Goal: Task Accomplishment & Management: Manage account settings

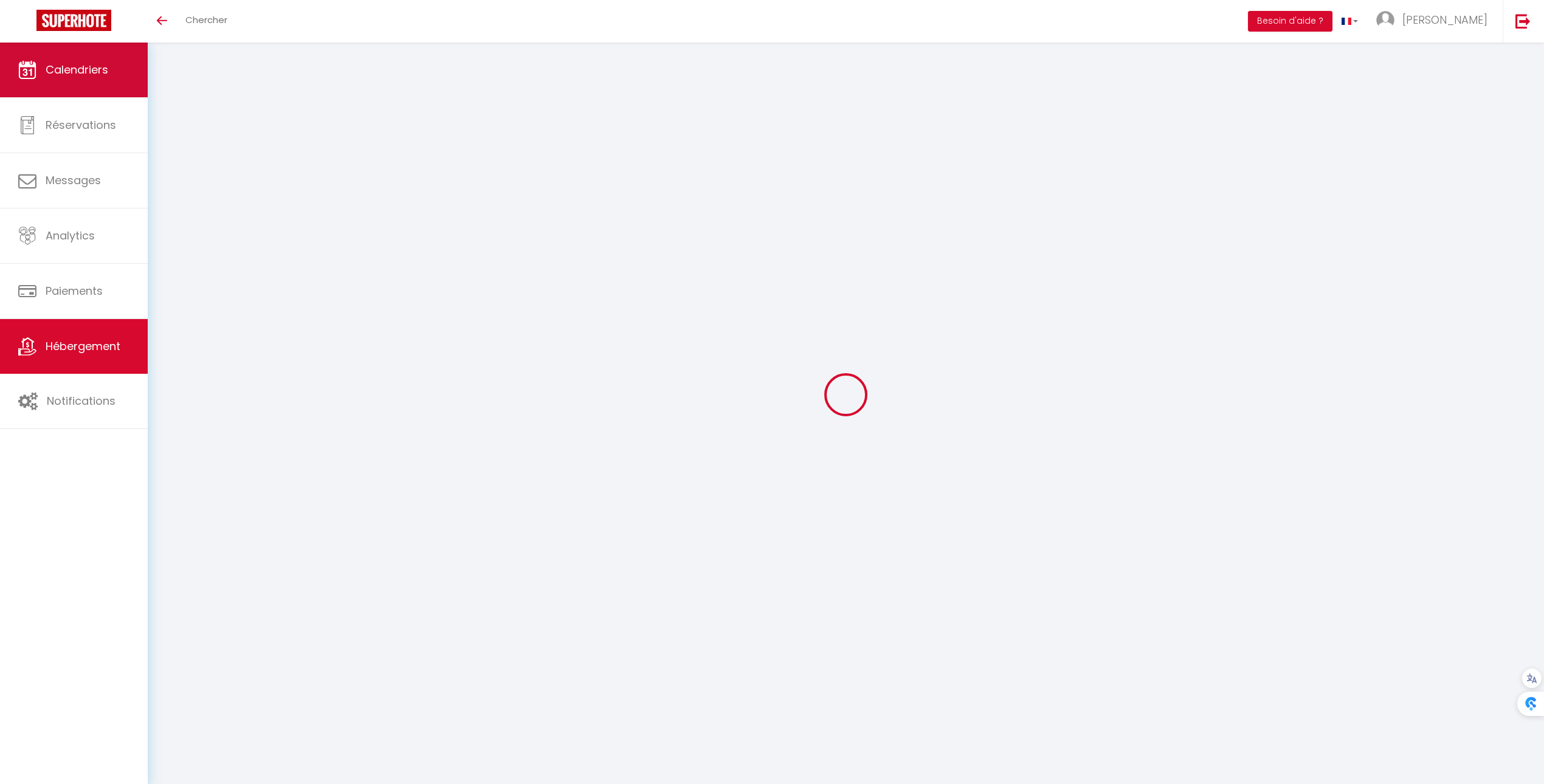
click at [70, 88] on link "Calendriers" at bounding box center [73, 70] width 147 height 55
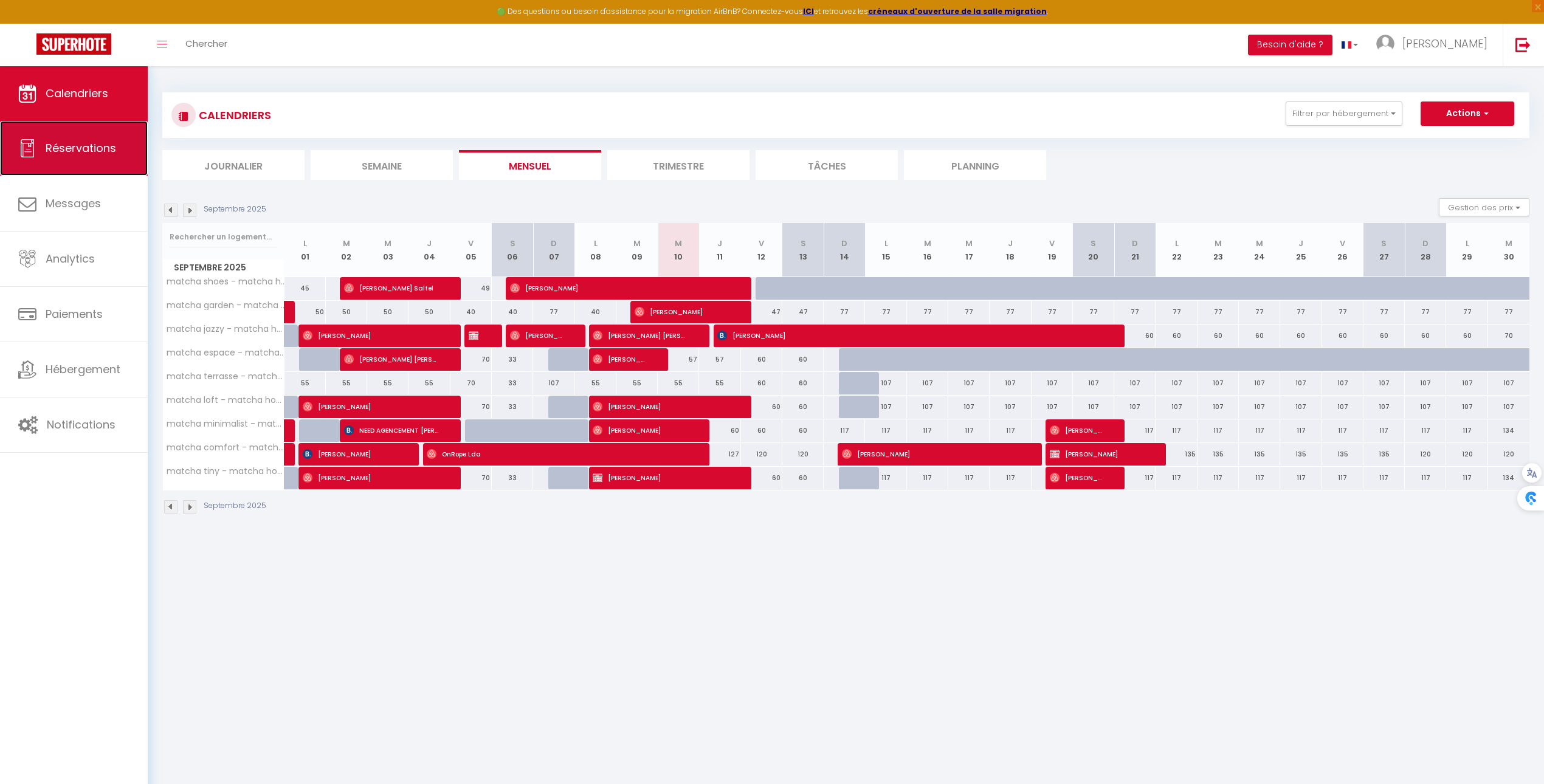
click at [90, 164] on link "Réservations" at bounding box center [73, 148] width 147 height 55
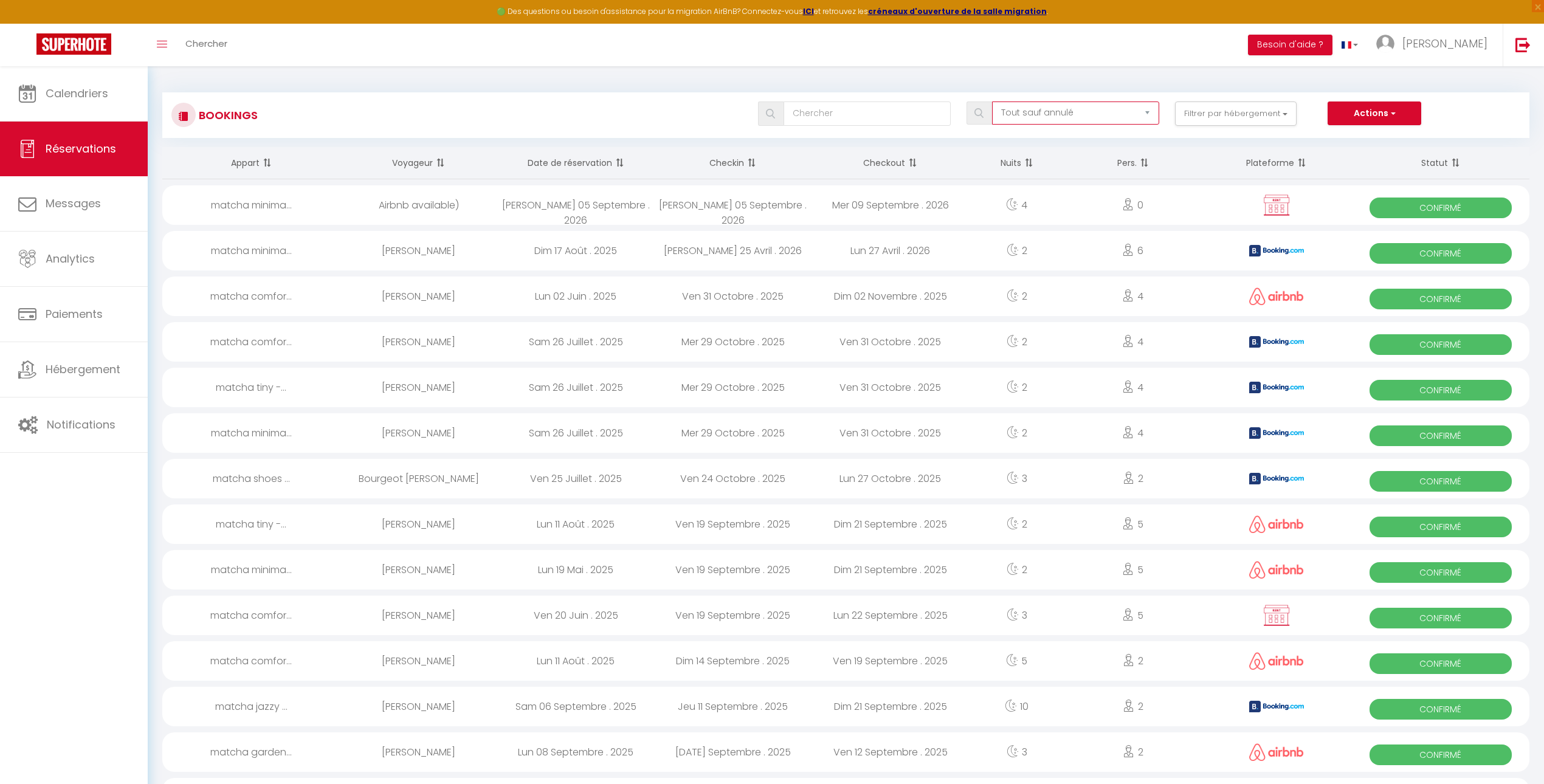
click at [1045, 110] on select "Tous les statuts Annulé Confirmé Non Confirmé Tout sauf annulé No Show Request" at bounding box center [1075, 113] width 167 height 23
click at [913, 120] on input "text" at bounding box center [866, 114] width 167 height 24
type input "r"
type input "est signalisation"
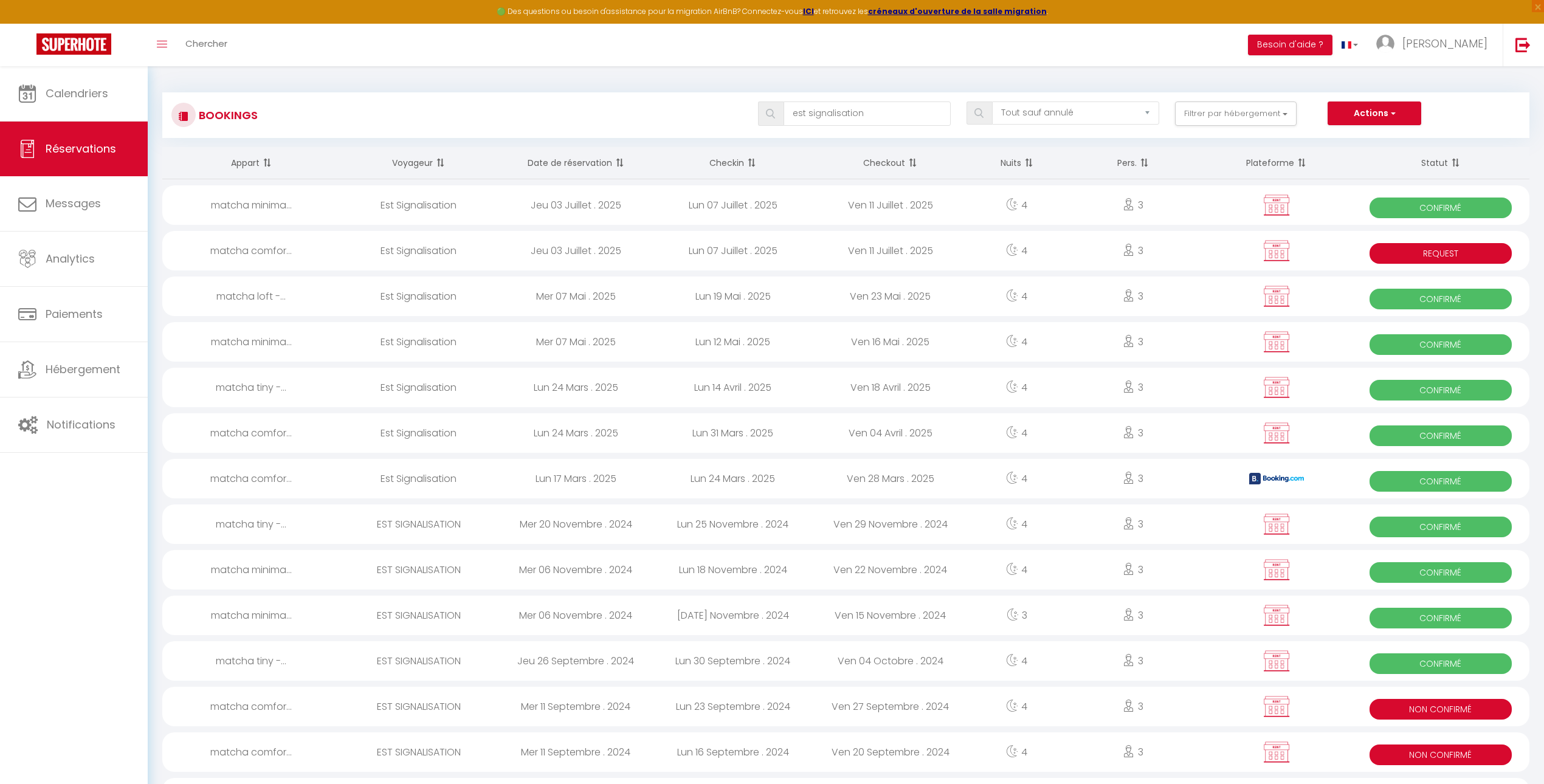
click at [770, 120] on span at bounding box center [770, 114] width 26 height 24
click at [808, 179] on table "Appart Voyageur Date de réservation Checkin Checkout Nuits Pers. Plateforme Sta…" at bounding box center [845, 505] width 1367 height 716
click at [799, 199] on div "Lun 07 Juillet . 2025" at bounding box center [733, 205] width 157 height 39
select select "OK"
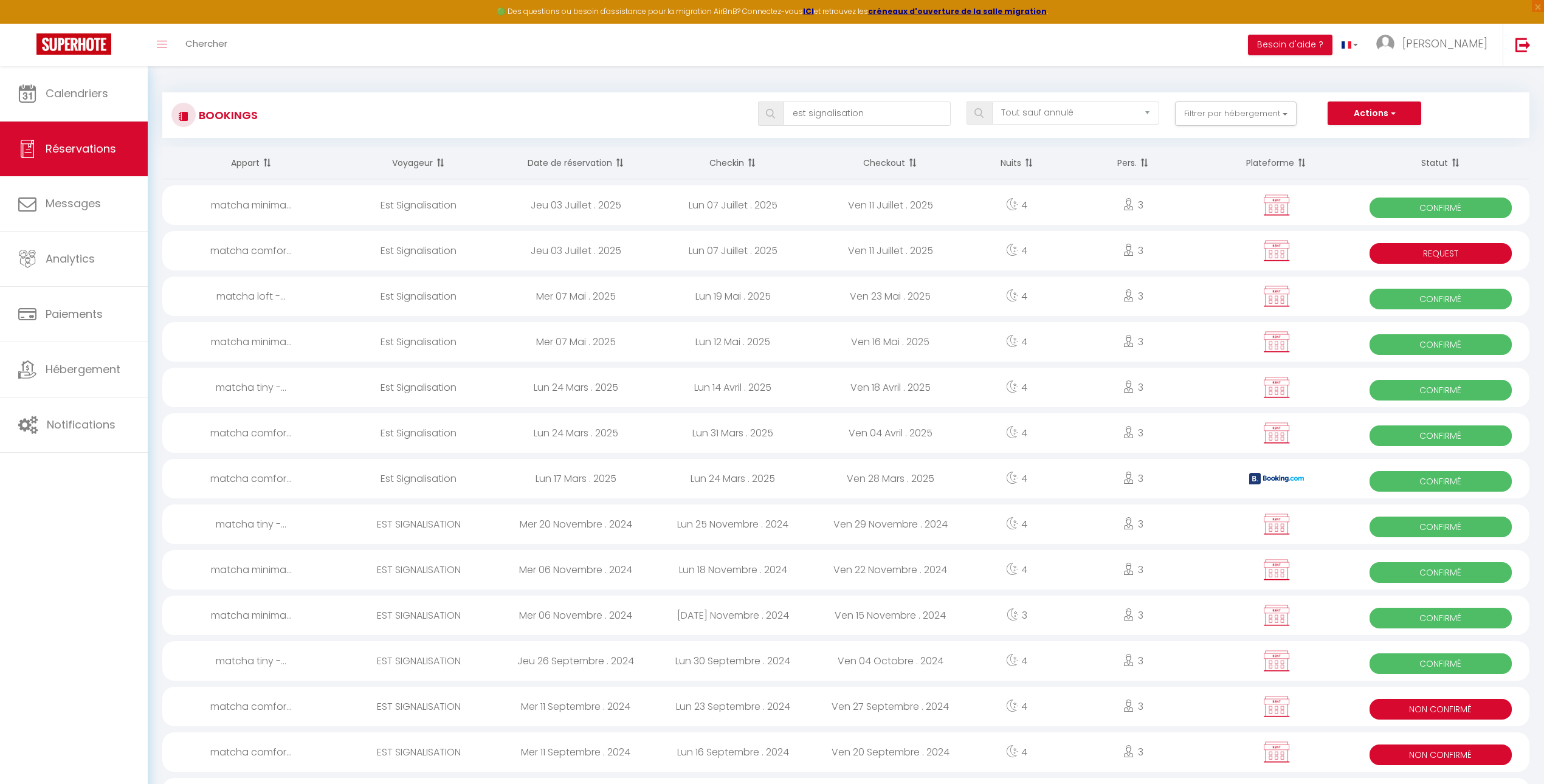
select select "1"
select select "0"
select select
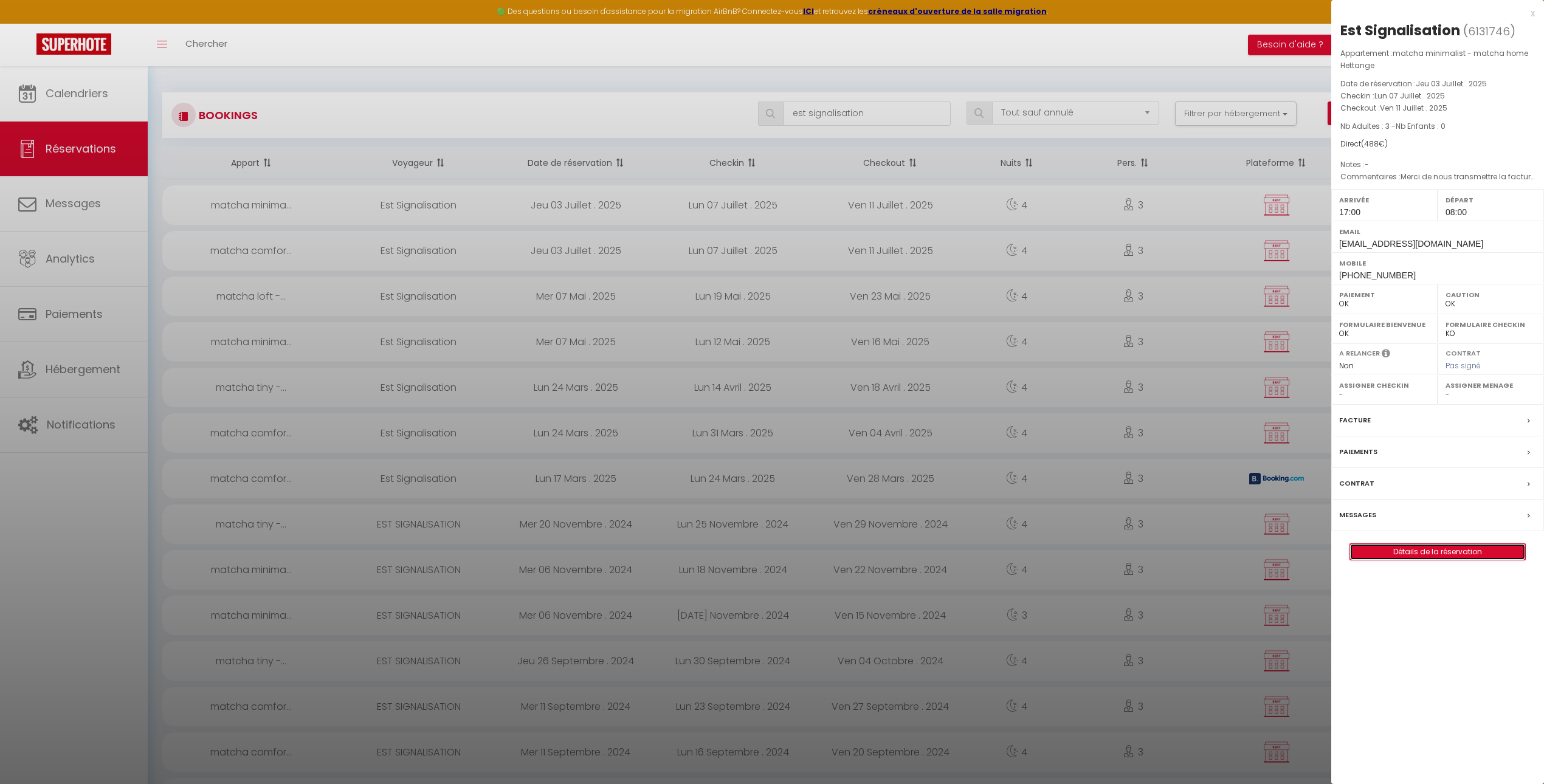
click at [1414, 550] on link "Détails de la réservation" at bounding box center [1437, 552] width 175 height 16
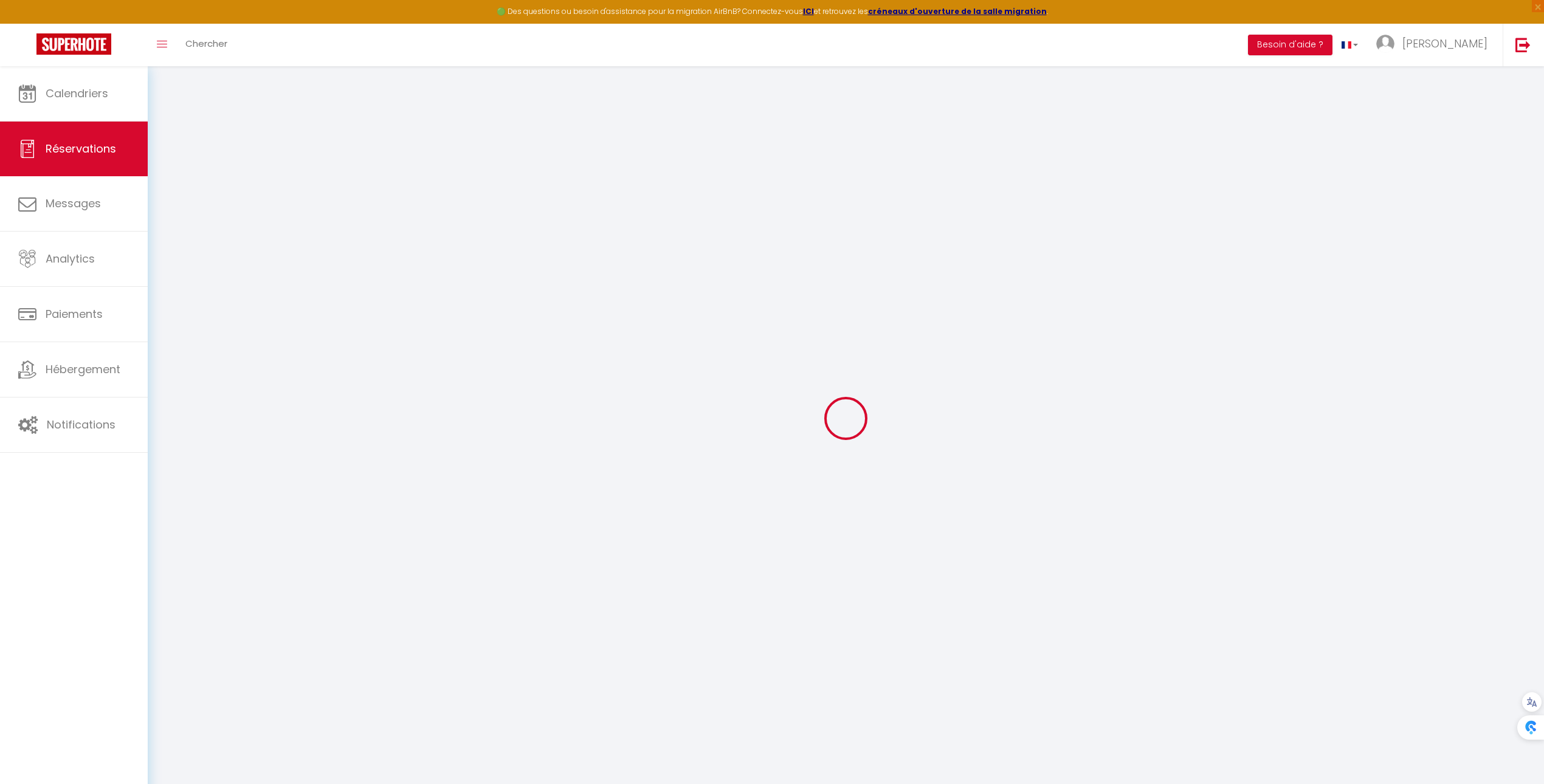
select select
checkbox input "false"
select select
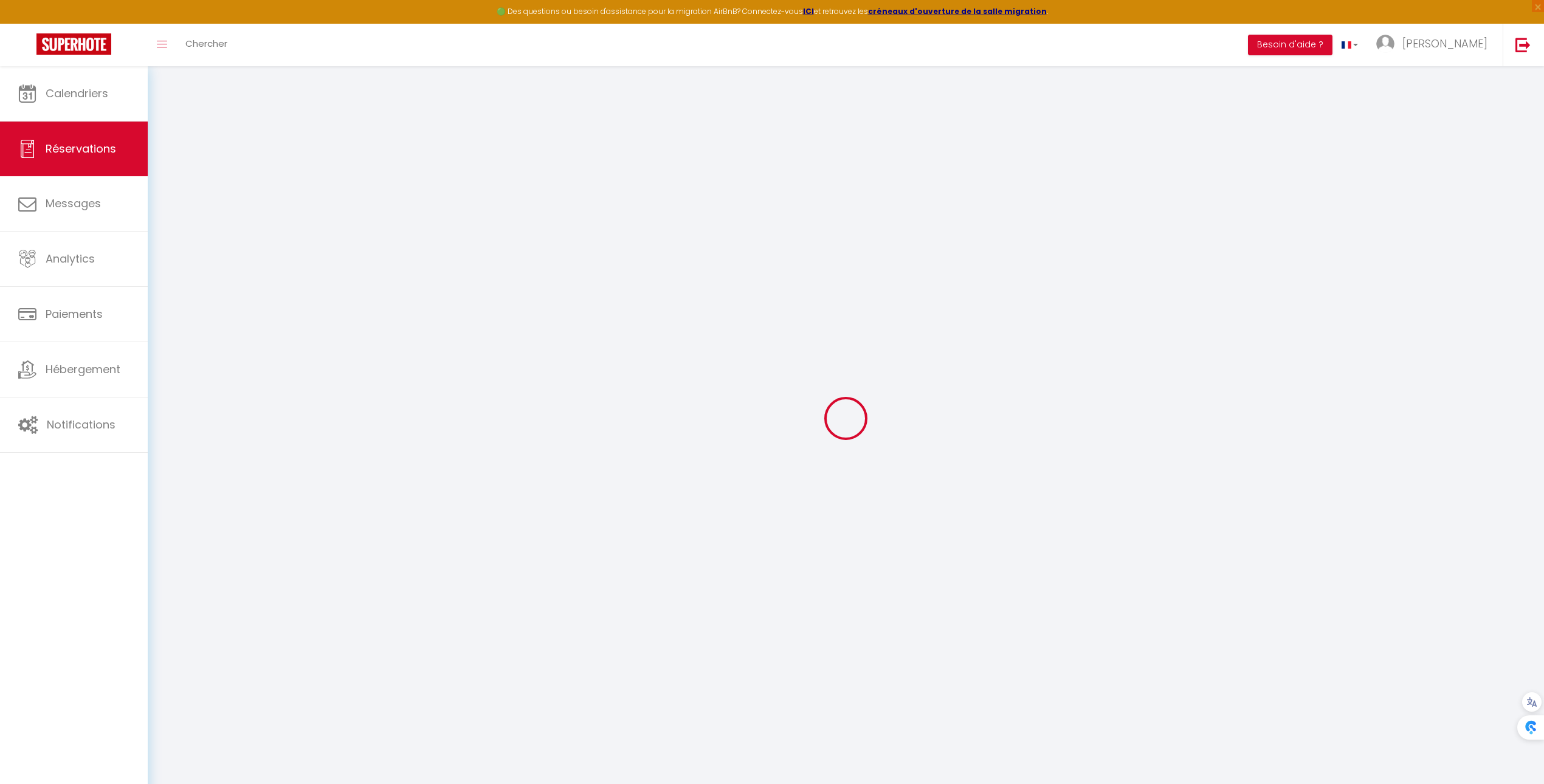
checkbox input "false"
type textarea "Merci de nous transmettre la facture à la fin du séjour svp Bien à vous"
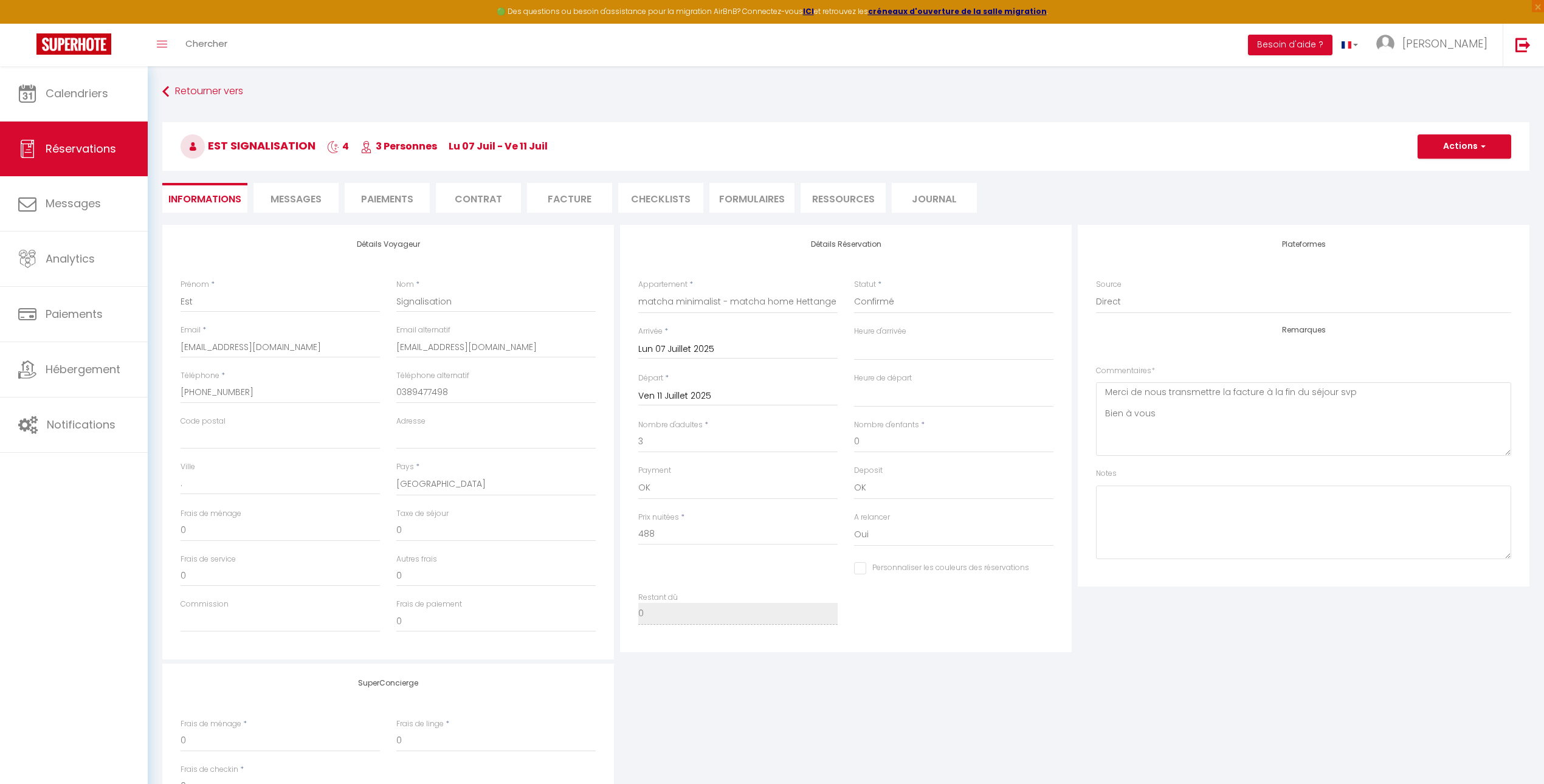
select select
checkbox input "false"
select select "17:00"
select select "08:00"
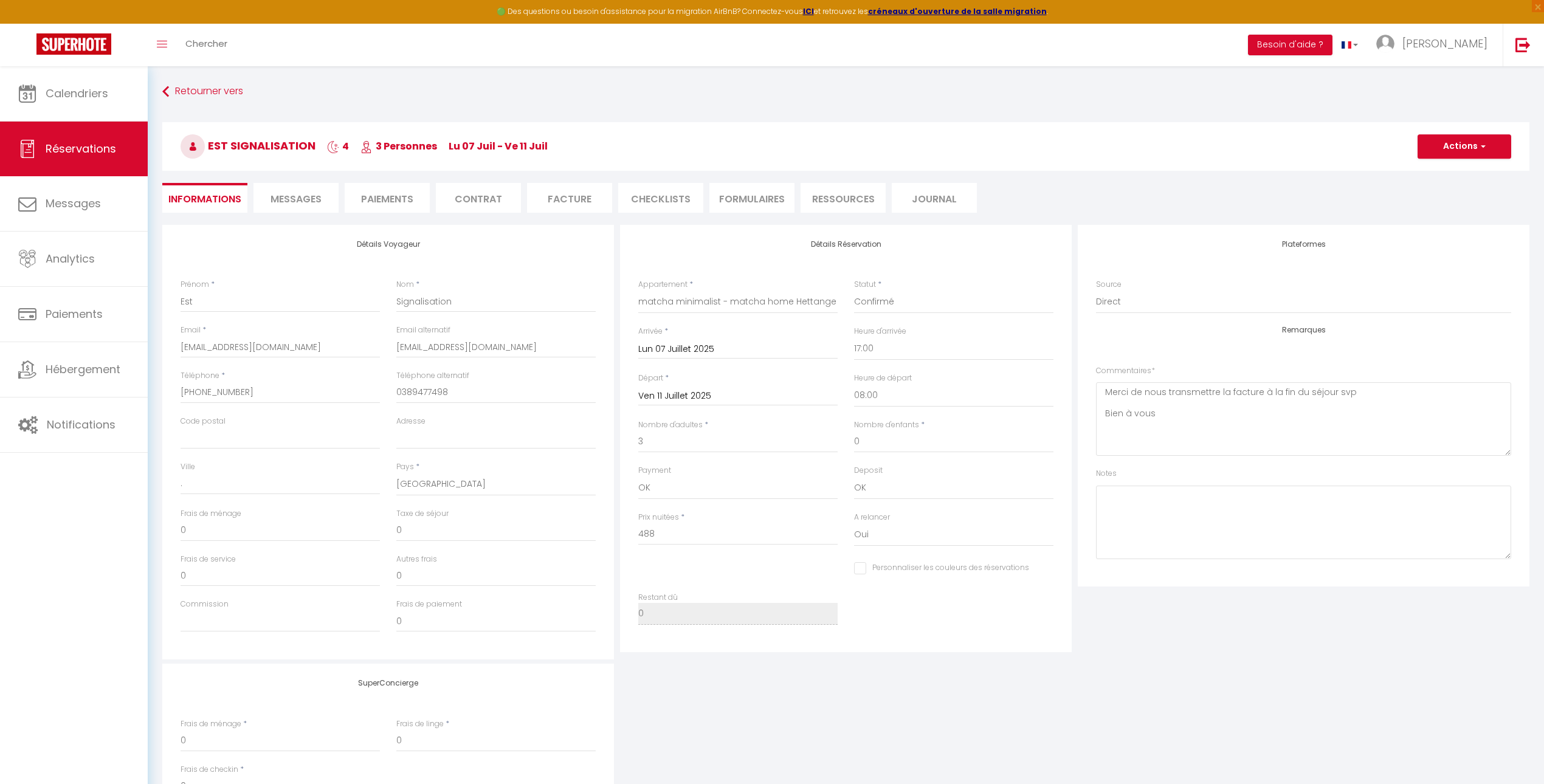
checkbox input "false"
click at [1459, 144] on button "Actions" at bounding box center [1464, 147] width 93 height 24
click at [1455, 186] on link "Dupliquer" at bounding box center [1451, 189] width 96 height 16
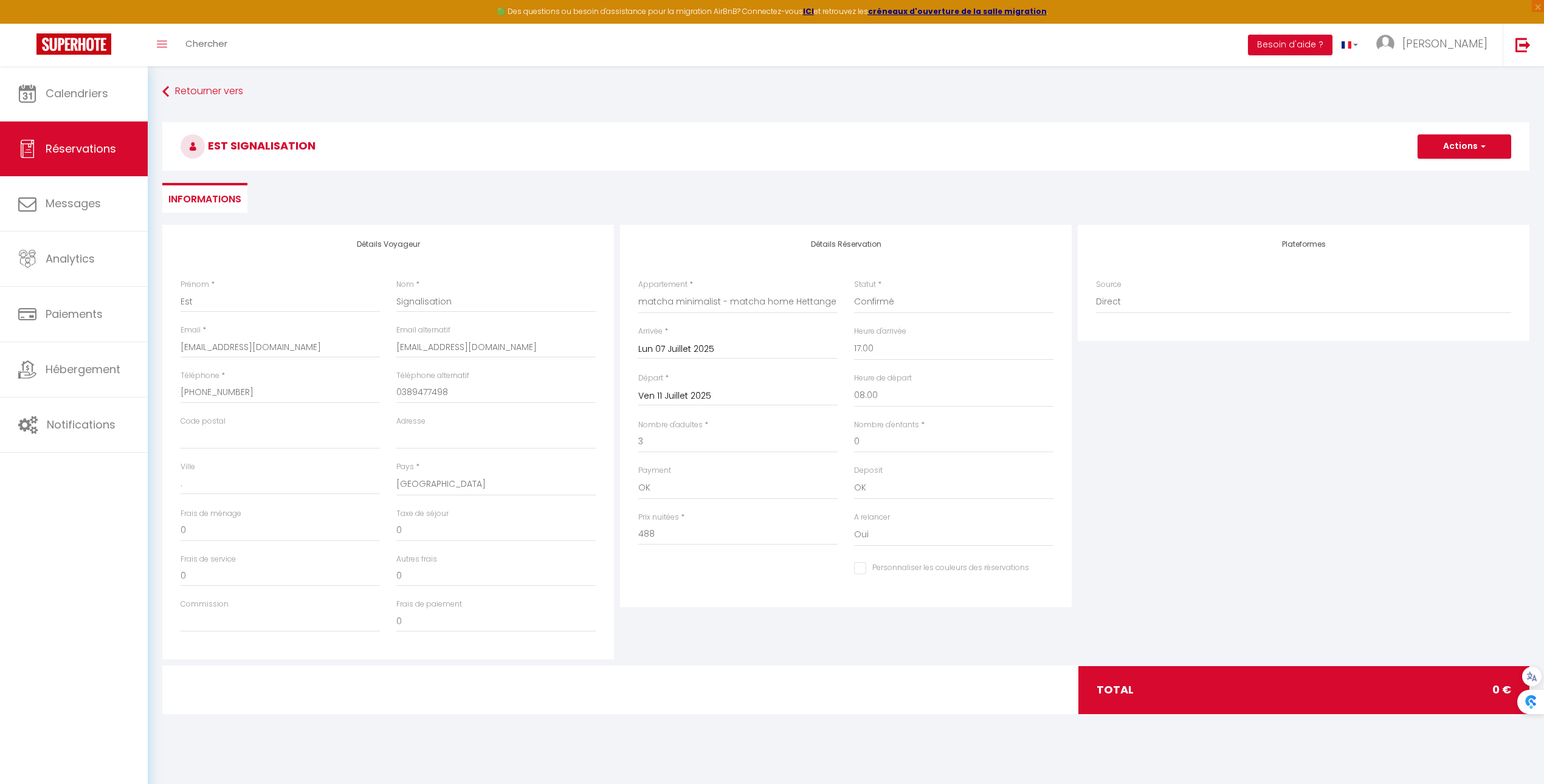
select select
checkbox input "false"
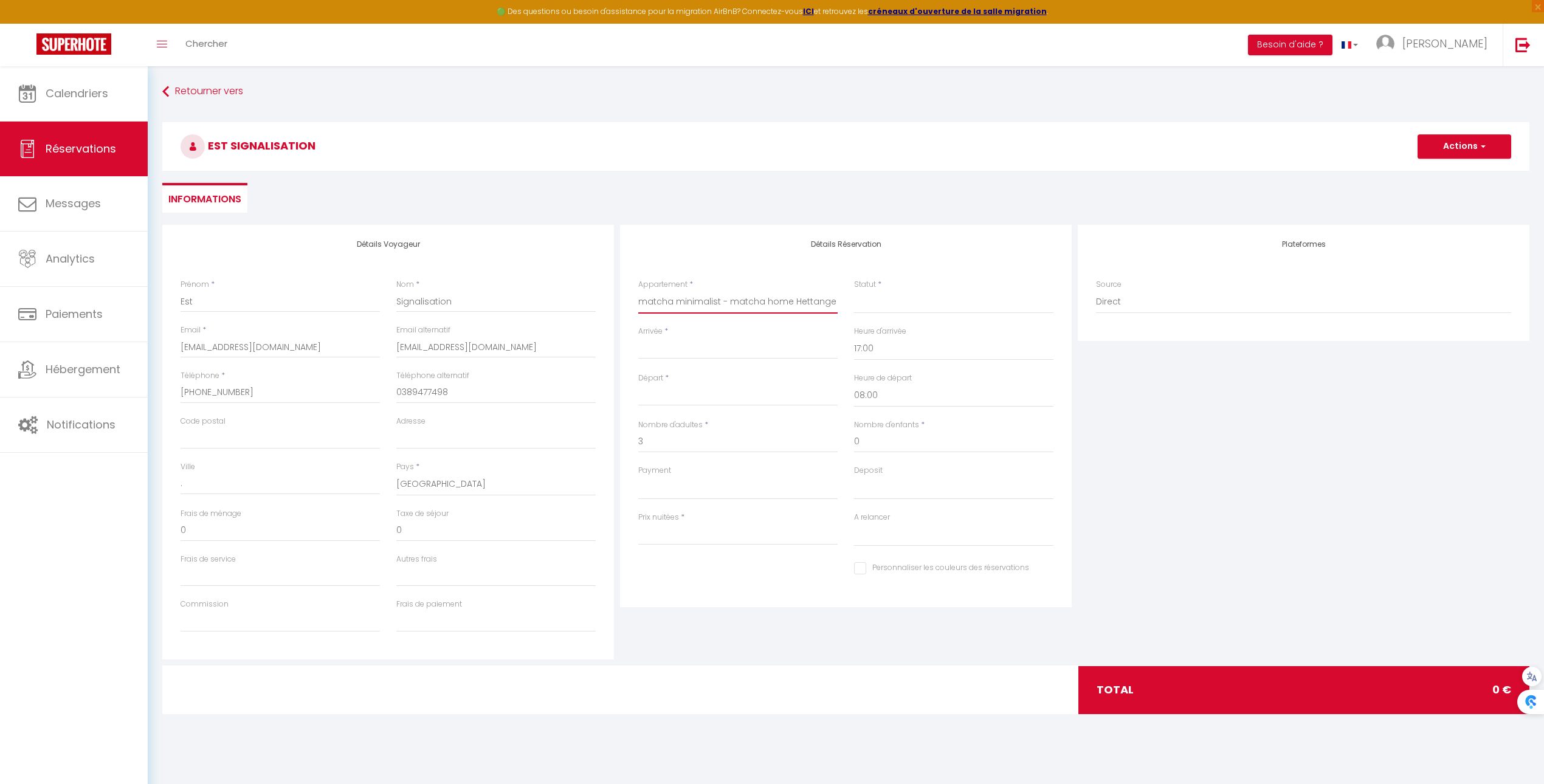
click at [672, 303] on select "matcha shoes - matcha home Hayange matcha garden - matcha home Hayange matcha j…" at bounding box center [737, 302] width 199 height 23
select select "47971"
click at [638, 291] on select "matcha shoes - matcha home Hayange matcha garden - matcha home Hayange matcha j…" at bounding box center [737, 302] width 199 height 23
select select
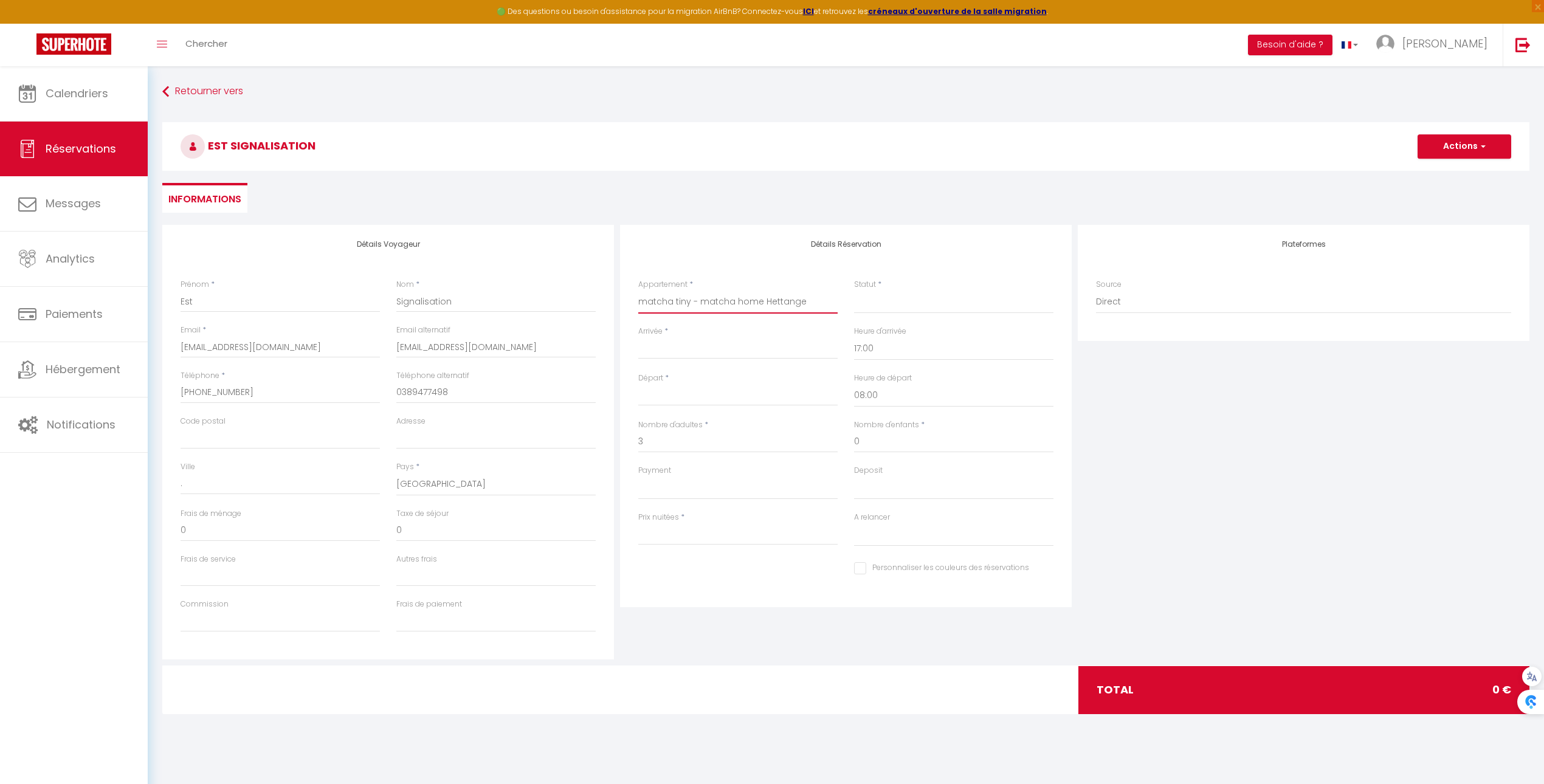
select select
type input "0"
select select
checkbox input "false"
select select
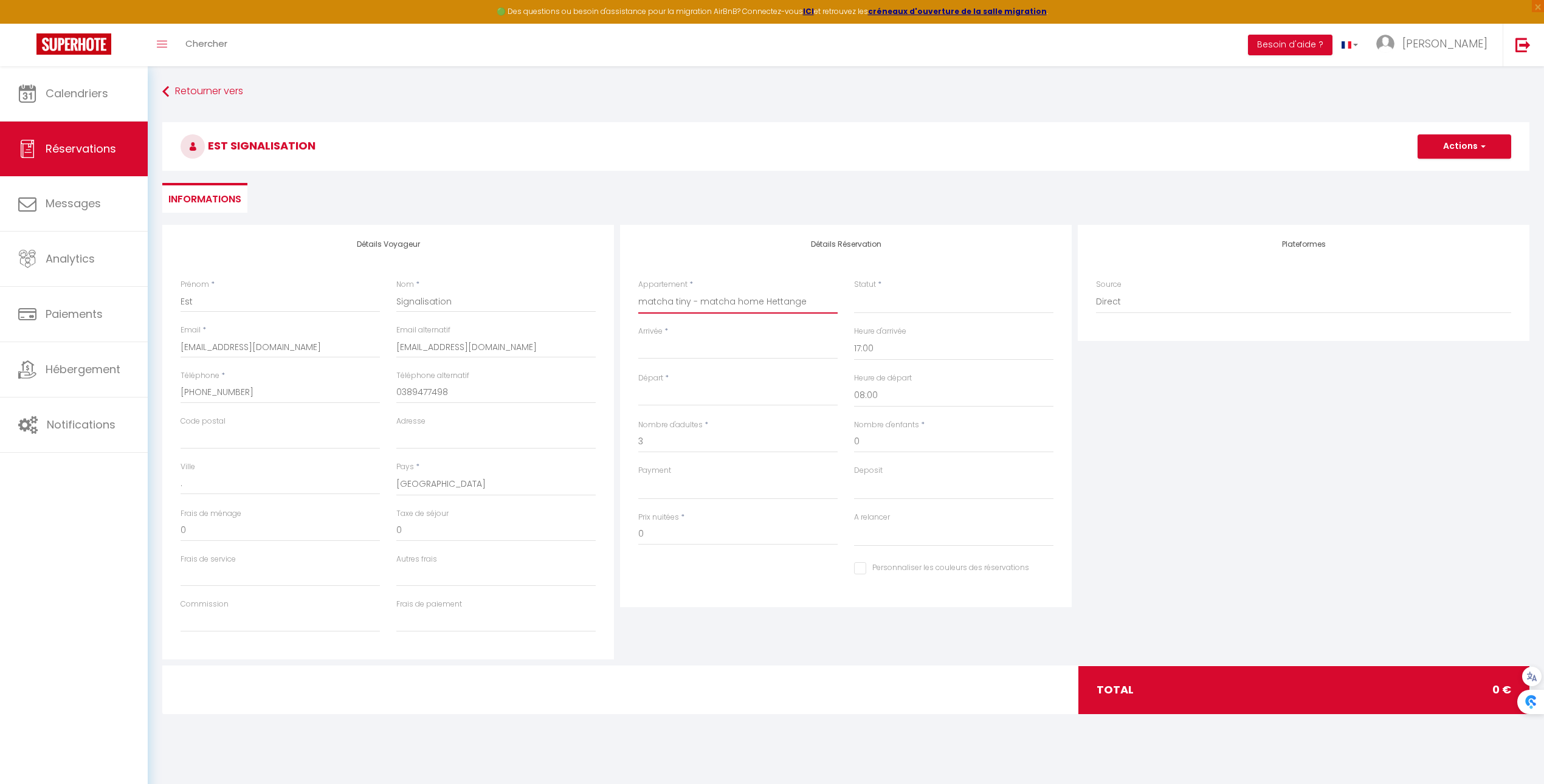
select select
checkbox input "false"
click at [865, 301] on select "Confirmé Non Confirmé Annulé Annulé par le voyageur No Show Request" at bounding box center [953, 302] width 199 height 23
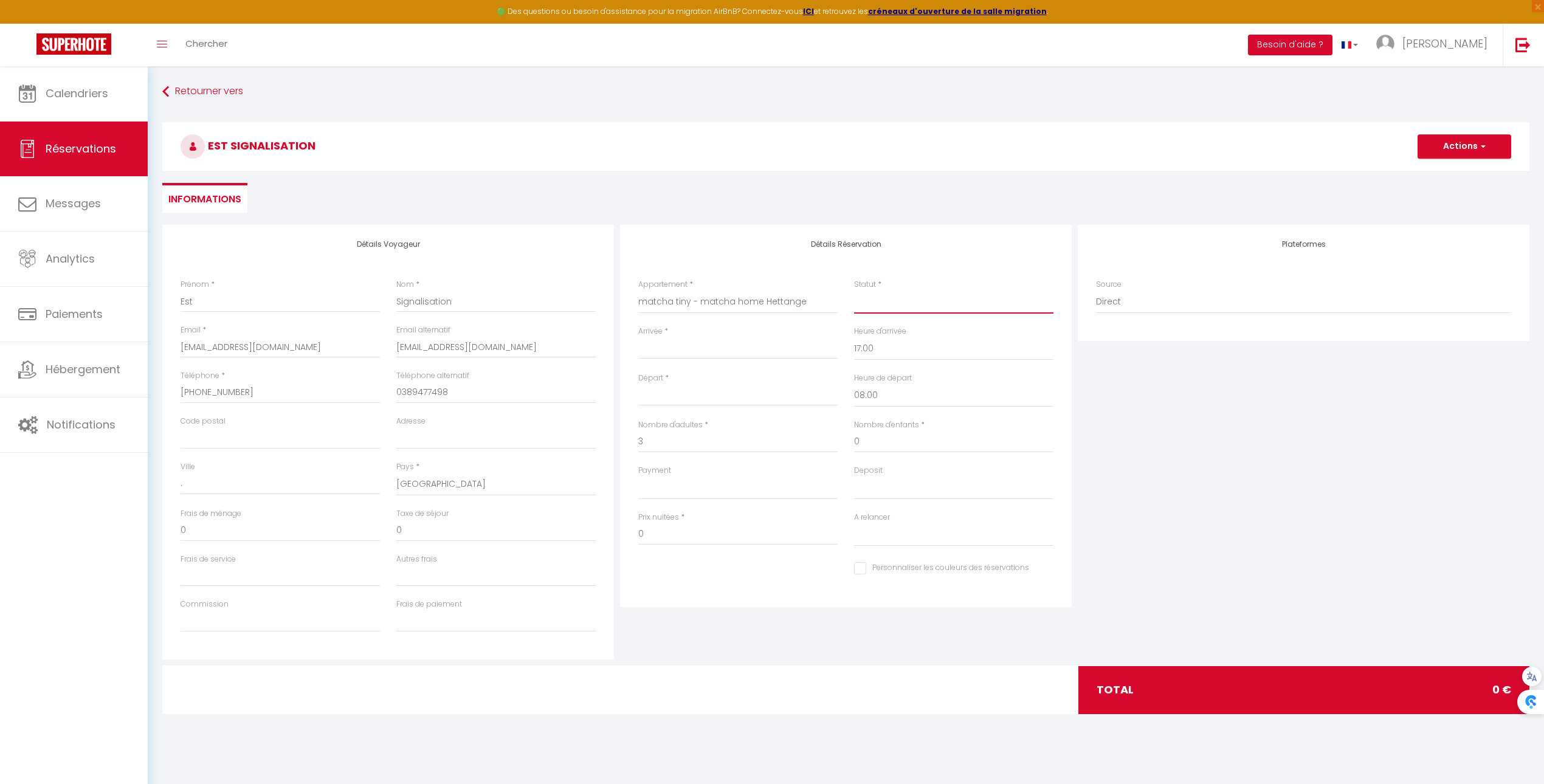
select select "4"
click at [854, 291] on select "Confirmé Non Confirmé Annulé Annulé par le voyageur No Show Request" at bounding box center [953, 302] width 199 height 23
select select
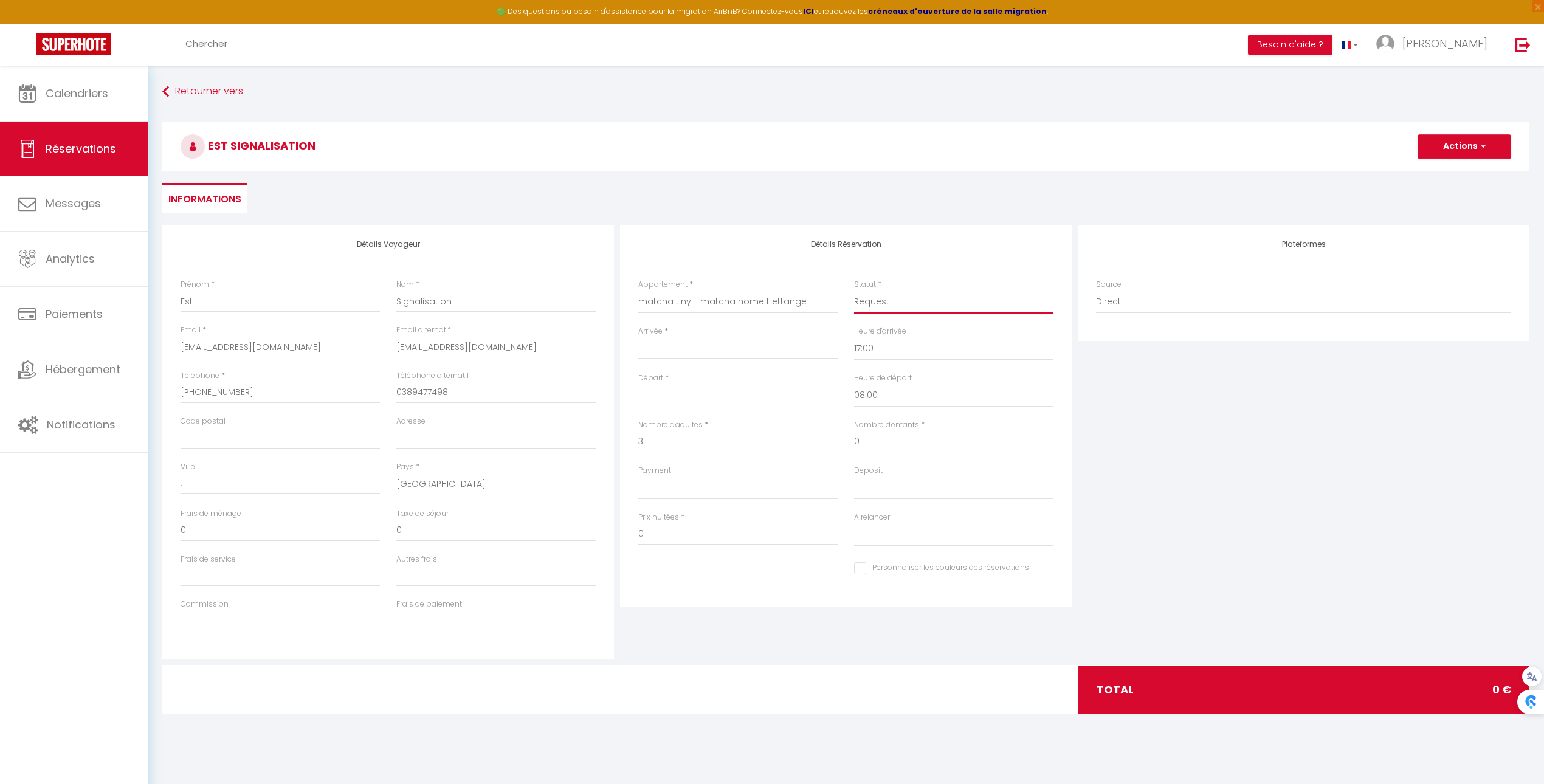
checkbox input "false"
click at [742, 357] on div "< Sep 2025 > Dim Lun Mar Mer Jeu Ven Sam 1 2 3 4 5 6 7 8 9 10 11 12 13 14 15 16…" at bounding box center [737, 348] width 199 height 22
click at [743, 353] on input "Arrivée" at bounding box center [737, 350] width 199 height 16
click at [677, 469] on span "15" at bounding box center [678, 467] width 26 height 24
type input "Lun 15 Septembre 2025"
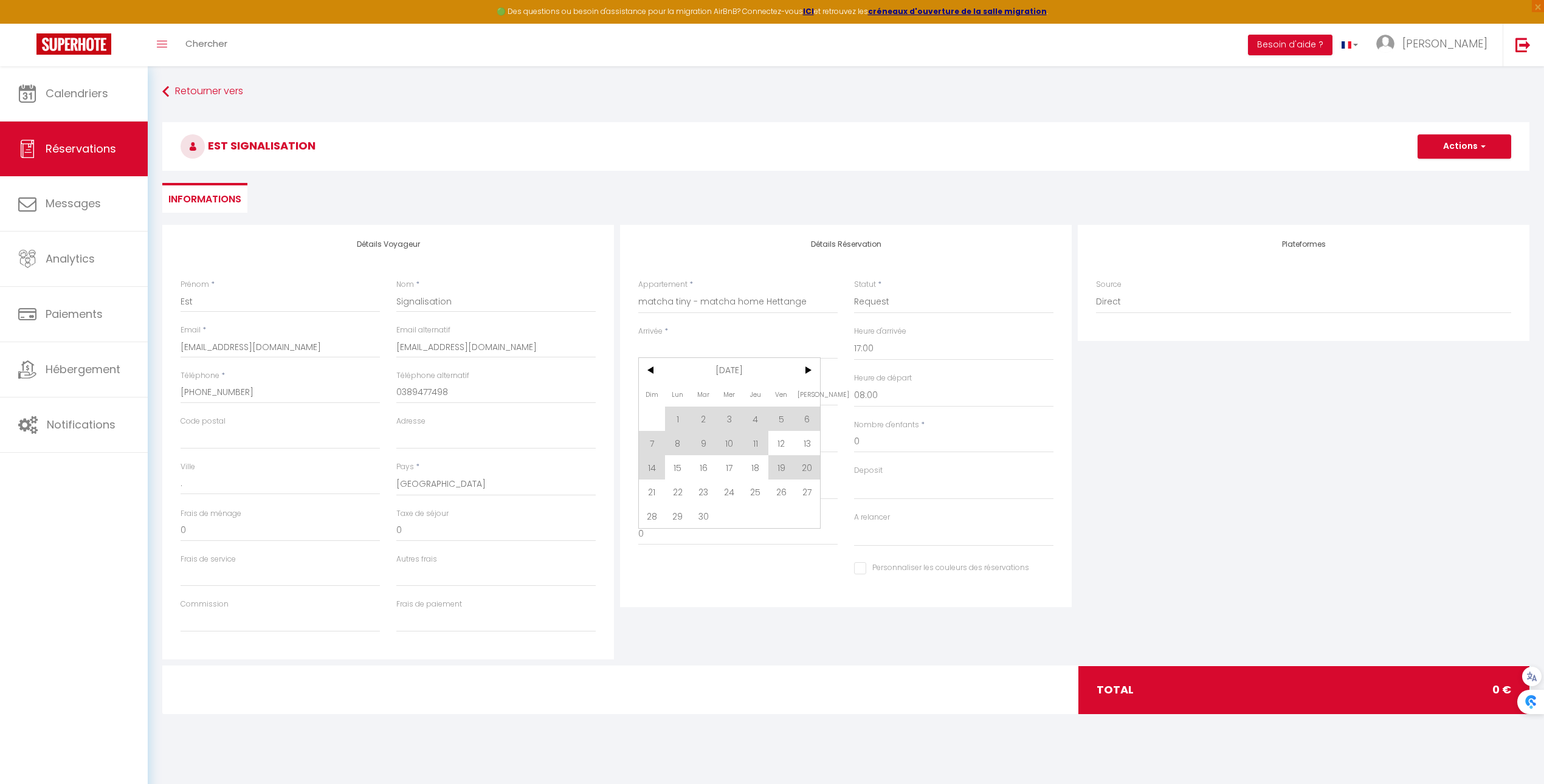
type input "Mar 16 Septembre 2025"
select select
checkbox input "false"
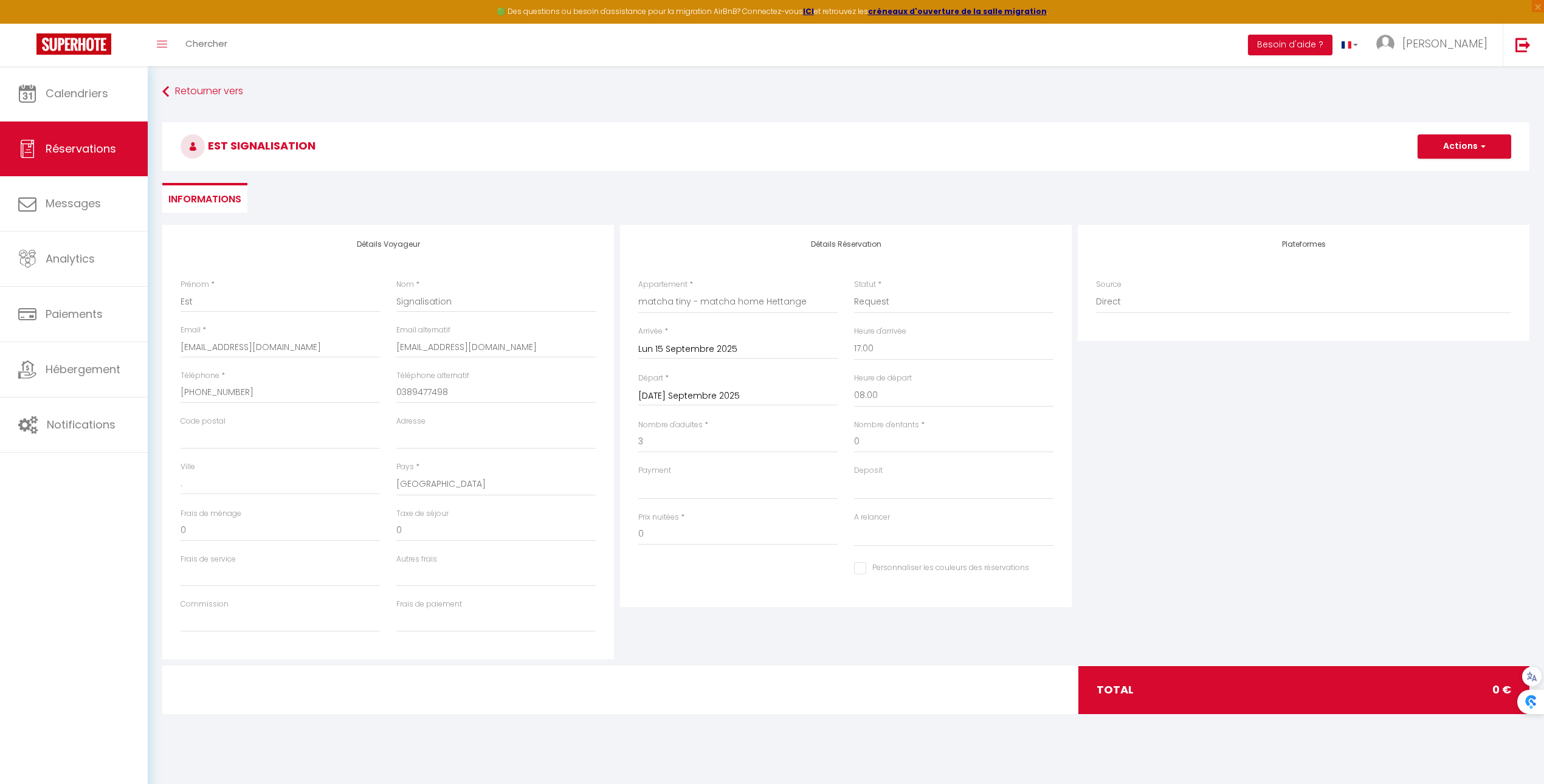
select select
checkbox input "false"
click at [738, 397] on input "Mar 16 Septembre 2025" at bounding box center [737, 396] width 199 height 16
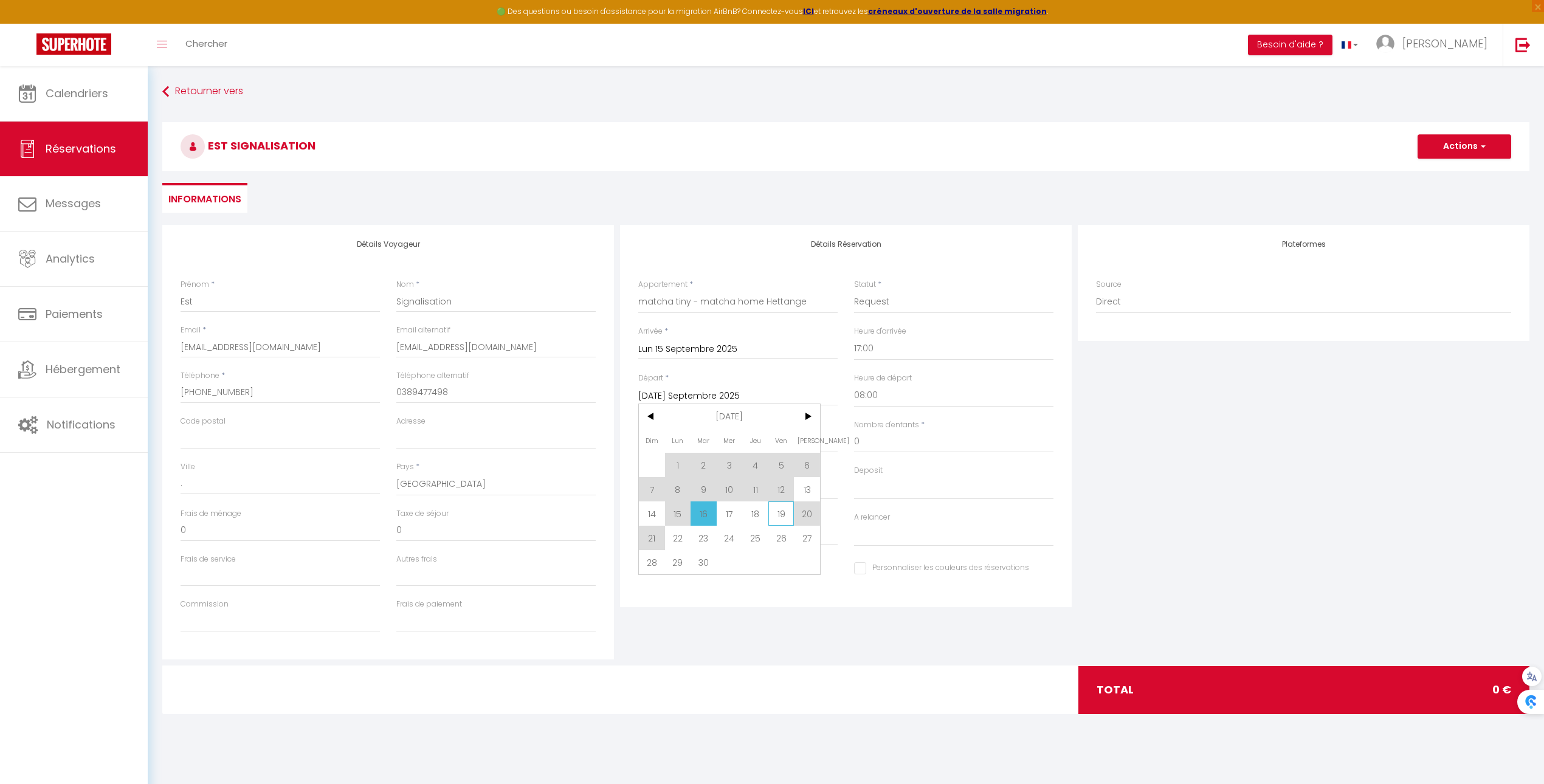
click at [775, 509] on span "19" at bounding box center [781, 513] width 26 height 24
type input "Ven 19 Septembre 2025"
select select
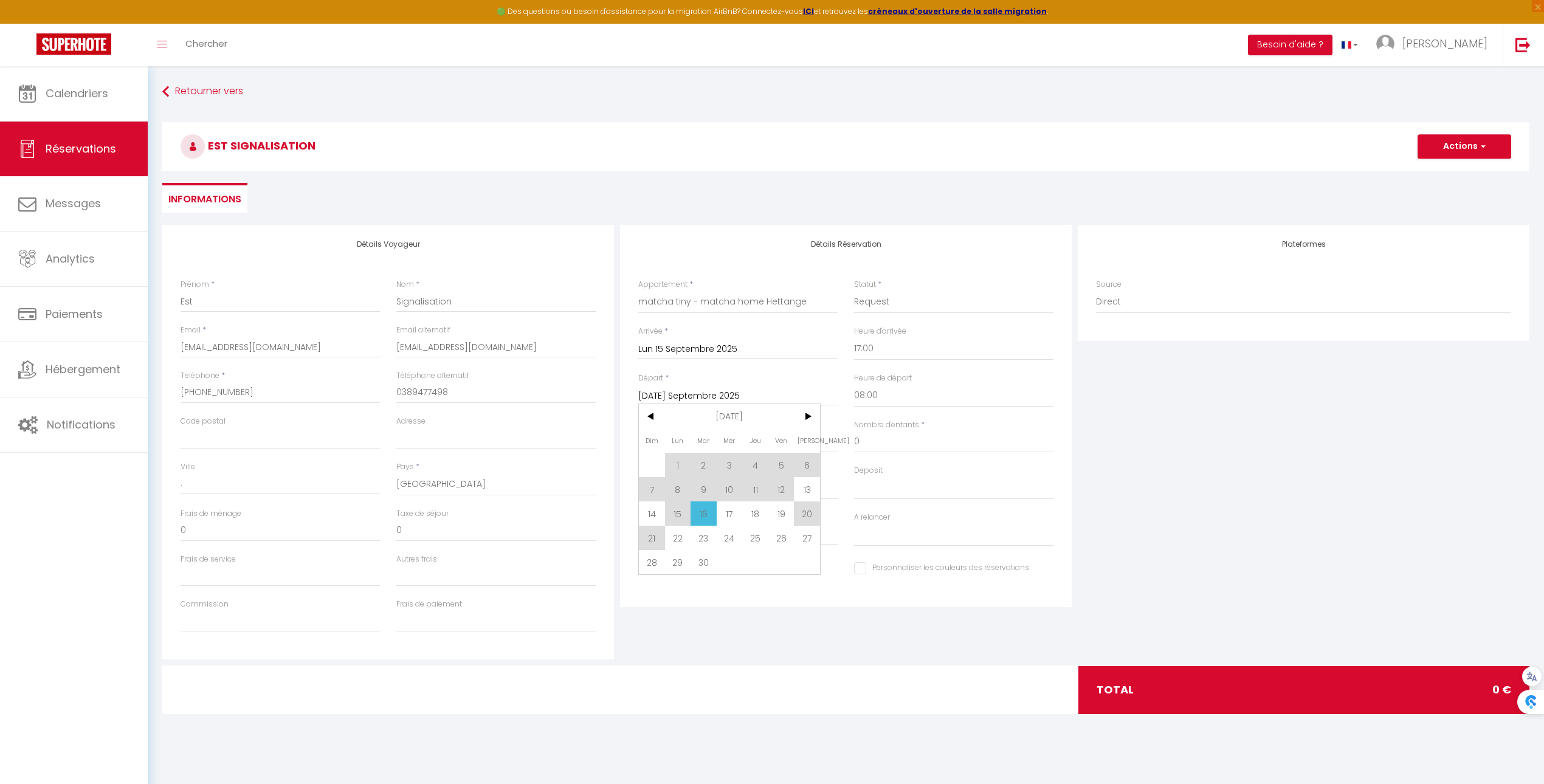
checkbox input "false"
type input "60"
type input "4.68"
select select
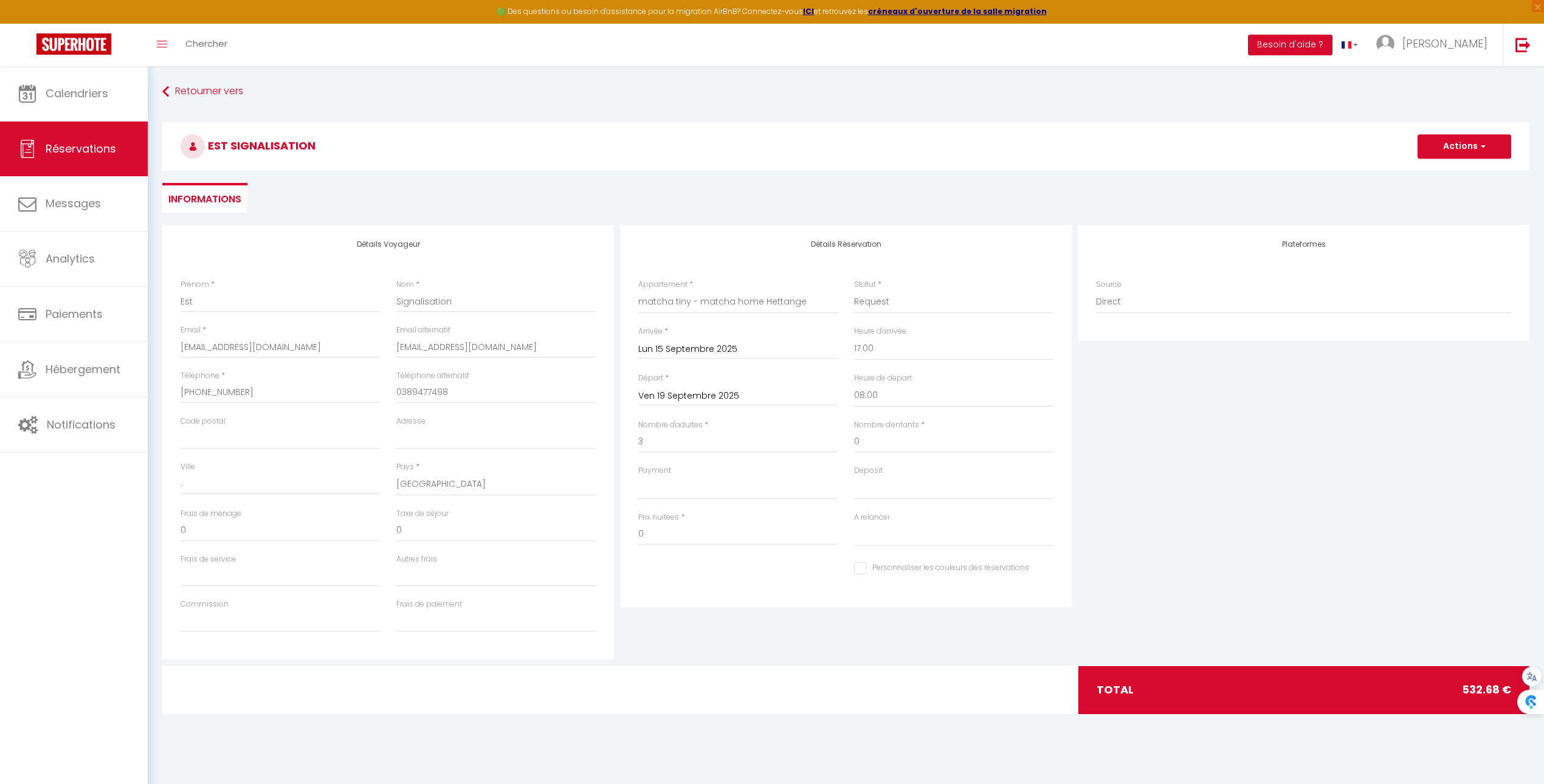
type input "468"
select select
checkbox input "false"
drag, startPoint x: 724, startPoint y: 540, endPoint x: 513, endPoint y: 540, distance: 211.0
click at [518, 540] on div "Détails Voyageur Prénom * Est Nom * Signalisation Email * os@est-signalisation.…" at bounding box center [846, 442] width 1373 height 434
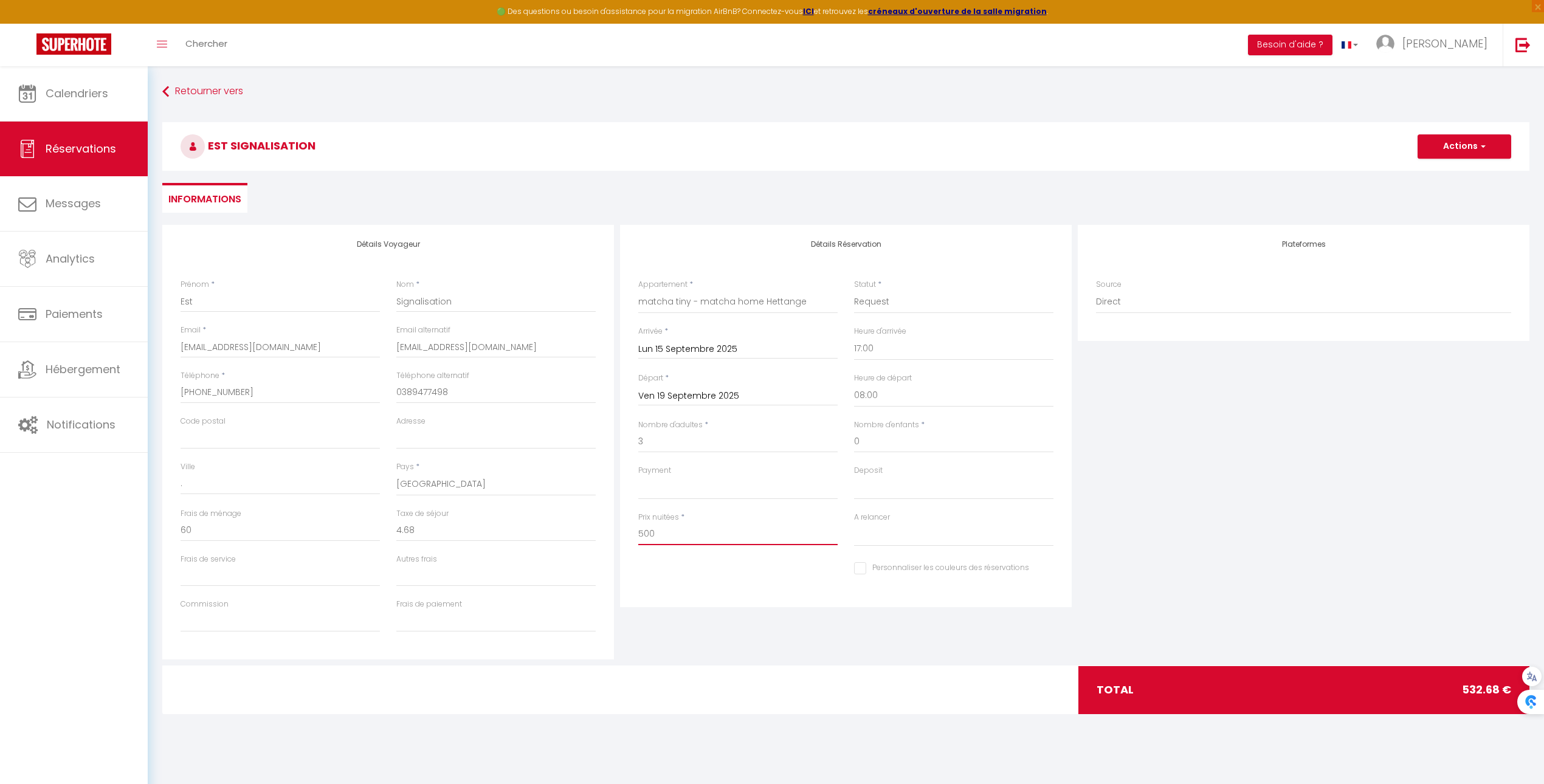
type input "500"
type input "0"
select select
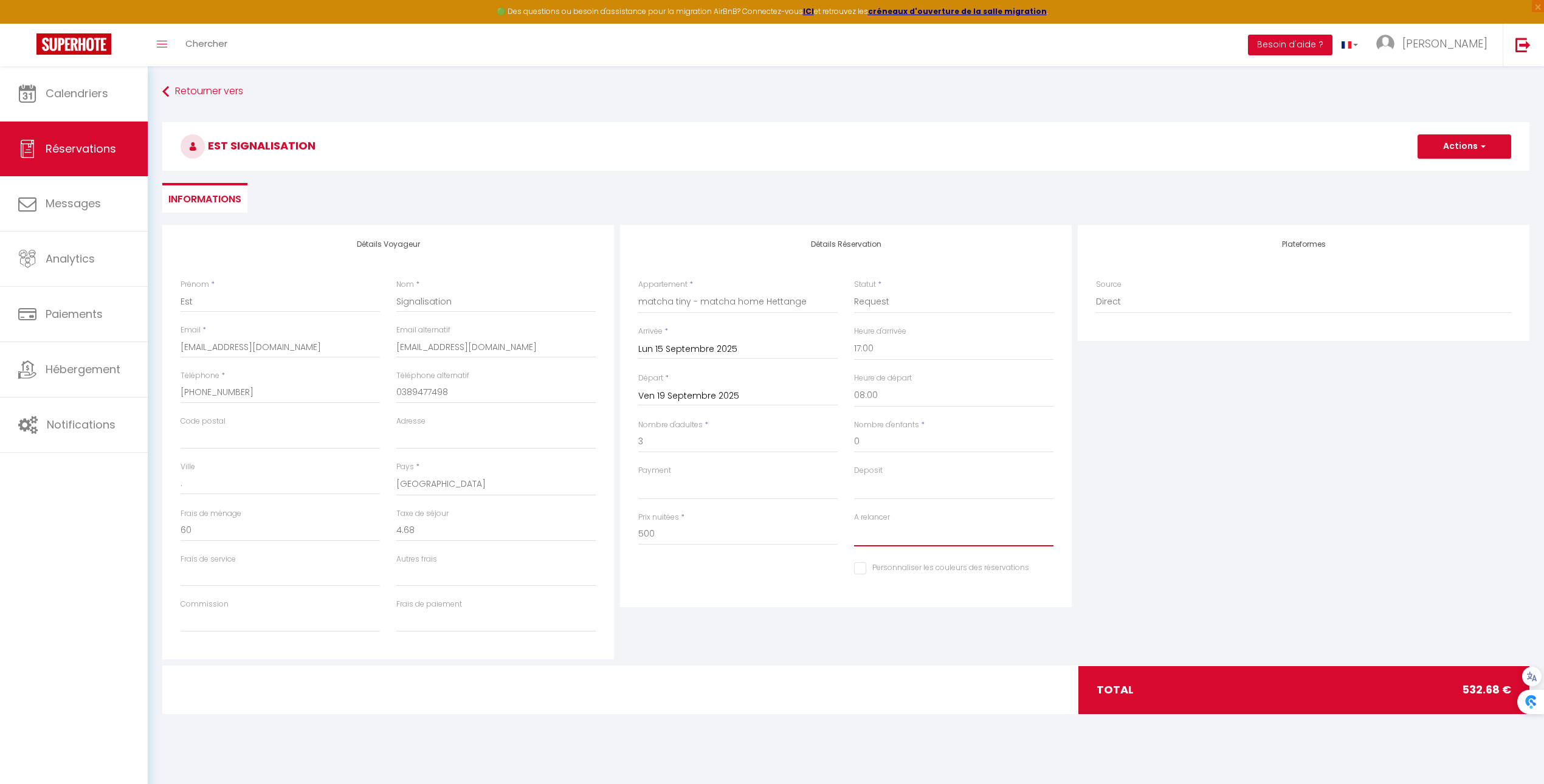
select select
checkbox input "false"
click at [918, 525] on select "Oui Non" at bounding box center [953, 534] width 199 height 23
select select "0"
click at [854, 523] on select "Oui Non" at bounding box center [953, 534] width 199 height 23
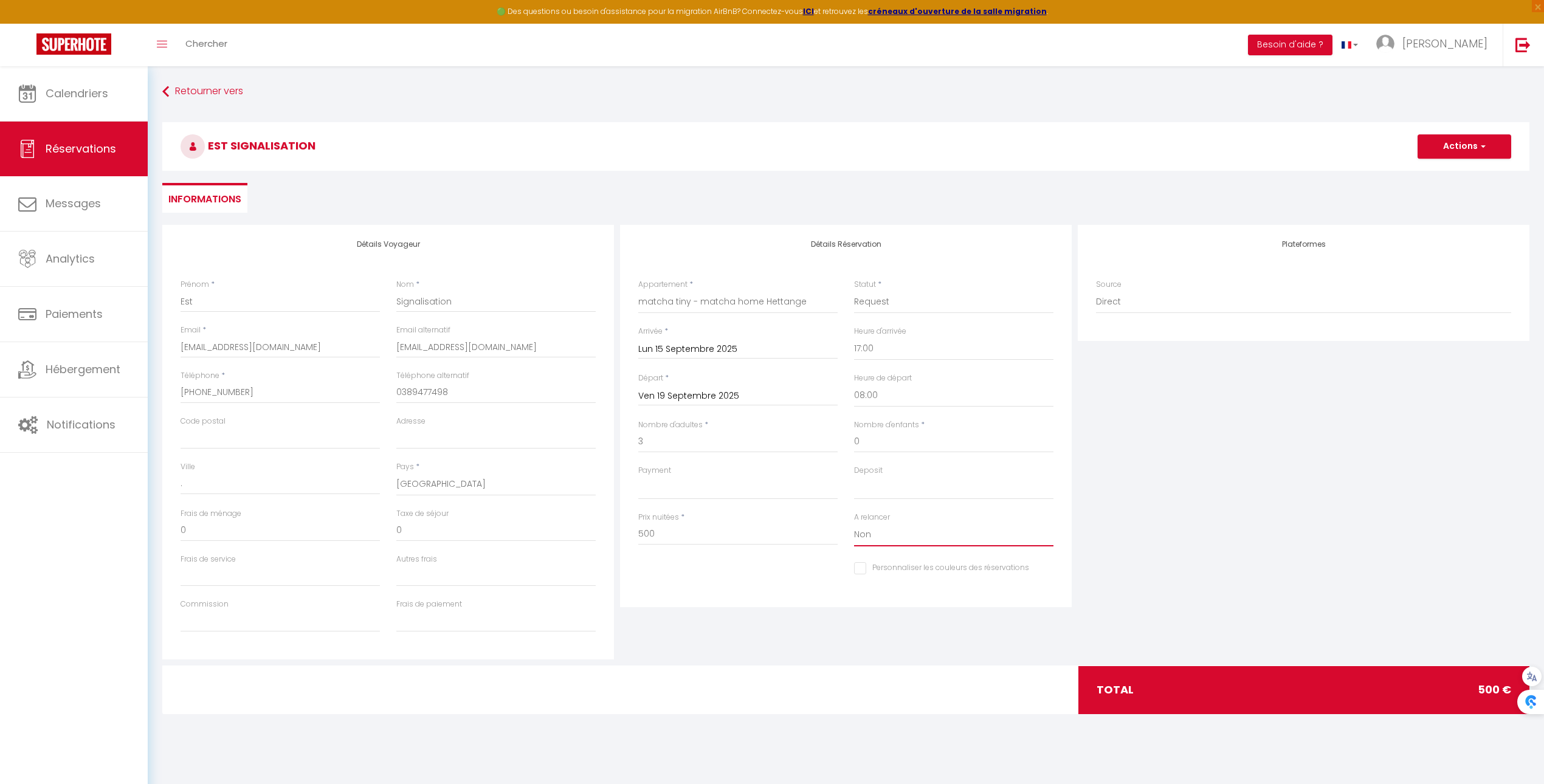
select select
checkbox input "false"
click at [923, 496] on select "OK KO" at bounding box center [953, 487] width 199 height 23
select select "14"
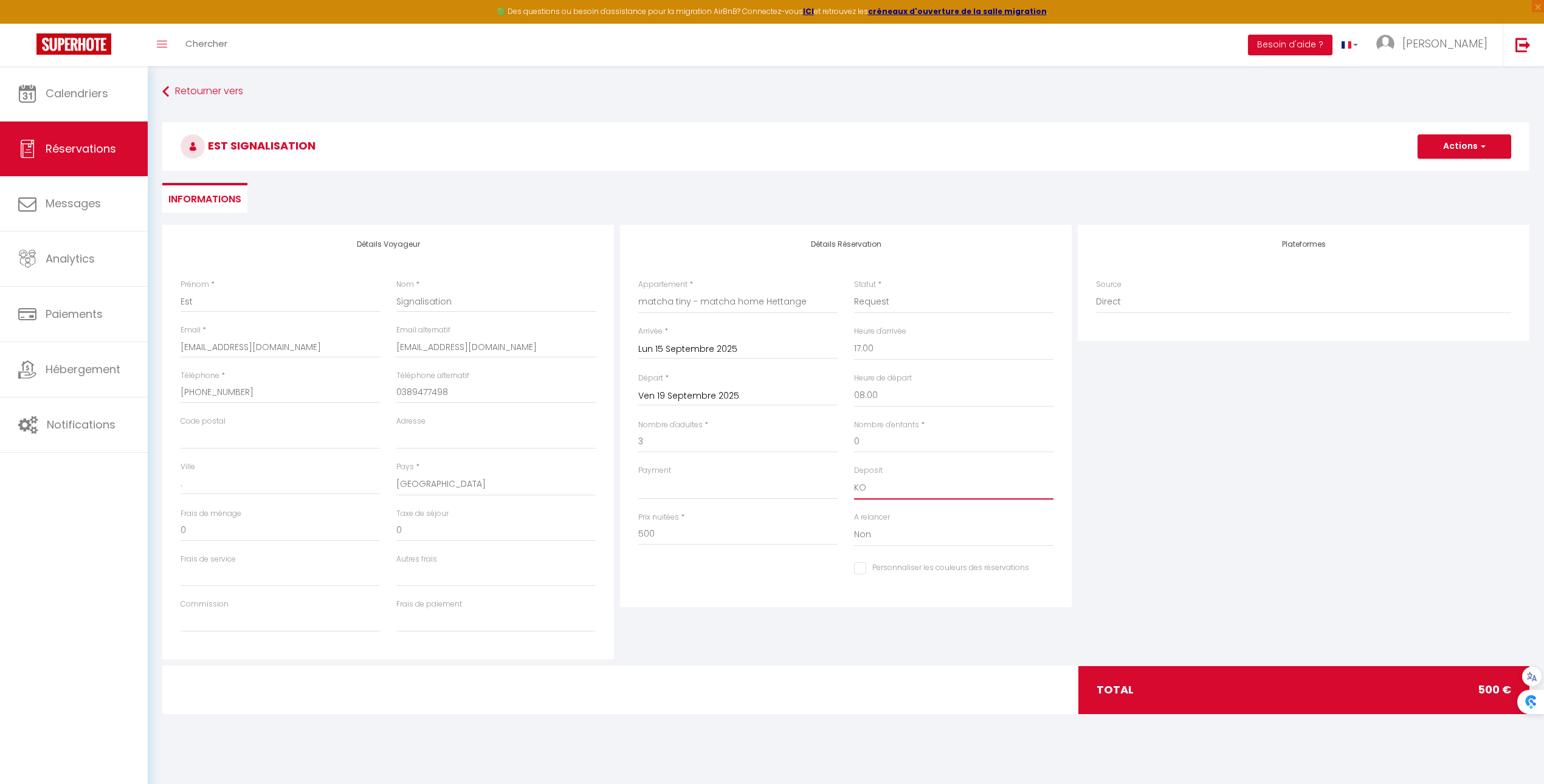
click at [854, 476] on select "OK KO" at bounding box center [953, 487] width 199 height 23
select select
checkbox input "false"
click at [780, 490] on select "OK KO" at bounding box center [737, 487] width 199 height 23
select select "10"
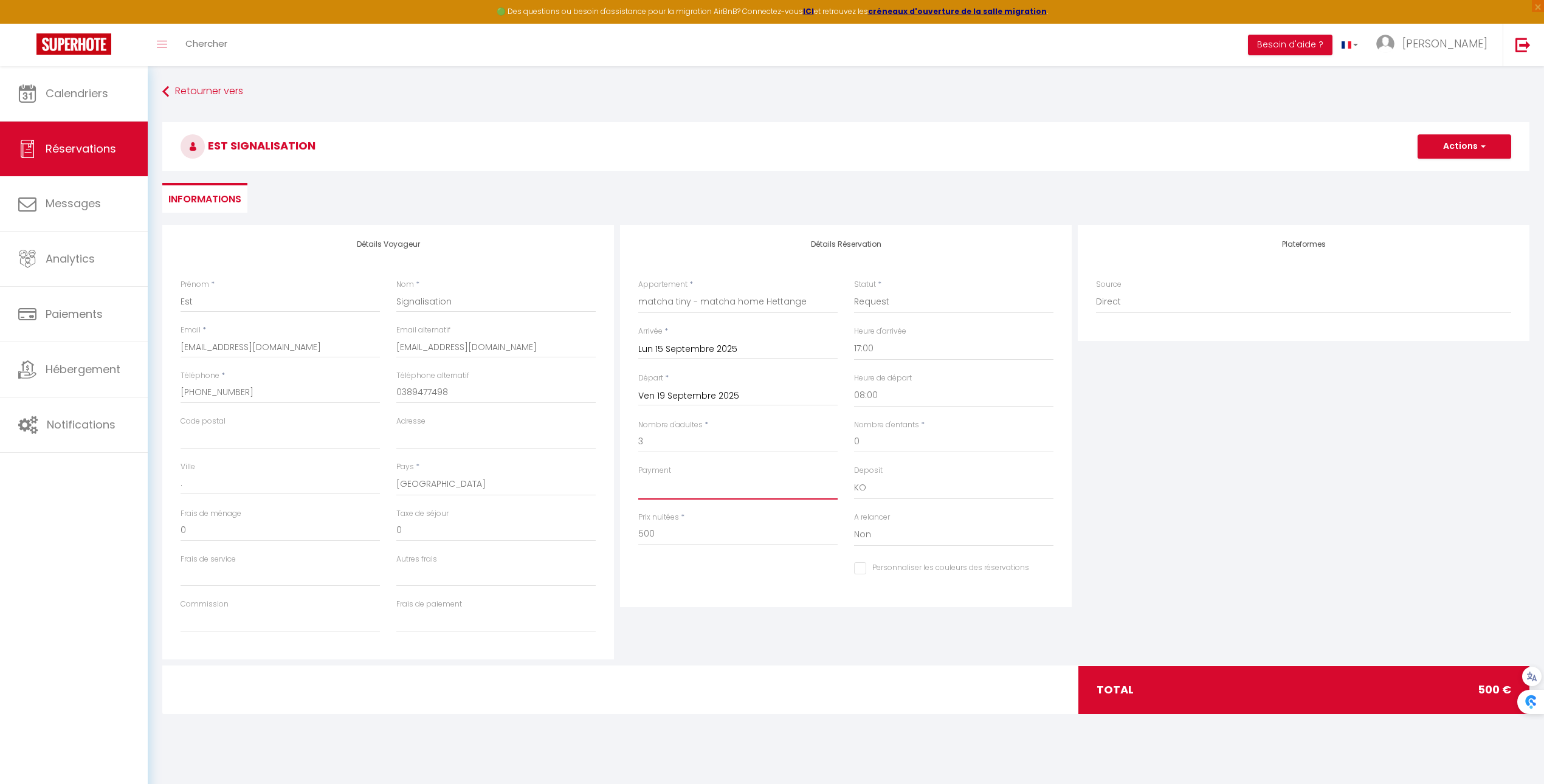
click at [638, 476] on select "OK KO" at bounding box center [737, 487] width 199 height 23
checkbox input "false"
click at [1214, 378] on div "Plateformes Source Direct Airbnb.com Booking.com Chalet montagne Expedia Gite d…" at bounding box center [1303, 442] width 458 height 434
click at [1445, 156] on button "Actions" at bounding box center [1464, 147] width 93 height 24
click at [1435, 171] on link "Enregistrer" at bounding box center [1451, 173] width 96 height 16
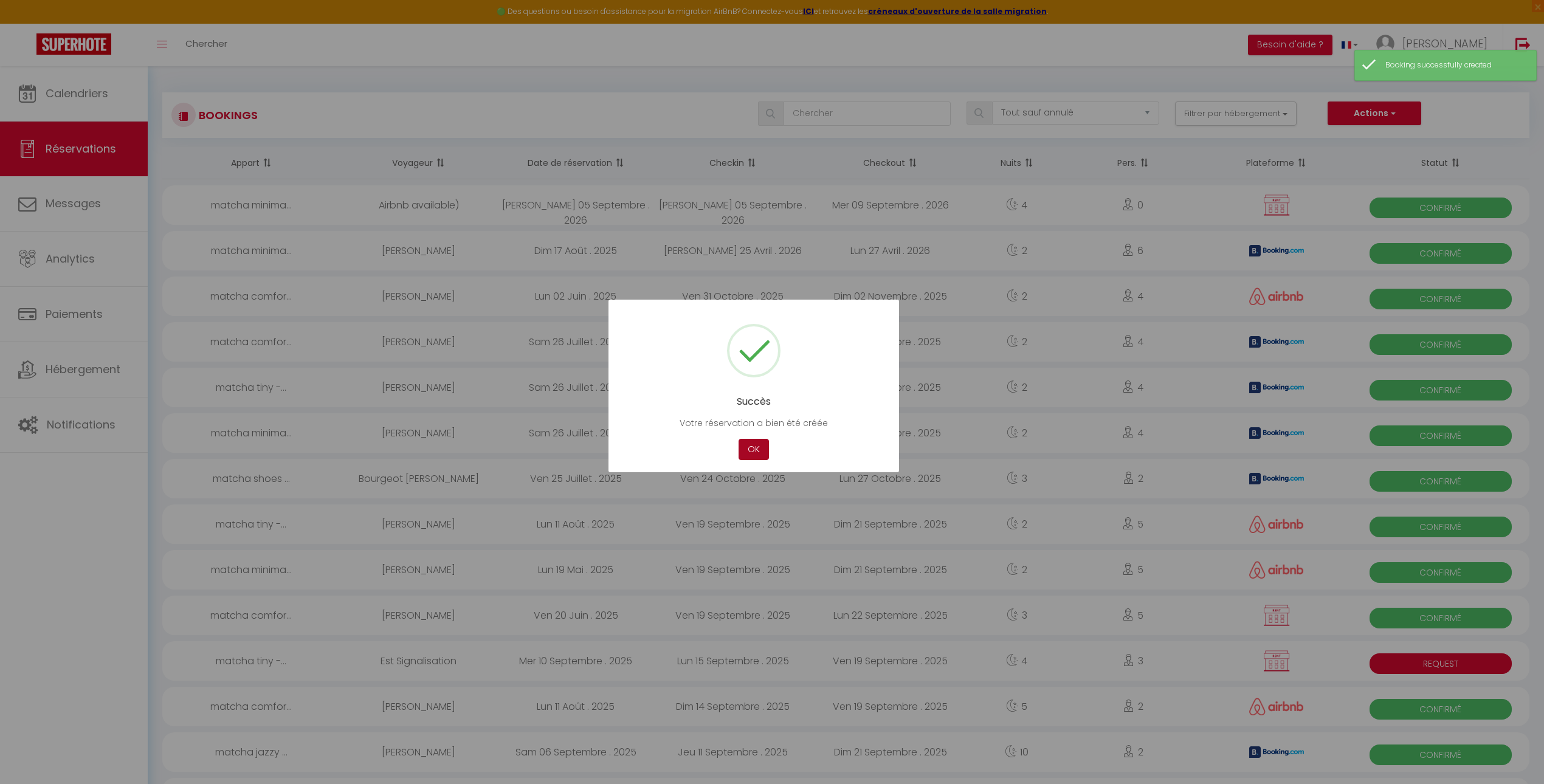
click at [748, 451] on button "OK" at bounding box center [753, 450] width 31 height 21
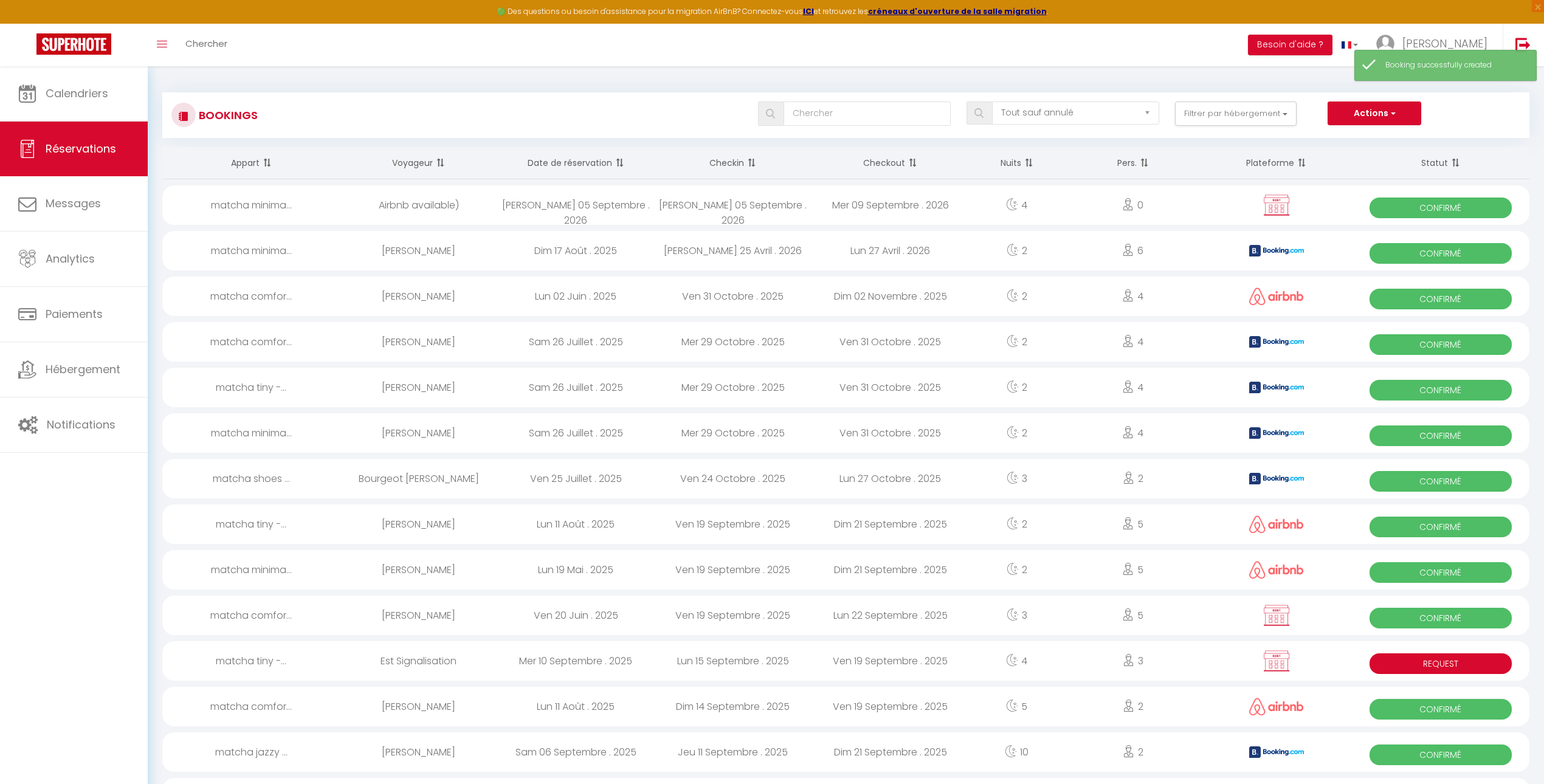
click at [795, 205] on div "Sam 05 Septembre . 2026" at bounding box center [733, 205] width 157 height 39
select select "OK"
select select "KO"
select select "0"
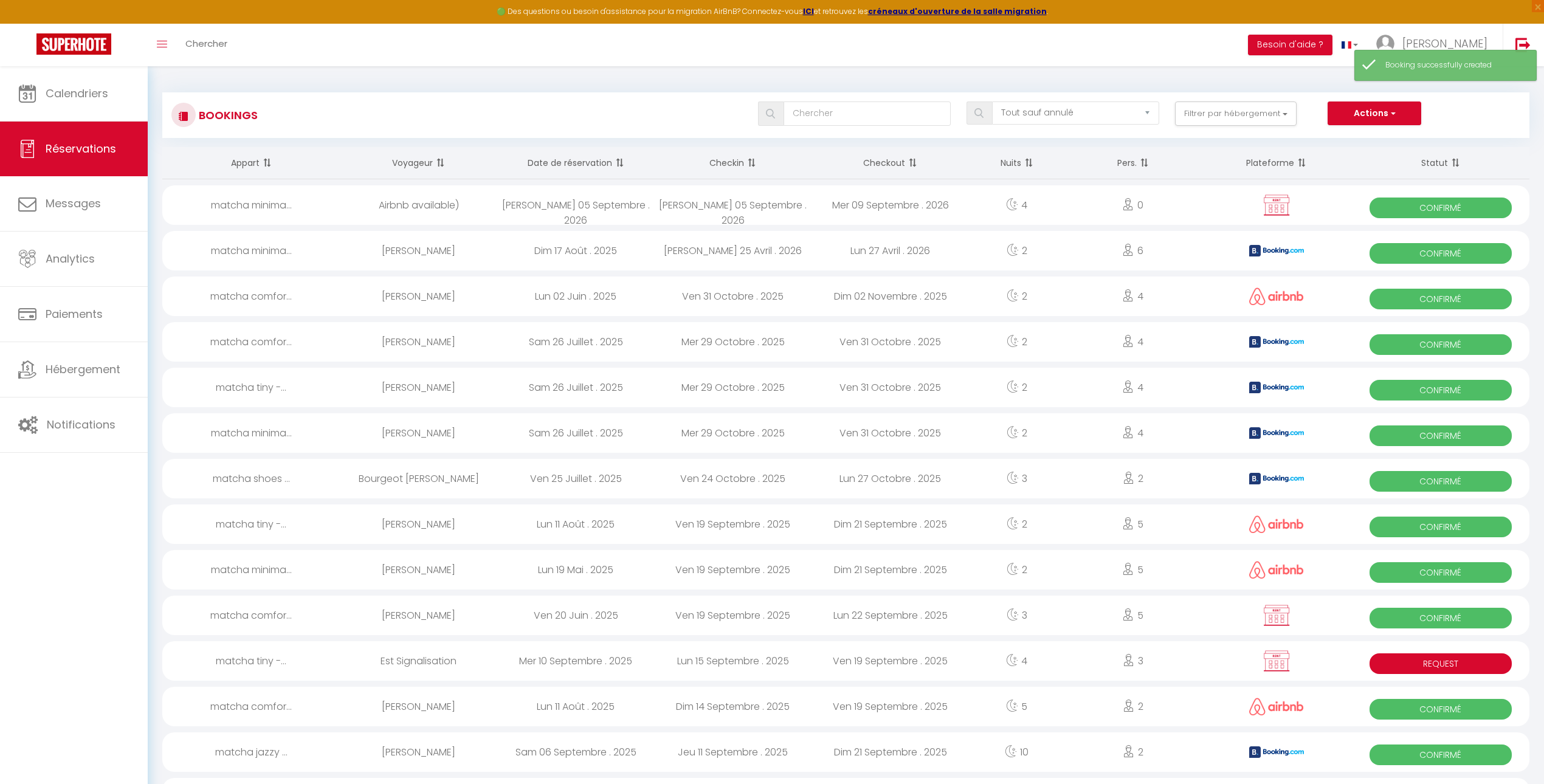
select select "1"
select select
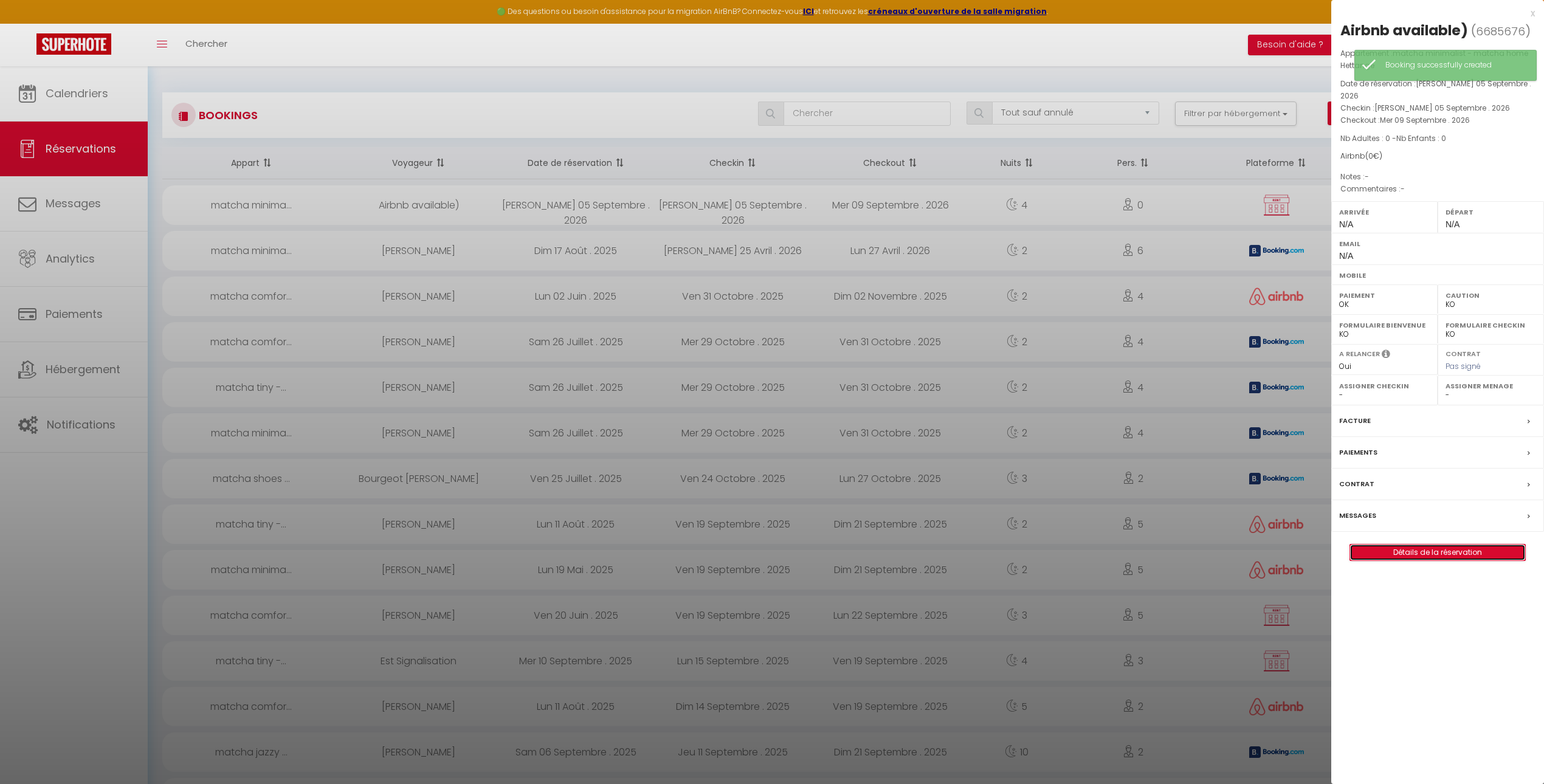
click at [1490, 545] on link "Détails de la réservation" at bounding box center [1437, 553] width 175 height 16
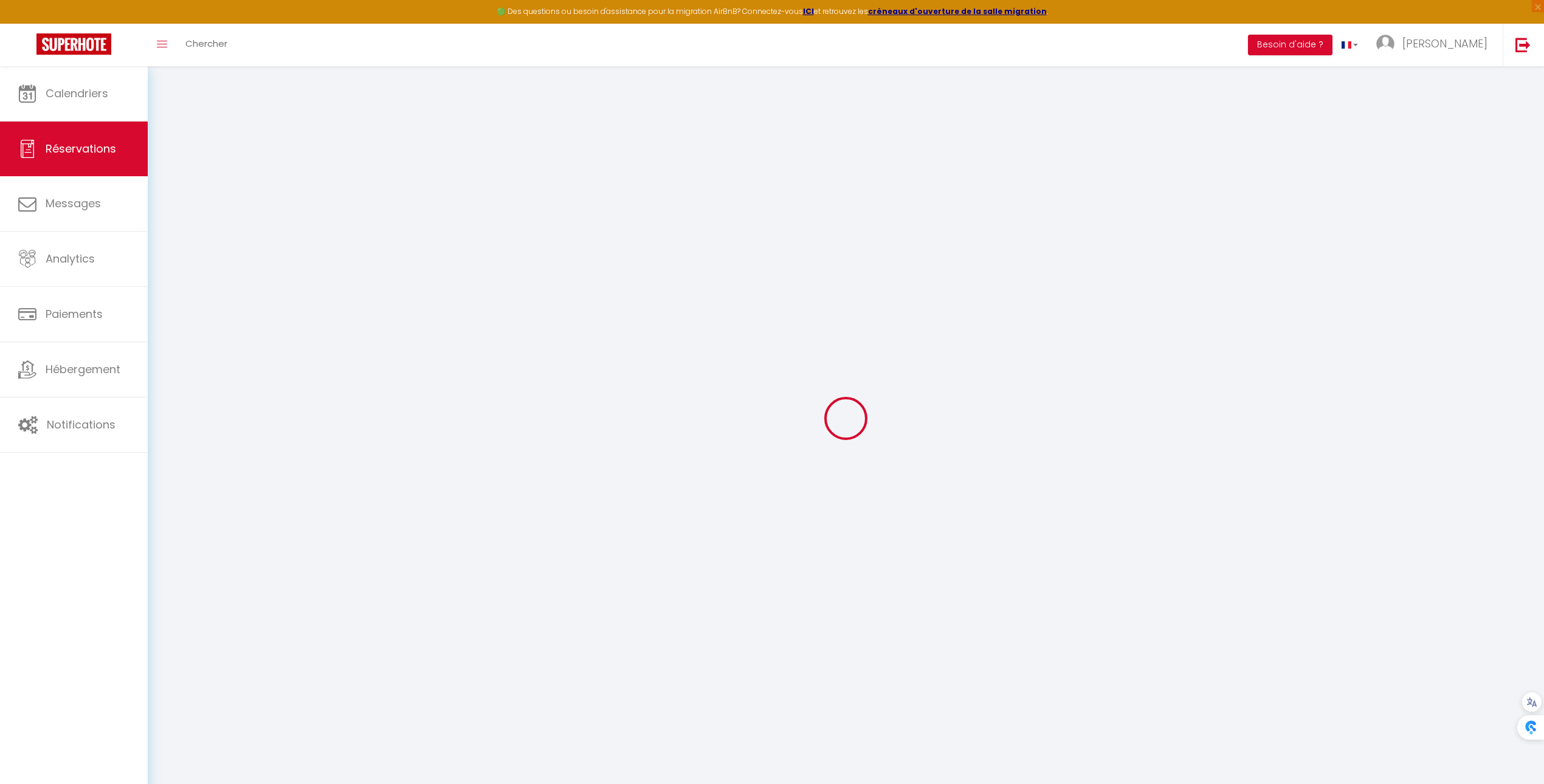
type input "Airbnb"
type input "available)"
select select
select select "41448"
select select "1"
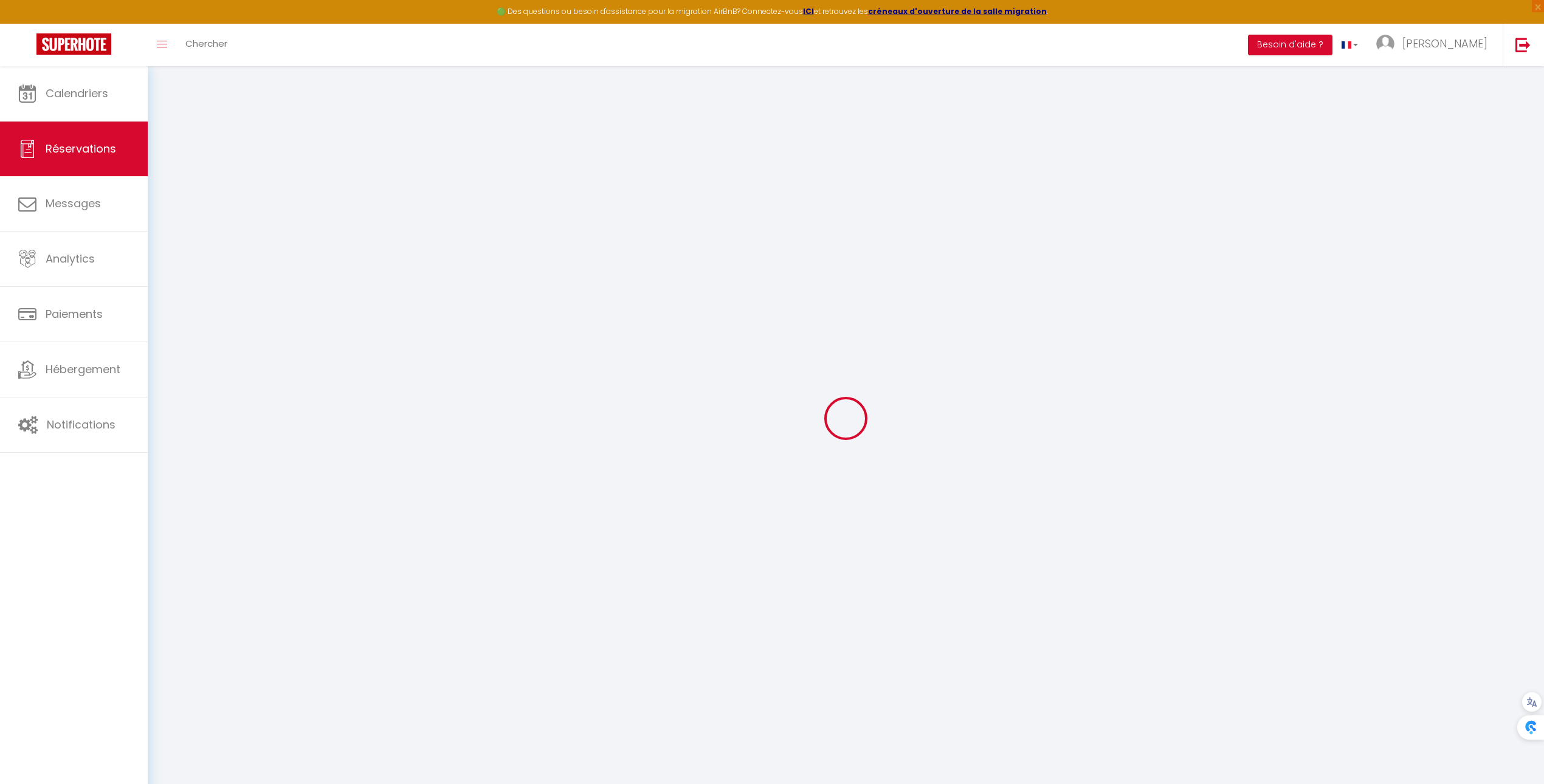
type input "Sam 05 Septembre 2026"
select select
type input "Mer 09 Septembre 2026"
select select
type input "0"
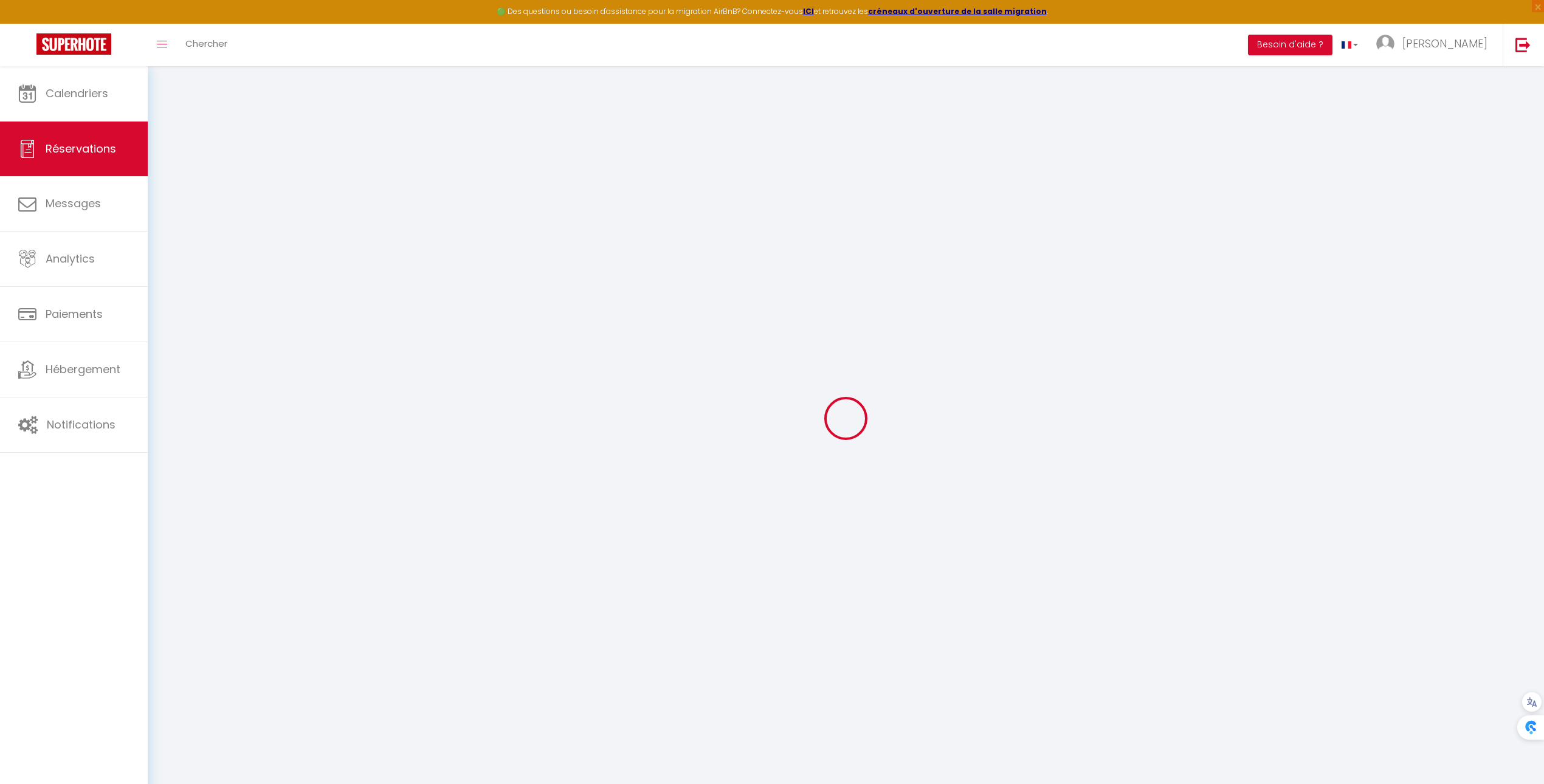
select select "12"
select select
checkbox input "false"
type input "0"
select select "73"
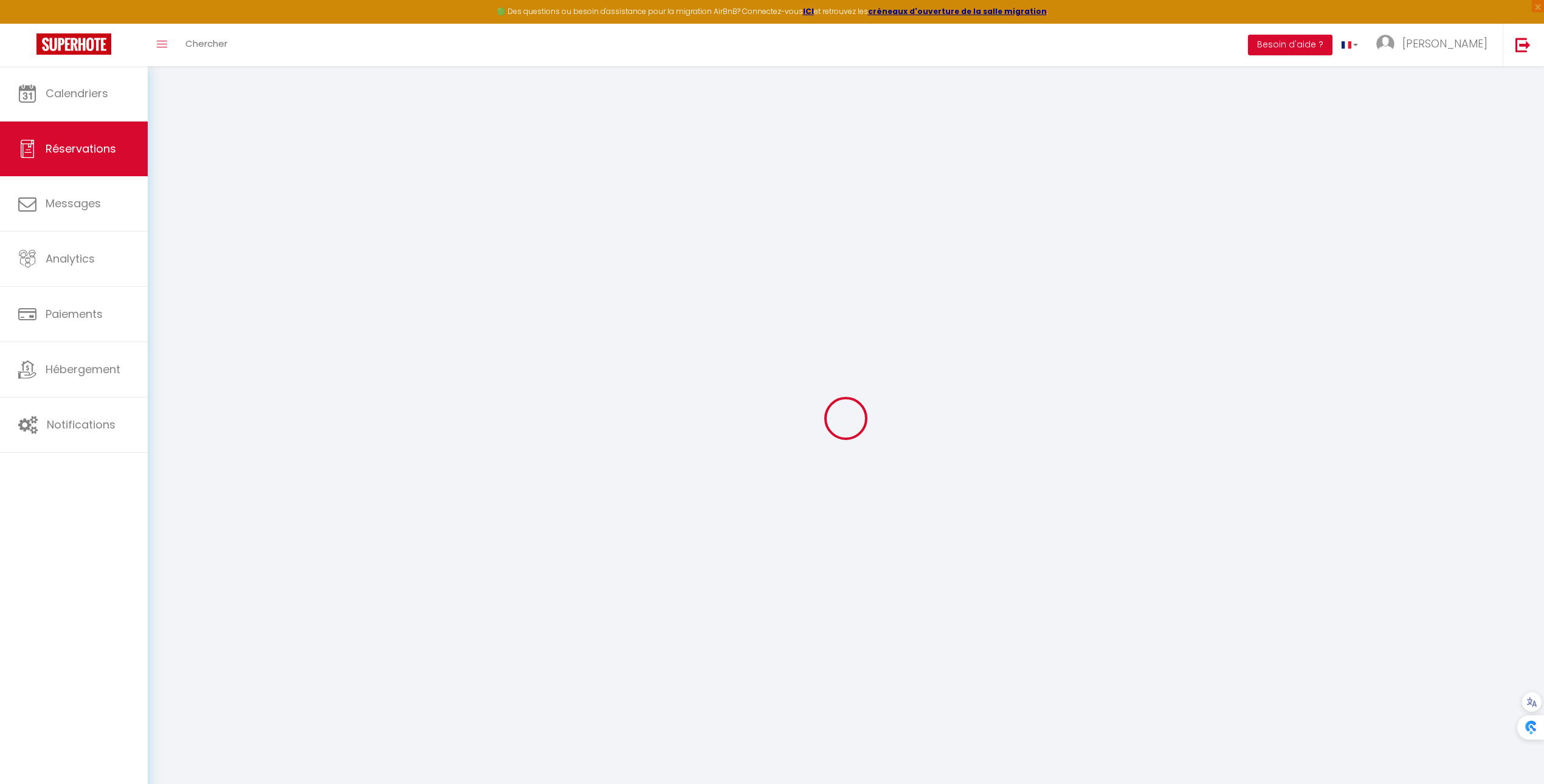
type input "0"
select select
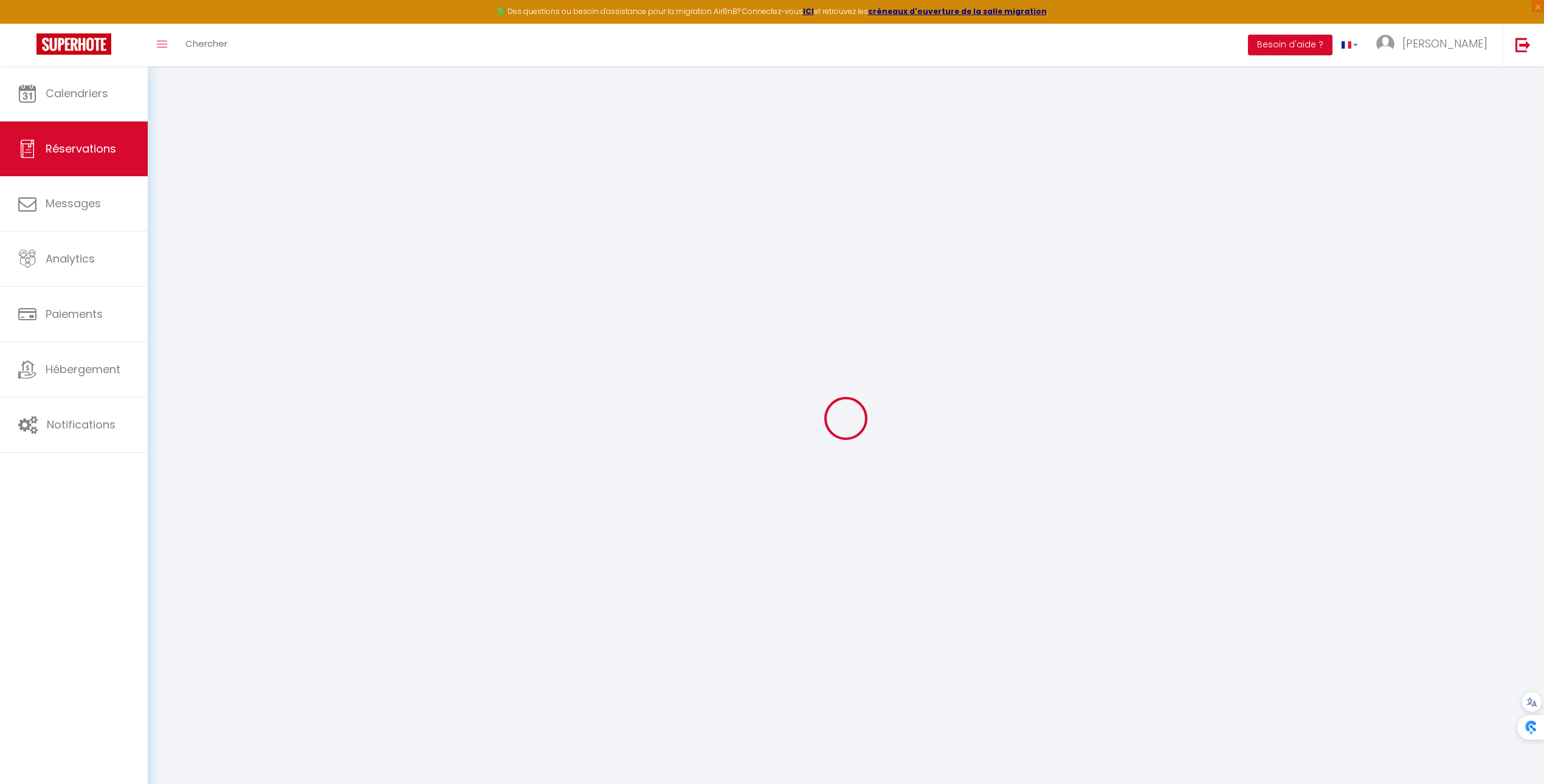
select select
select select "14"
checkbox input "false"
select select
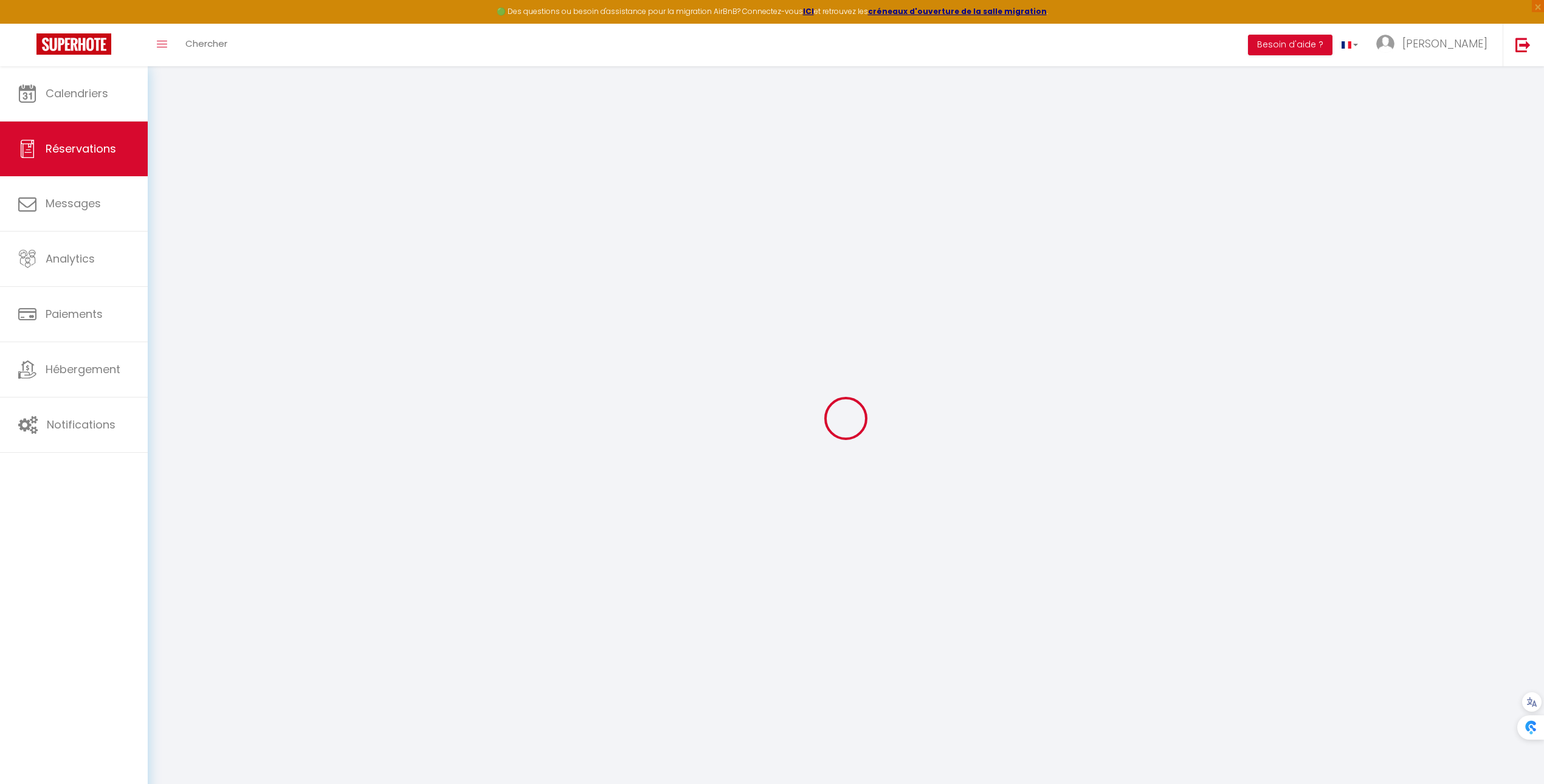
select select
checkbox input "false"
select select
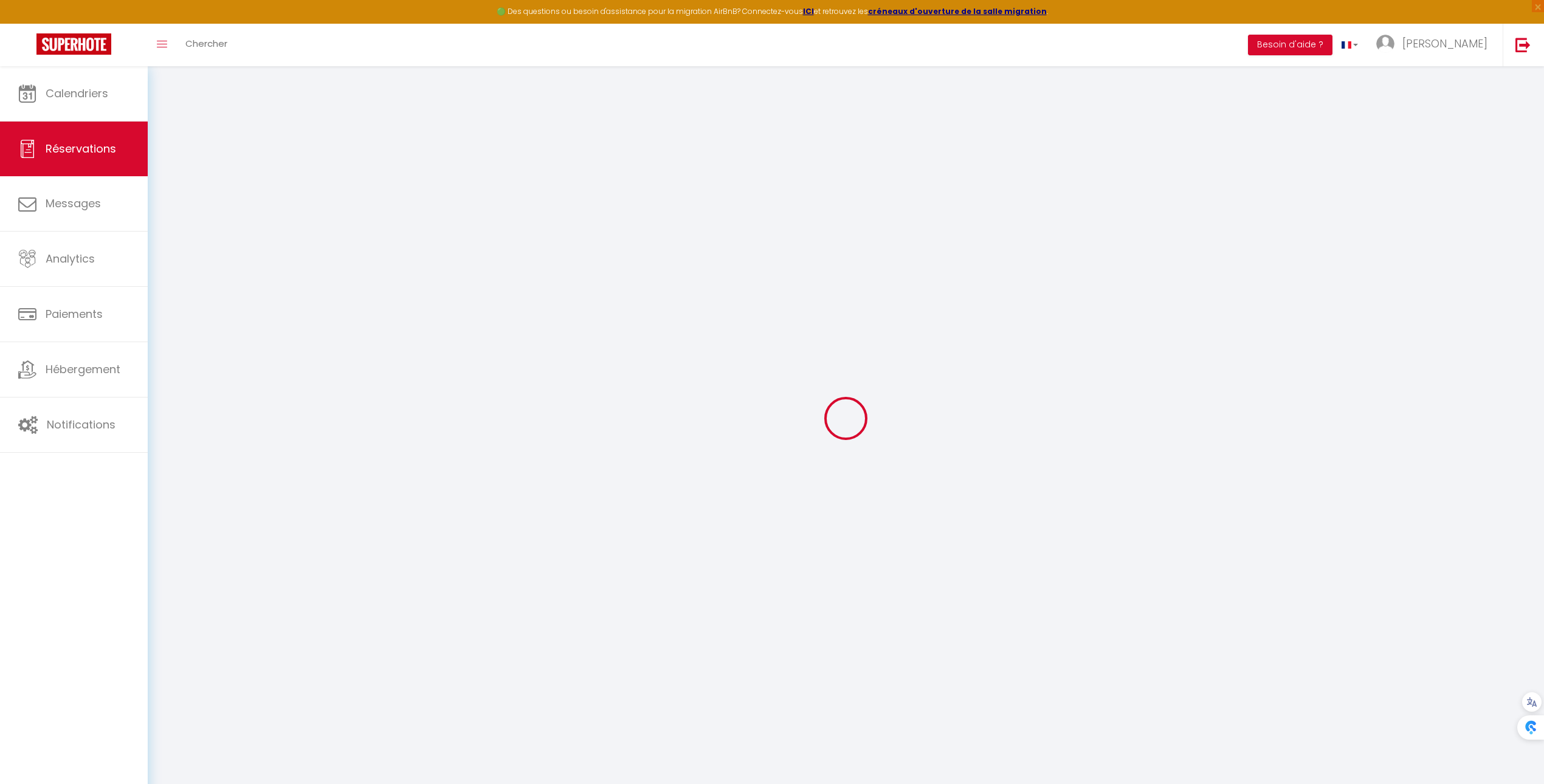
checkbox input "false"
select select
checkbox input "false"
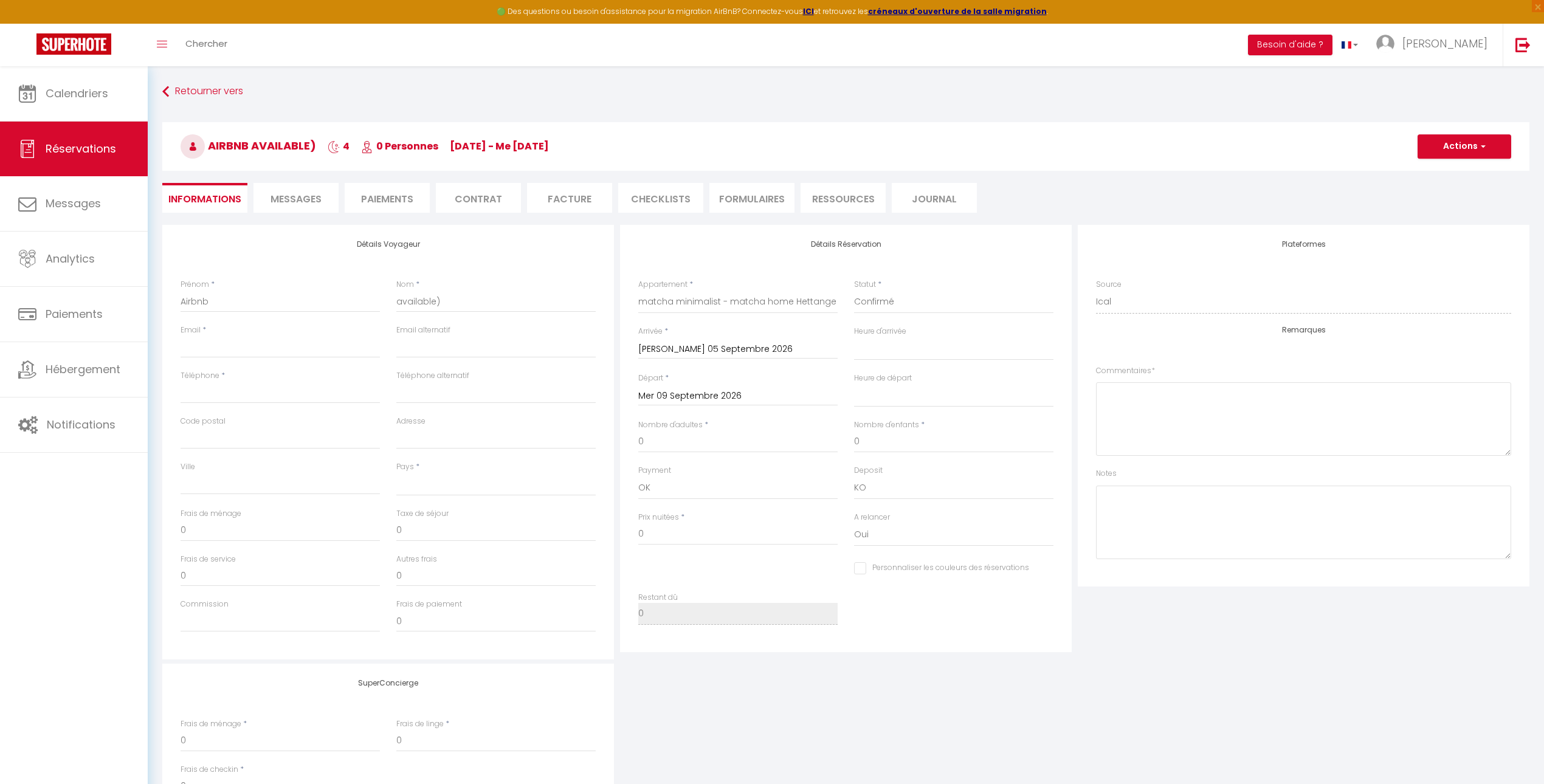
select select
checkbox input "false"
select select
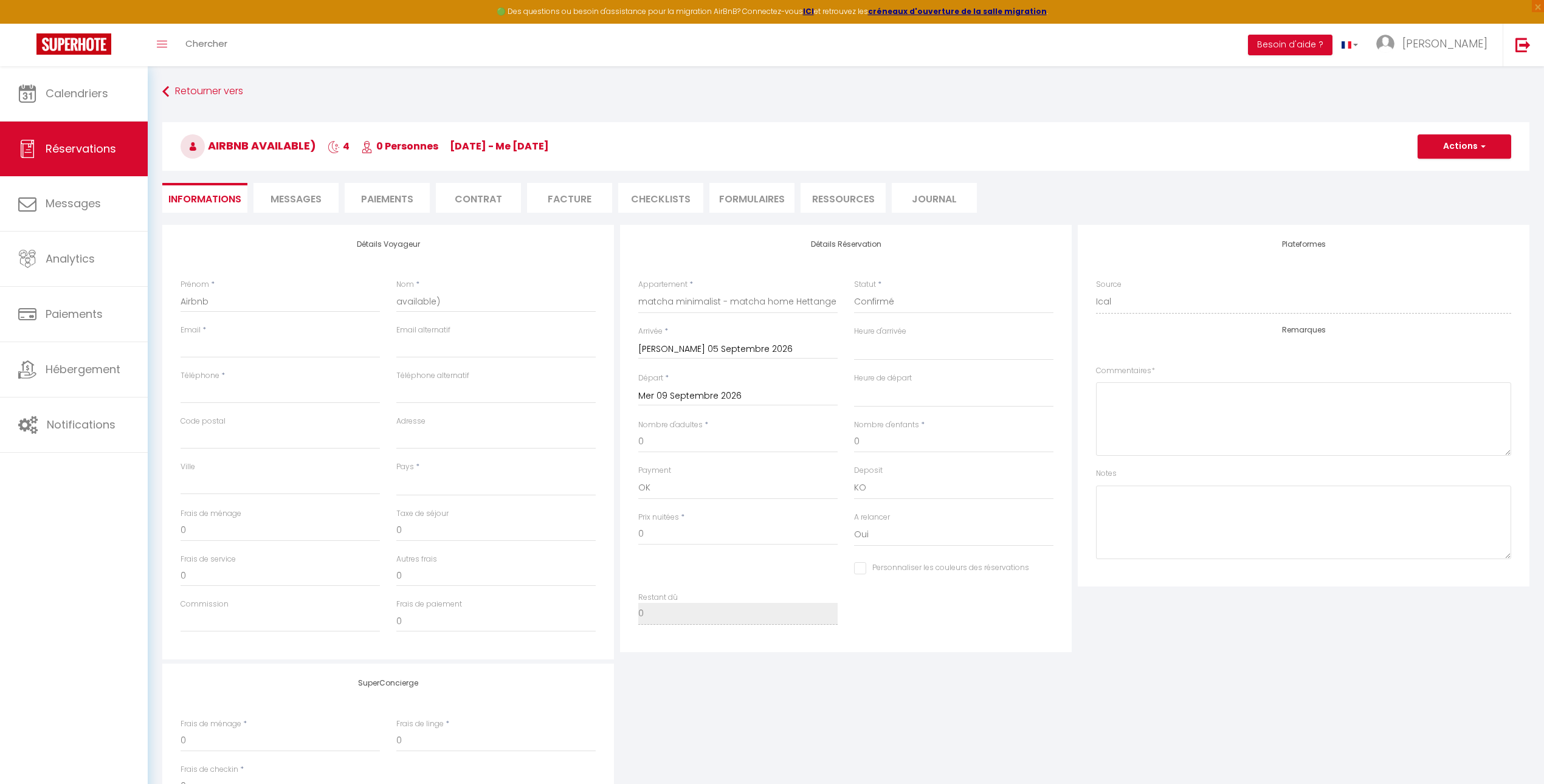
checkbox input "false"
click at [1452, 149] on button "Actions" at bounding box center [1464, 147] width 93 height 24
select select
click at [1453, 199] on link "Supprimer" at bounding box center [1451, 205] width 96 height 16
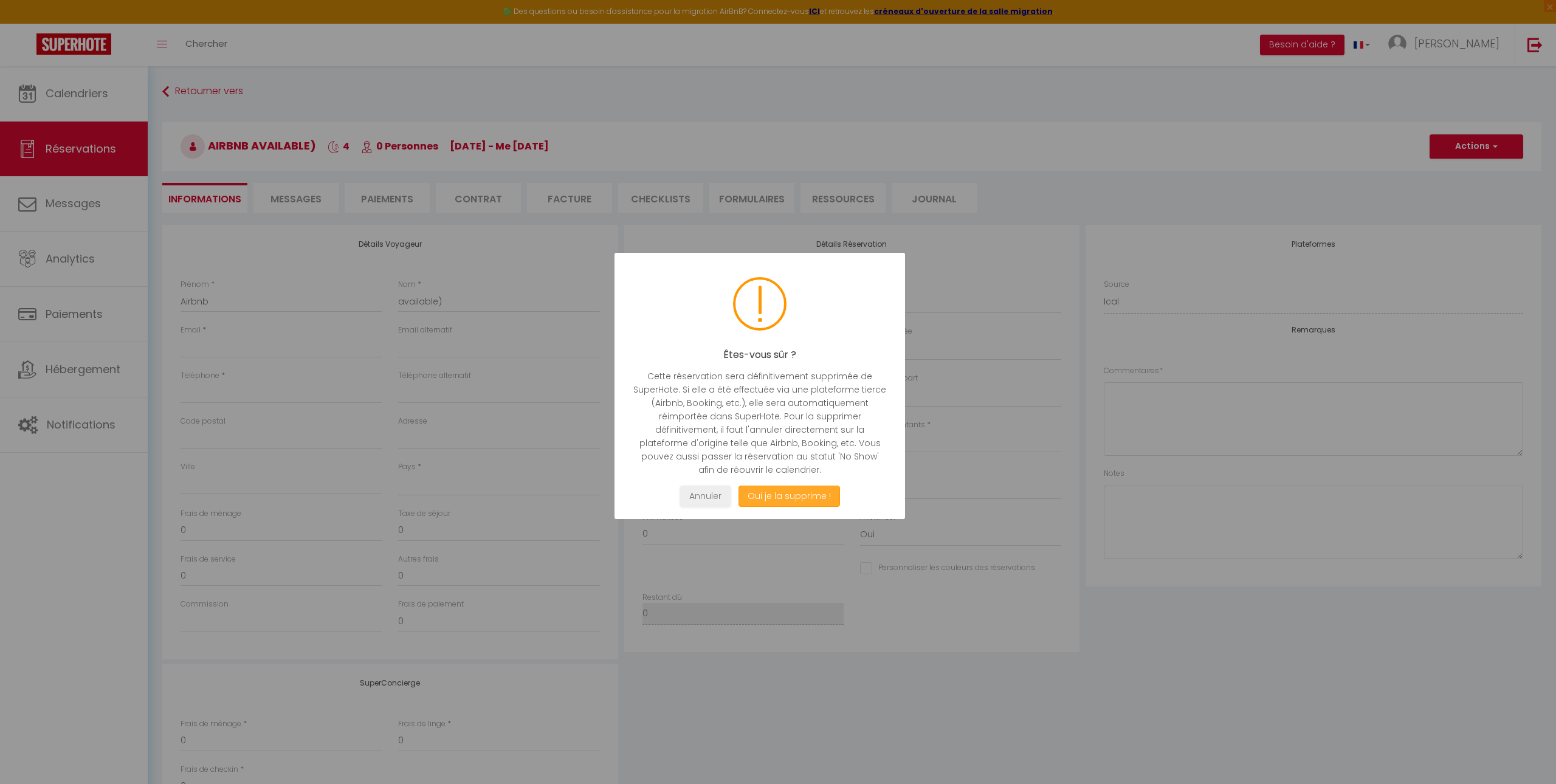
click at [808, 498] on button "Oui je la supprime !" at bounding box center [789, 496] width 102 height 21
select select "not_cancelled"
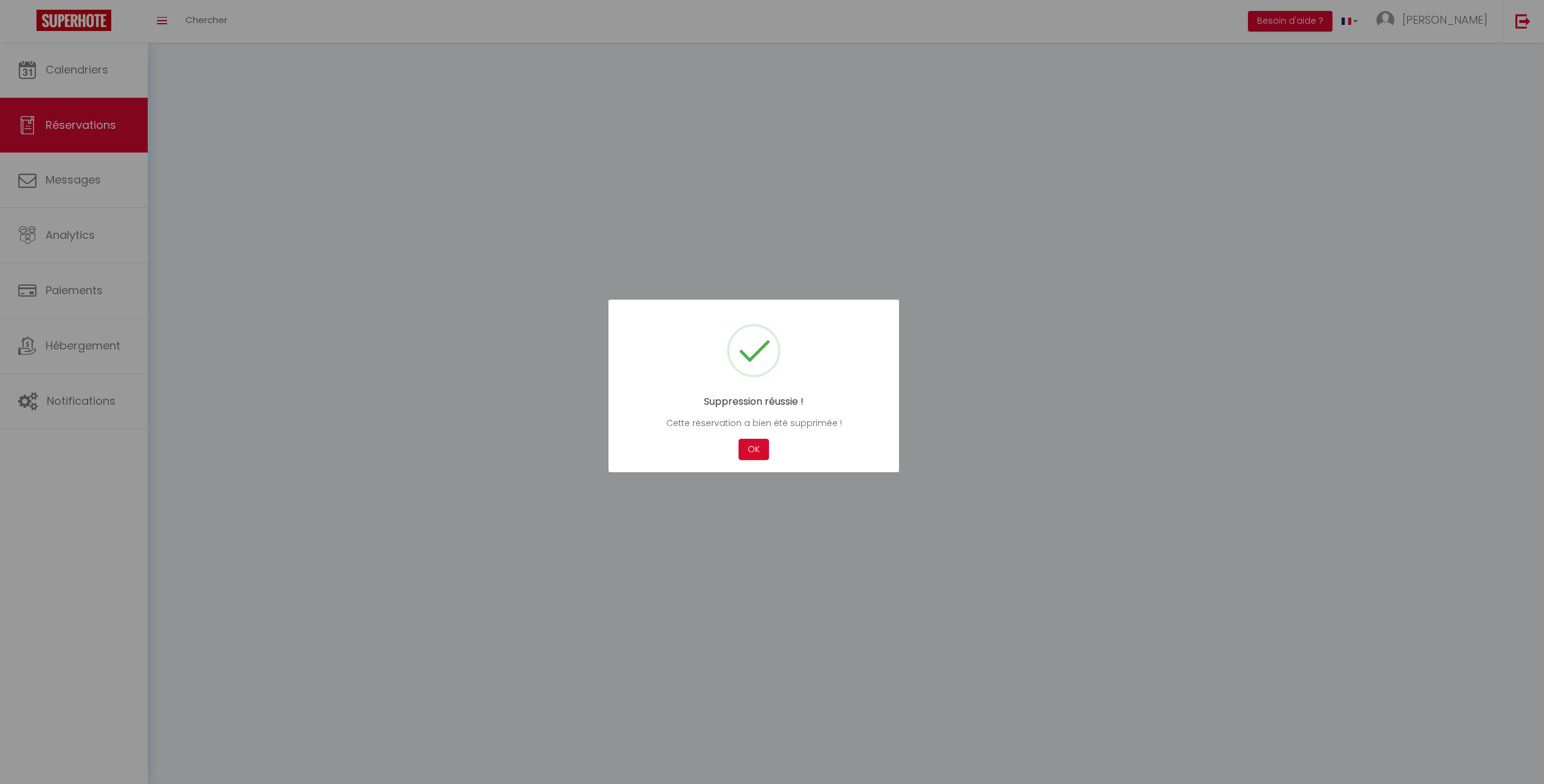
click at [781, 498] on div at bounding box center [772, 392] width 1544 height 784
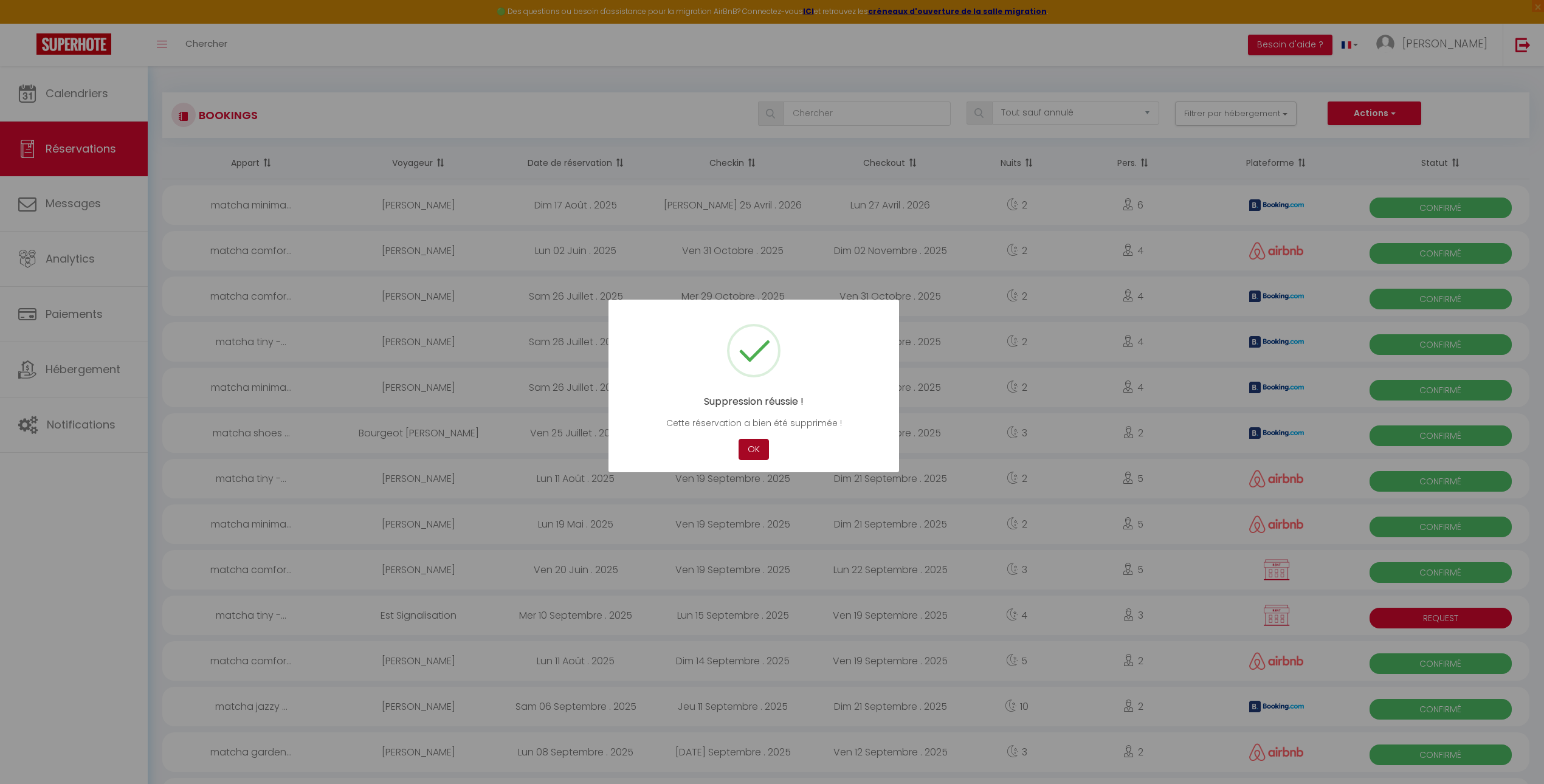
click at [745, 451] on button "OK" at bounding box center [753, 450] width 31 height 21
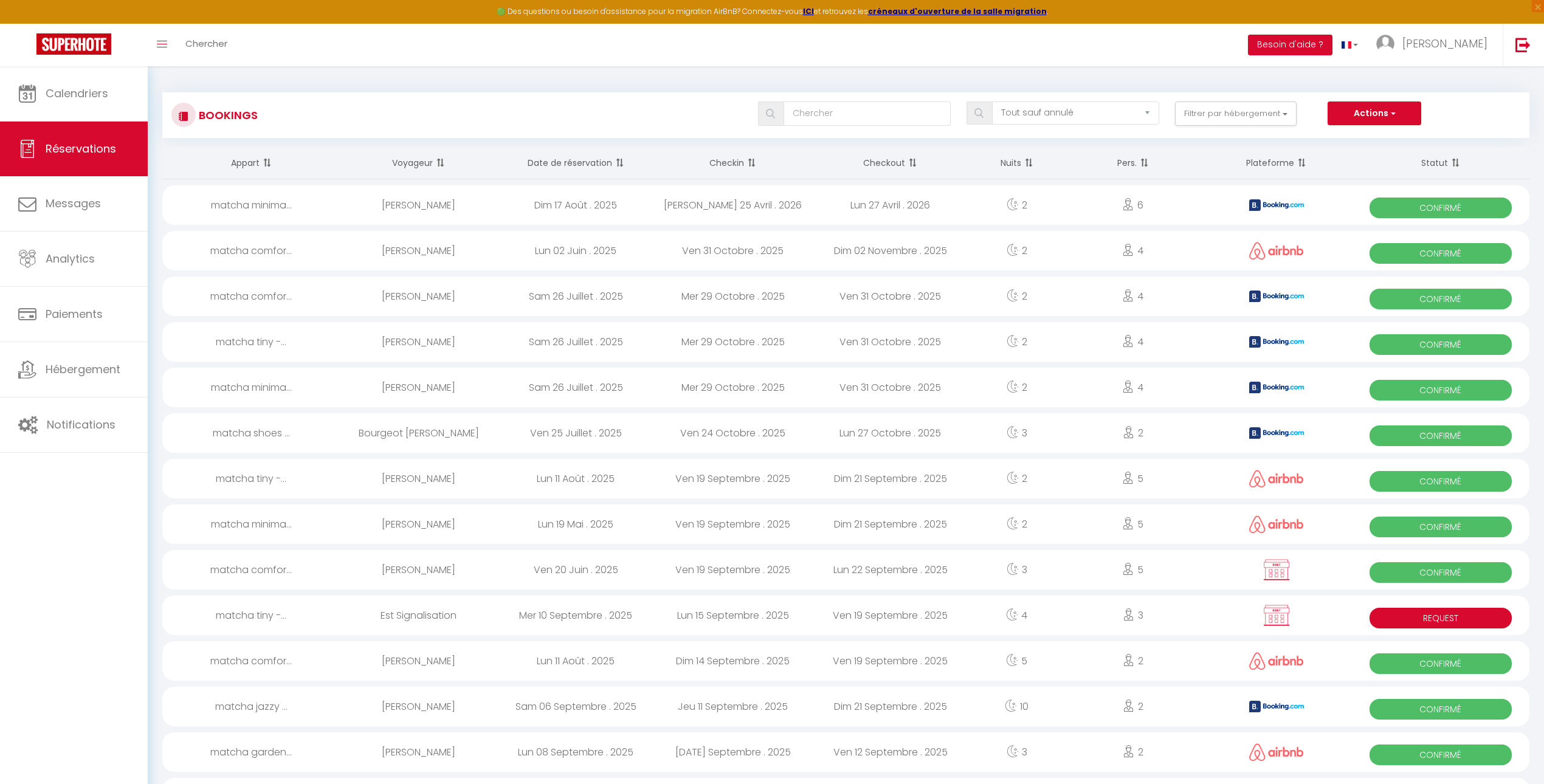
click at [537, 608] on div "Mer 10 Septembre . 2025" at bounding box center [575, 615] width 157 height 39
select select "KO"
select select "0"
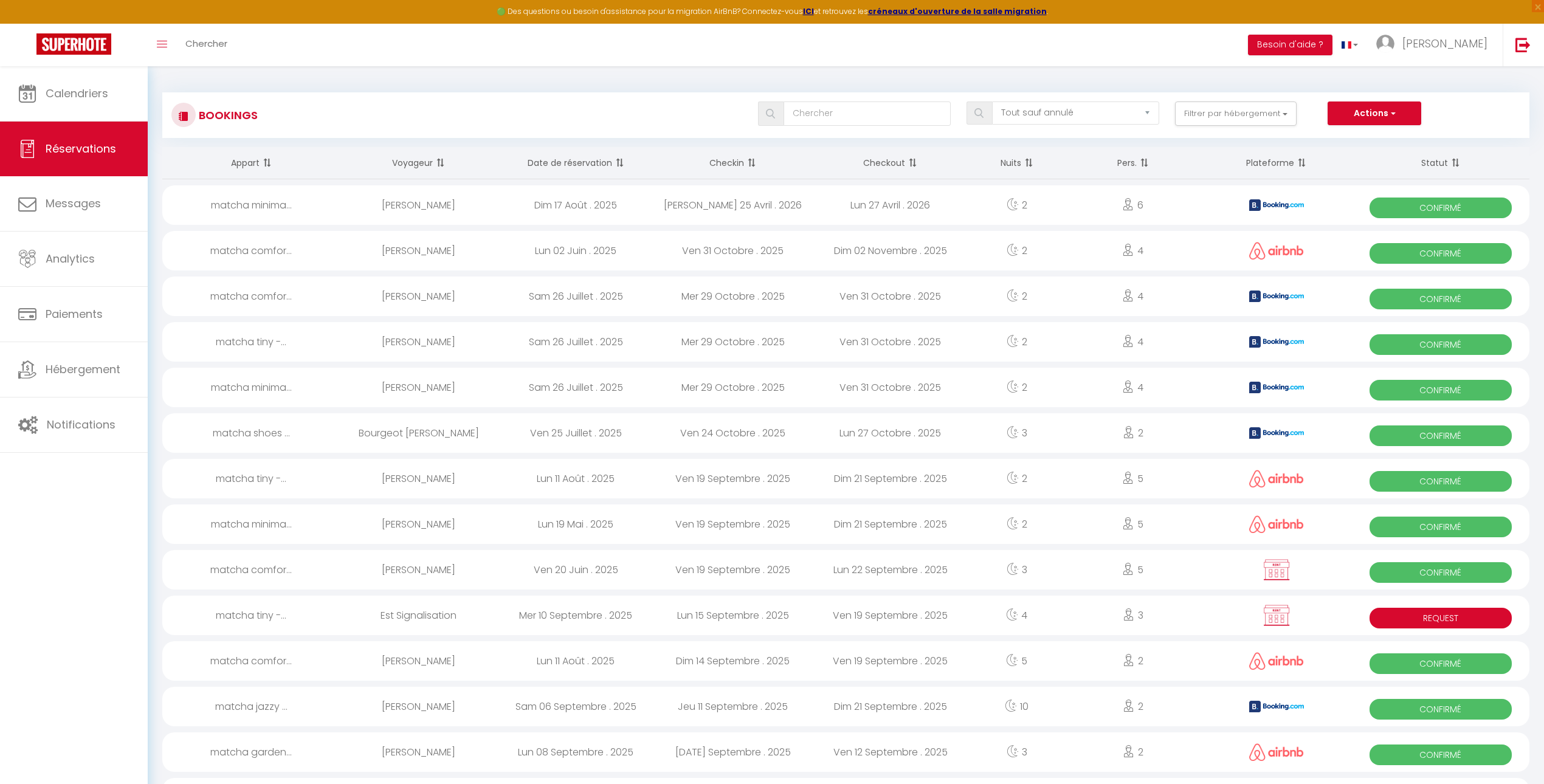
select select "0"
select select
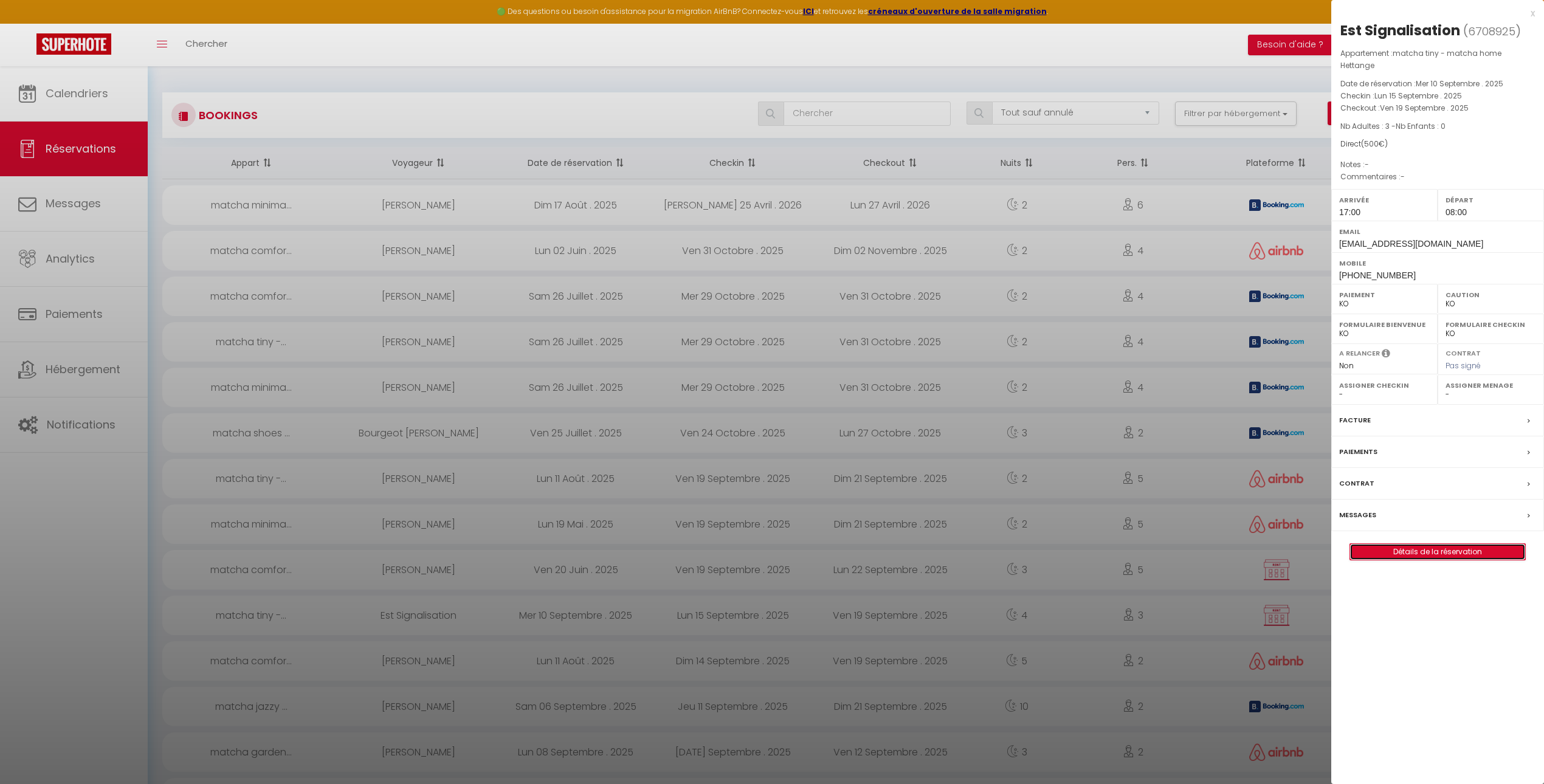
click at [1398, 554] on link "Détails de la réservation" at bounding box center [1437, 552] width 175 height 16
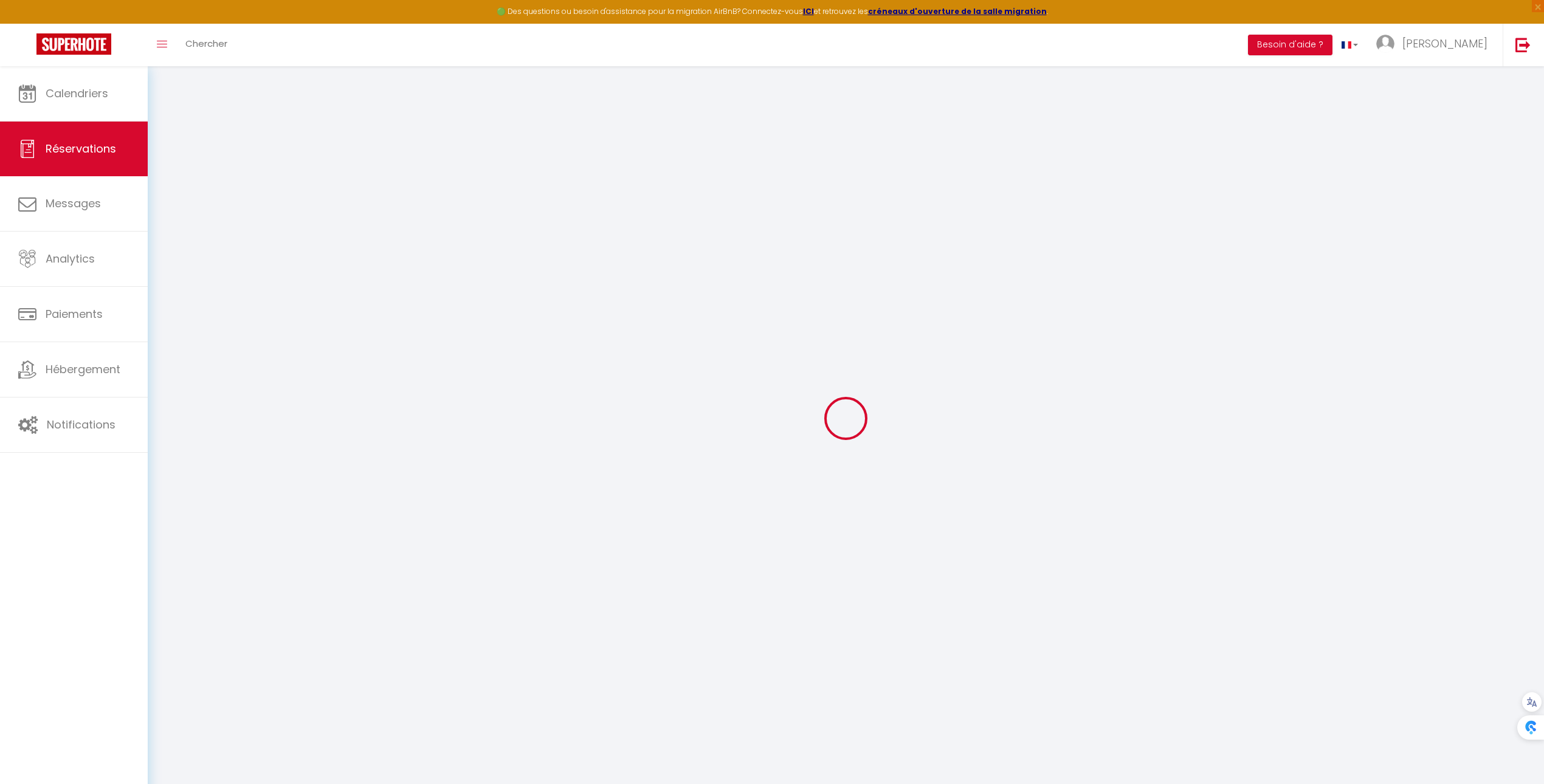
select select
checkbox input "false"
select select
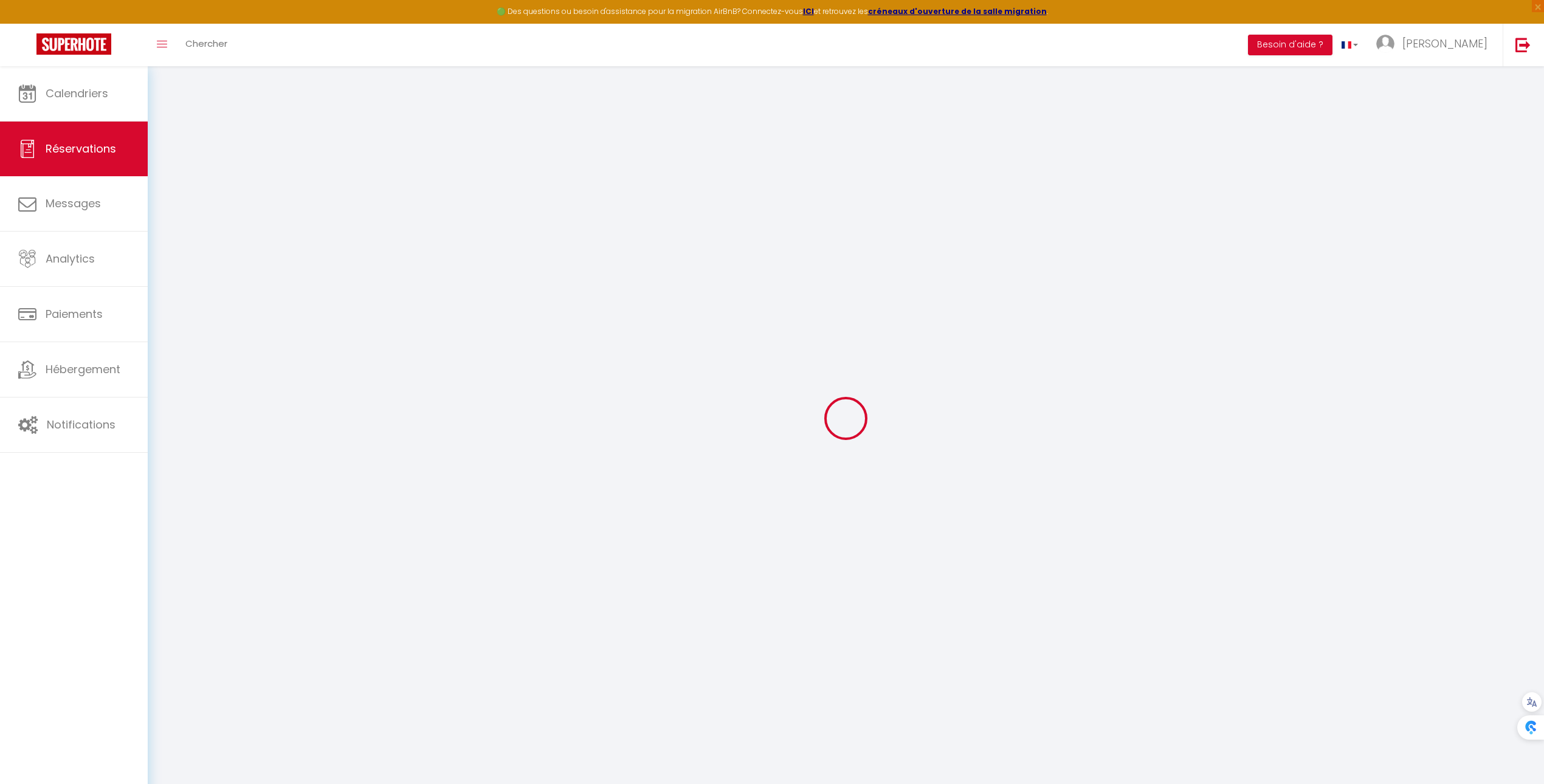
checkbox input "false"
select select
checkbox input "false"
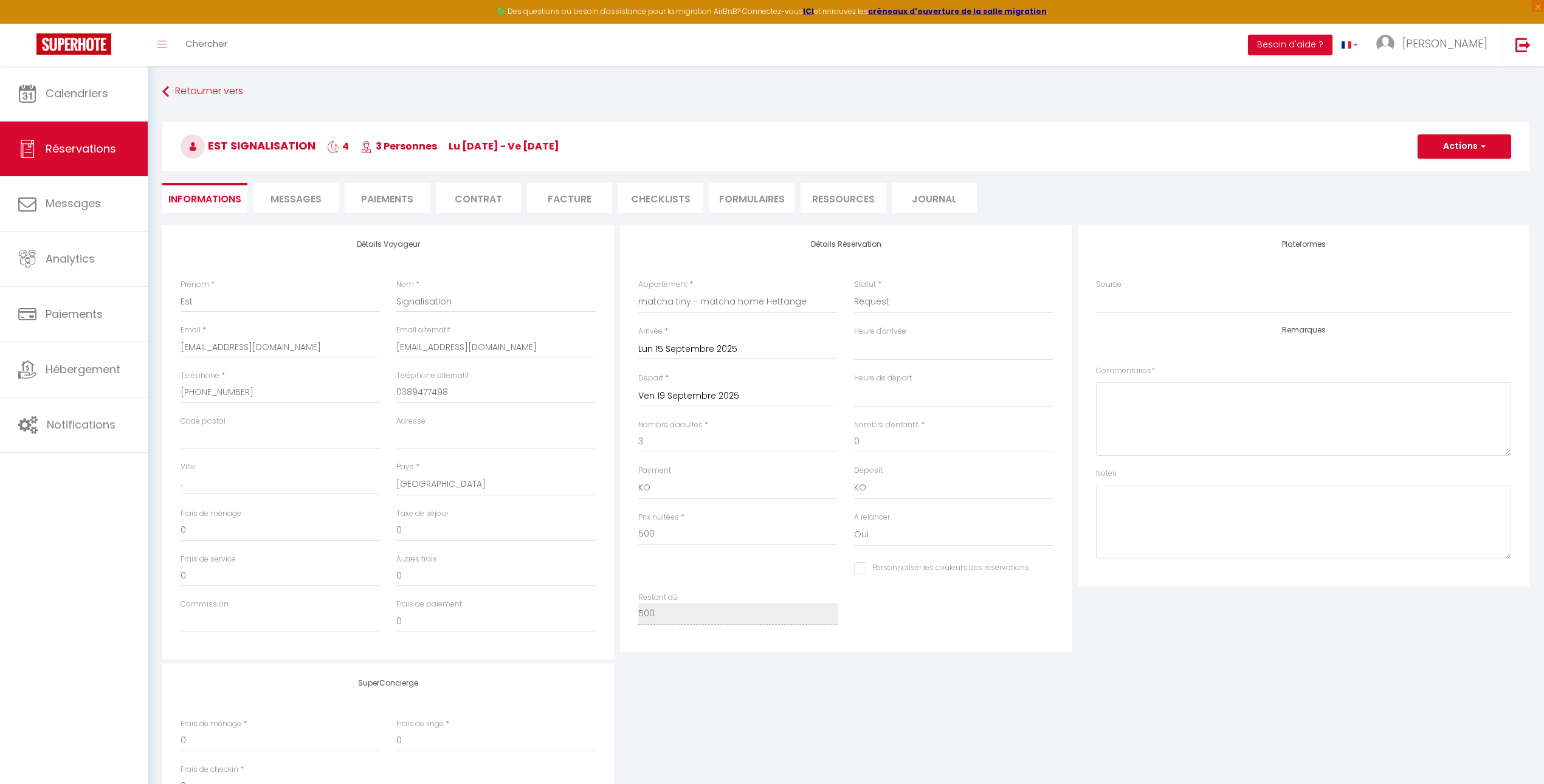
select select
checkbox input "false"
select select "17:00"
select select "08:00"
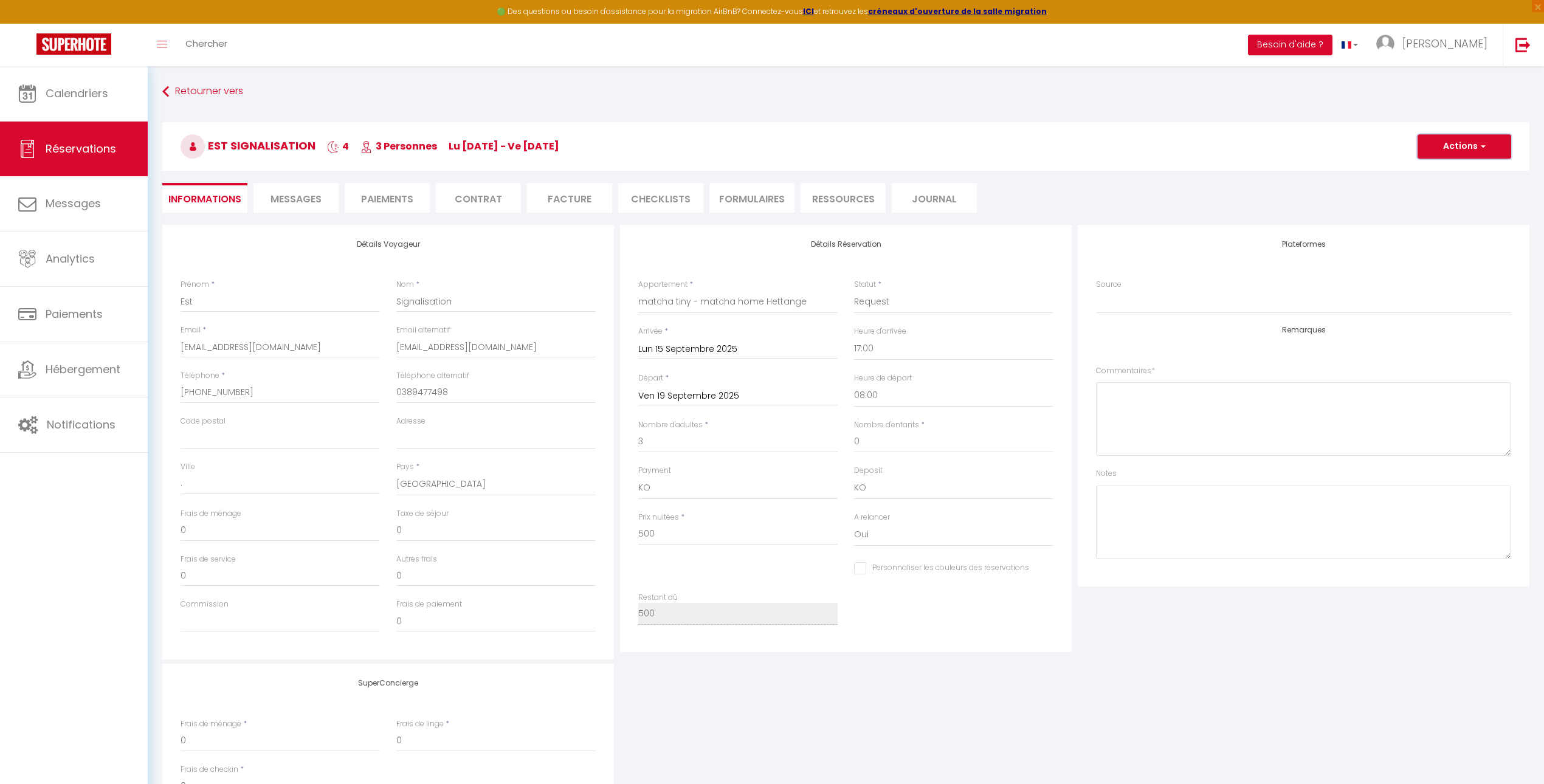
click at [1449, 140] on button "Actions" at bounding box center [1464, 147] width 93 height 24
click at [1430, 187] on link "Dupliquer" at bounding box center [1451, 189] width 96 height 16
select select
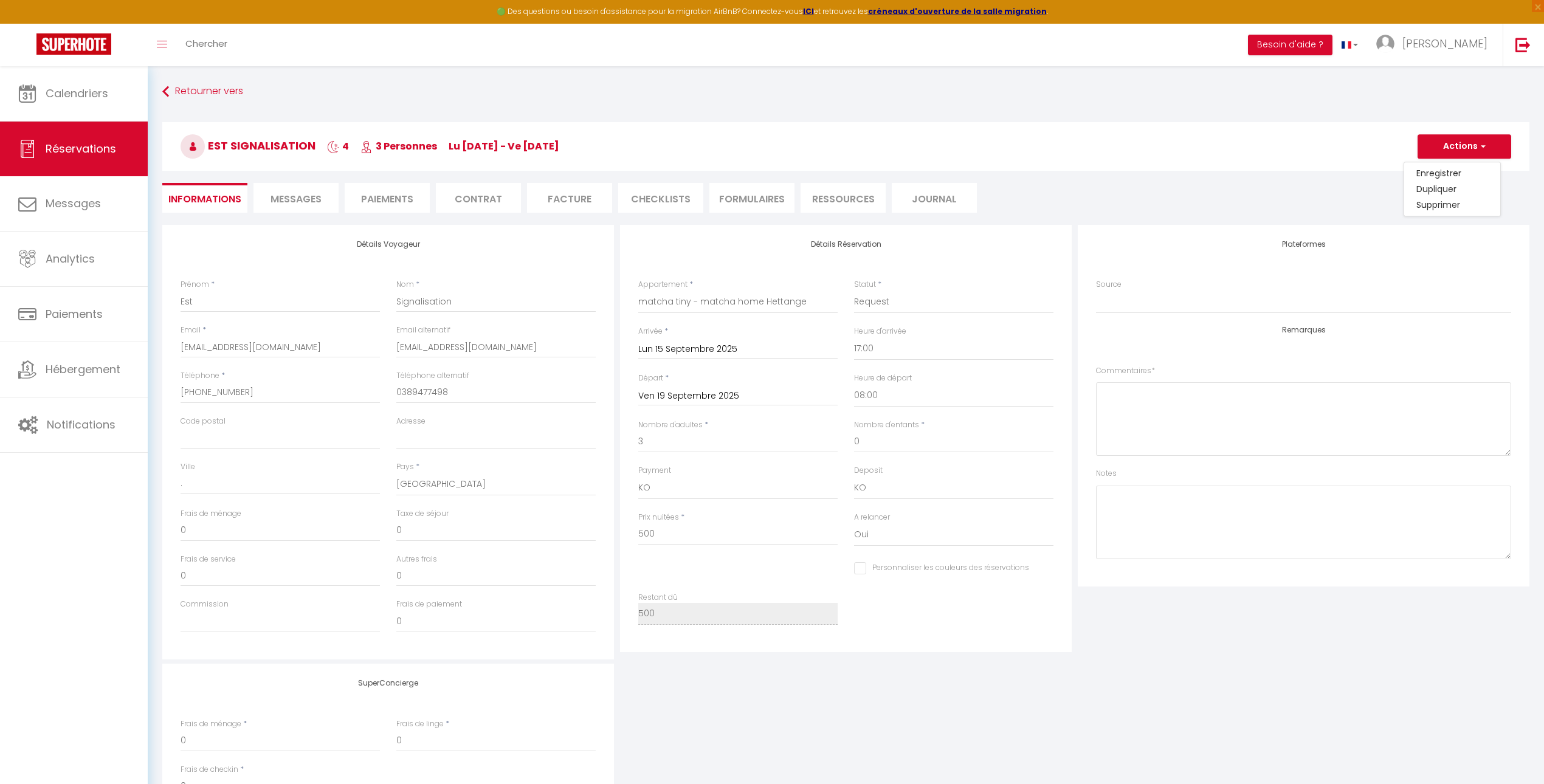
select select
checkbox input "false"
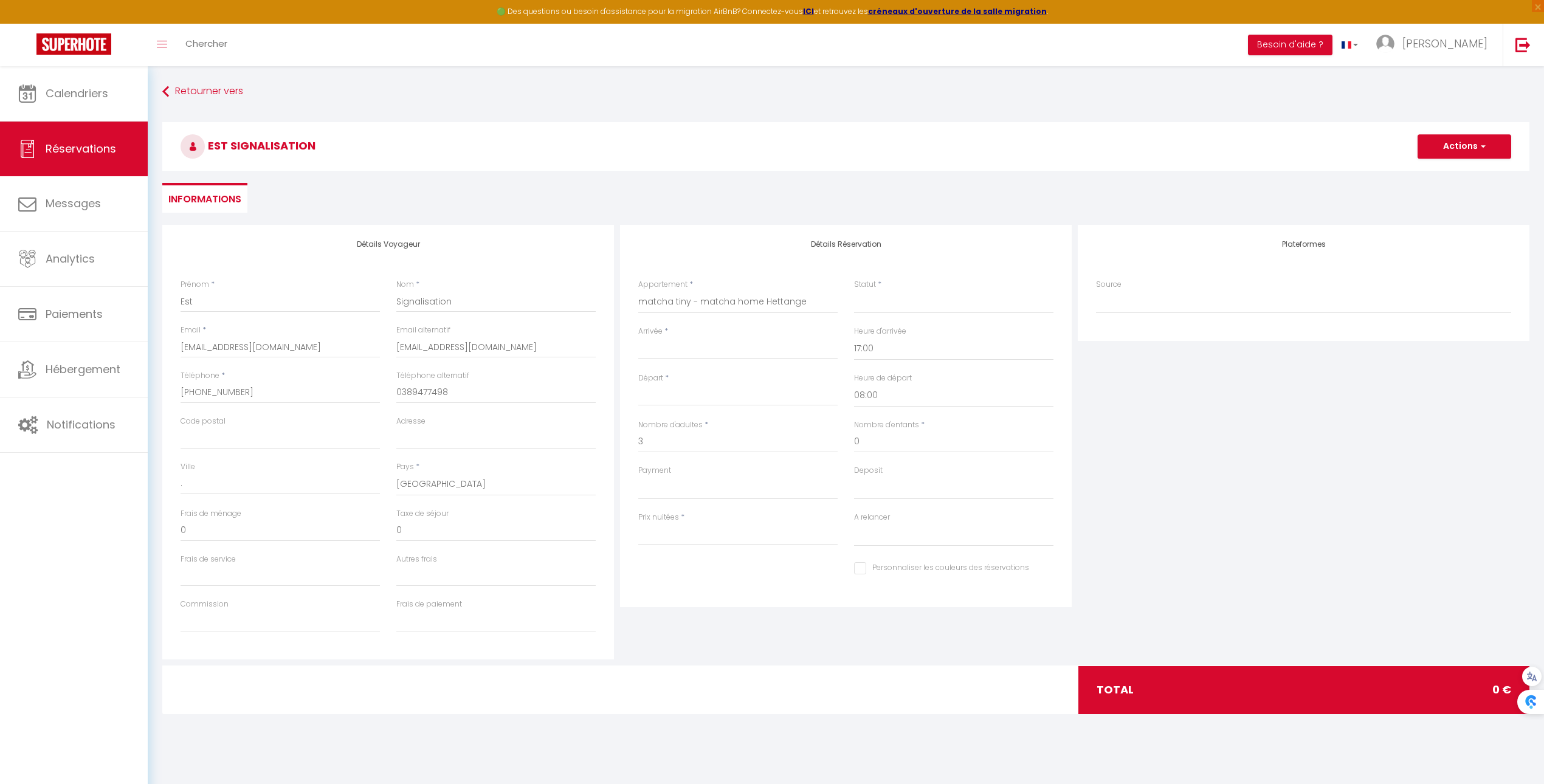
click at [749, 355] on input "Arrivée" at bounding box center [737, 350] width 199 height 16
drag, startPoint x: 651, startPoint y: 491, endPoint x: 775, endPoint y: 487, distance: 124.1
click at [651, 491] on span "21" at bounding box center [652, 492] width 26 height 24
select select
type input "Dim 21 Septembre 2025"
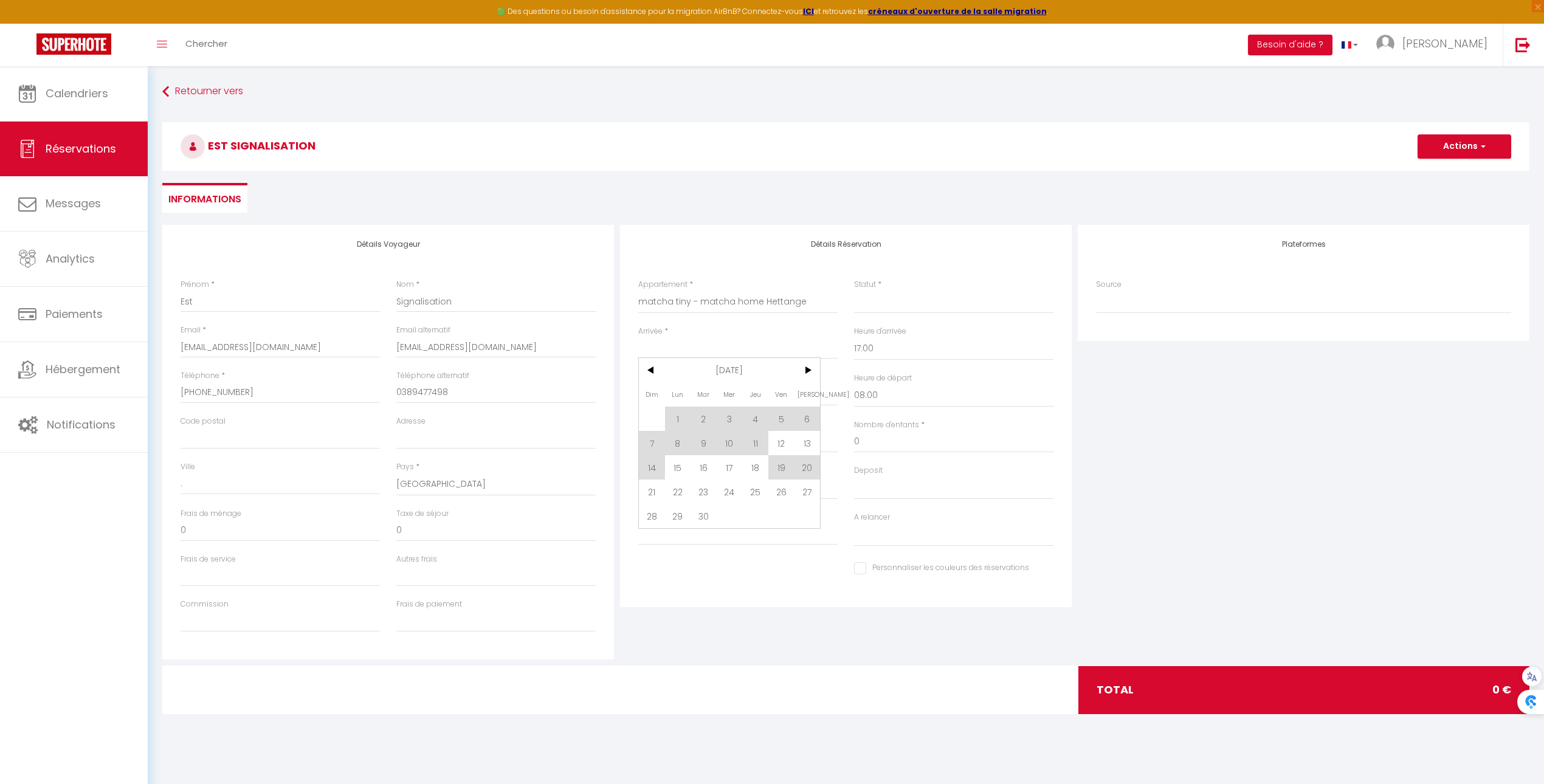
type input "Lun 22 Septembre 2025"
select select
checkbox input "false"
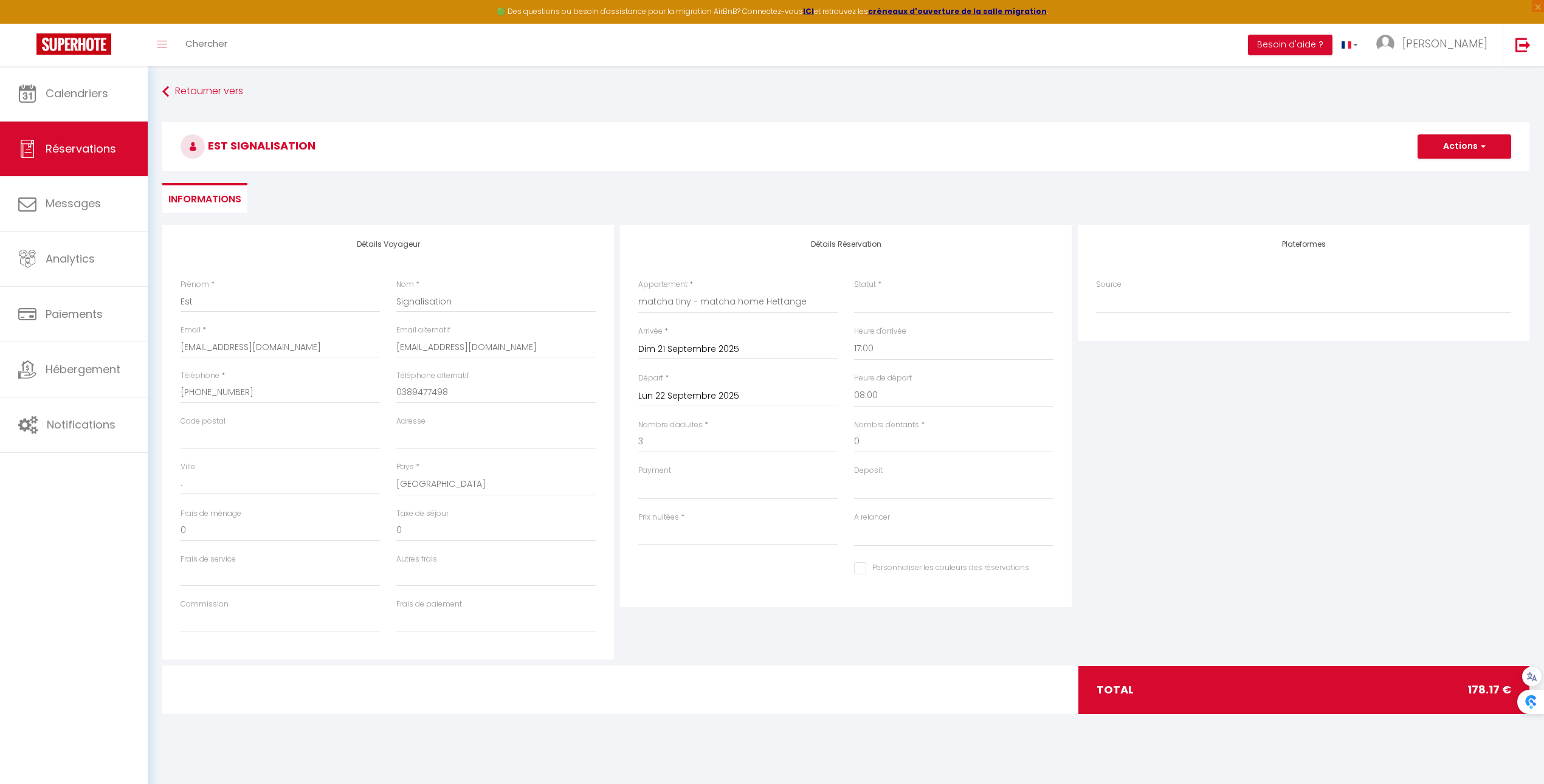
type input "60"
type input "1.17"
select select
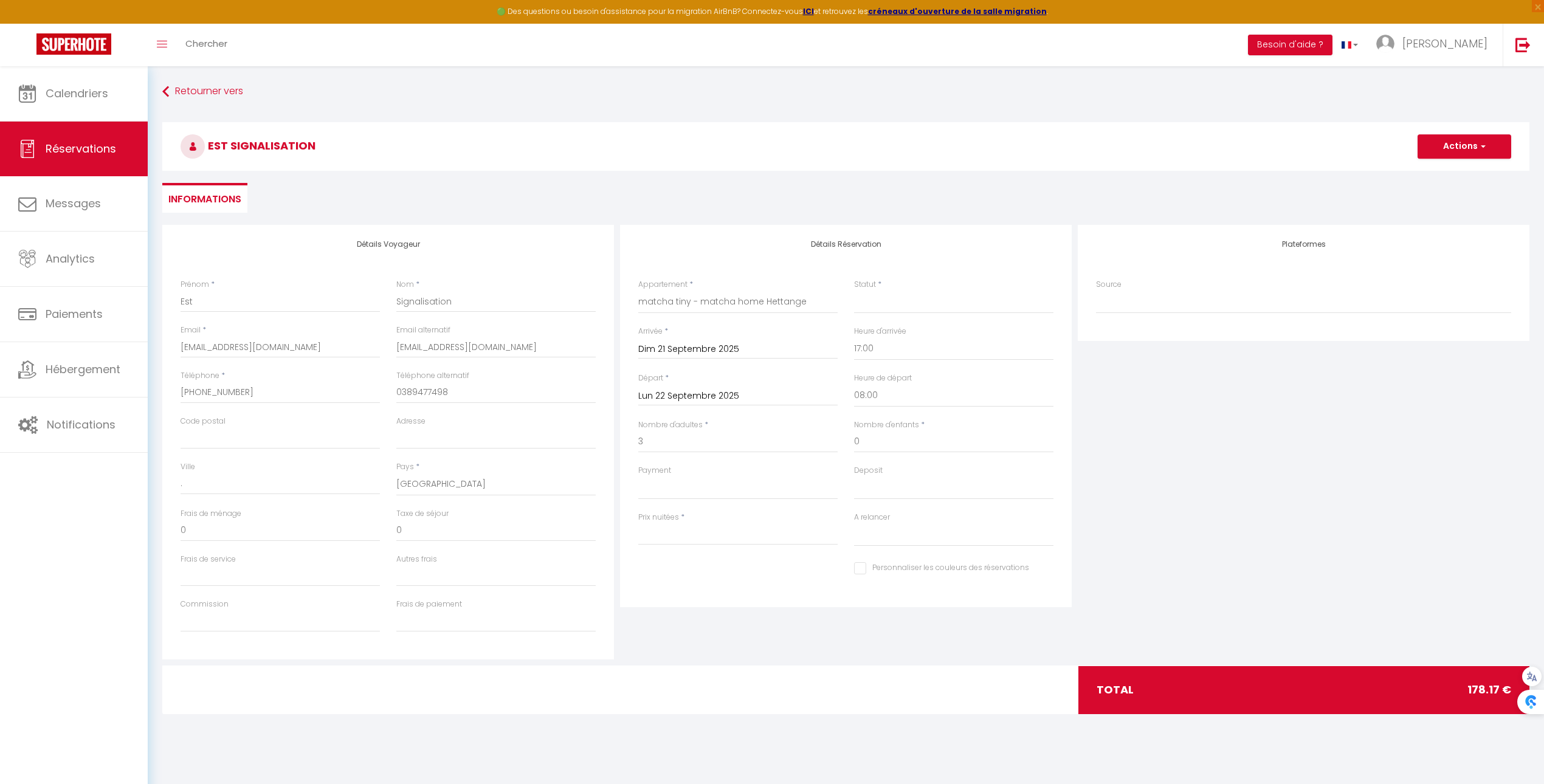
type input "117"
select select
checkbox input "false"
click at [760, 394] on input "Lun 22 Septembre 2025" at bounding box center [737, 396] width 199 height 16
click at [778, 535] on span "26" at bounding box center [781, 537] width 26 height 24
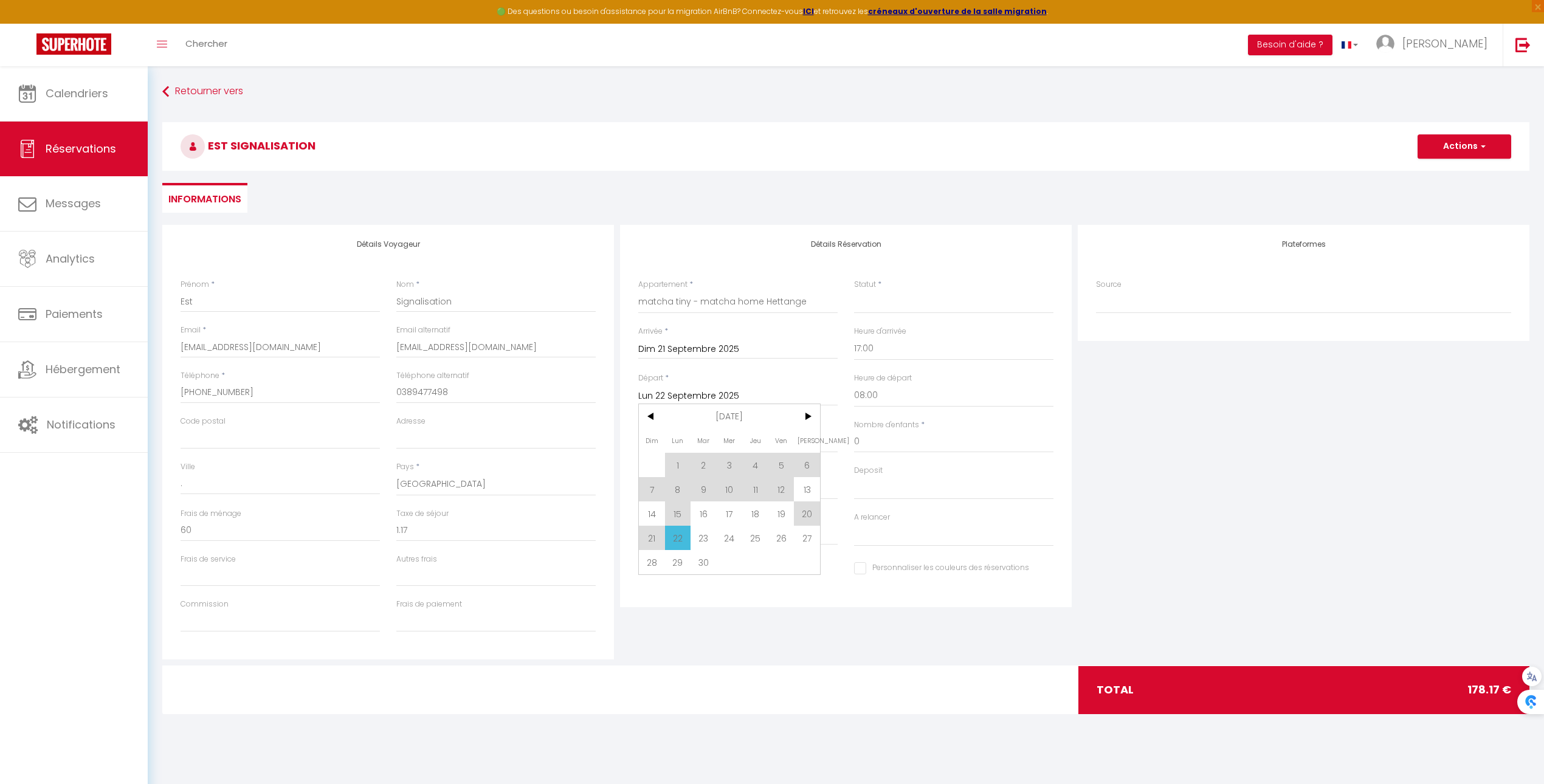
select select
type input "Ven 26 Septembre 2025"
select select
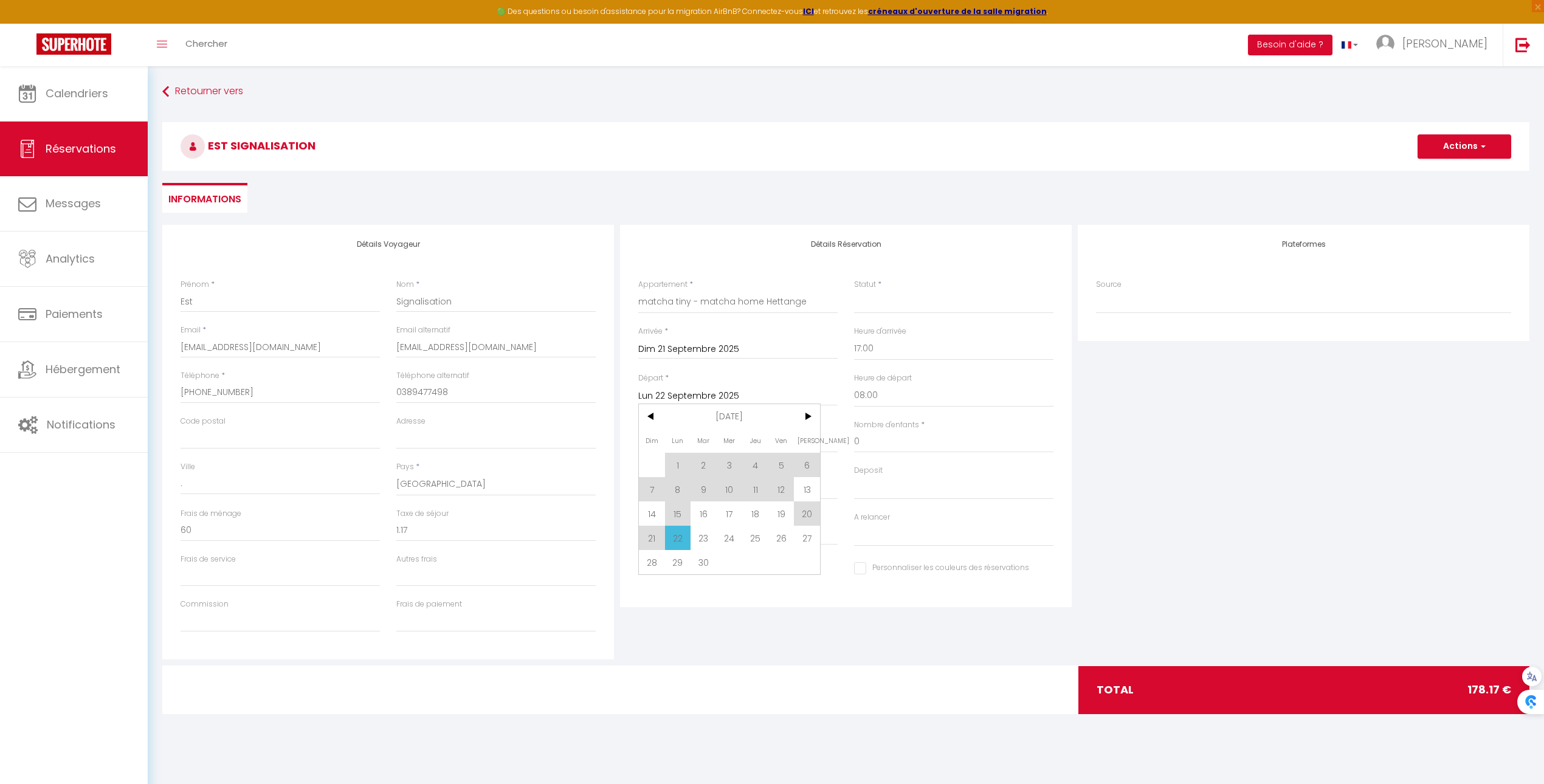
checkbox input "false"
type input "5.85"
select select
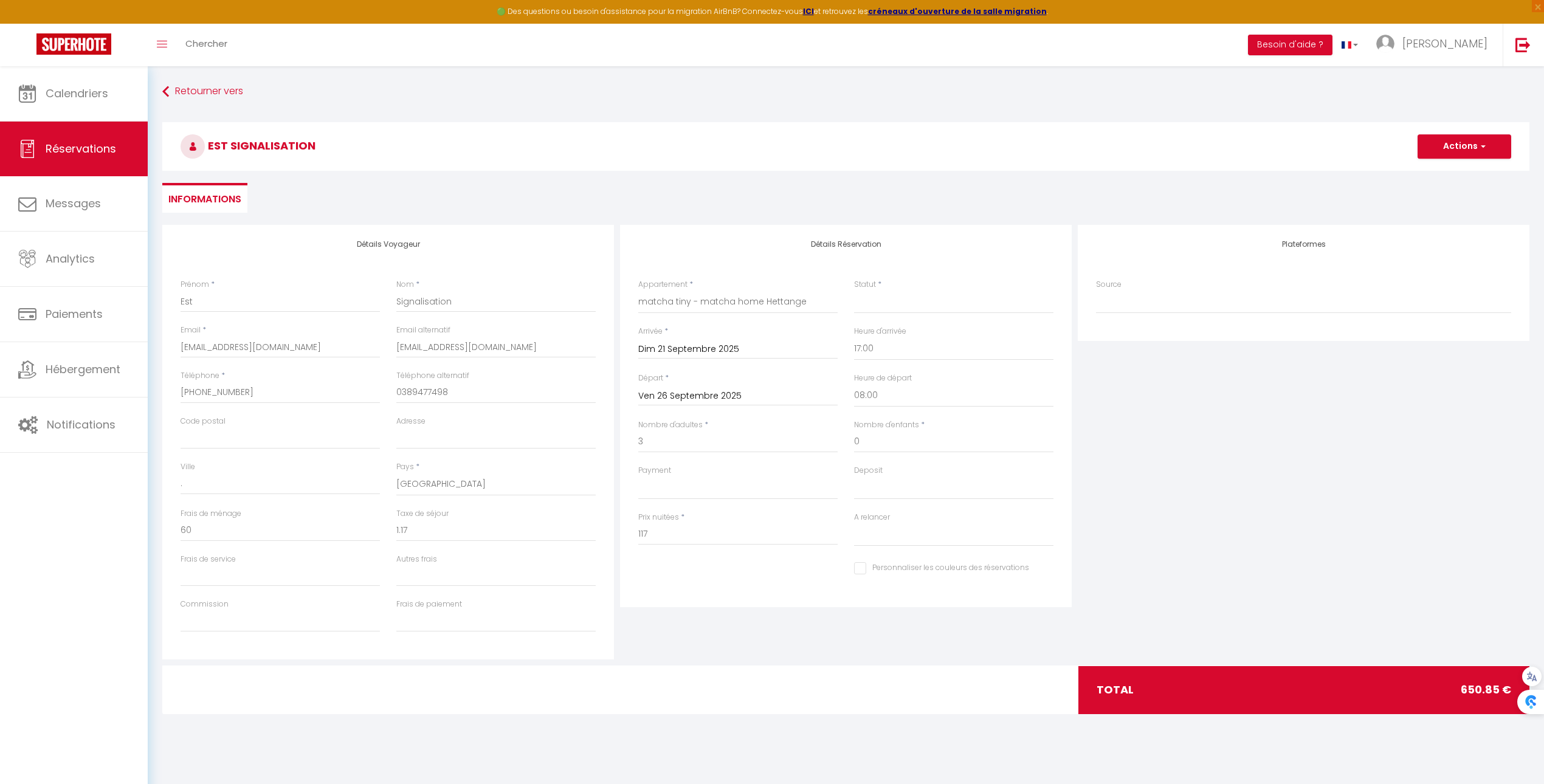
type input "585"
select select
checkbox input "false"
click at [750, 347] on input "Dim 21 Septembre 2025" at bounding box center [737, 350] width 199 height 16
click at [674, 487] on span "22" at bounding box center [678, 492] width 26 height 24
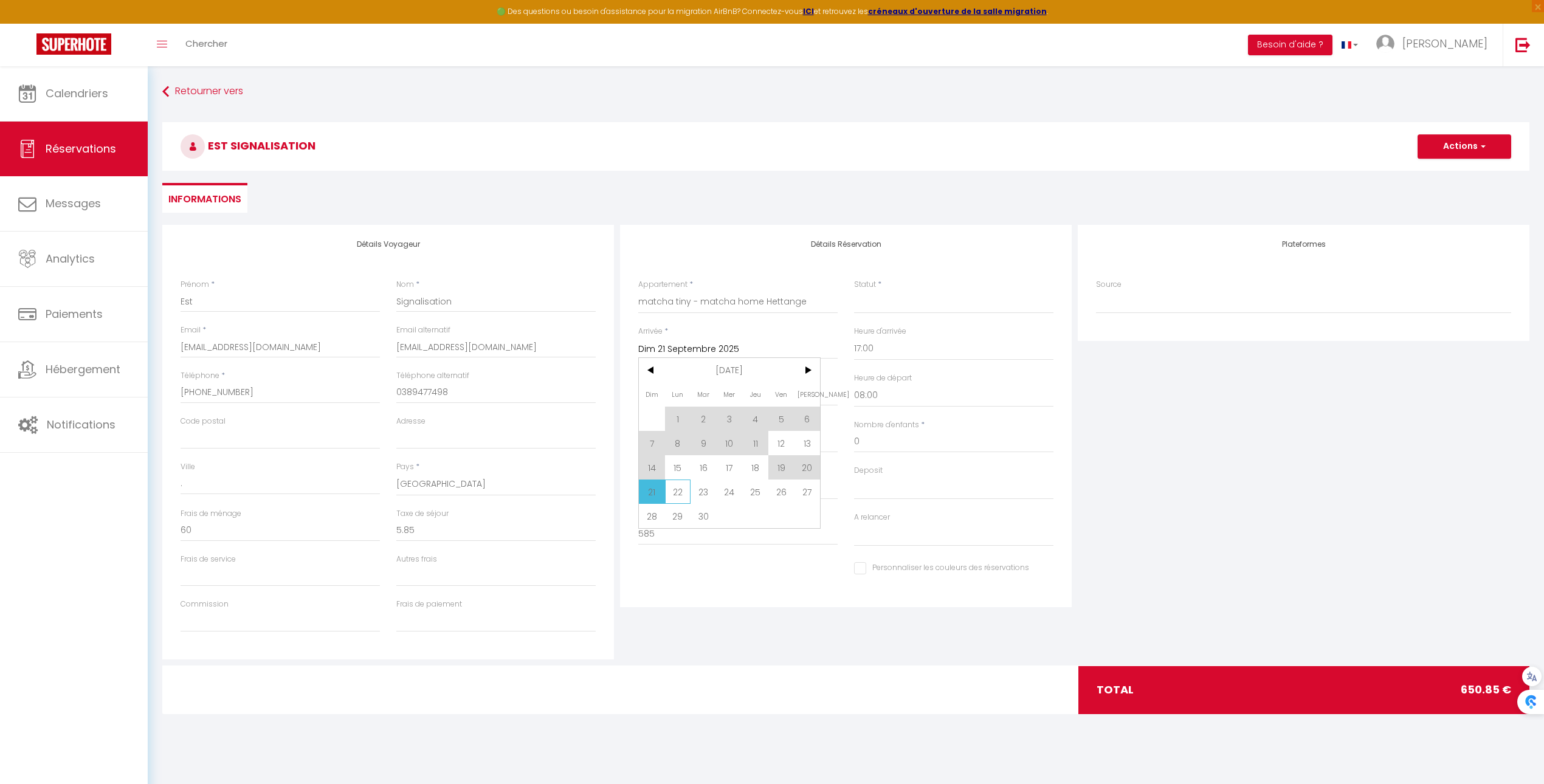
select select
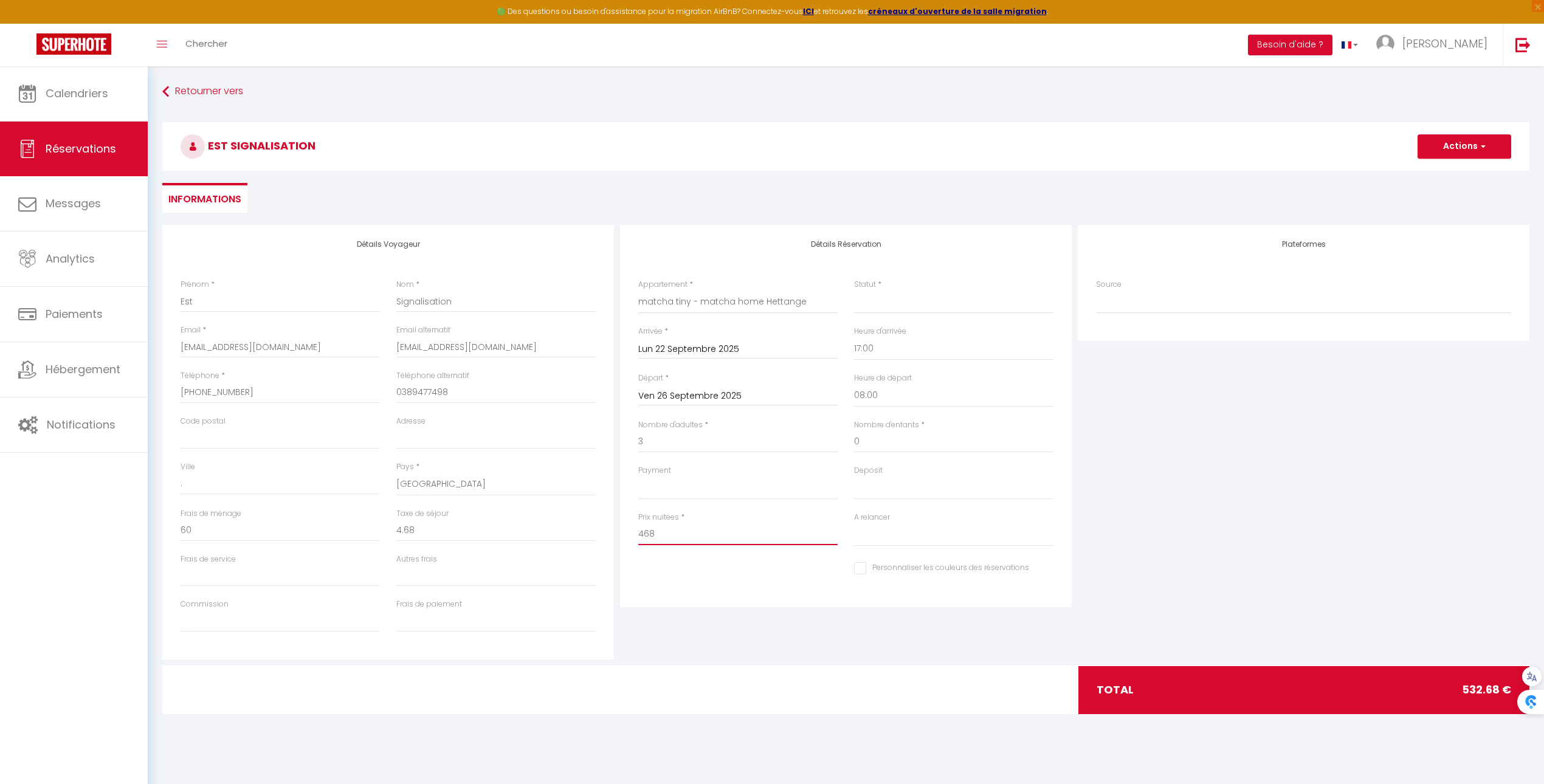
click at [726, 525] on input "468" at bounding box center [737, 533] width 199 height 22
click at [988, 488] on select "OK KO" at bounding box center [953, 487] width 199 height 23
click at [854, 476] on select "OK KO" at bounding box center [953, 487] width 199 height 23
click at [802, 505] on div "Payment OK KO" at bounding box center [738, 488] width 216 height 47
click at [802, 500] on div "Payment OK KO" at bounding box center [738, 488] width 216 height 47
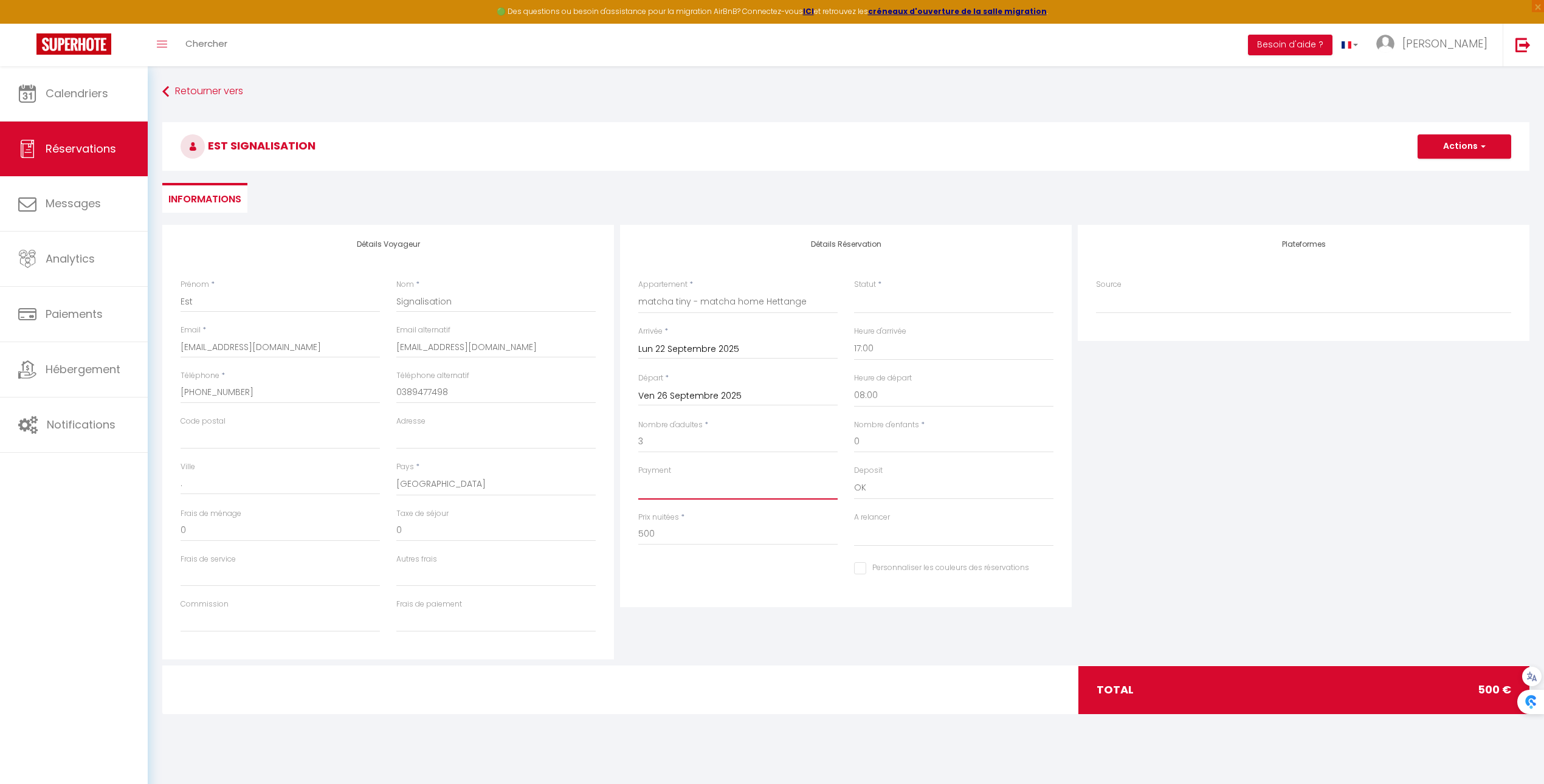
click at [796, 490] on select "OK KO" at bounding box center [737, 487] width 199 height 23
click at [638, 476] on select "OK KO" at bounding box center [737, 487] width 199 height 23
click at [900, 530] on select "Oui Non" at bounding box center [953, 534] width 199 height 23
click at [854, 523] on select "Oui Non" at bounding box center [953, 534] width 199 height 23
click at [899, 299] on select "Confirmé Non Confirmé Annulé Annulé par le voyageur No Show Request" at bounding box center [953, 302] width 199 height 23
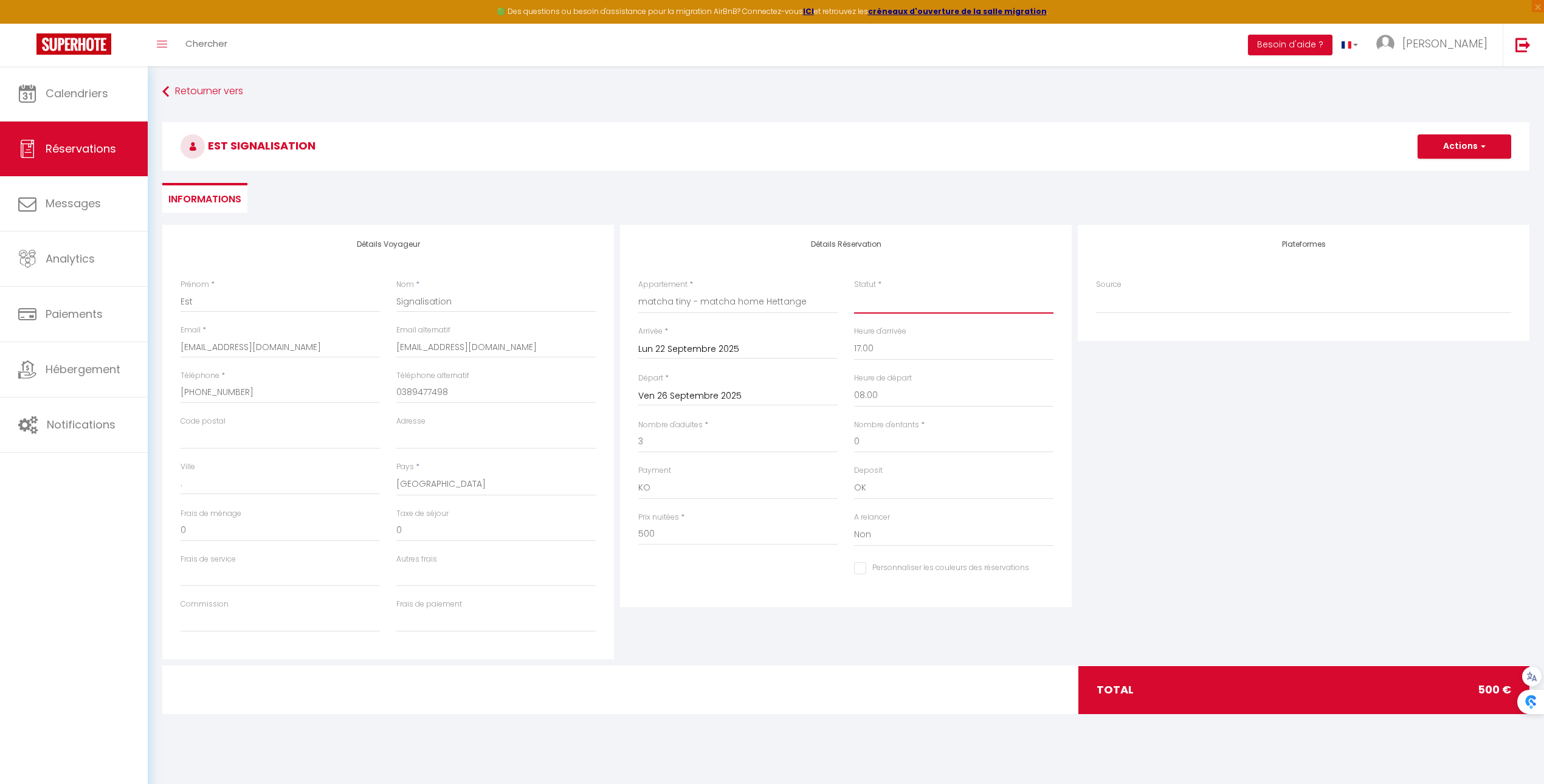
click at [854, 291] on select "Confirmé Non Confirmé Annulé Annulé par le voyageur No Show Request" at bounding box center [953, 302] width 199 height 23
click at [1436, 153] on button "Actions" at bounding box center [1464, 147] width 93 height 24
click at [1435, 167] on link "Enregistrer" at bounding box center [1451, 173] width 96 height 16
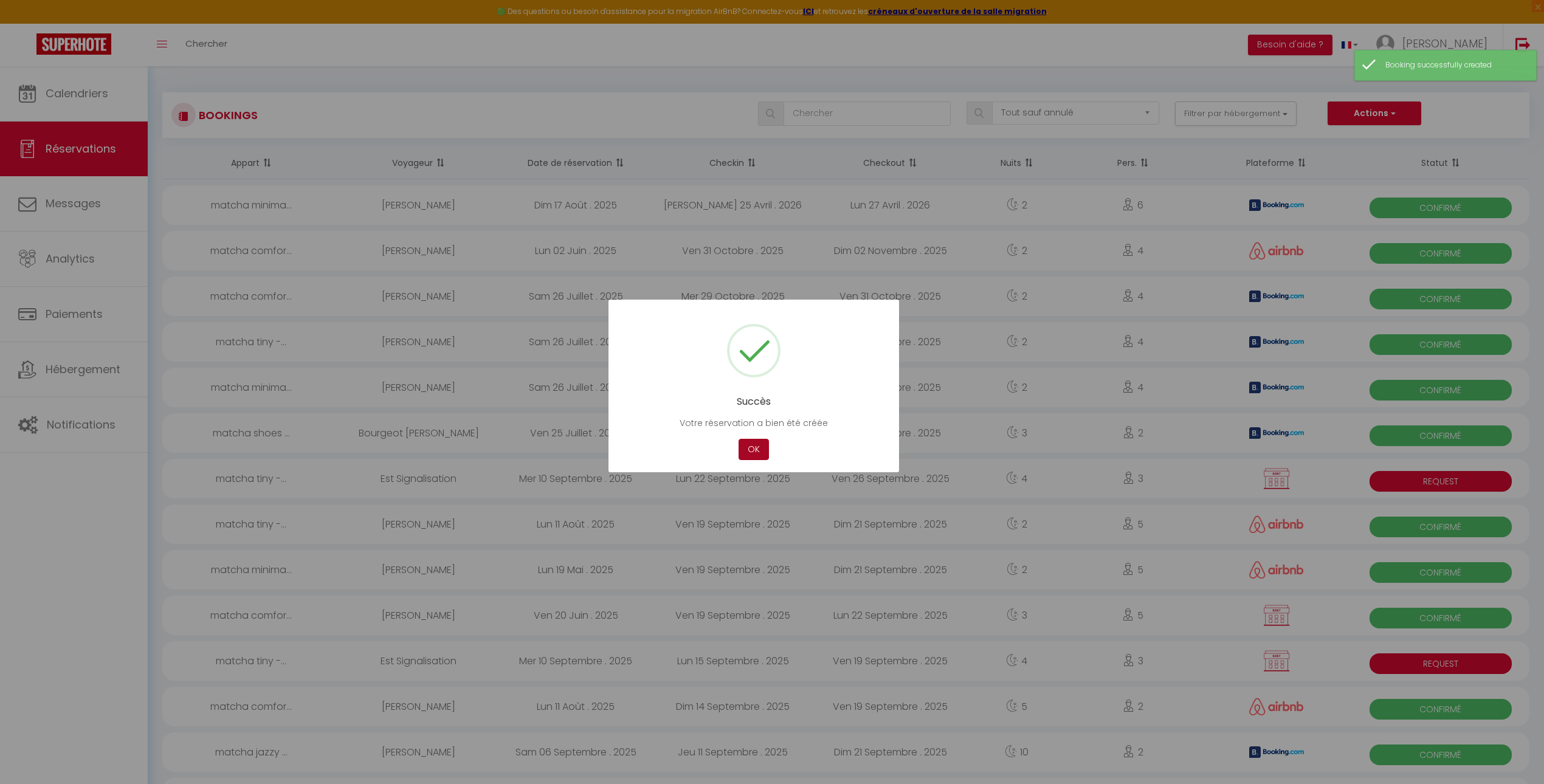
click at [758, 451] on button "OK" at bounding box center [753, 450] width 31 height 21
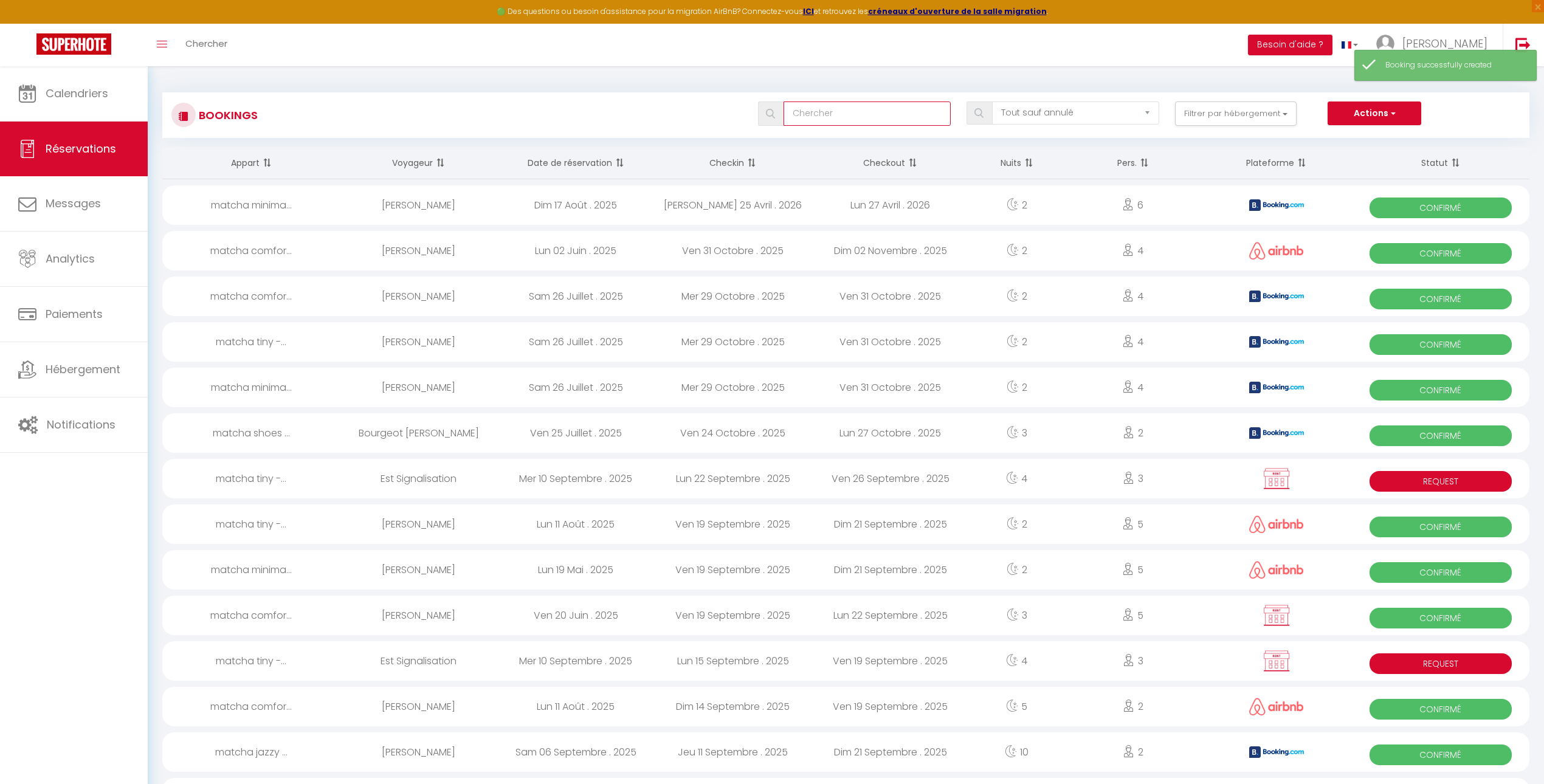
click at [838, 116] on input "text" at bounding box center [866, 114] width 167 height 24
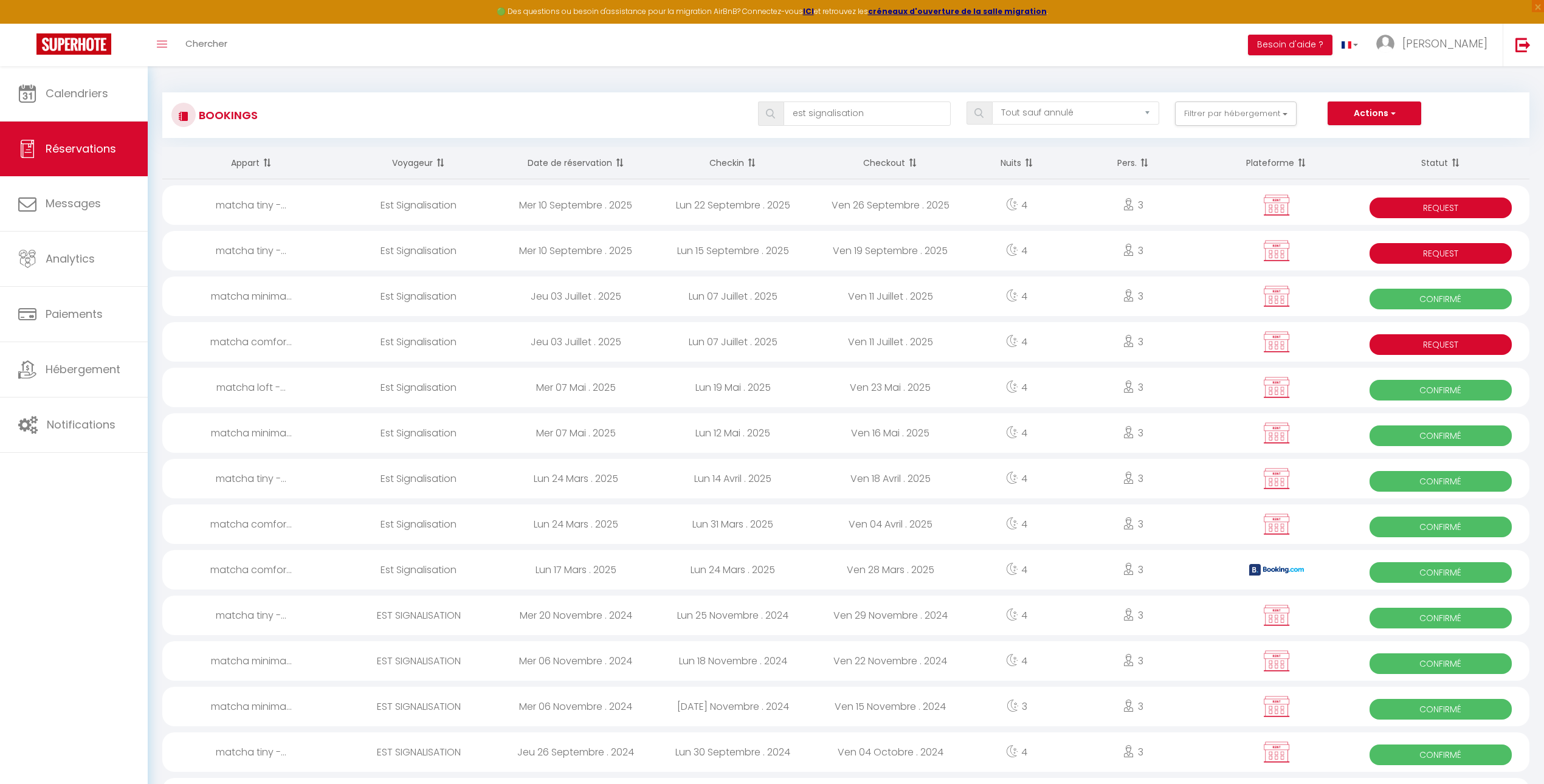
click at [977, 204] on div "4" at bounding box center [1016, 205] width 95 height 39
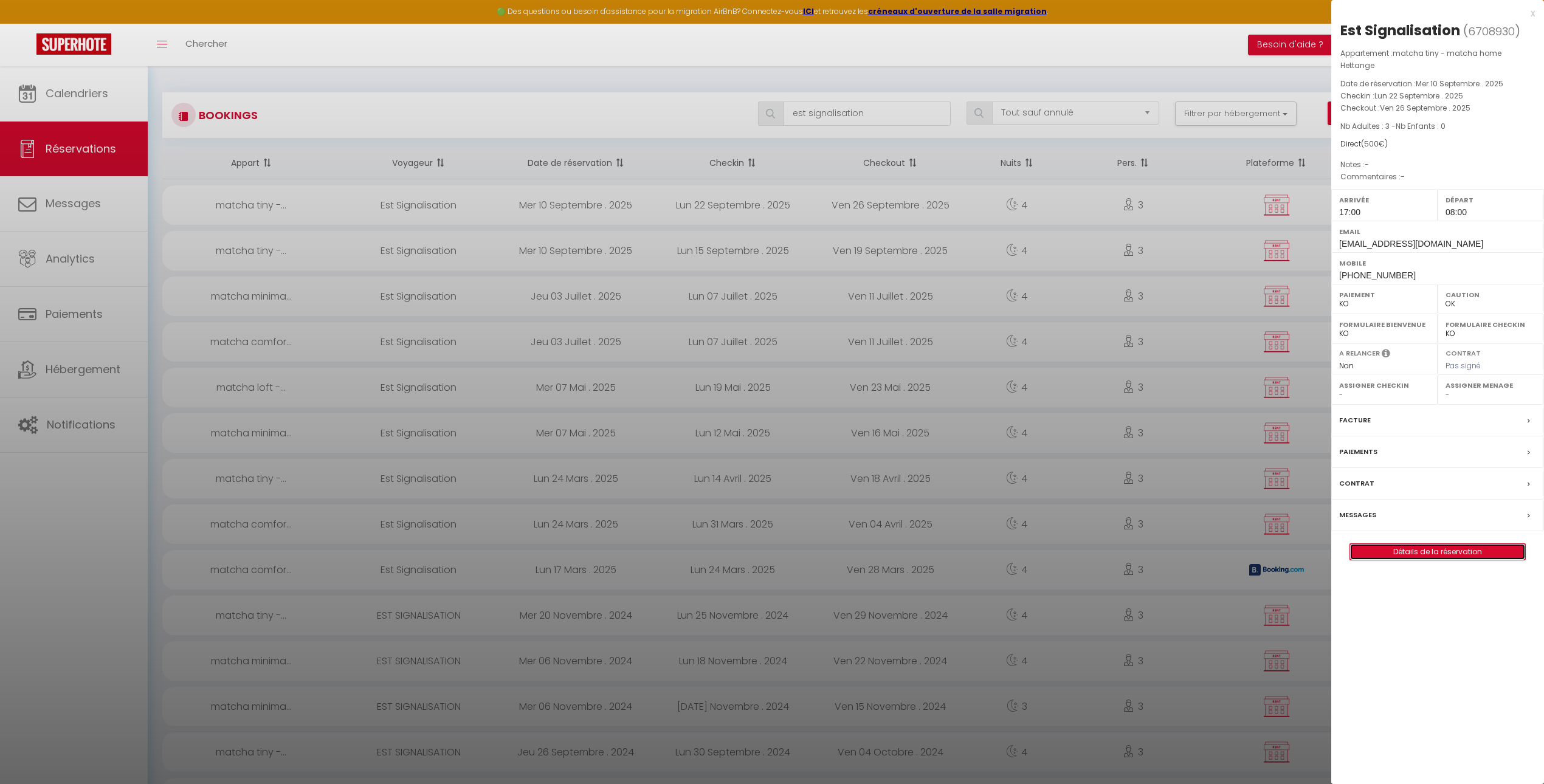
click at [1424, 554] on link "Détails de la réservation" at bounding box center [1437, 552] width 175 height 16
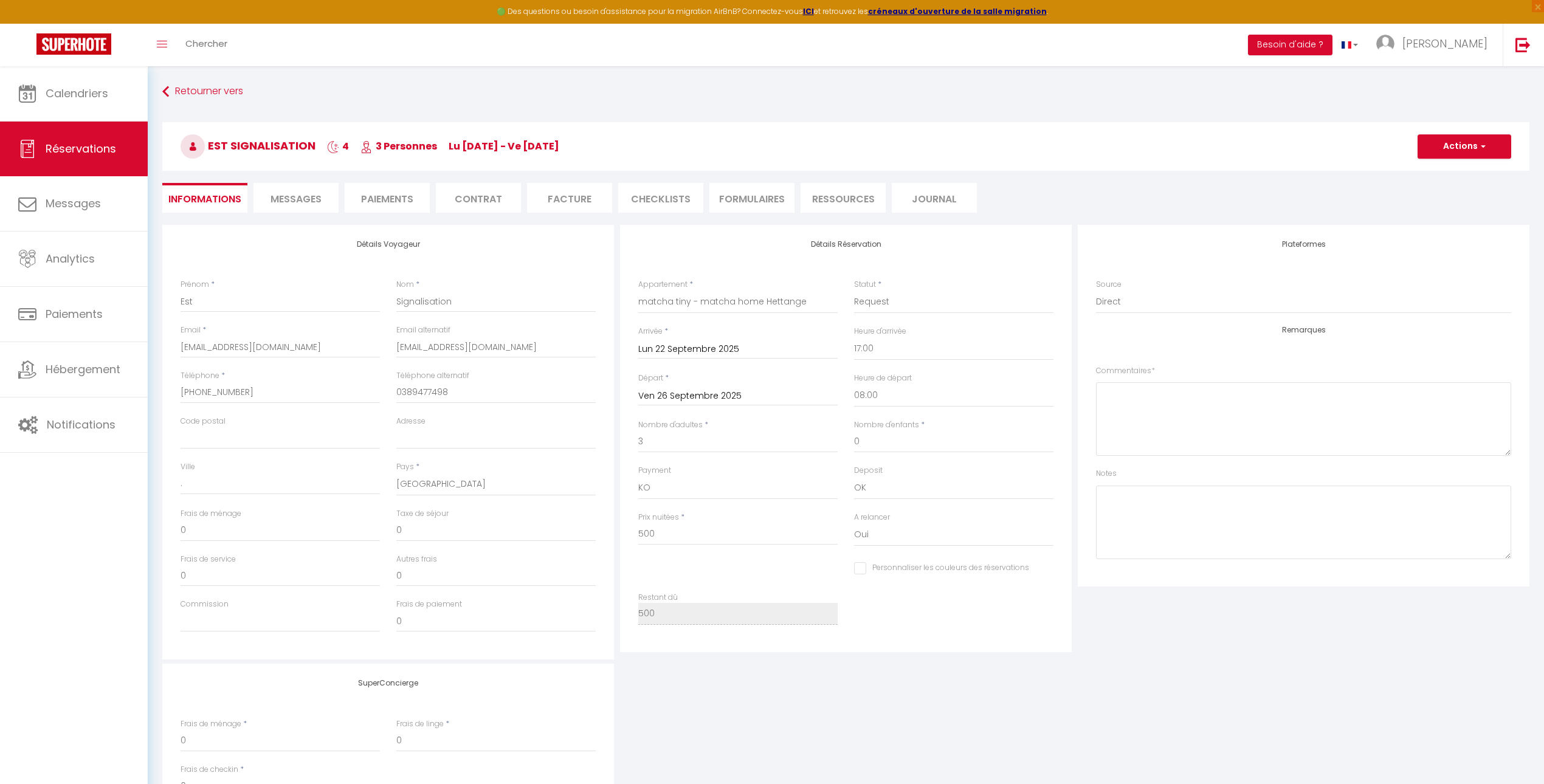
click at [723, 351] on input "Lun 22 Septembre 2025" at bounding box center [737, 350] width 199 height 16
click at [674, 515] on span "29" at bounding box center [678, 516] width 26 height 24
click at [770, 393] on input "Ven 26 Septembre 2025" at bounding box center [737, 396] width 199 height 16
click at [807, 418] on span ">" at bounding box center [807, 417] width 26 height 24
click at [770, 467] on span "3" at bounding box center [781, 465] width 26 height 24
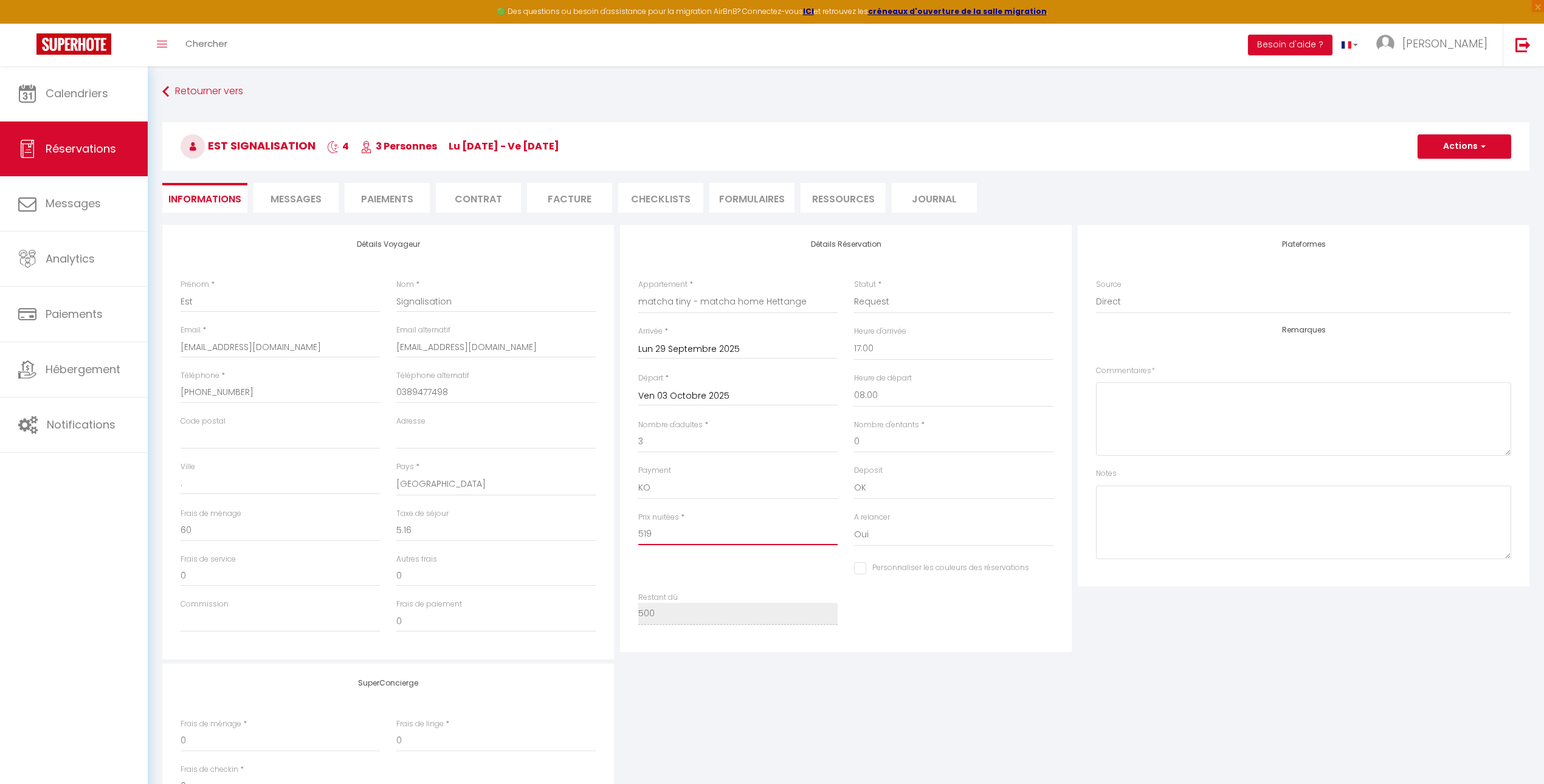
drag, startPoint x: 699, startPoint y: 541, endPoint x: 553, endPoint y: 513, distance: 148.7
click at [553, 513] on div "Détails Voyageur Prénom * Est Nom * Signalisation Email * os@est-signalisation.…" at bounding box center [846, 442] width 1373 height 434
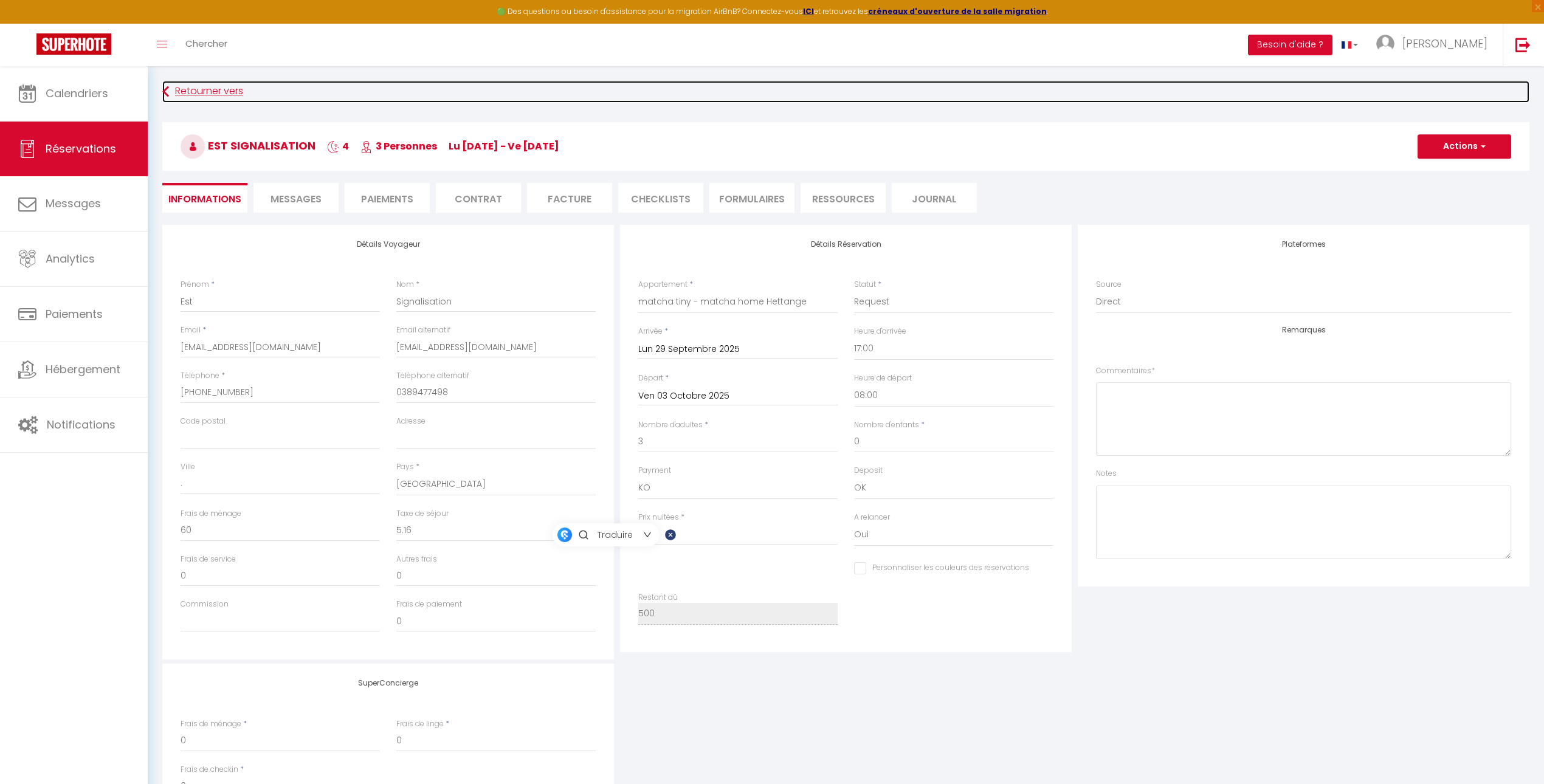
click at [243, 91] on link "Retourner vers" at bounding box center [845, 91] width 1367 height 22
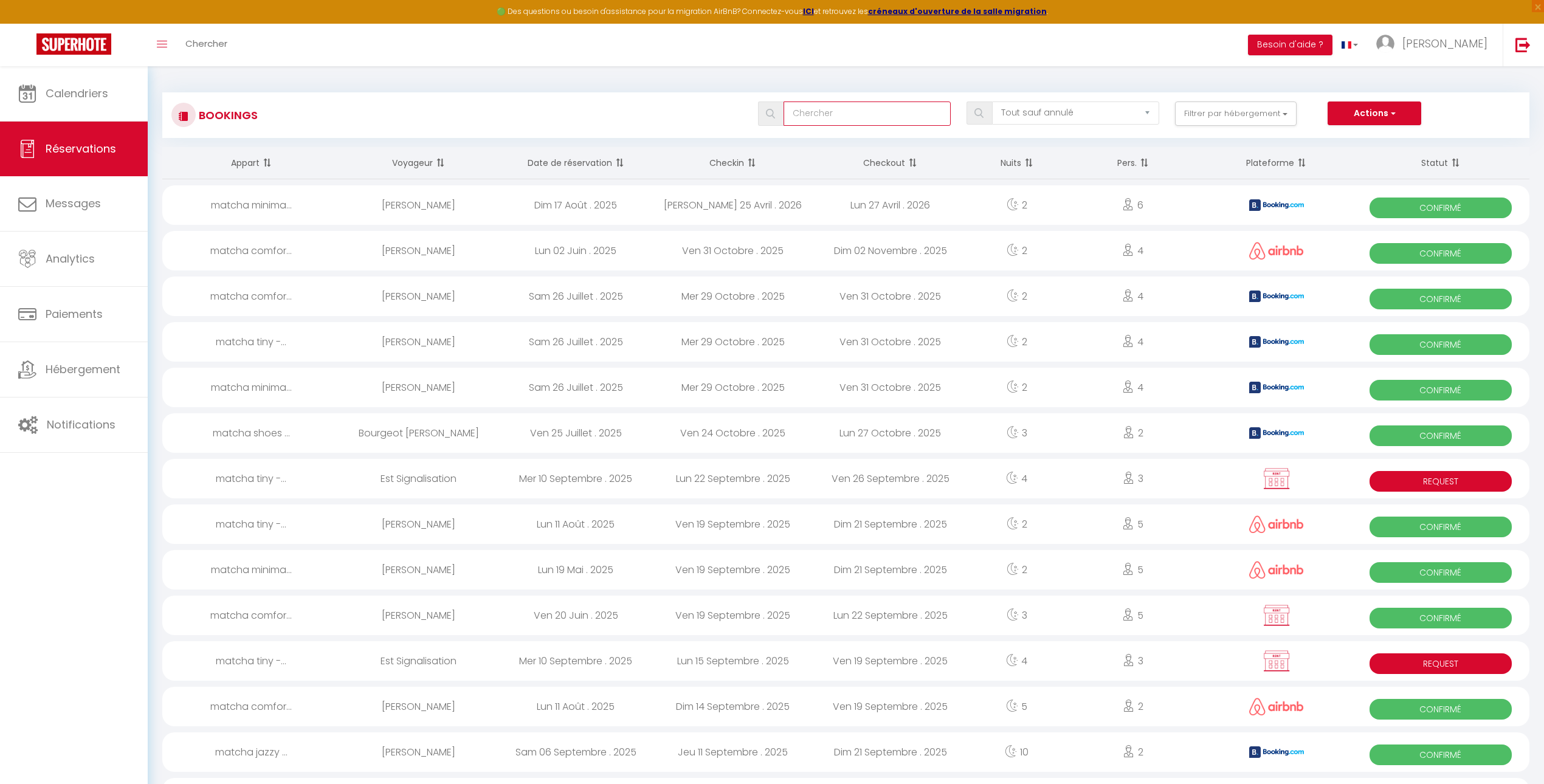
click at [872, 120] on input "text" at bounding box center [866, 114] width 167 height 24
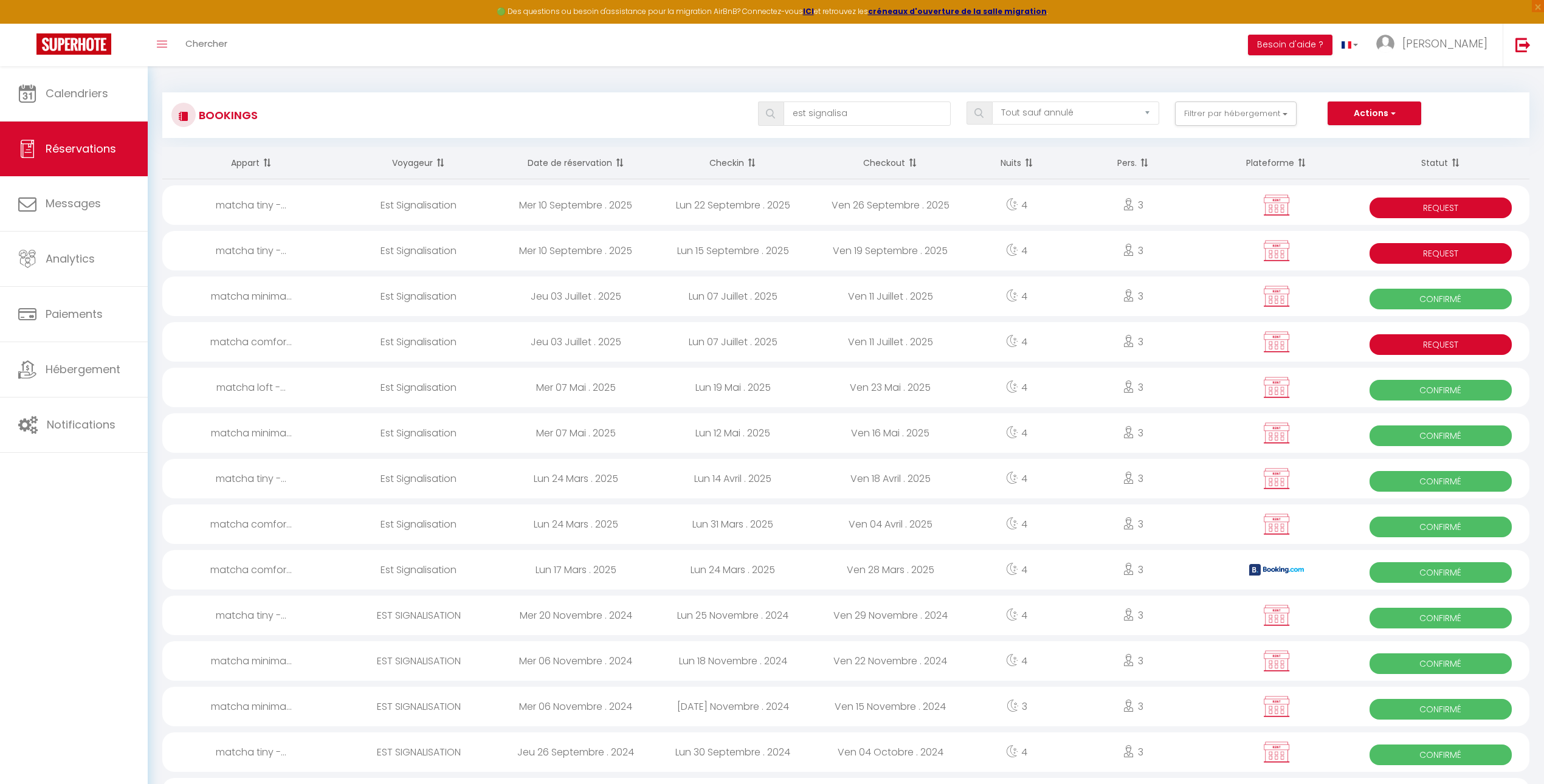
click at [778, 122] on span at bounding box center [770, 114] width 26 height 24
click at [903, 200] on div "Ven 26 Septembre . 2025" at bounding box center [890, 205] width 157 height 39
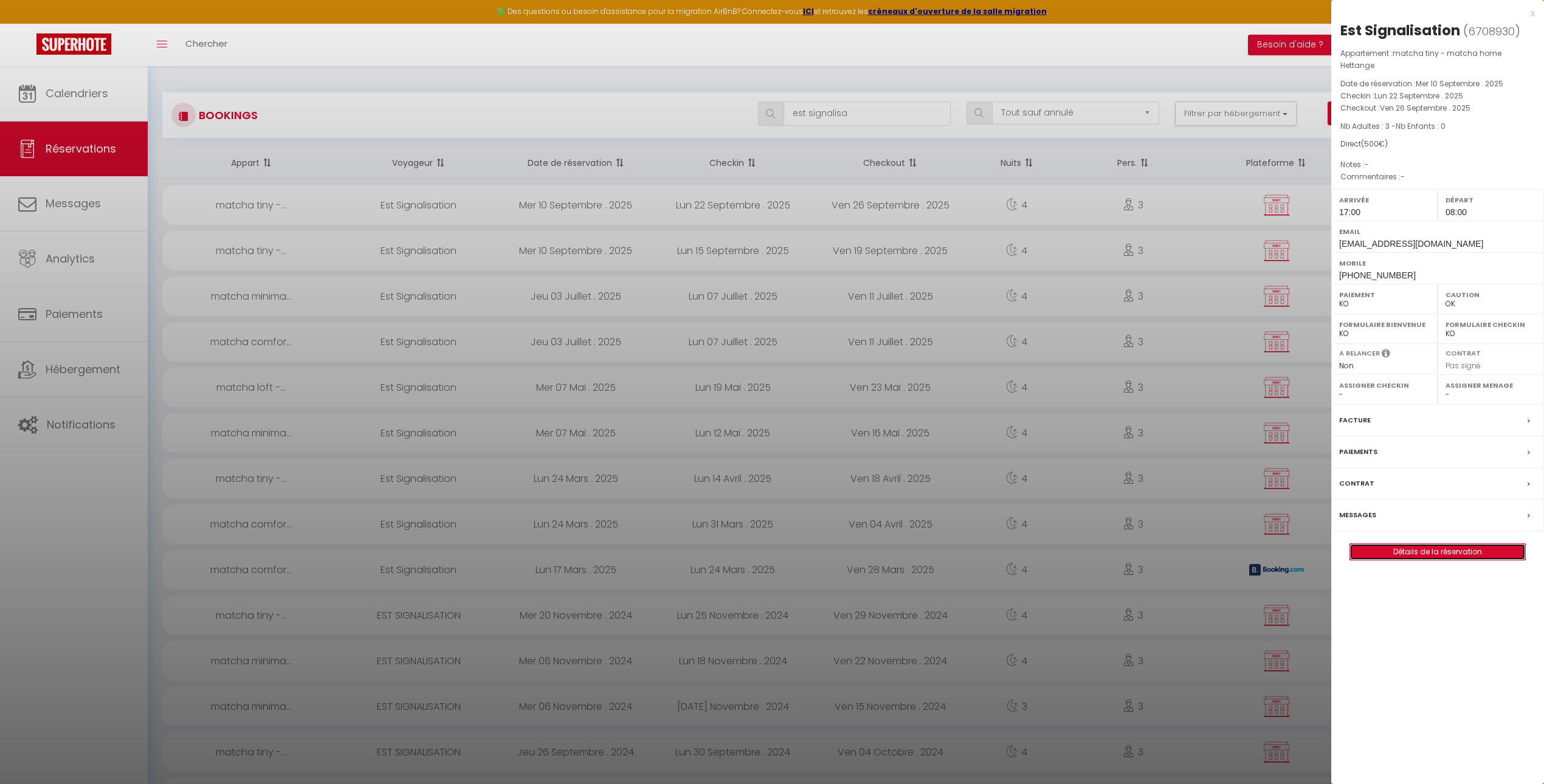
click at [1429, 555] on link "Détails de la réservation" at bounding box center [1437, 552] width 175 height 16
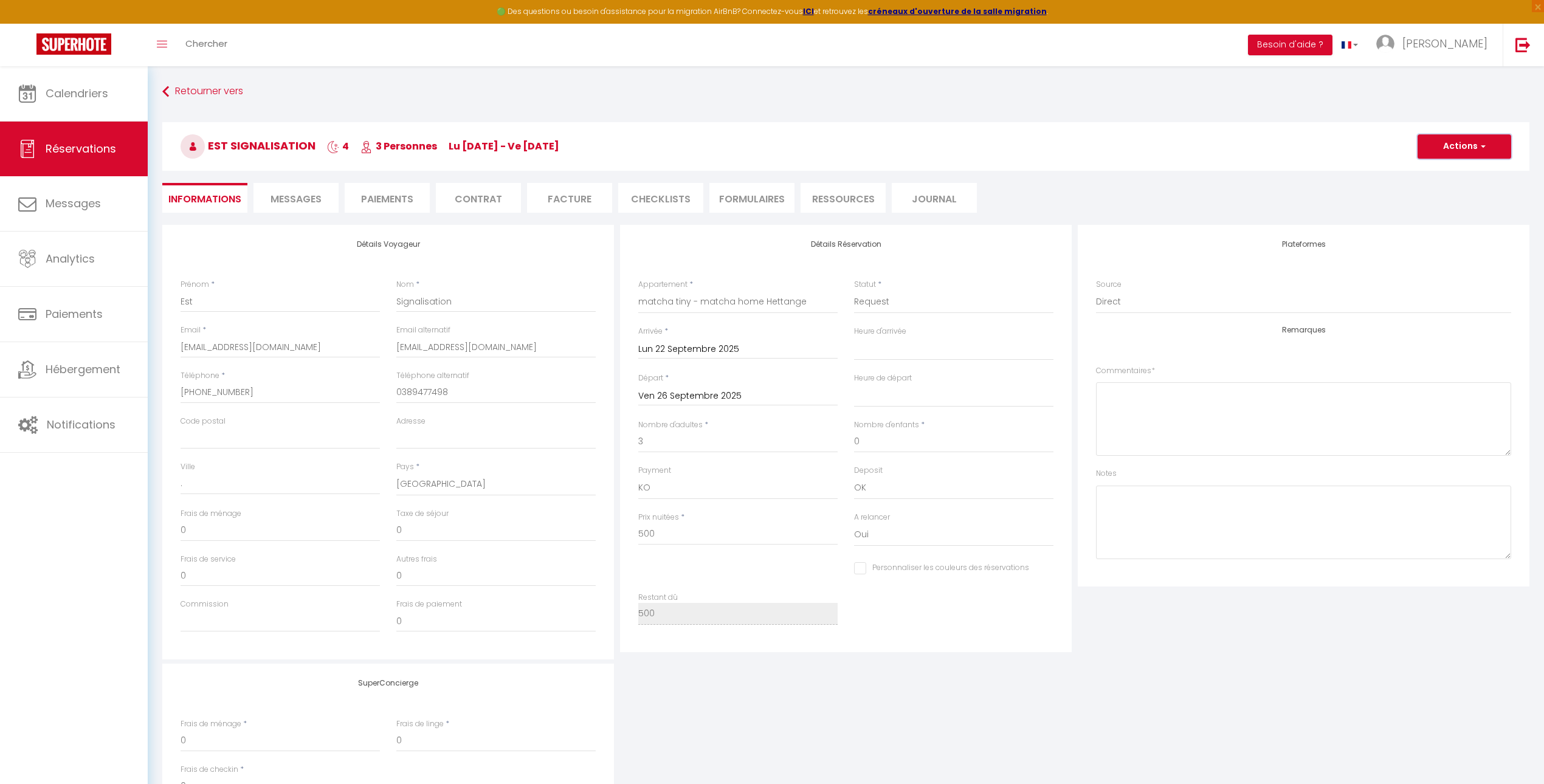
click at [1455, 142] on button "Actions" at bounding box center [1464, 147] width 93 height 24
click at [1453, 185] on link "Dupliquer" at bounding box center [1451, 189] width 96 height 16
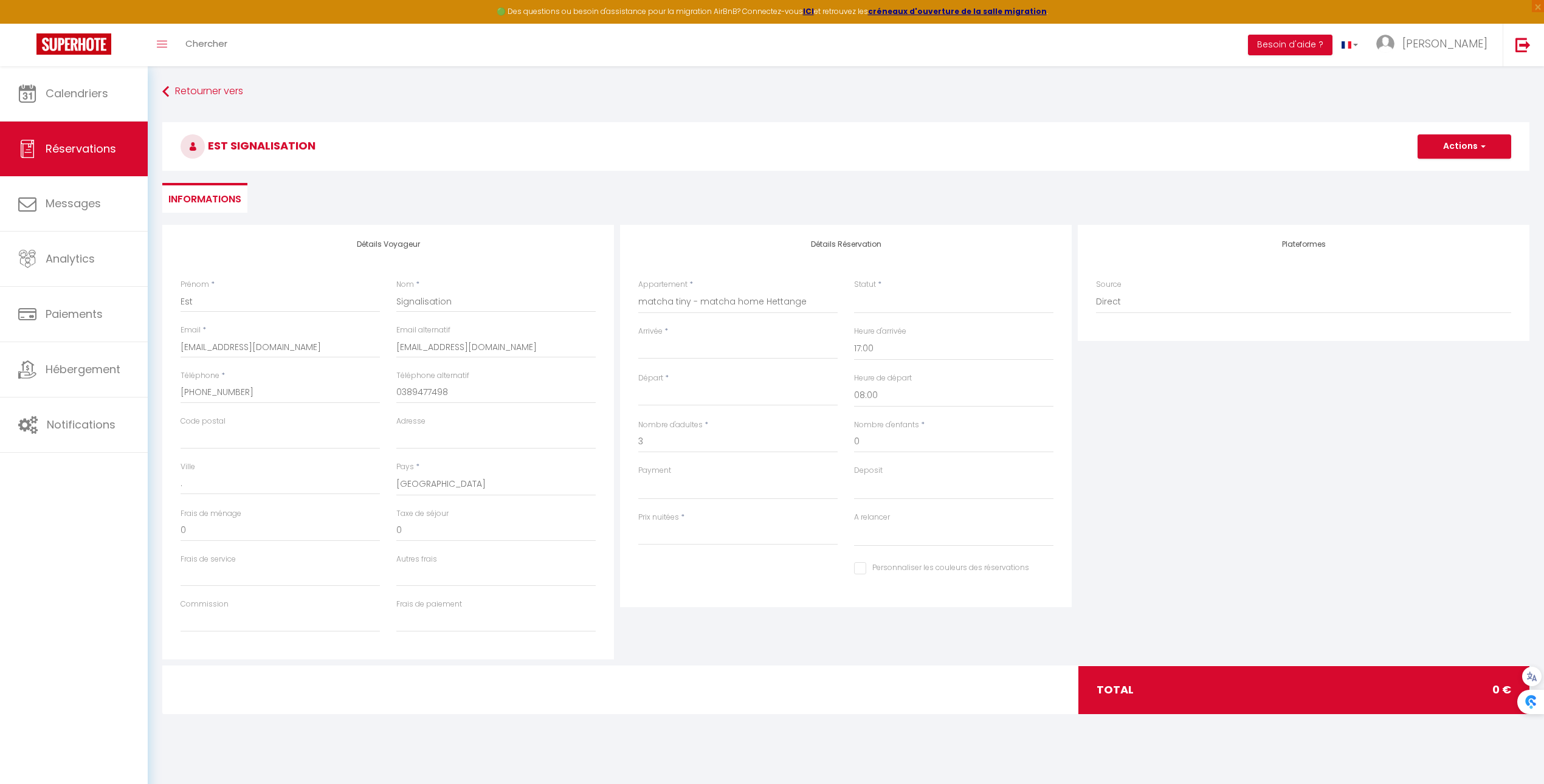
click at [742, 351] on input "Arrivée" at bounding box center [737, 350] width 199 height 16
drag, startPoint x: 671, startPoint y: 516, endPoint x: 764, endPoint y: 388, distance: 158.2
click at [671, 516] on span "29" at bounding box center [678, 516] width 26 height 24
click at [763, 392] on input "Mar 30 Septembre 2025" at bounding box center [737, 396] width 199 height 16
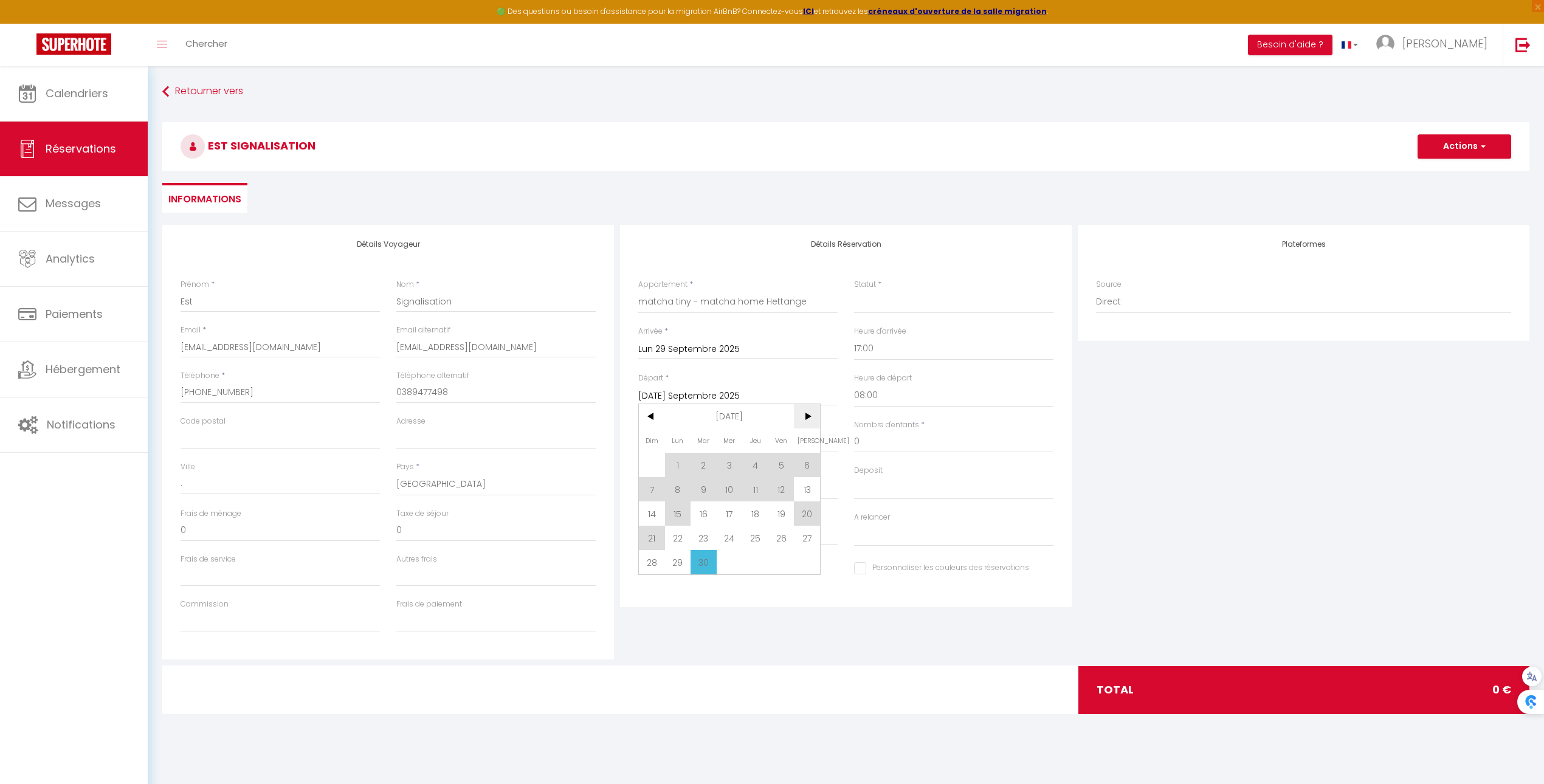
click at [803, 421] on span ">" at bounding box center [807, 417] width 26 height 24
click at [774, 467] on span "3" at bounding box center [781, 465] width 26 height 24
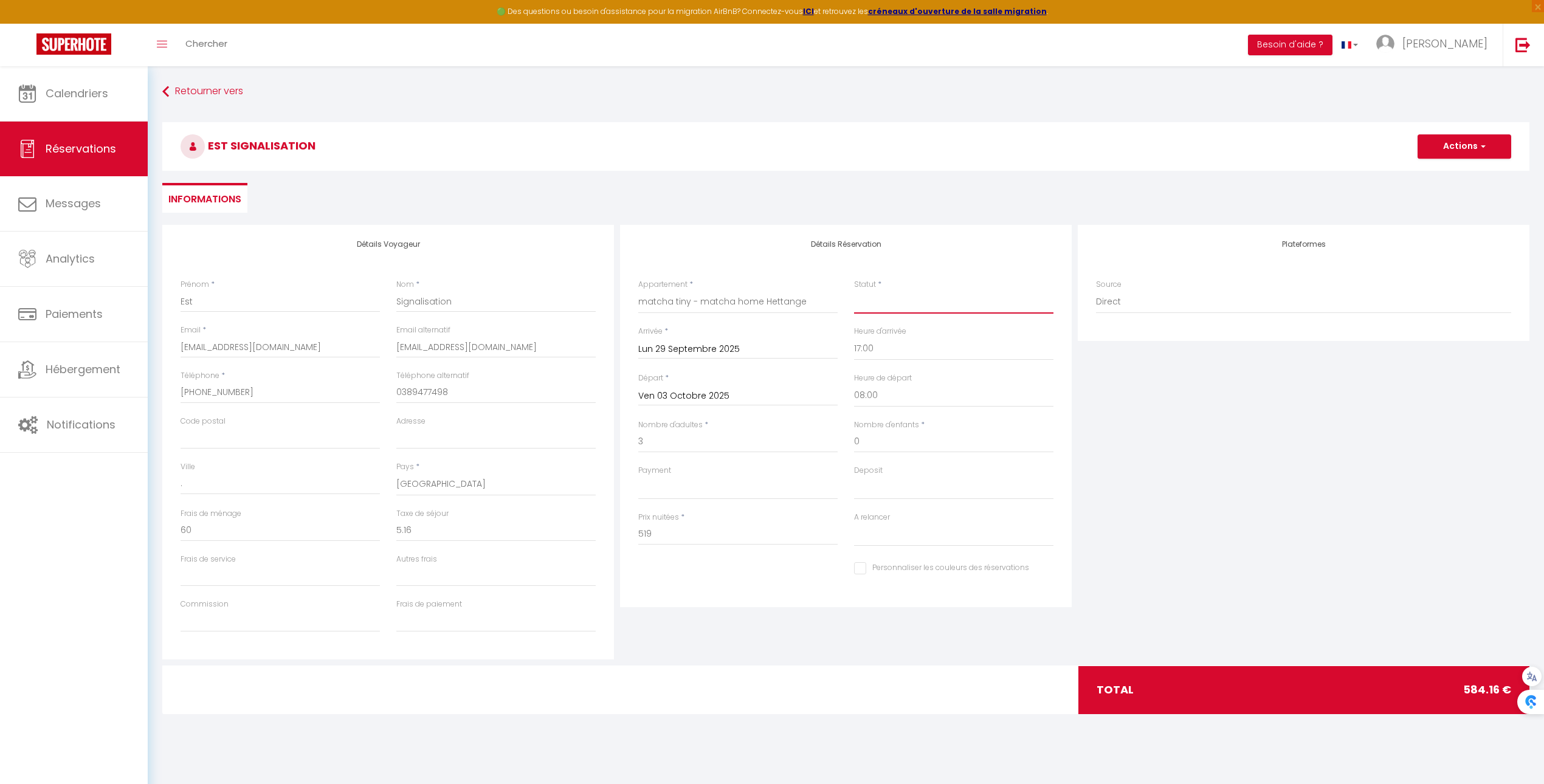
click at [884, 305] on select "Confirmé Non Confirmé Annulé Annulé par le voyageur No Show Request" at bounding box center [953, 302] width 199 height 23
click at [854, 291] on select "Confirmé Non Confirmé Annulé Annulé par le voyageur No Show Request" at bounding box center [953, 302] width 199 height 23
drag, startPoint x: 741, startPoint y: 541, endPoint x: 489, endPoint y: 519, distance: 253.0
click at [496, 519] on div "Détails Voyageur Prénom * Est Nom * Signalisation Email * os@est-signalisation.…" at bounding box center [846, 442] width 1373 height 434
click at [716, 595] on div "Détails Réservation Appartement * matcha shoes - matcha home Hayange matcha gar…" at bounding box center [845, 416] width 451 height 382
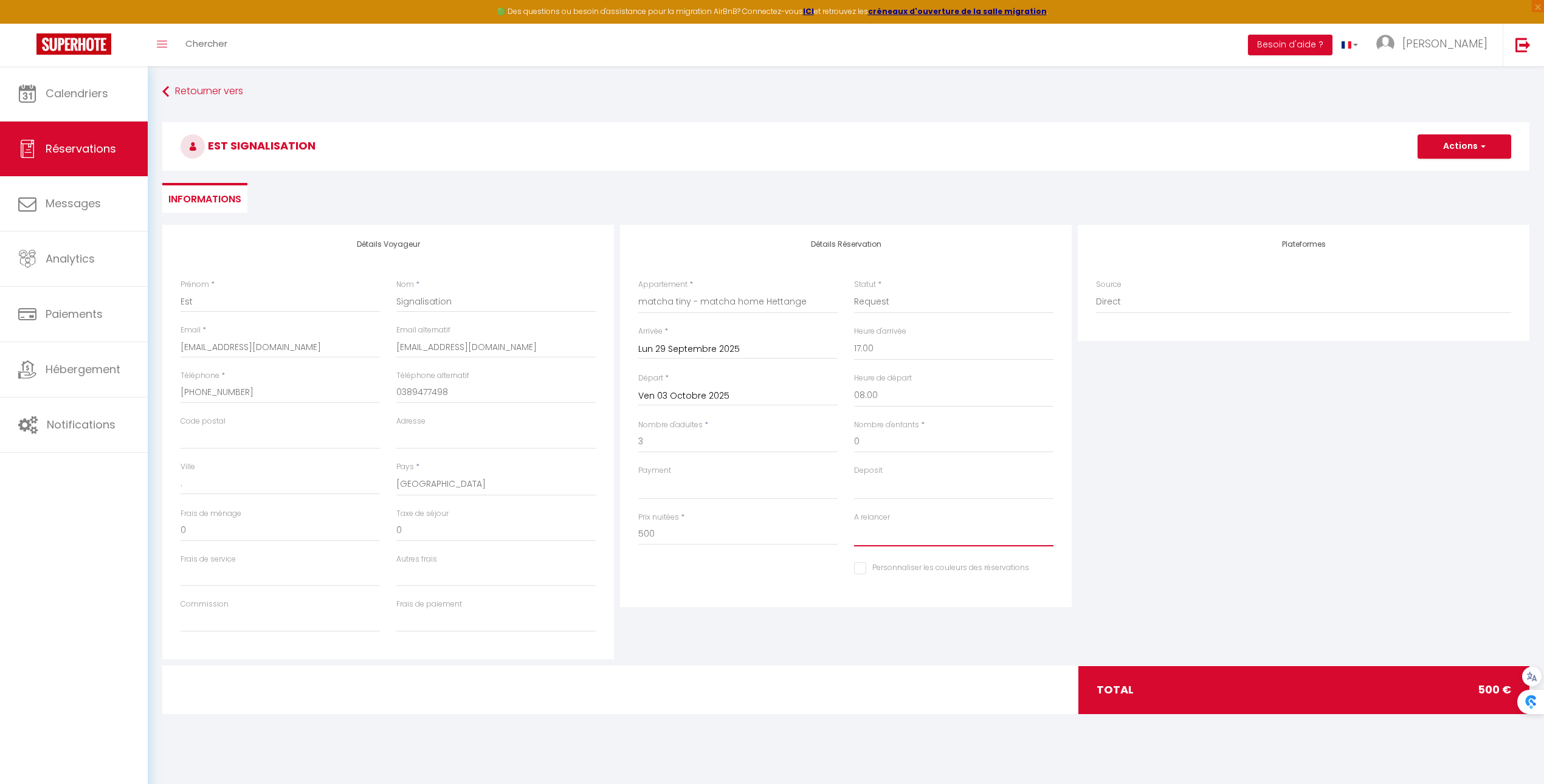
click at [854, 538] on select "Oui Non" at bounding box center [953, 534] width 199 height 23
click at [854, 523] on select "Oui Non" at bounding box center [953, 534] width 199 height 23
click at [879, 494] on select "OK KO" at bounding box center [953, 487] width 199 height 23
click at [854, 476] on select "OK KO" at bounding box center [953, 487] width 199 height 23
click at [764, 490] on select "OK KO" at bounding box center [737, 487] width 199 height 23
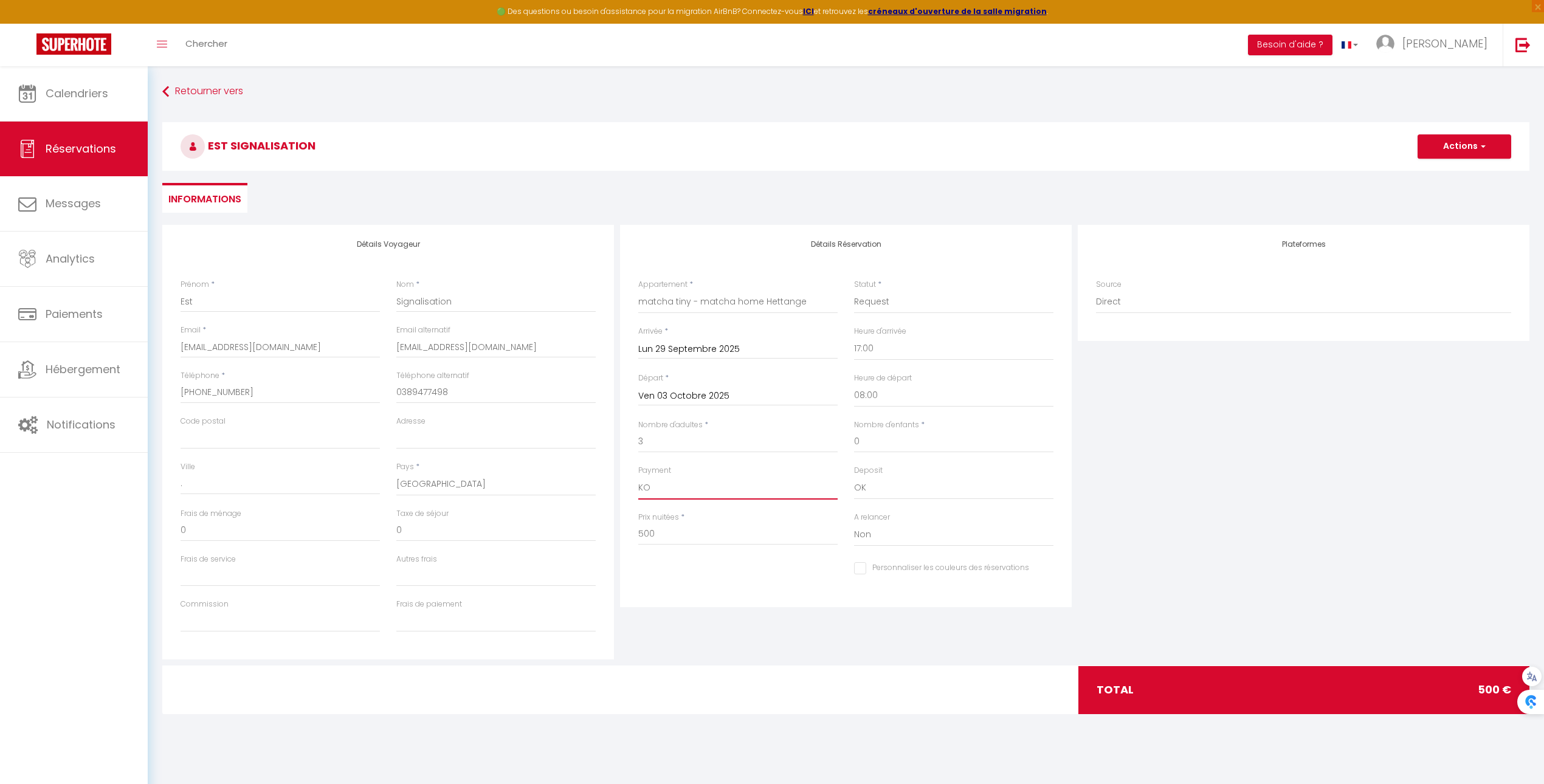
click at [638, 476] on select "OK KO" at bounding box center [737, 487] width 199 height 23
click at [1461, 147] on button "Actions" at bounding box center [1464, 147] width 93 height 24
click at [1448, 176] on link "Enregistrer" at bounding box center [1451, 173] width 96 height 16
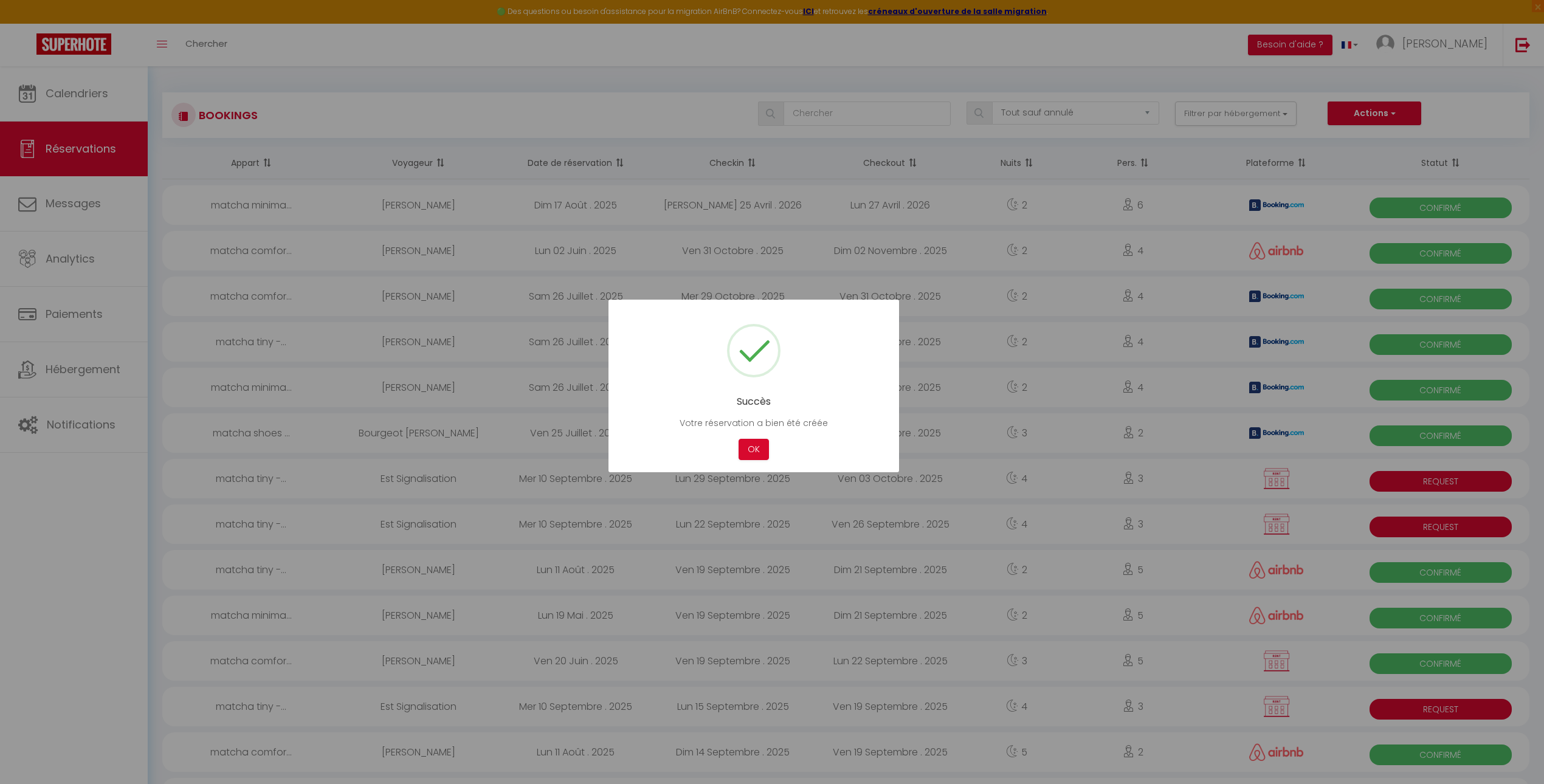
click at [753, 462] on div "Succès Votre réservation a bien été créée Not valid Cancel OK" at bounding box center [753, 386] width 291 height 172
click at [762, 457] on button "OK" at bounding box center [753, 450] width 31 height 21
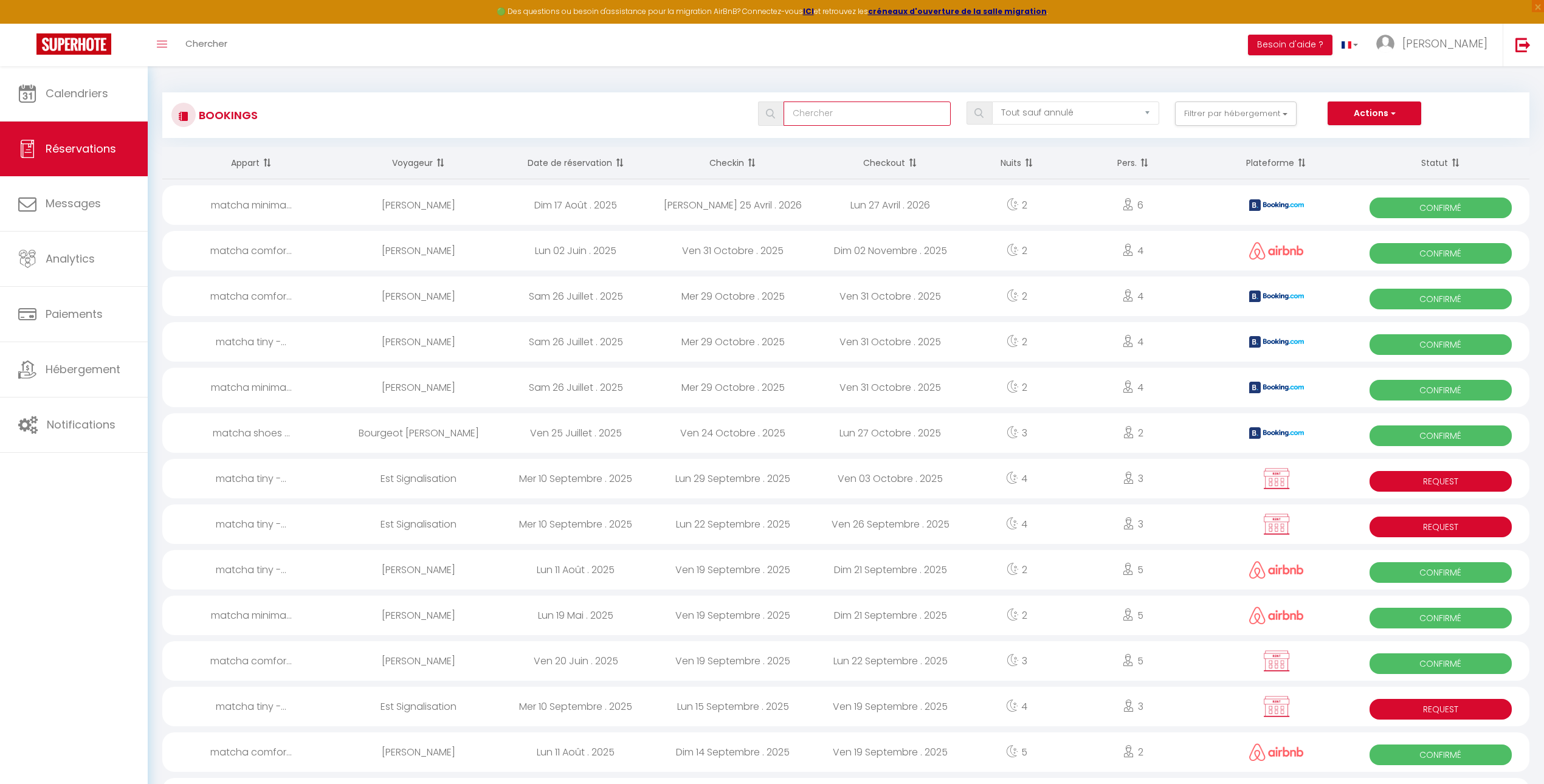
click at [809, 122] on input "text" at bounding box center [866, 114] width 167 height 24
click at [1037, 113] on select "Tous les statuts Annulé Confirmé Non Confirmé Tout sauf annulé No Show Request" at bounding box center [1075, 113] width 167 height 23
click at [993, 102] on select "Tous les statuts Annulé Confirmé Non Confirmé Tout sauf annulé No Show Request" at bounding box center [1075, 113] width 167 height 23
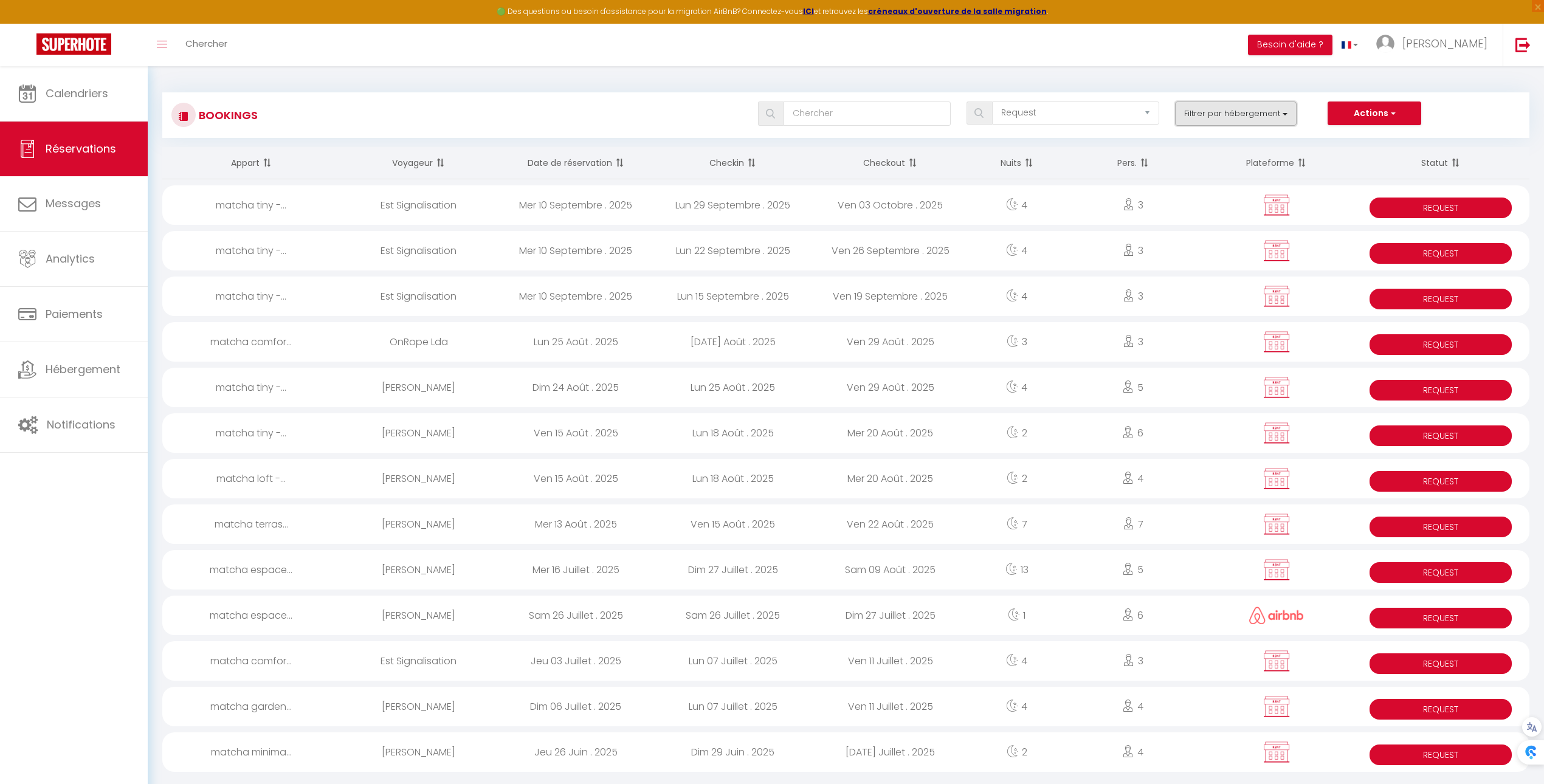
click at [1193, 112] on button "Filtrer par hébergement" at bounding box center [1235, 114] width 122 height 24
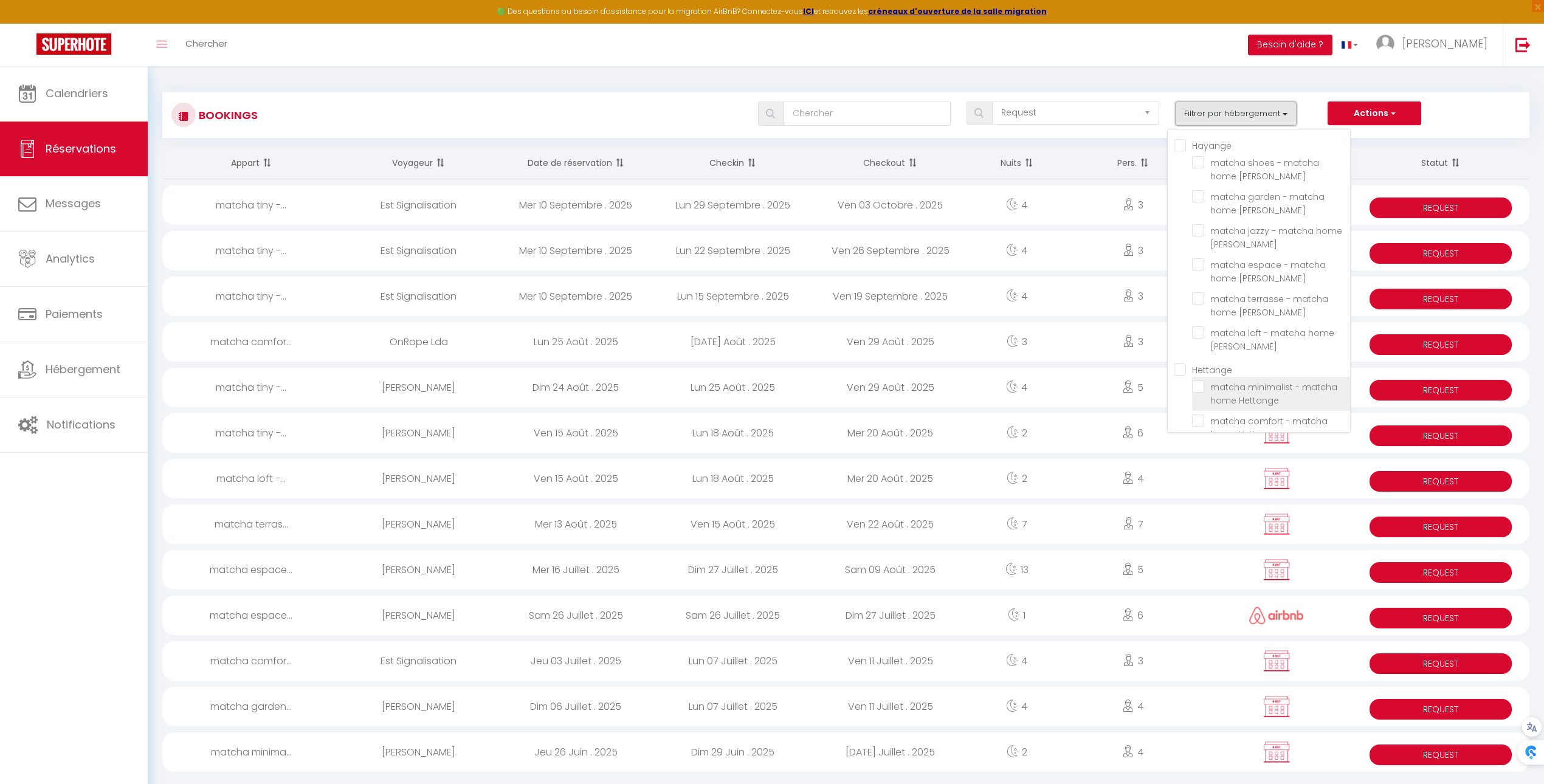
scroll to position [55, 0]
click at [1214, 404] on input "matcha tiny - matcha home Hettange" at bounding box center [1271, 400] width 158 height 12
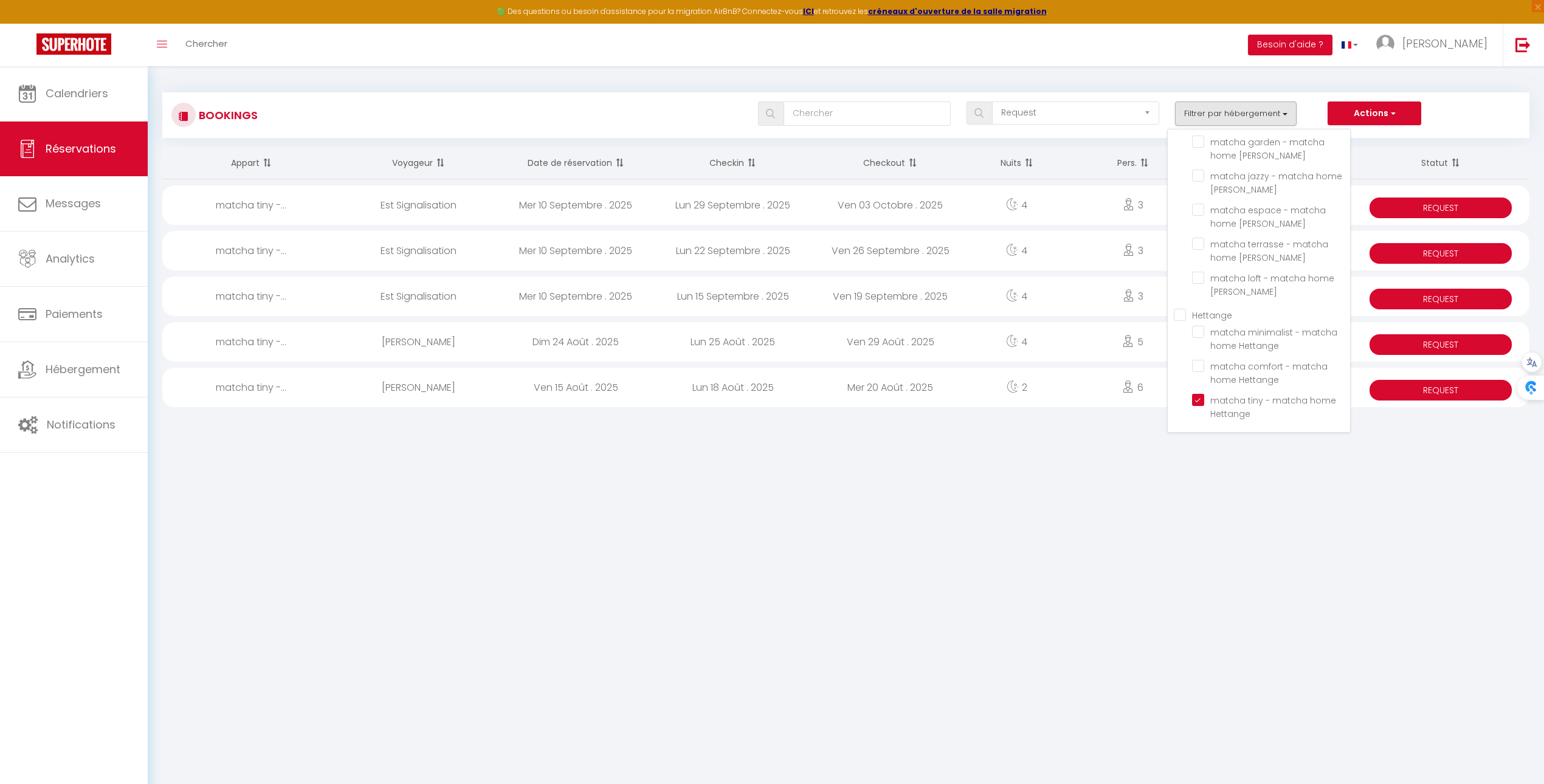
click at [1434, 113] on div "Actions Nouvelle Réservation Exporter les réservations Importer les réservations" at bounding box center [1423, 114] width 193 height 24
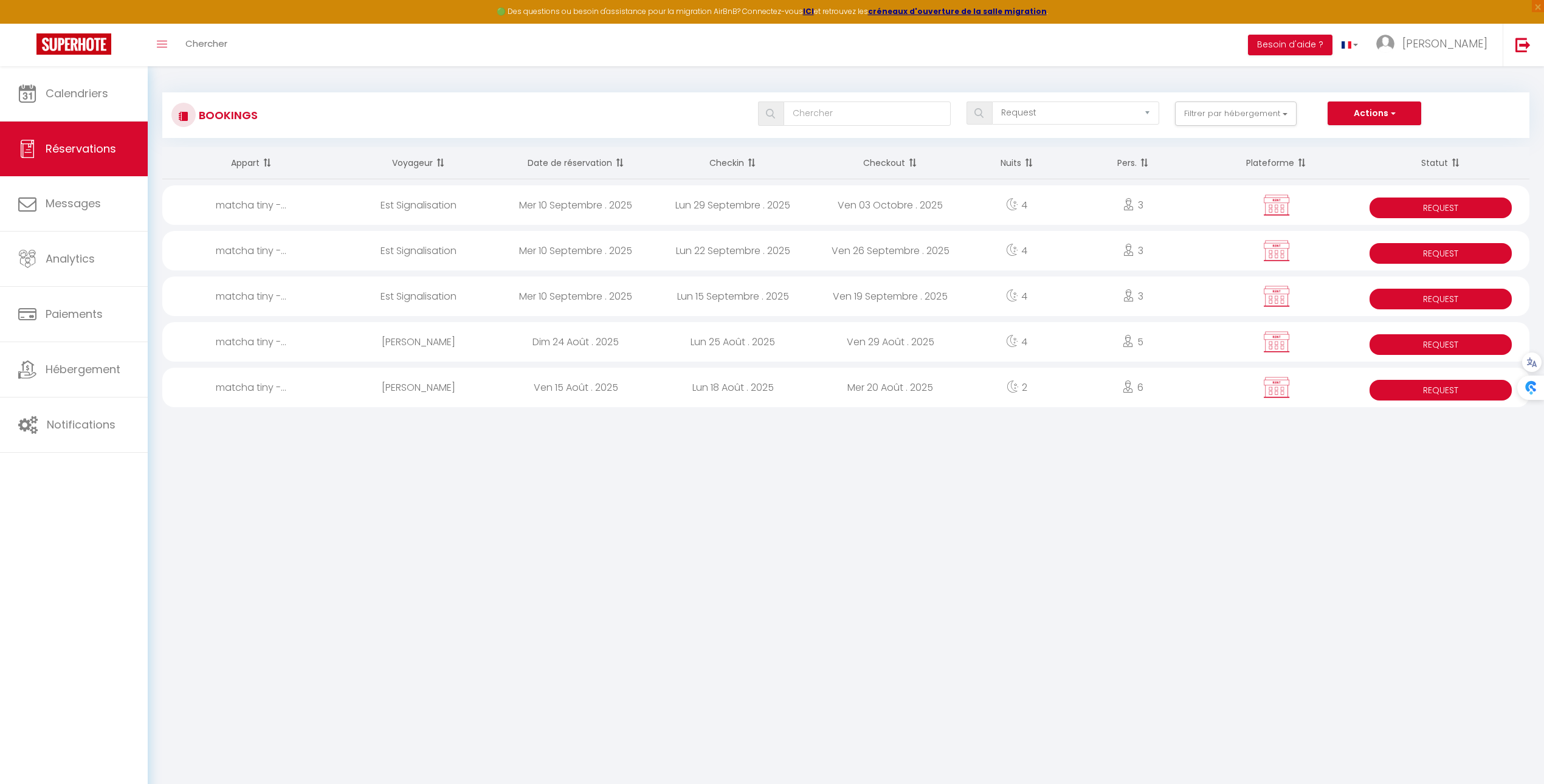
click at [577, 206] on div "Mer 10 Septembre . 2025" at bounding box center [575, 205] width 157 height 39
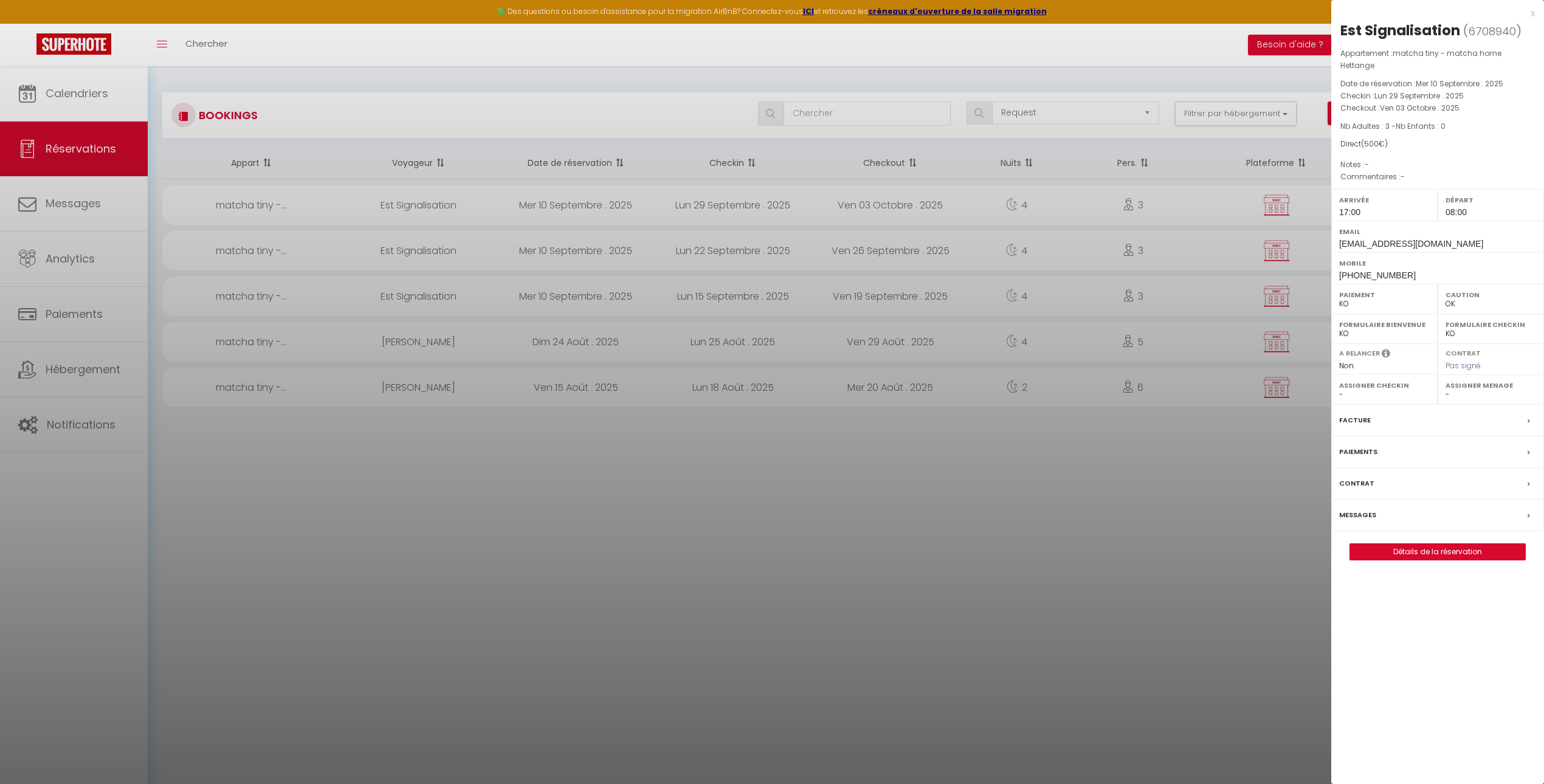
click at [1356, 450] on label "Paiements" at bounding box center [1359, 452] width 39 height 13
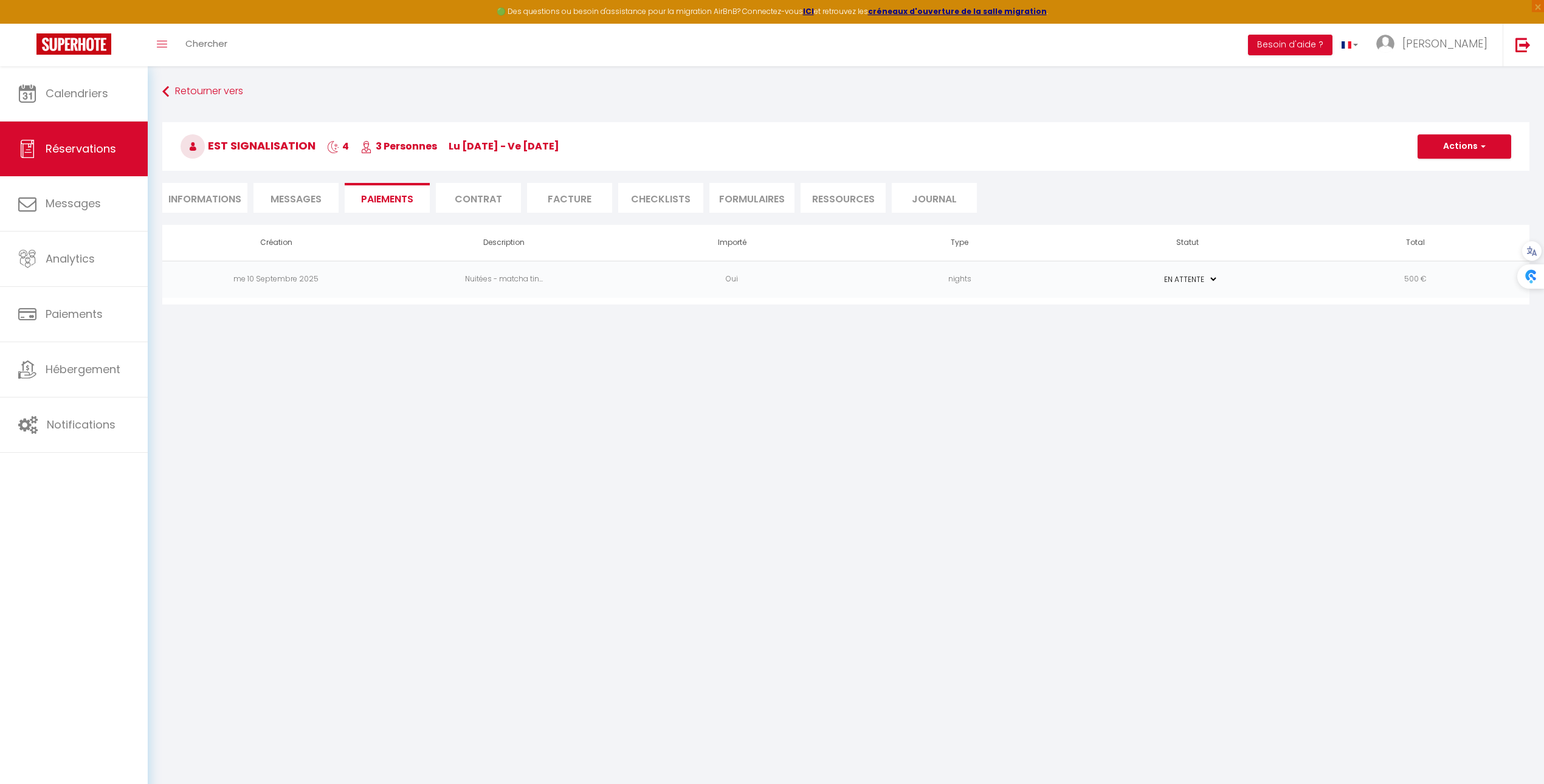
click at [1436, 276] on td "500 €" at bounding box center [1415, 280] width 228 height 37
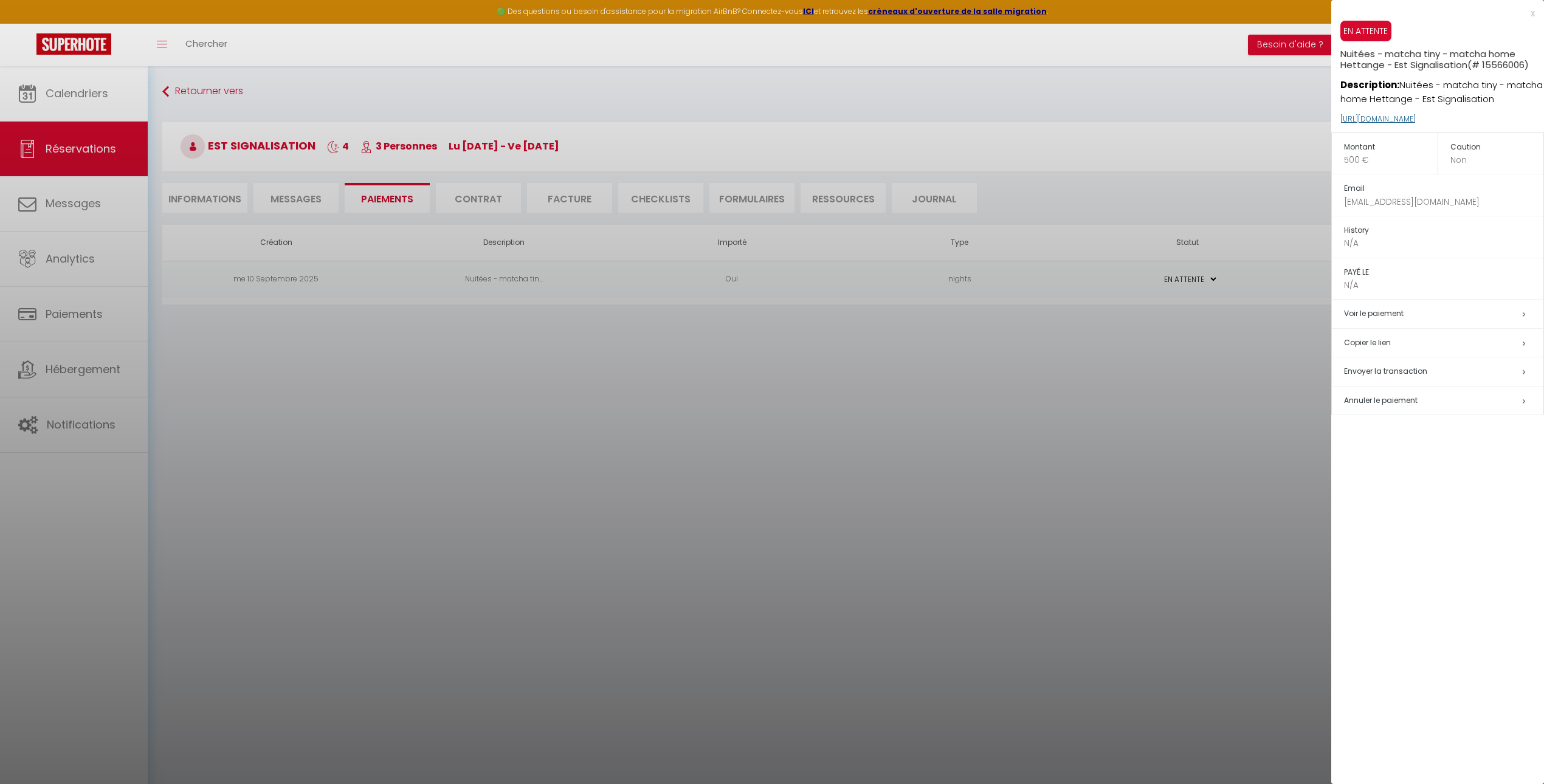
drag, startPoint x: 1508, startPoint y: 114, endPoint x: 1339, endPoint y: 119, distance: 169.1
click at [1340, 119] on p "https://superhote.com/applink/p/TBQXaJxw" at bounding box center [1442, 119] width 204 height 26
drag, startPoint x: 1509, startPoint y: 121, endPoint x: 1331, endPoint y: 118, distance: 178.0
click at [1331, 118] on div "EN ATTENTE Nuitées - matcha tiny - matcha home Hettange - Est Signalisation (# …" at bounding box center [1438, 77] width 213 height 112
copy link "https://superhote.com/applink/p/TBQXaJxw"
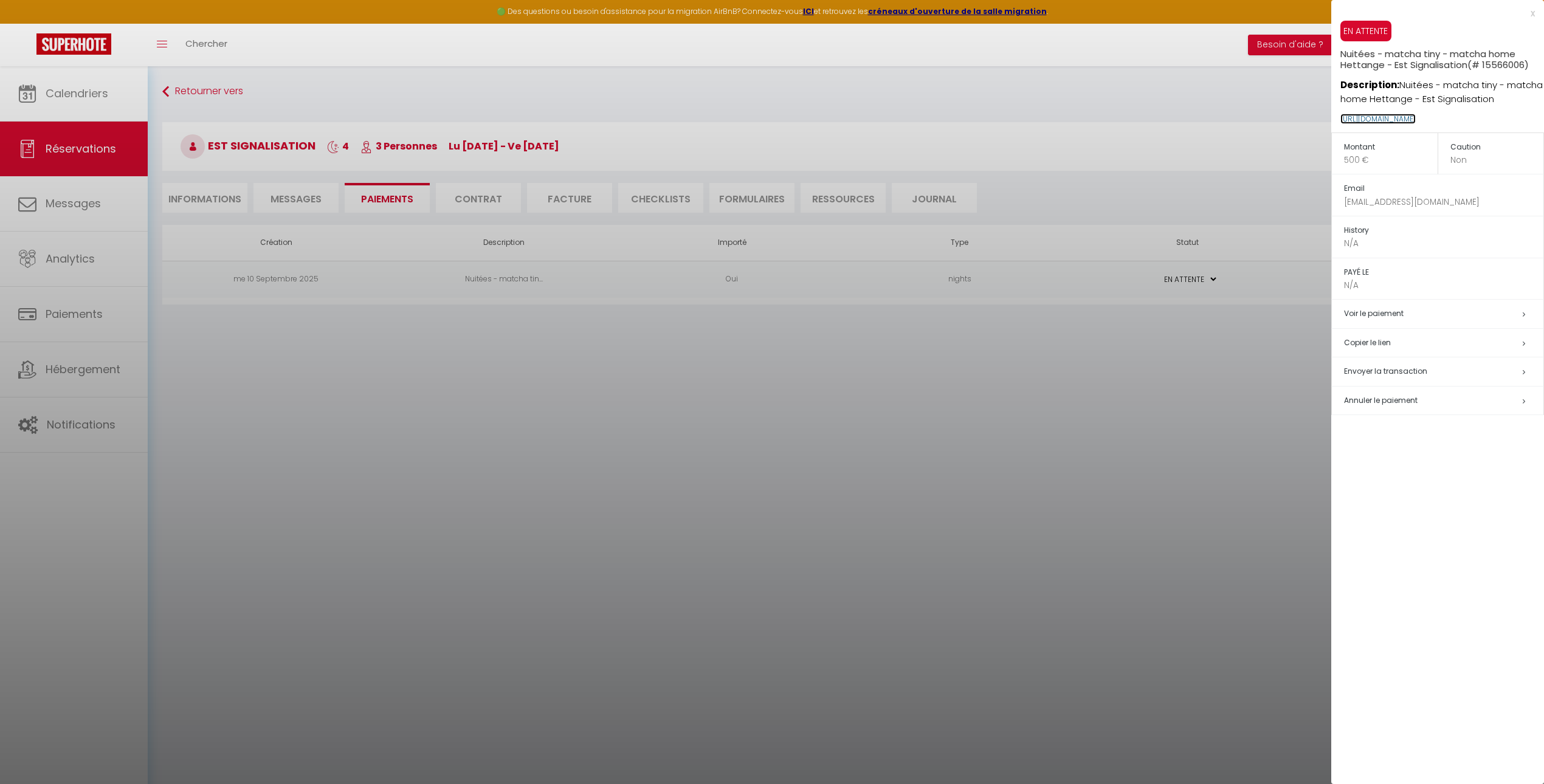
copy link "https://superhote.com/applink/p/TBQXaJxw"
drag, startPoint x: 1438, startPoint y: 122, endPoint x: 914, endPoint y: 18, distance: 534.2
click at [0, 66] on body "🟢 Des questions ou besoin d'assistance pour la migration AirBnB? Connectez-vous…" at bounding box center [772, 458] width 1544 height 784
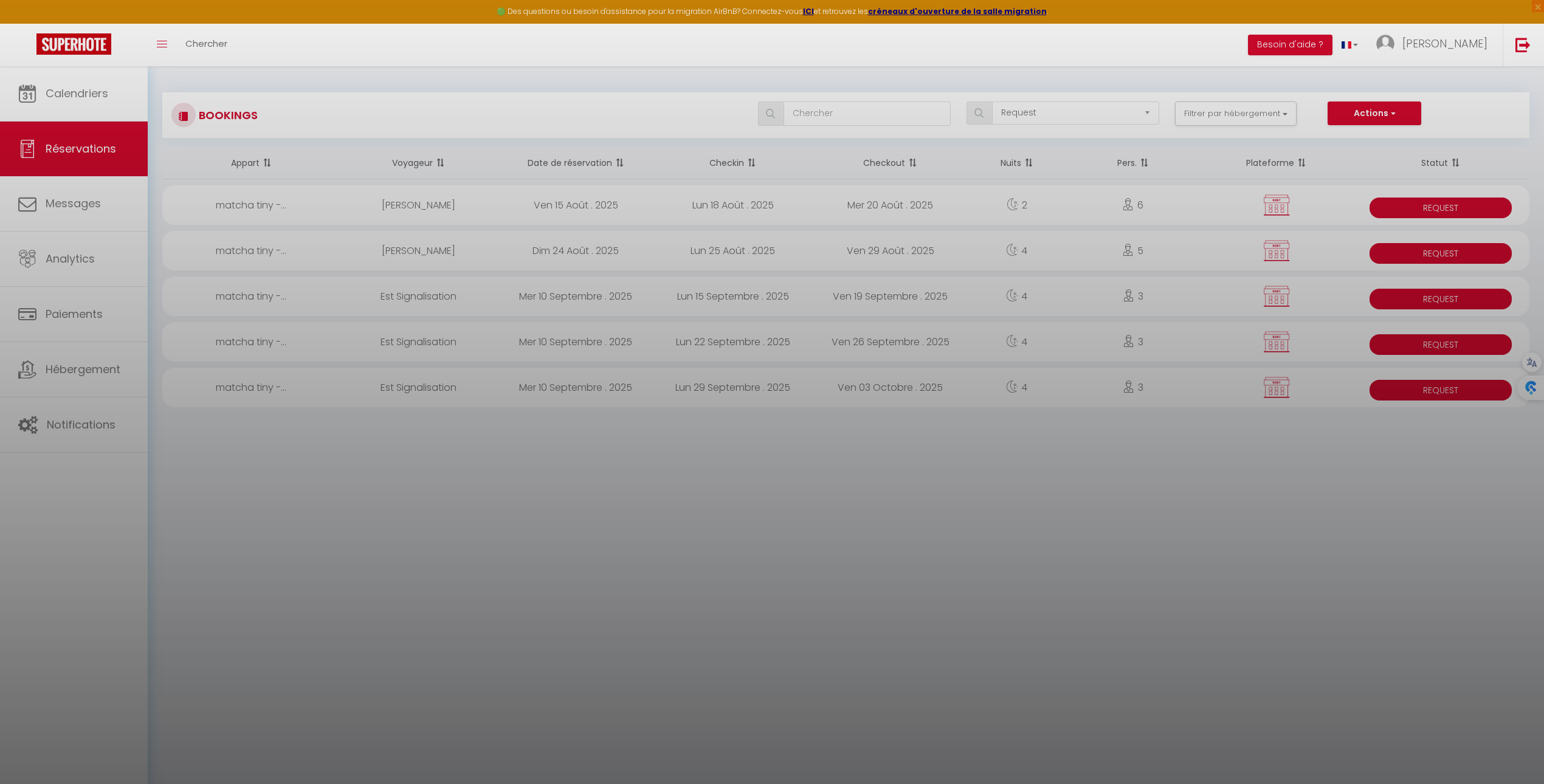
click at [612, 294] on div at bounding box center [772, 392] width 1544 height 784
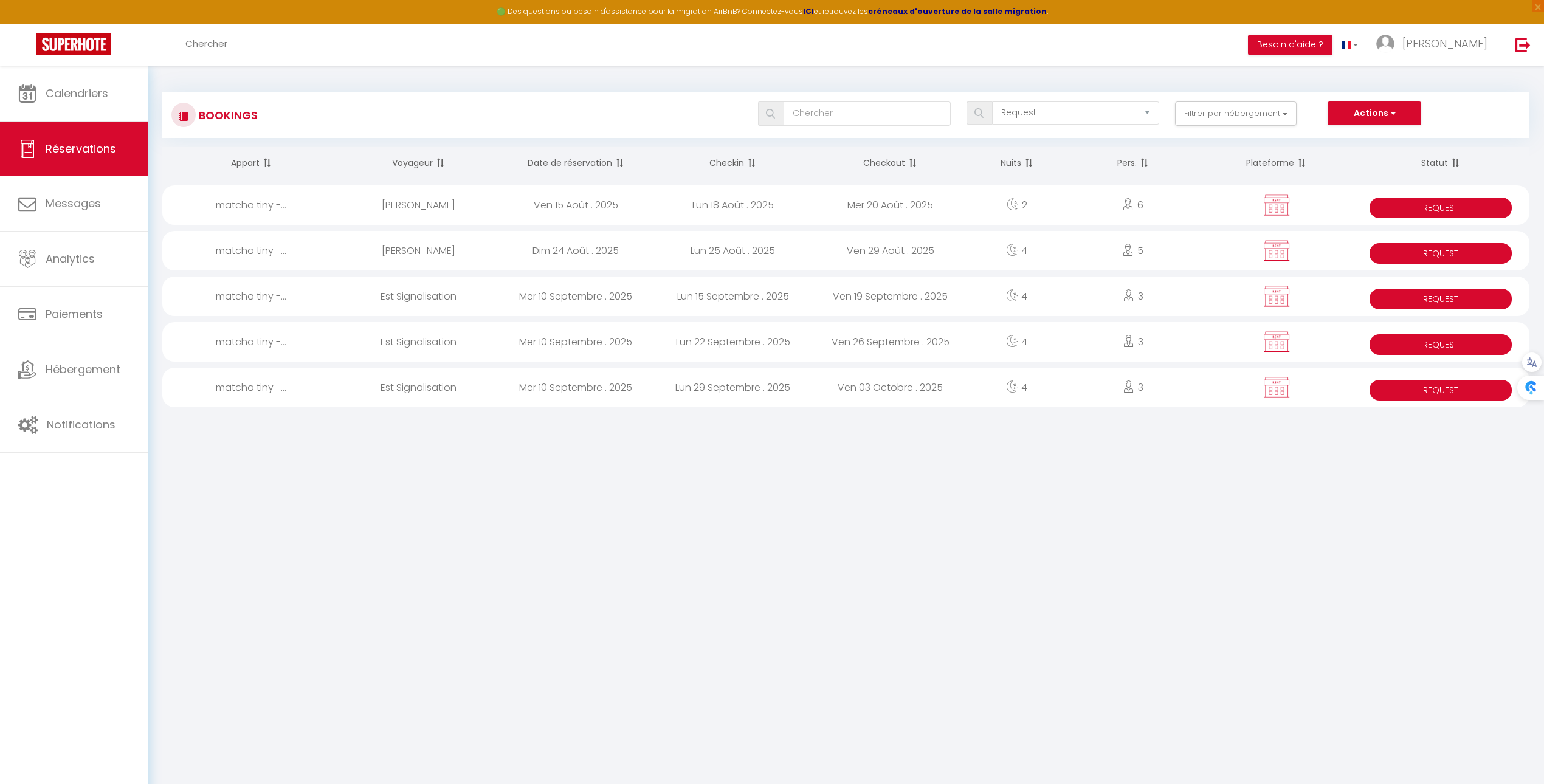
click at [844, 276] on div "Ven 19 Septembre . 2025" at bounding box center [890, 296] width 157 height 39
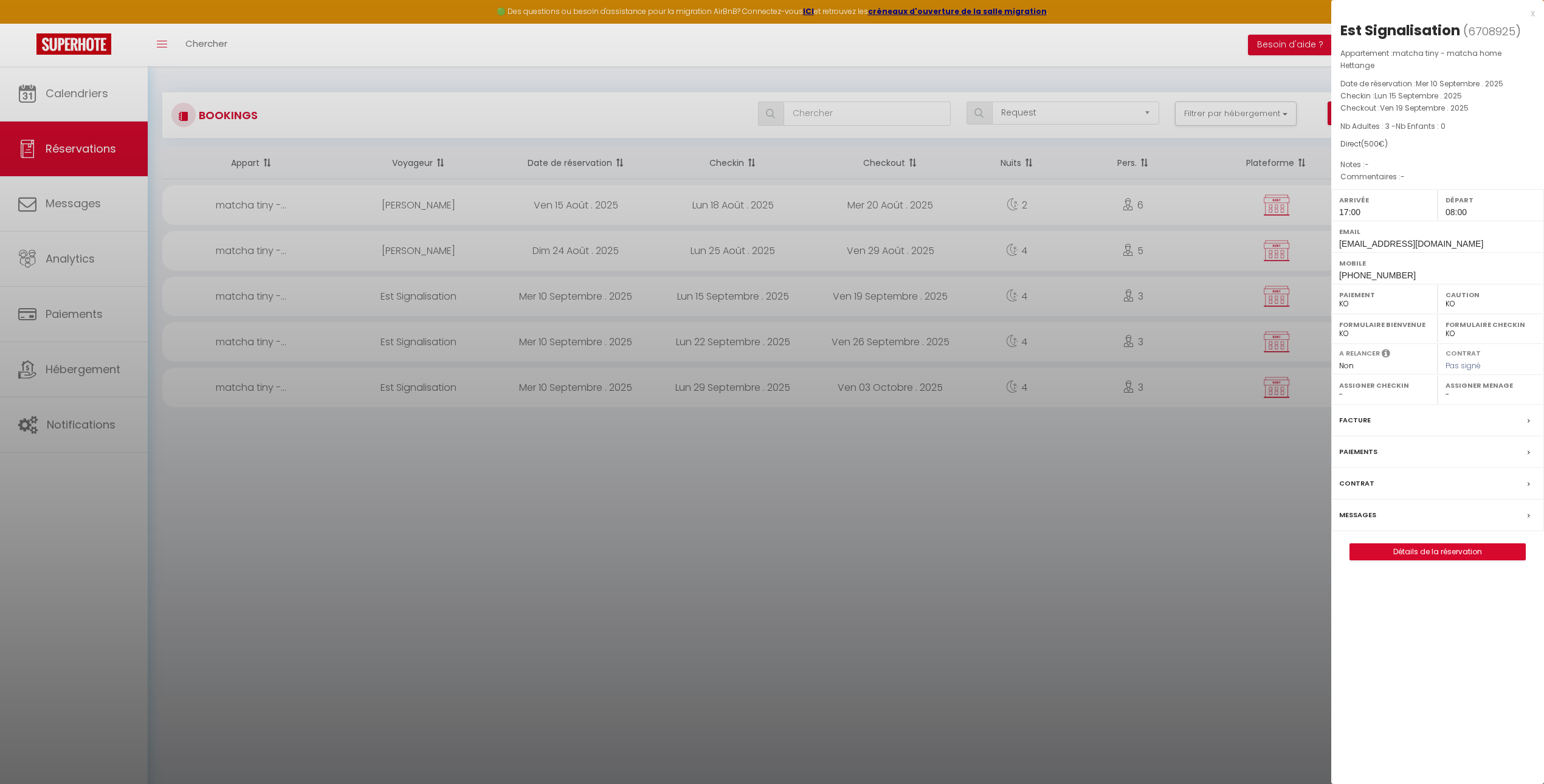
click at [844, 293] on div at bounding box center [772, 392] width 1544 height 784
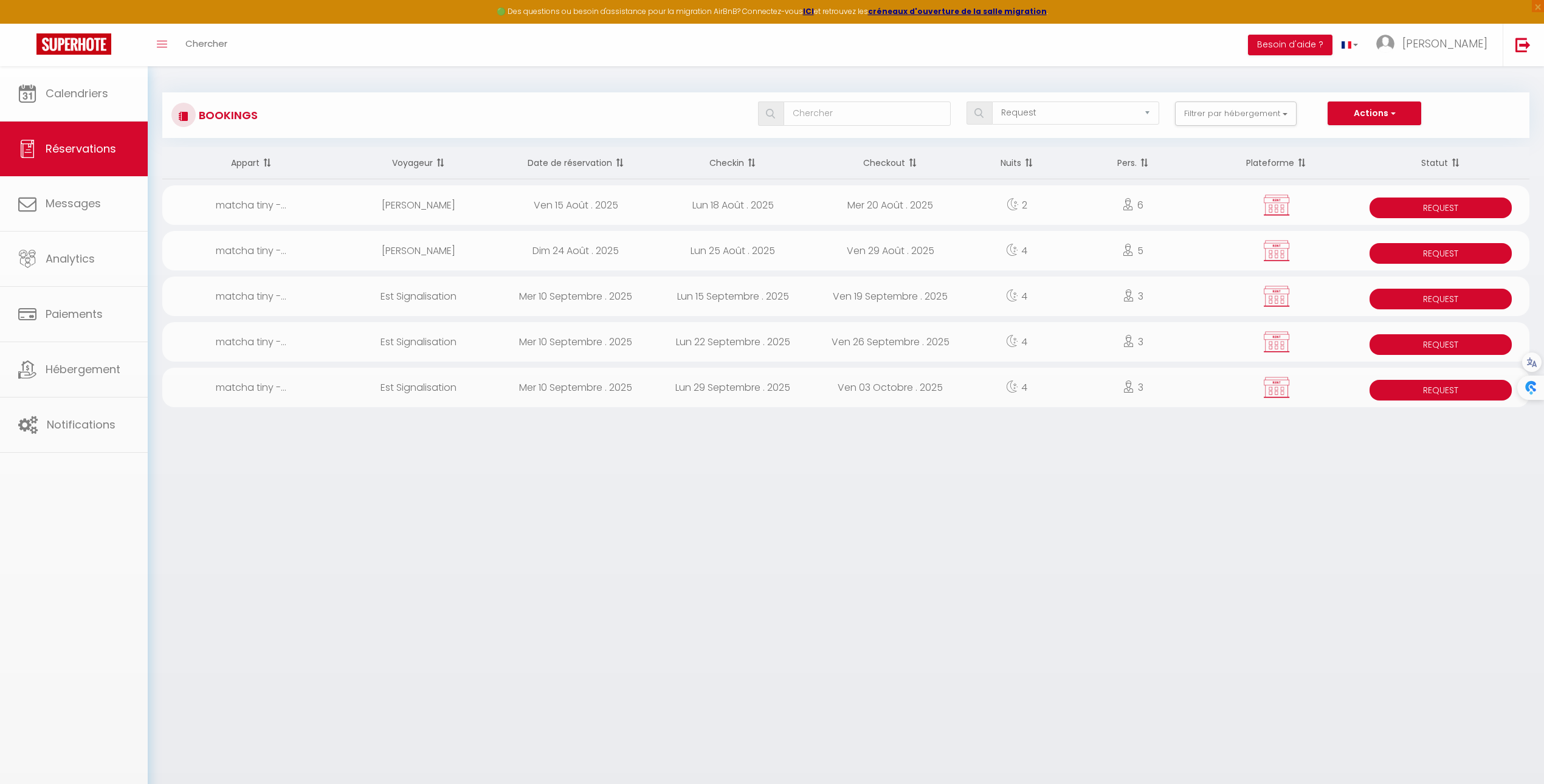
click at [839, 300] on body "🟢 Des questions ou besoin d'assistance pour la migration AirBnB? Connectez-vous…" at bounding box center [772, 458] width 1544 height 784
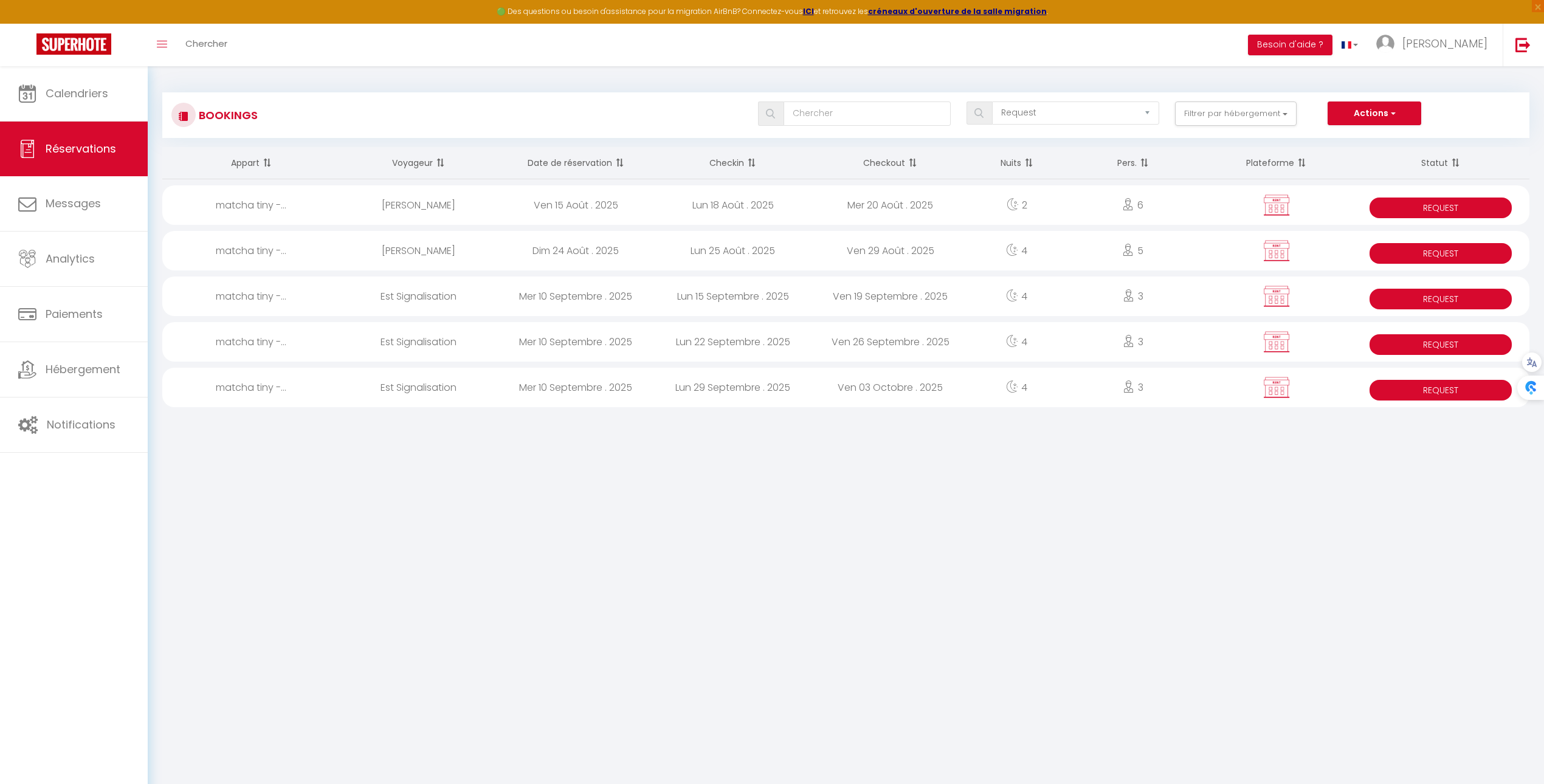
click at [839, 300] on div "Ven 19 Septembre . 2025" at bounding box center [890, 296] width 157 height 39
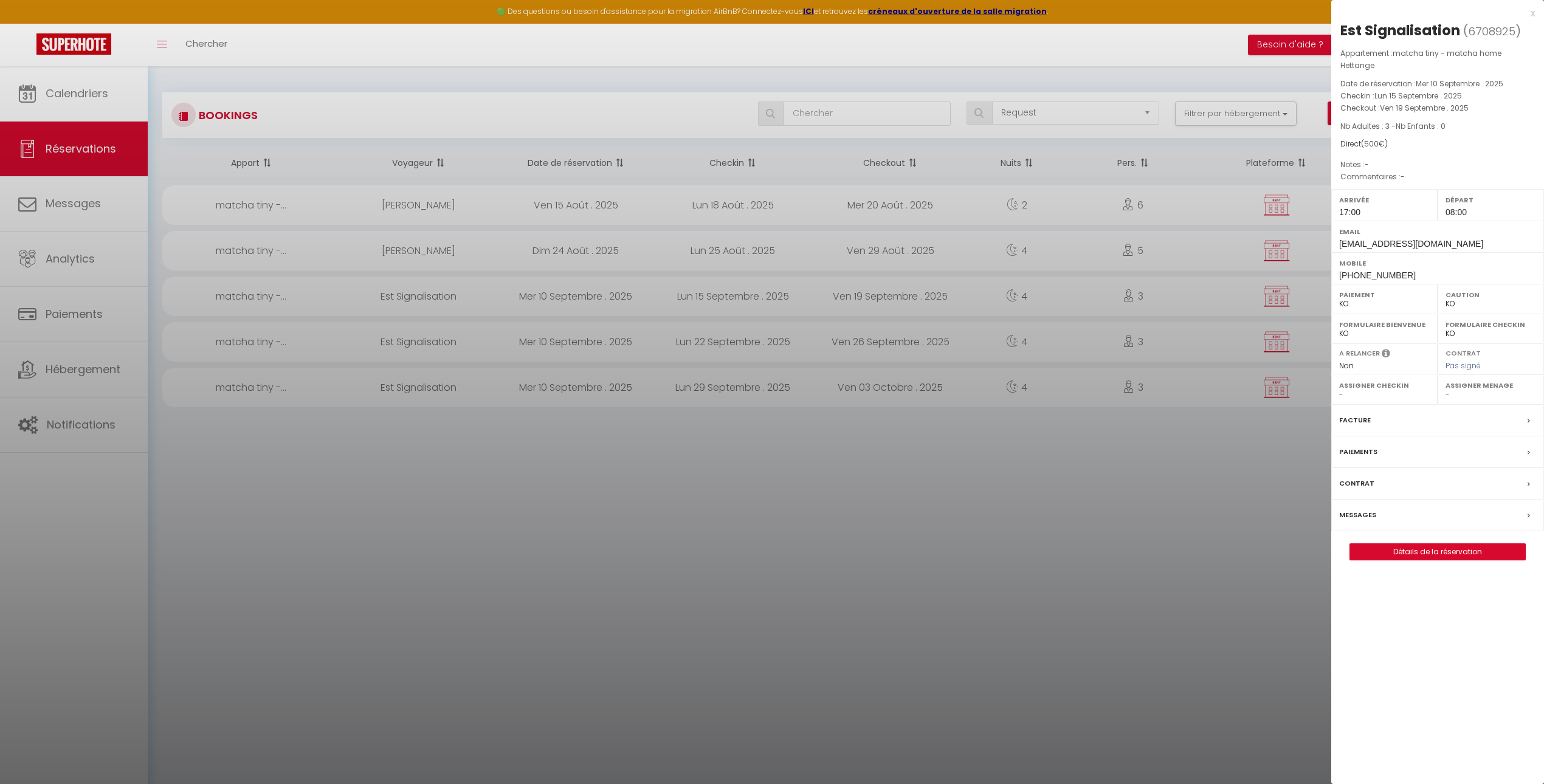
click at [1368, 454] on label "Paiements" at bounding box center [1359, 452] width 39 height 13
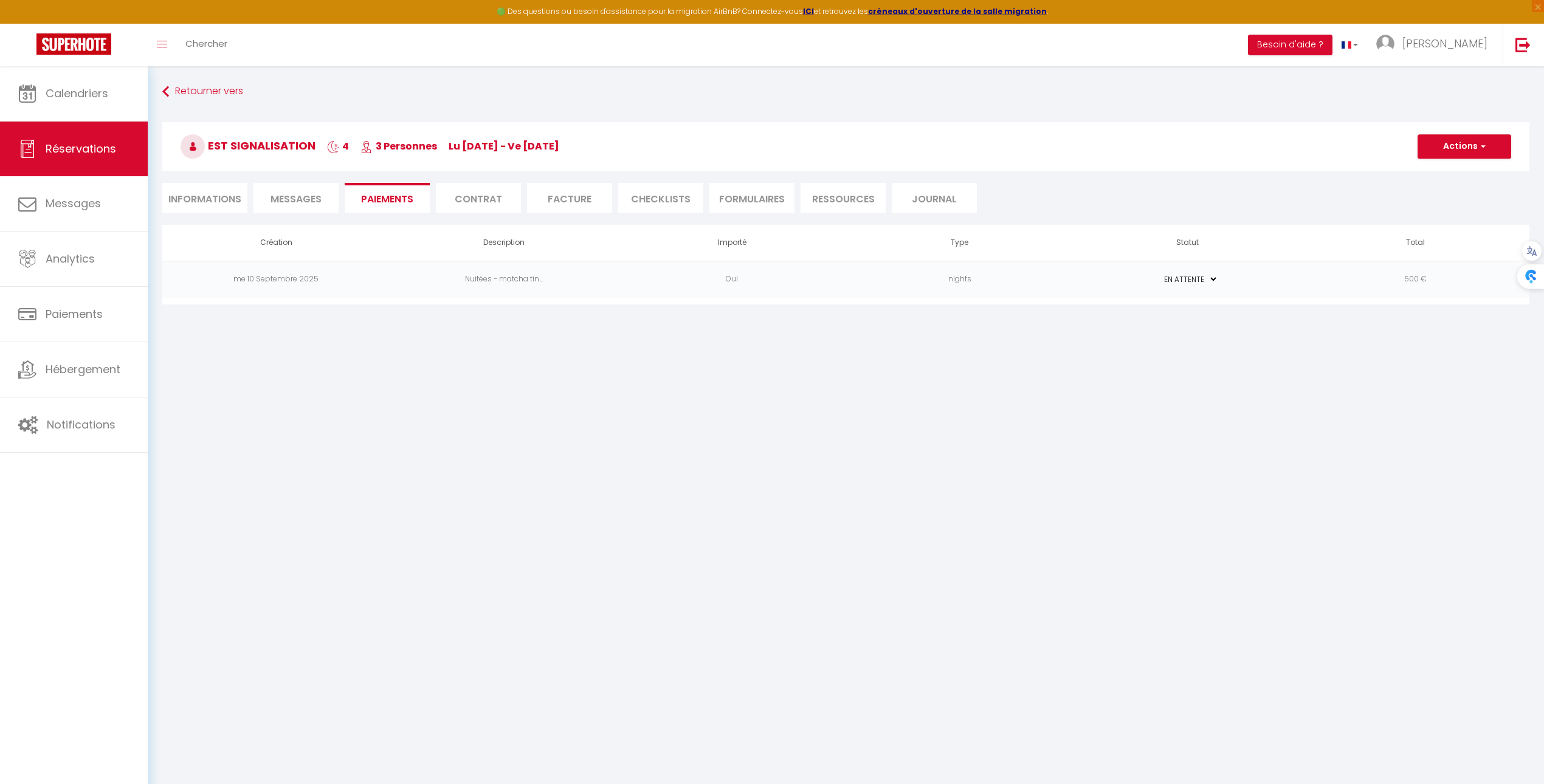
click at [1442, 271] on td "500 €" at bounding box center [1415, 280] width 228 height 37
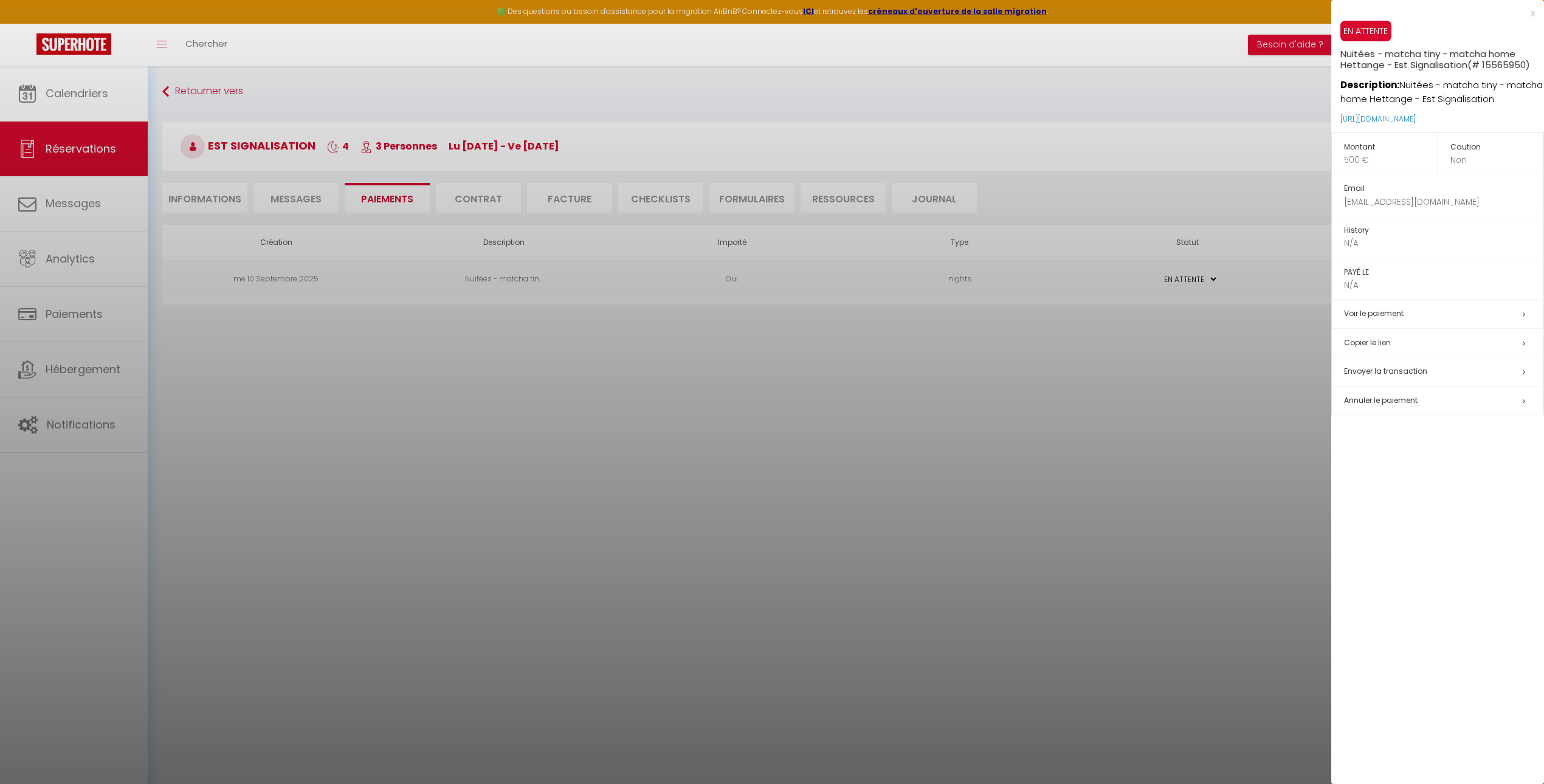
drag, startPoint x: 1508, startPoint y: 115, endPoint x: 1334, endPoint y: 123, distance: 174.2
click at [1334, 123] on div "EN ATTENTE Nuitées - matcha tiny - matcha home Hettange - Est Signalisation (# …" at bounding box center [1438, 77] width 213 height 112
copy link "https://superhote.com/applink/p/DrhilwPP"
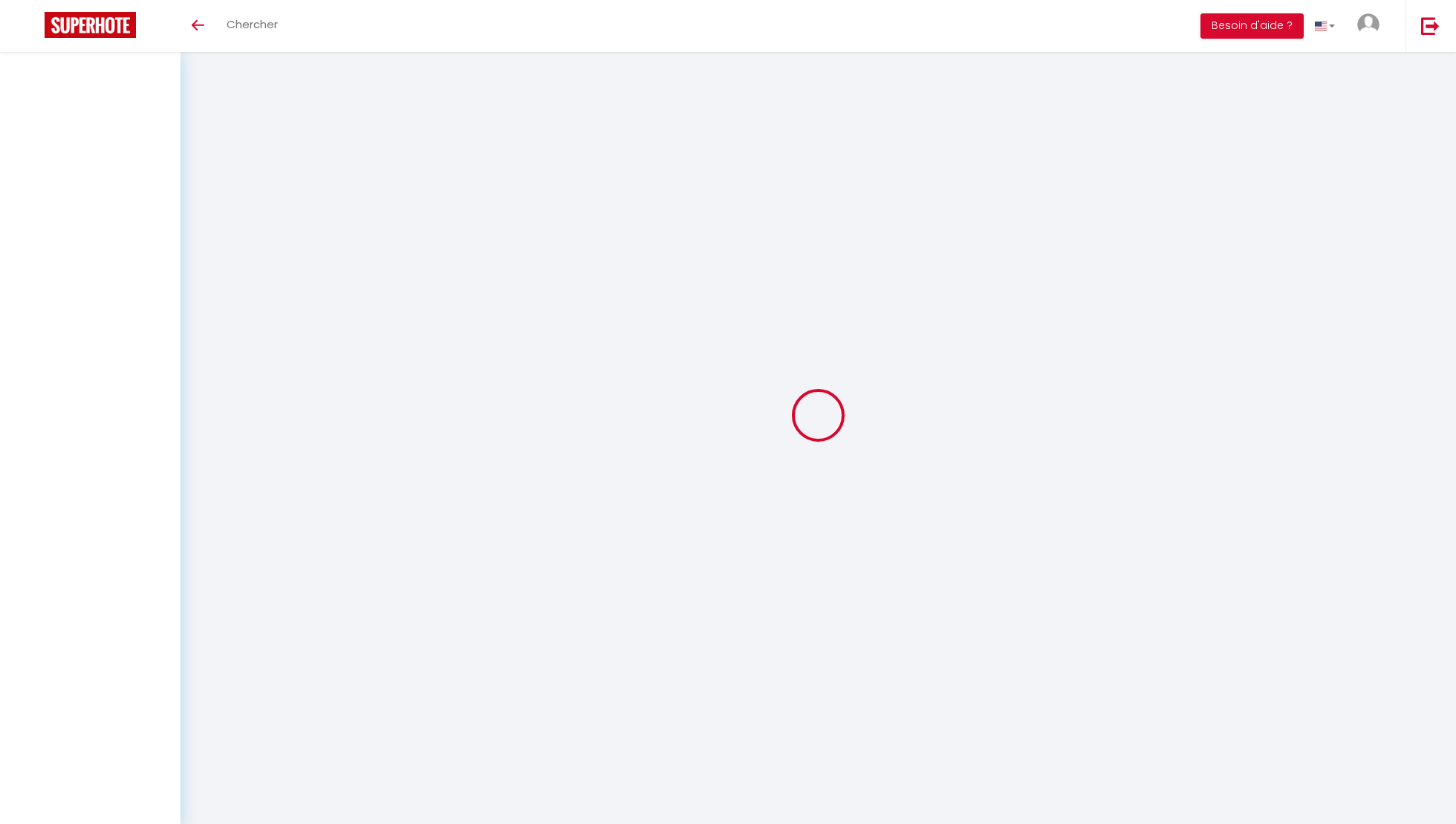
select select "3"
select select "2"
select select "1"
select select
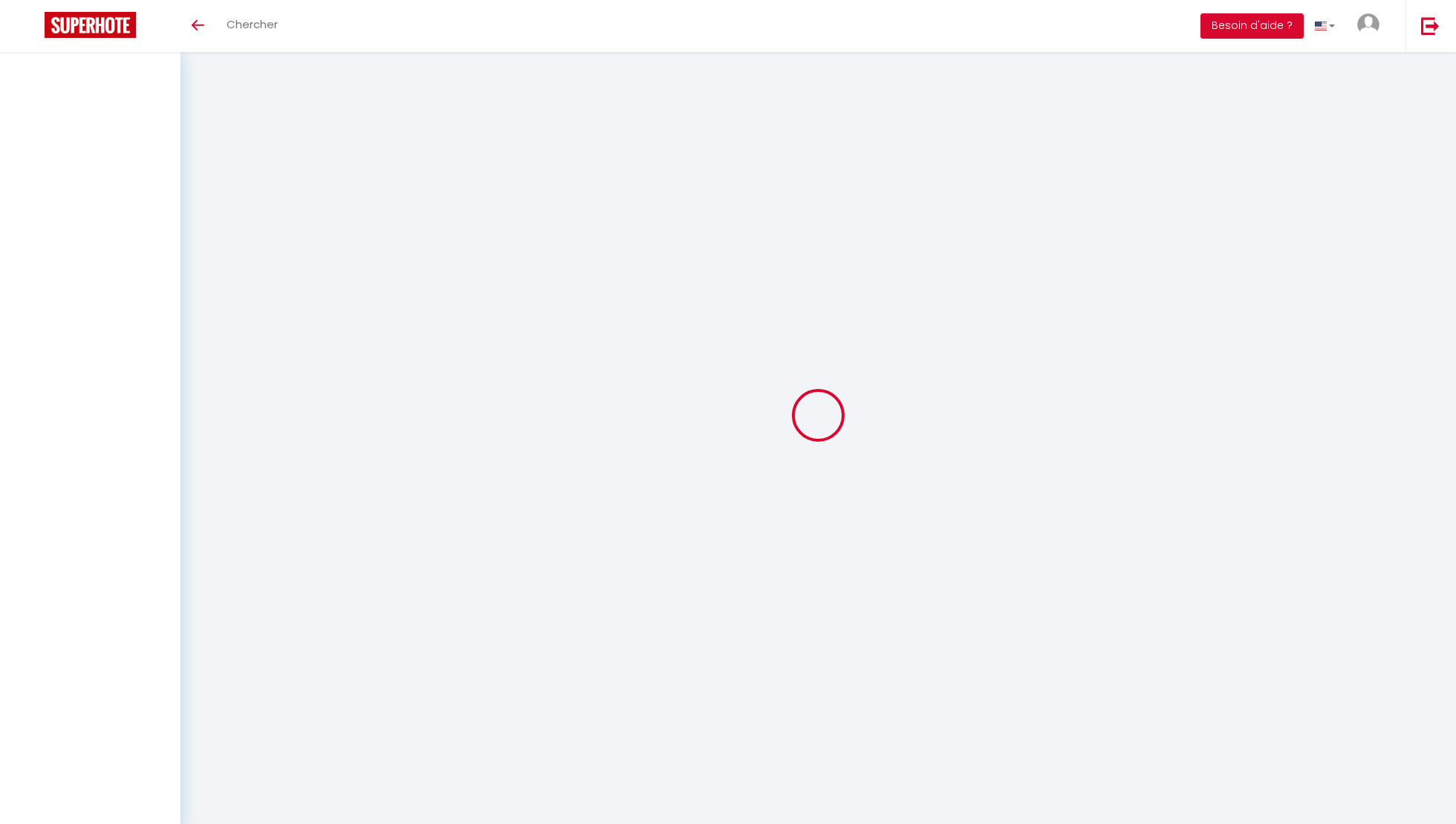
select select
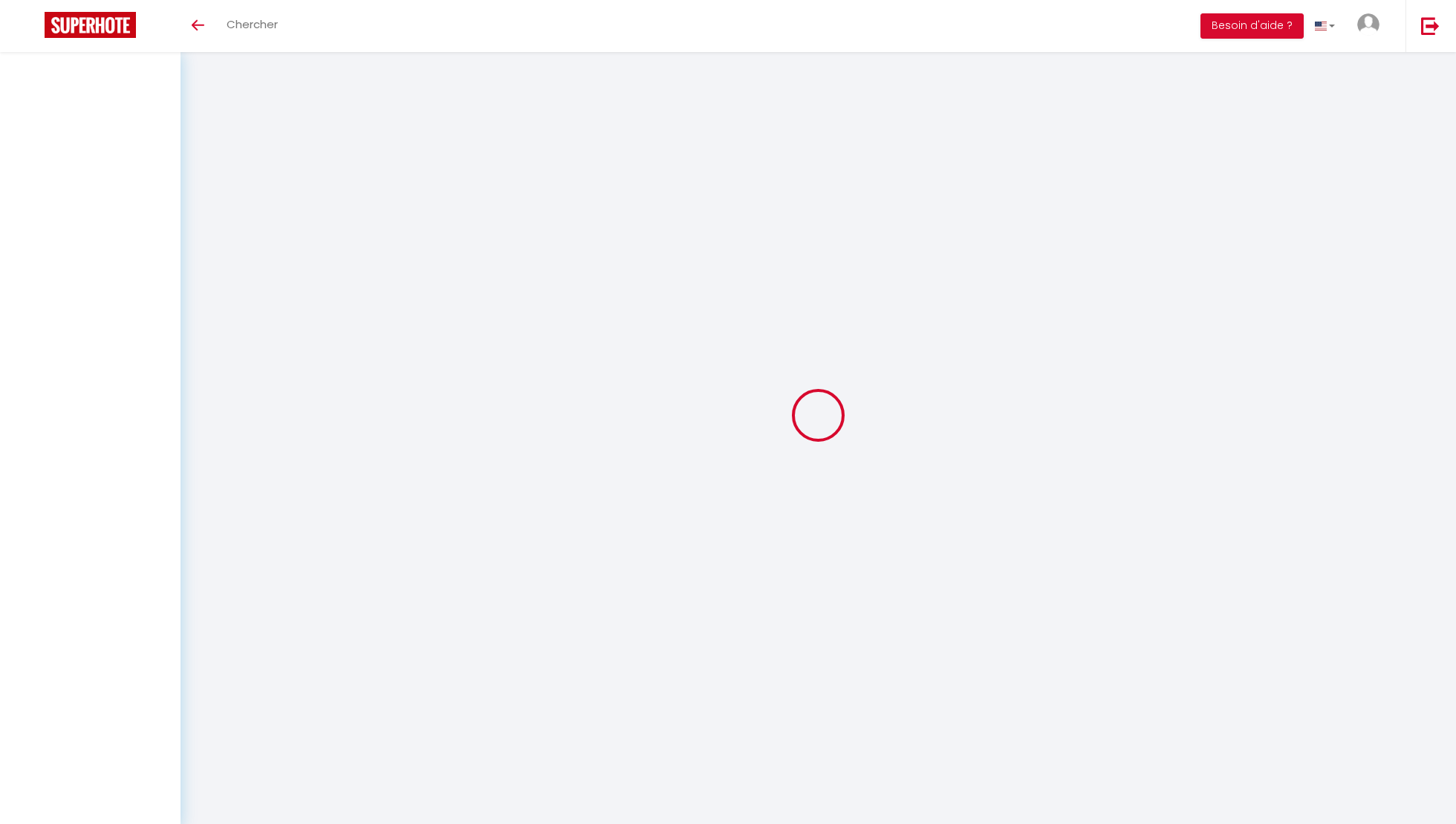
checkbox input "false"
select select
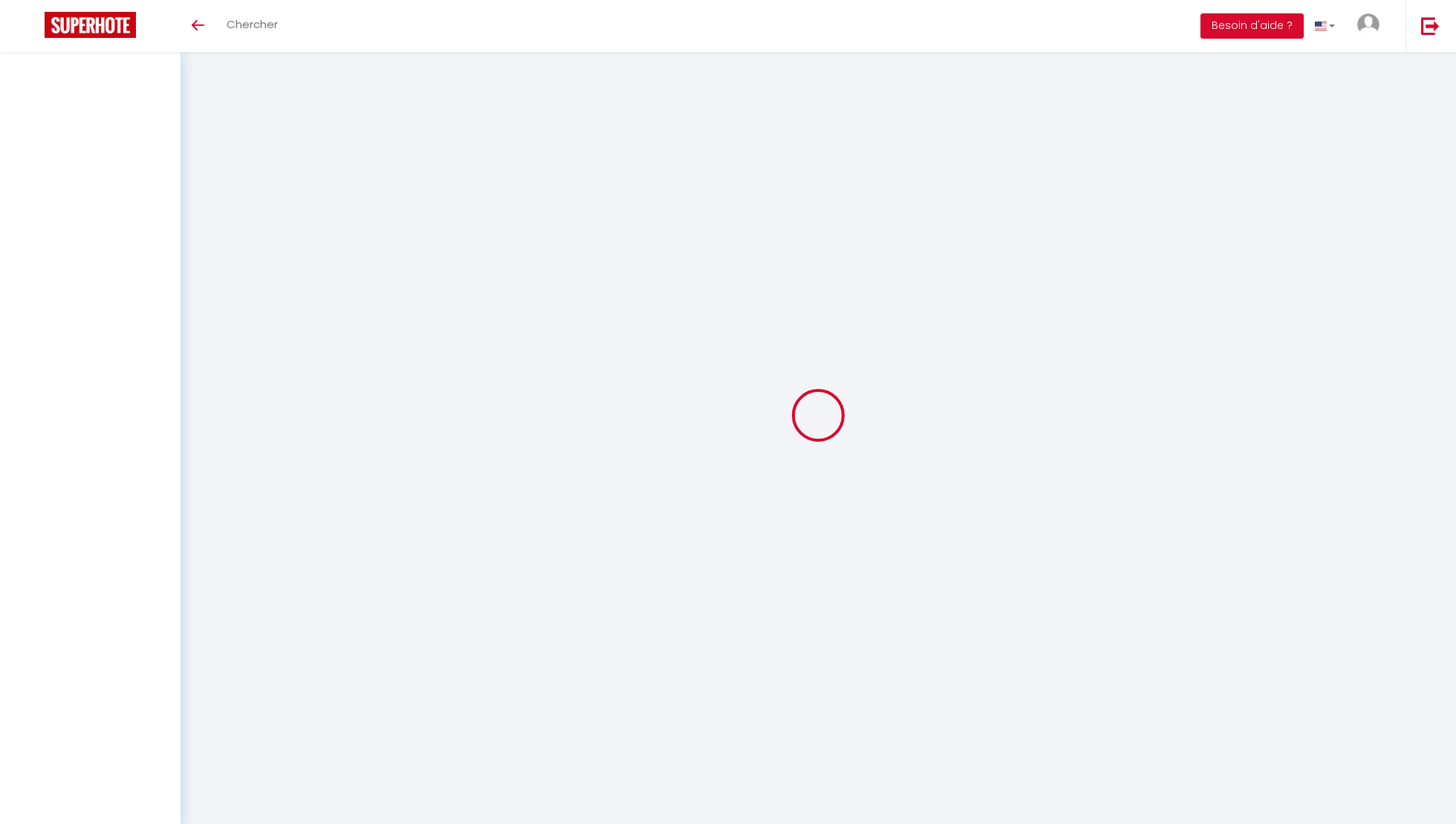
select select
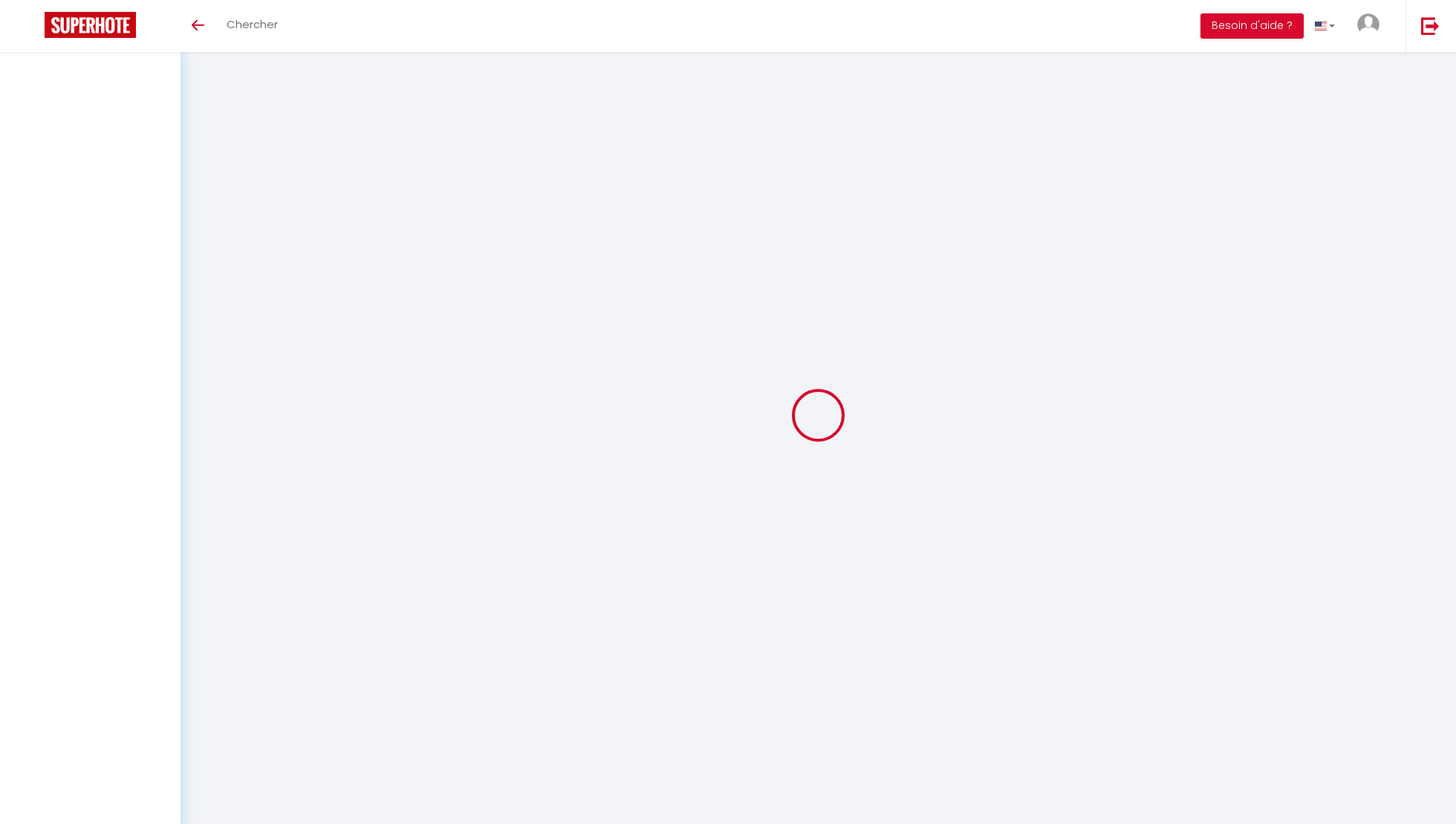
select select
checkbox input "false"
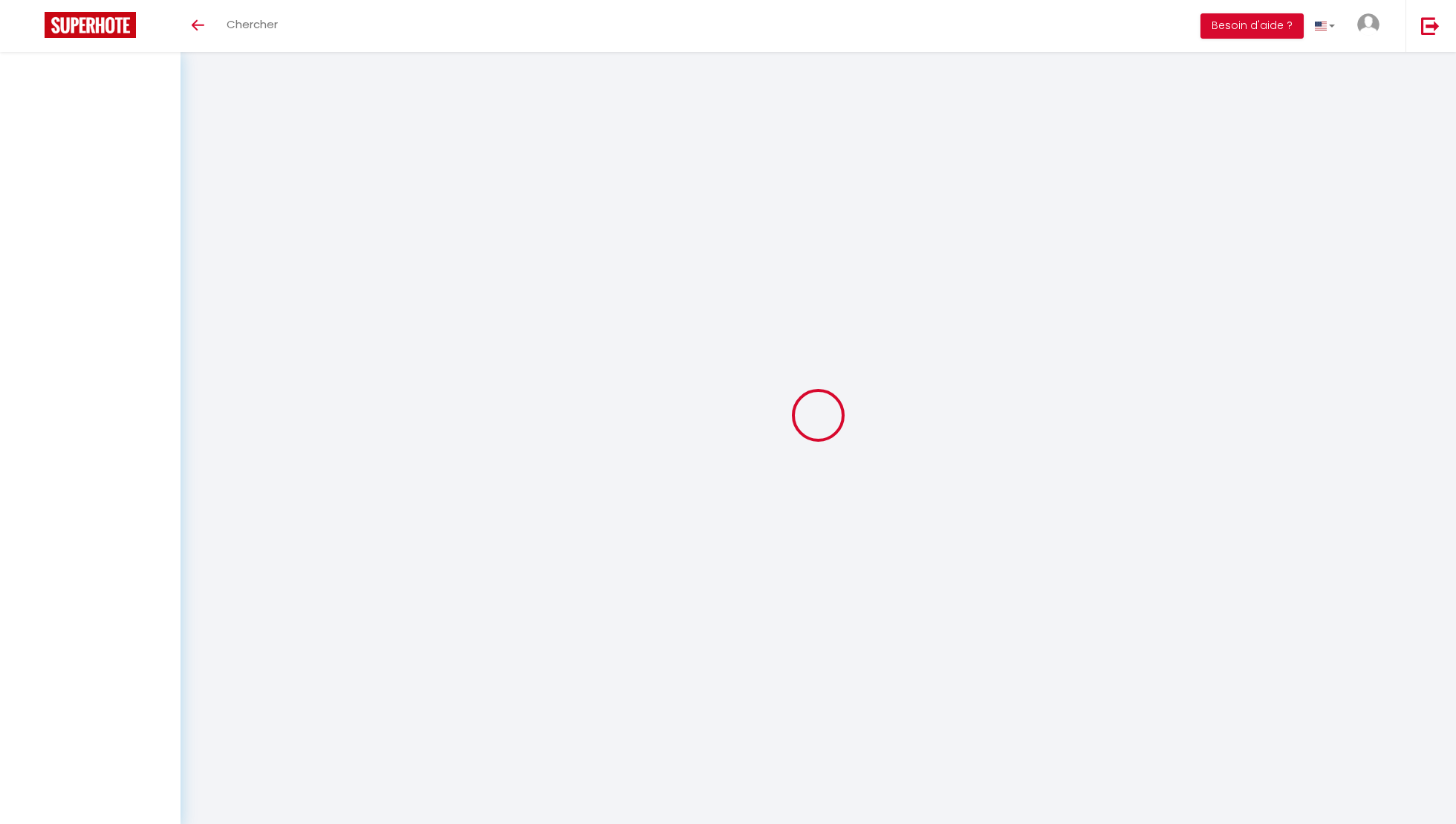
checkbox input "false"
select select
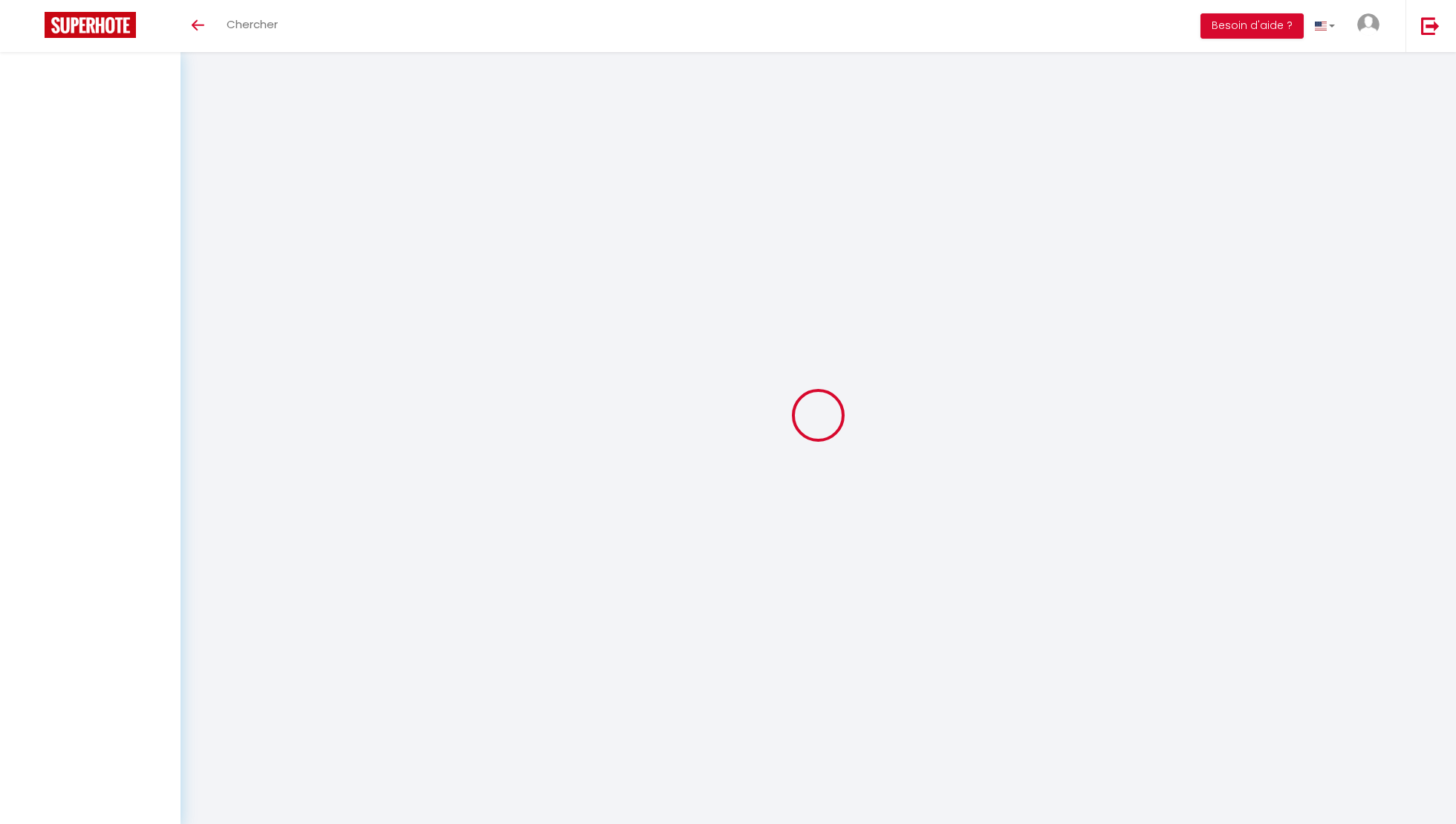
select select
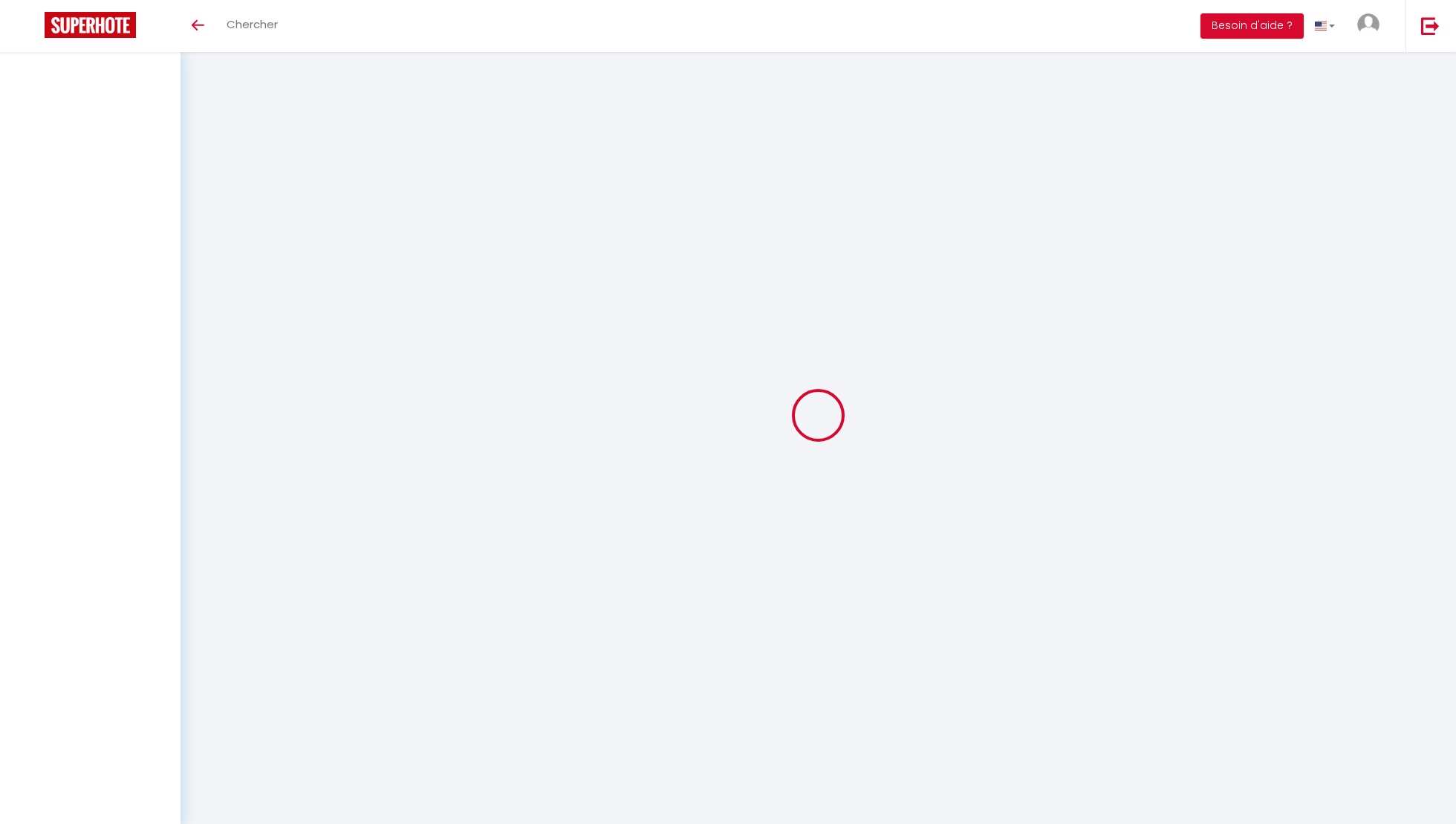
select select
checkbox input "false"
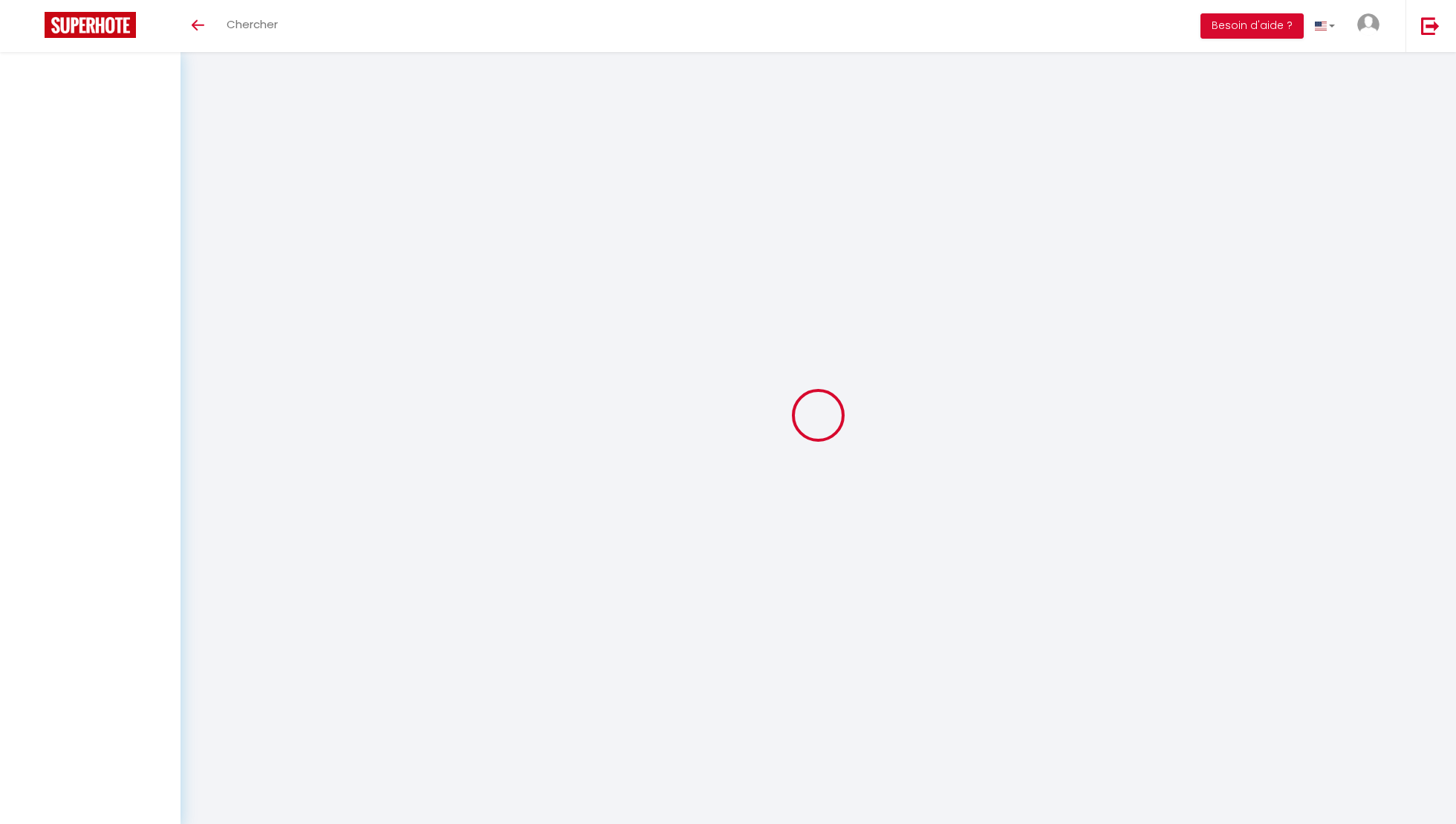
select select
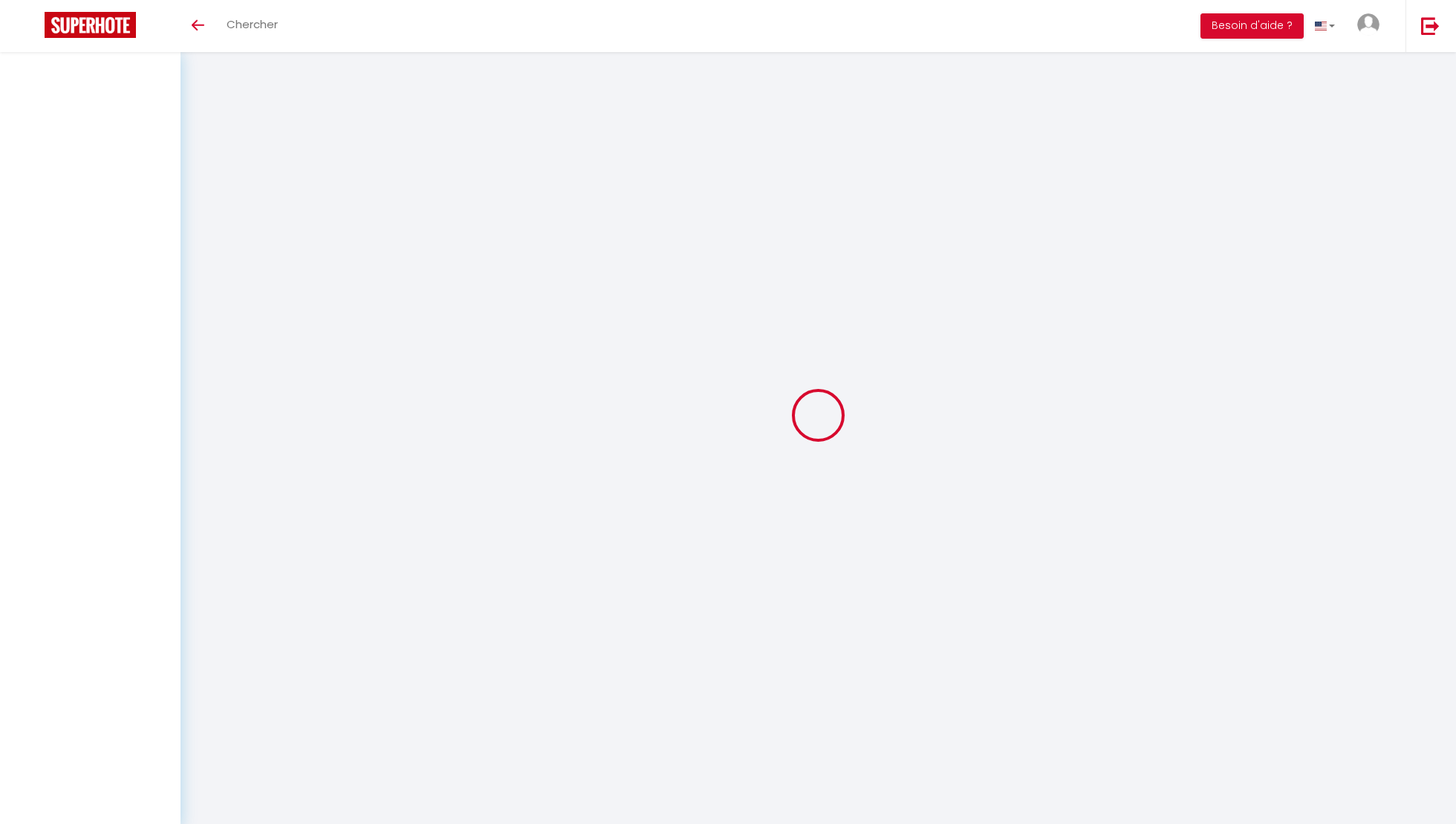
select select
checkbox input "false"
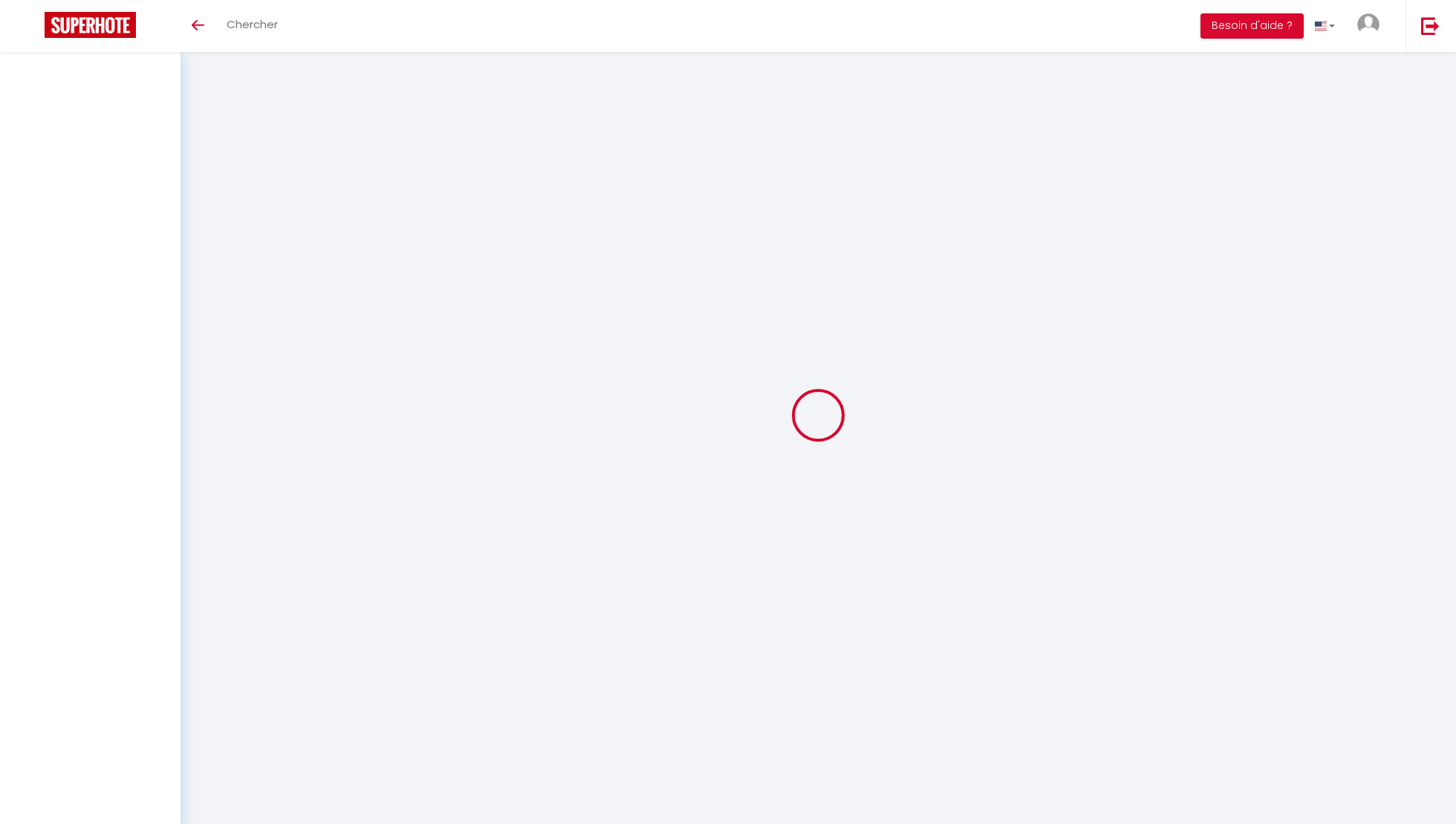
checkbox input "false"
select select
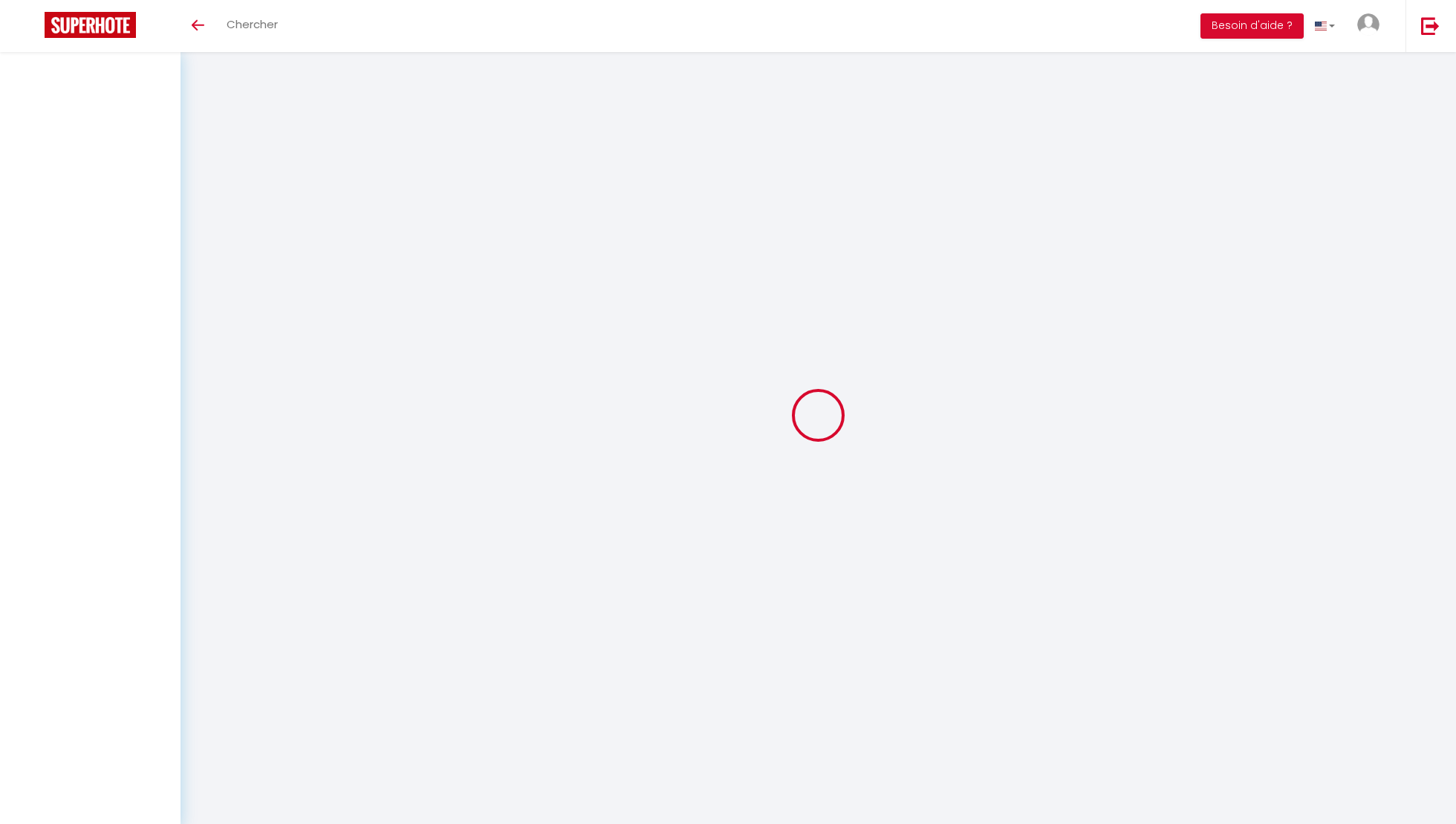
select select
checkbox input "false"
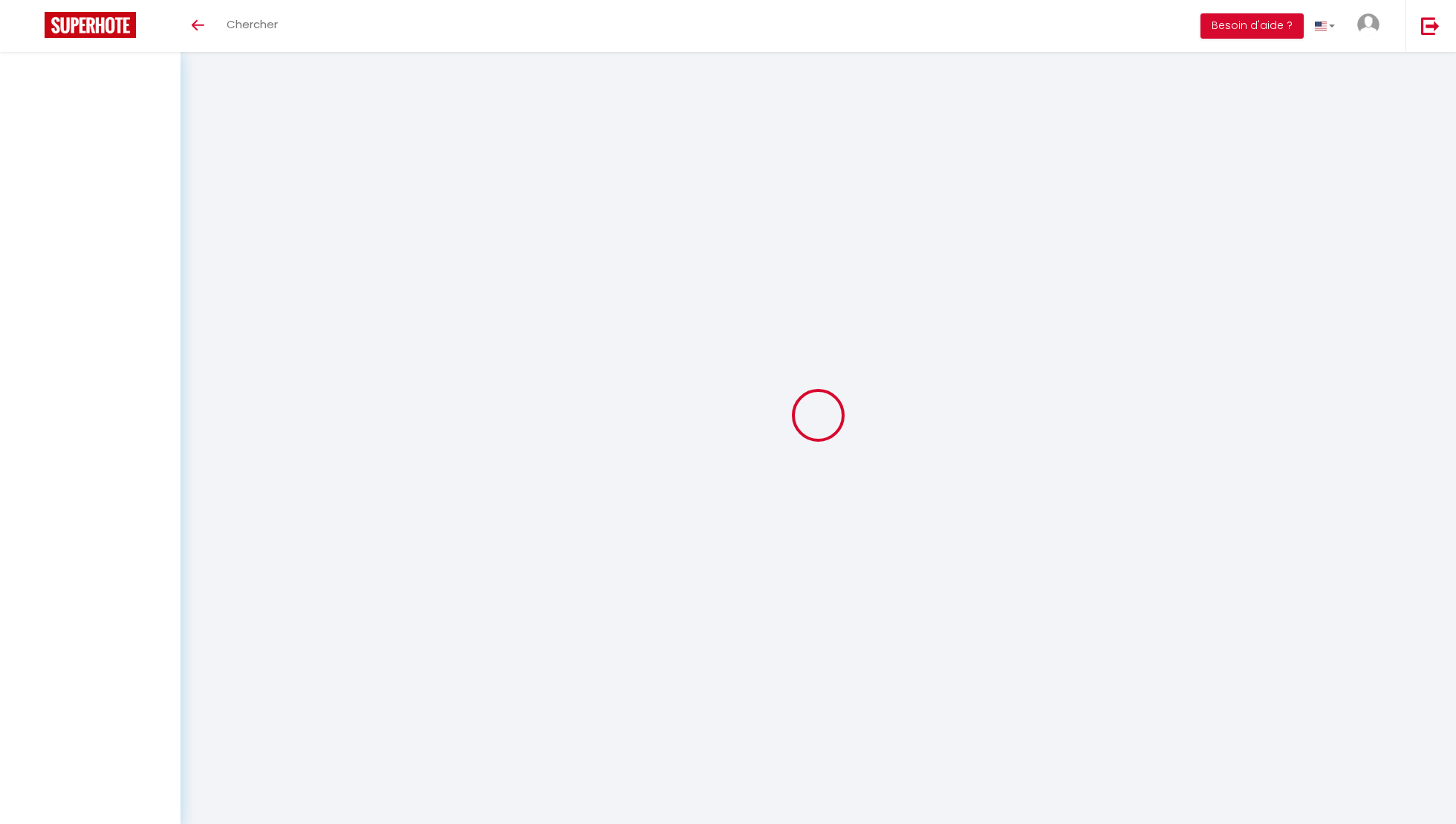
checkbox input "false"
select select
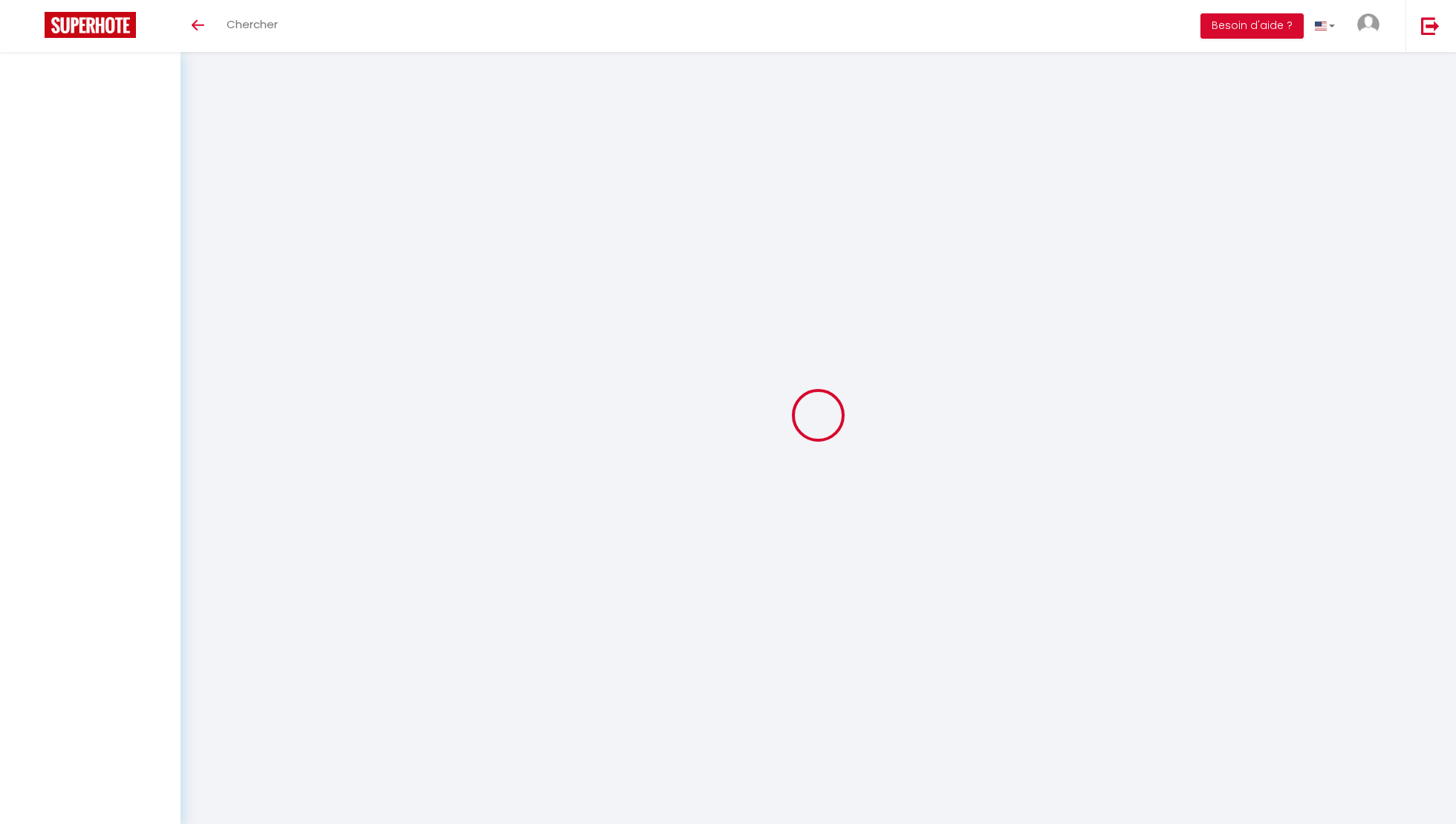
select select
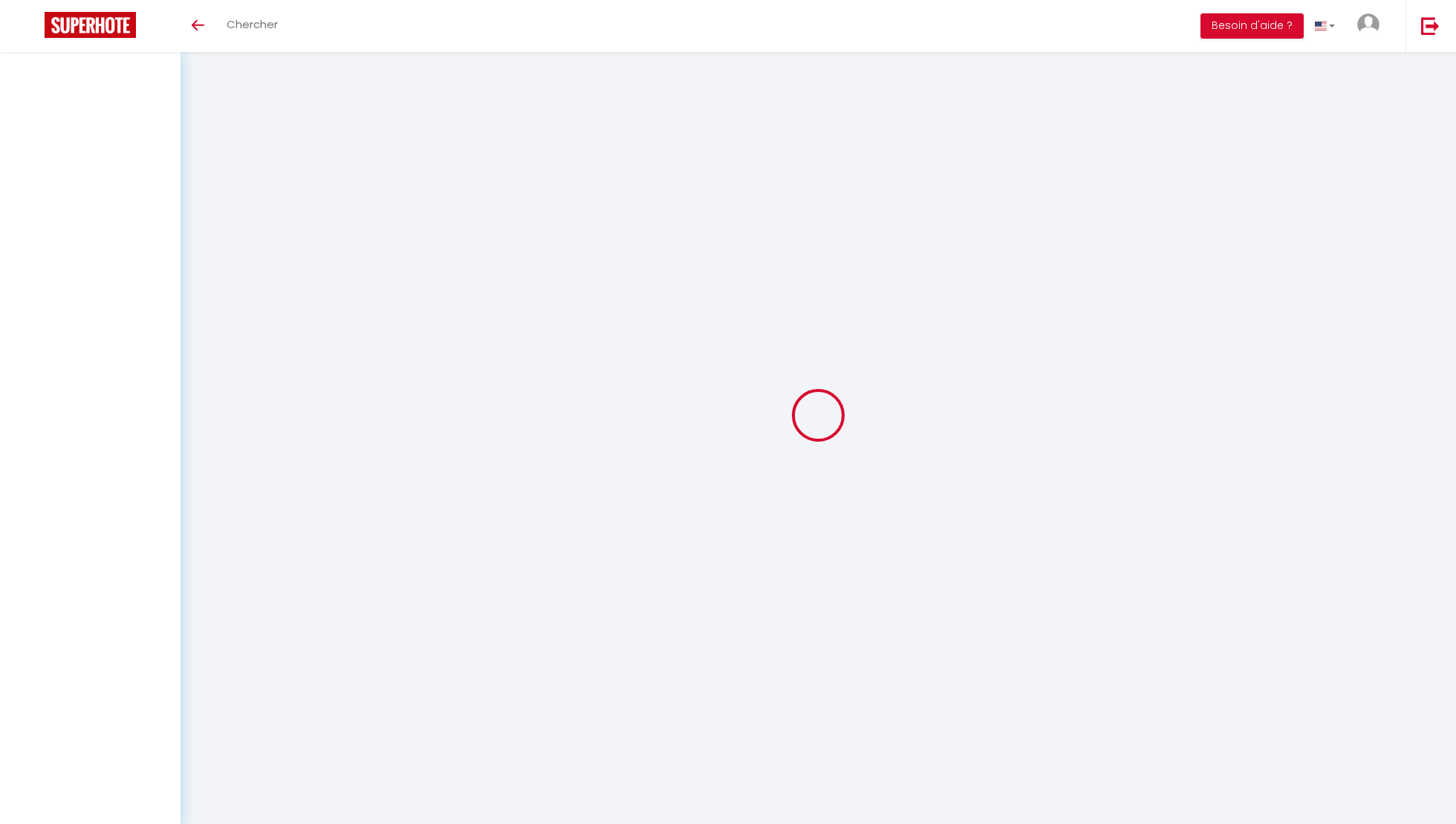
checkbox input "false"
select select
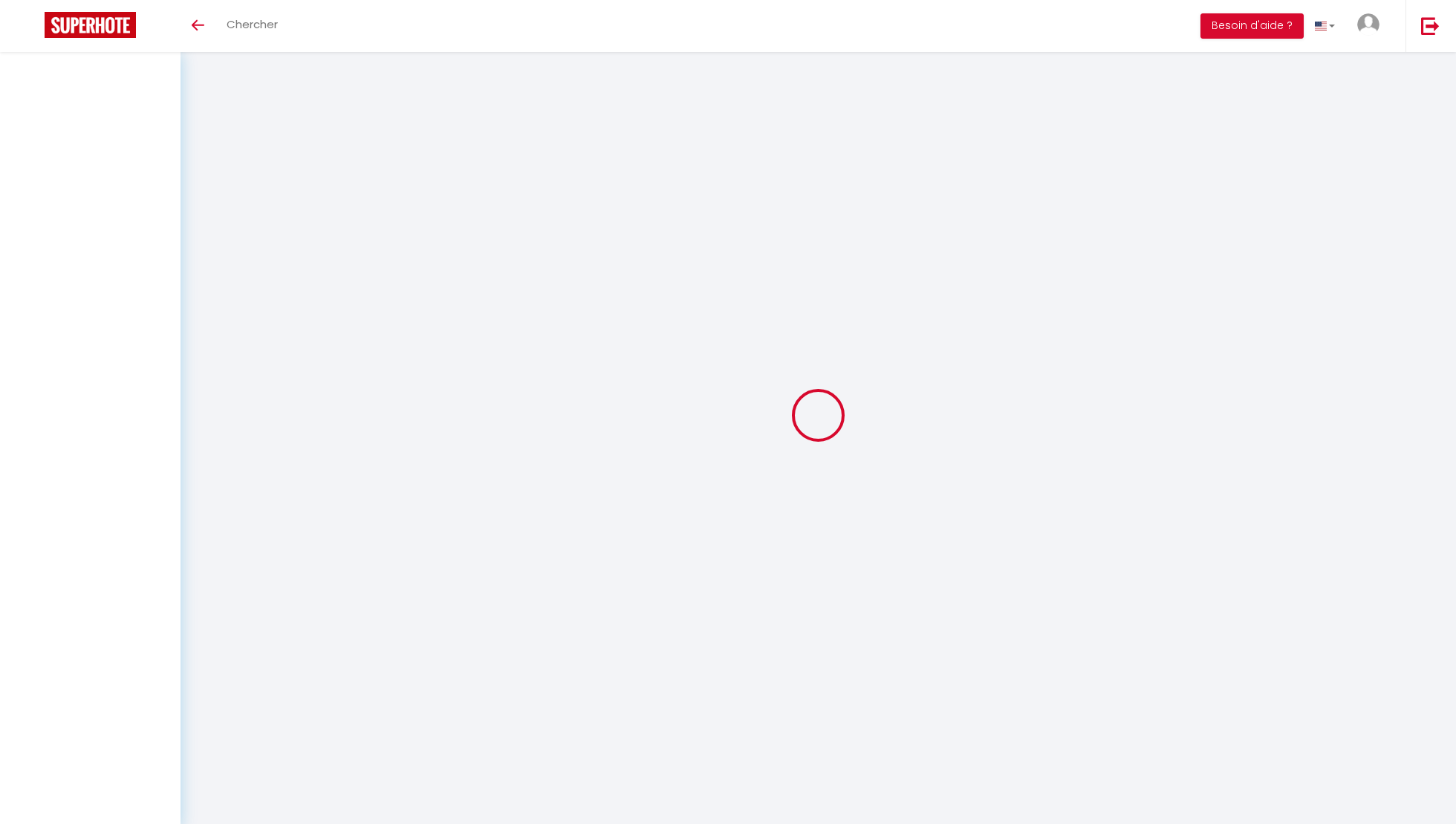
select select
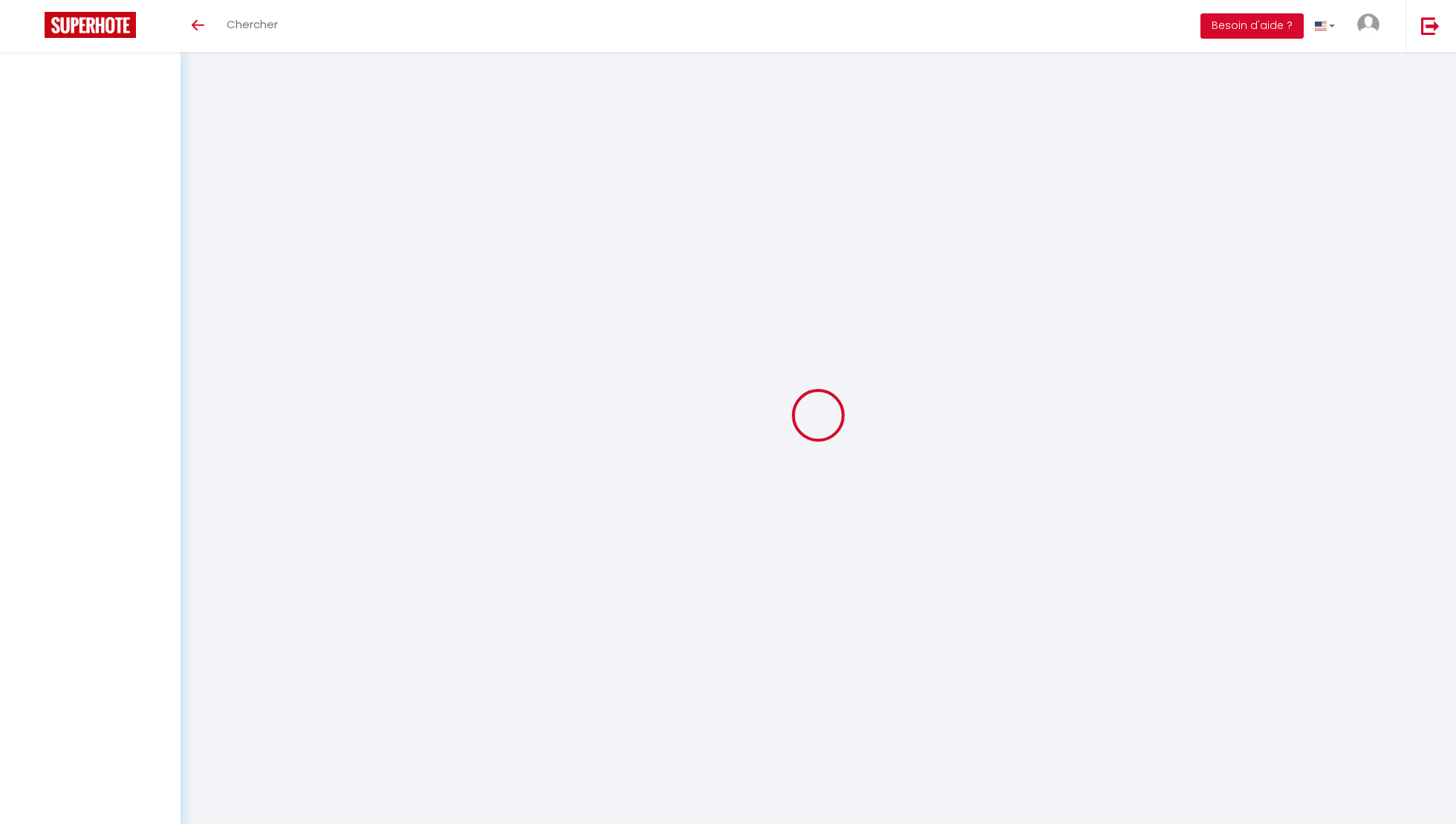
select select
checkbox input "false"
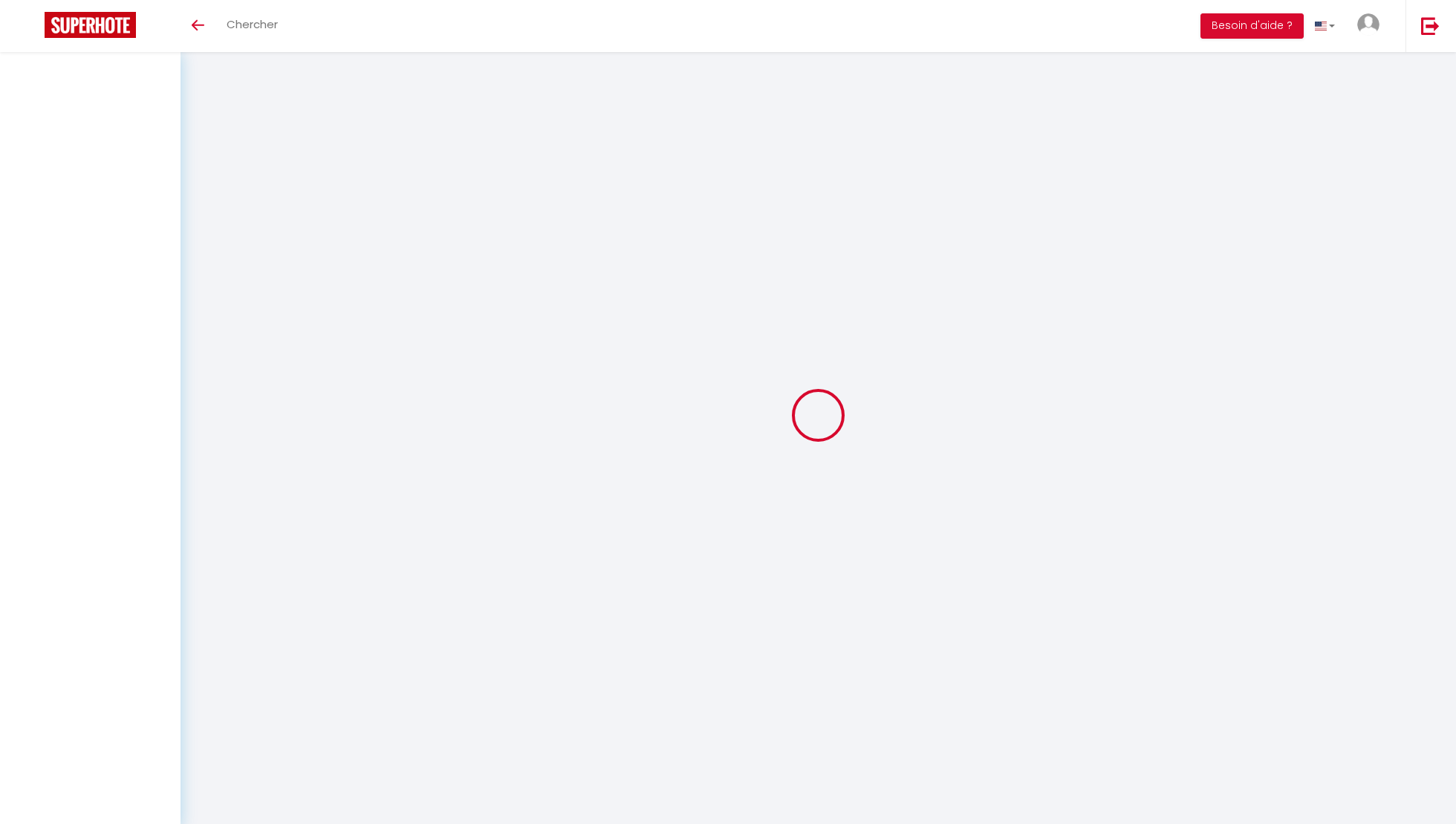
select select
select select "28"
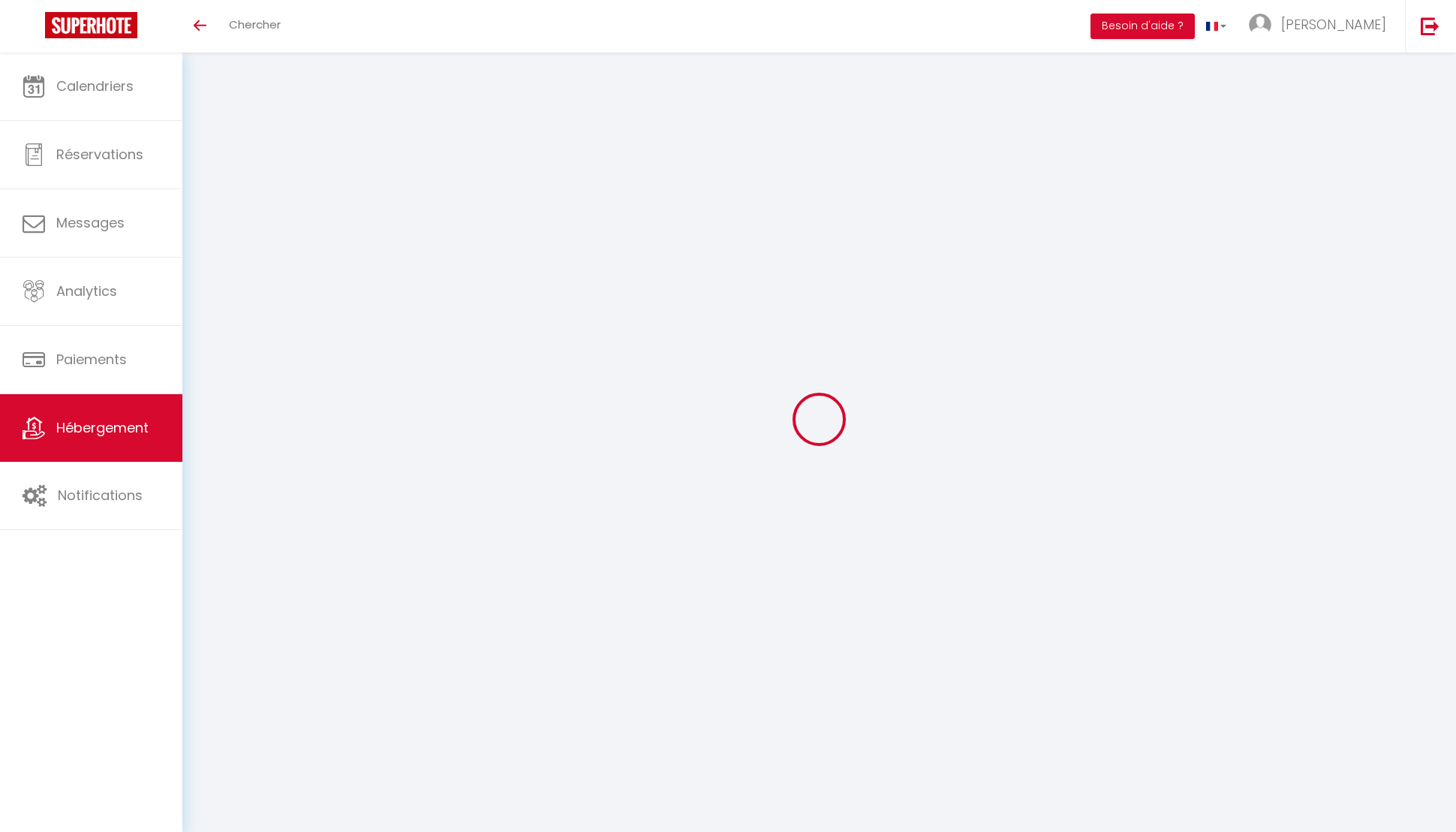
select select
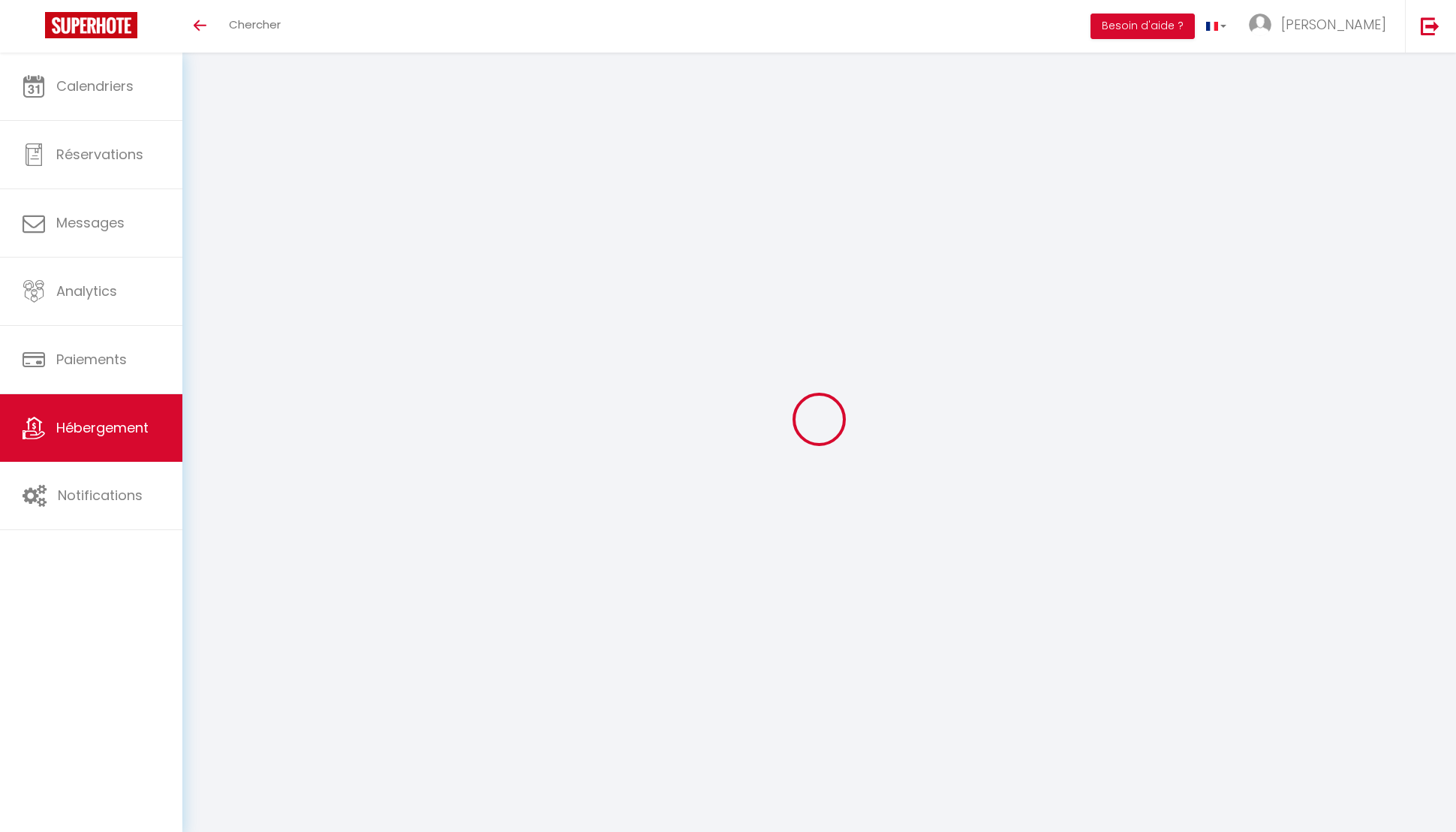
select select
checkbox input "false"
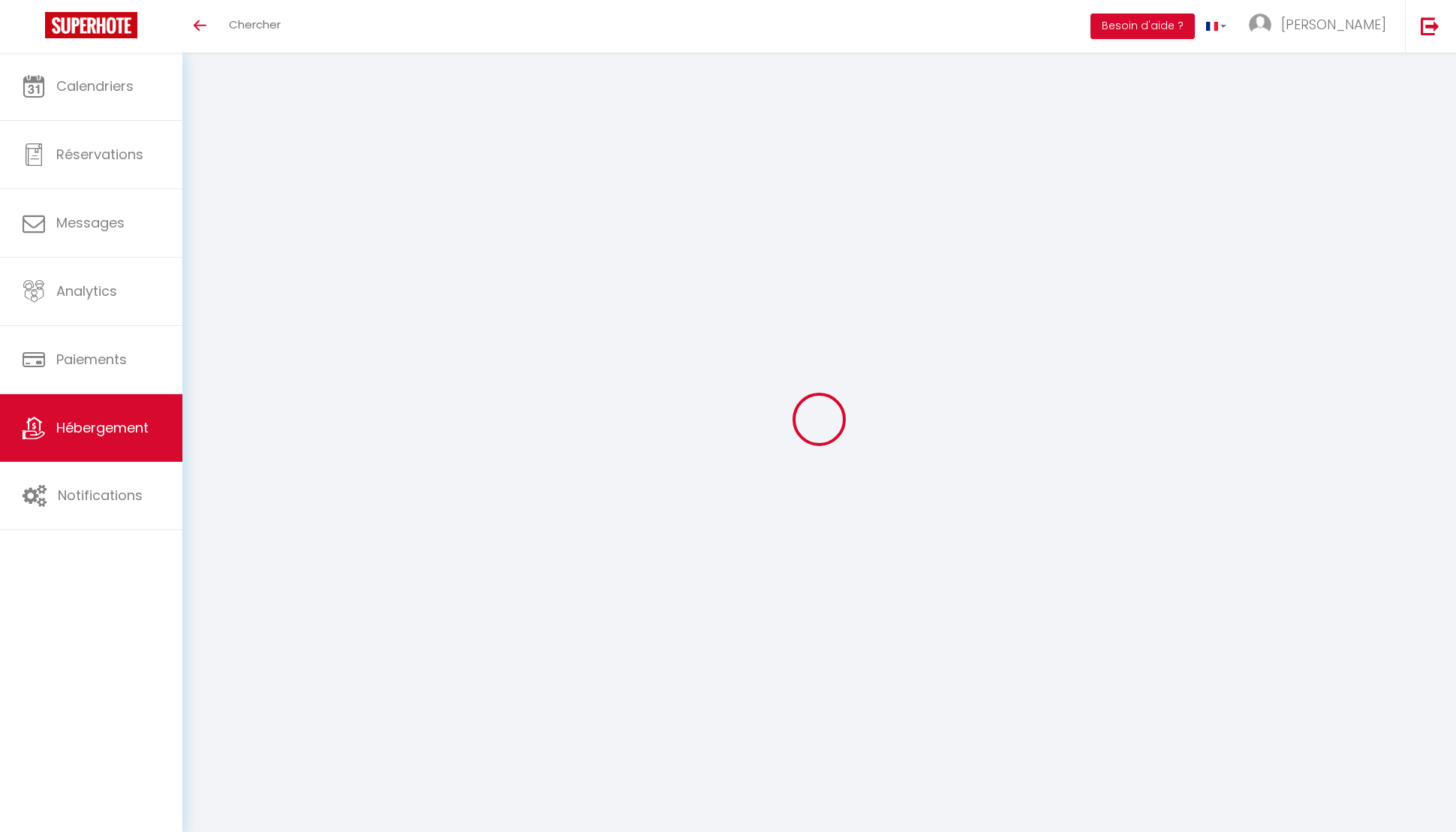
select select
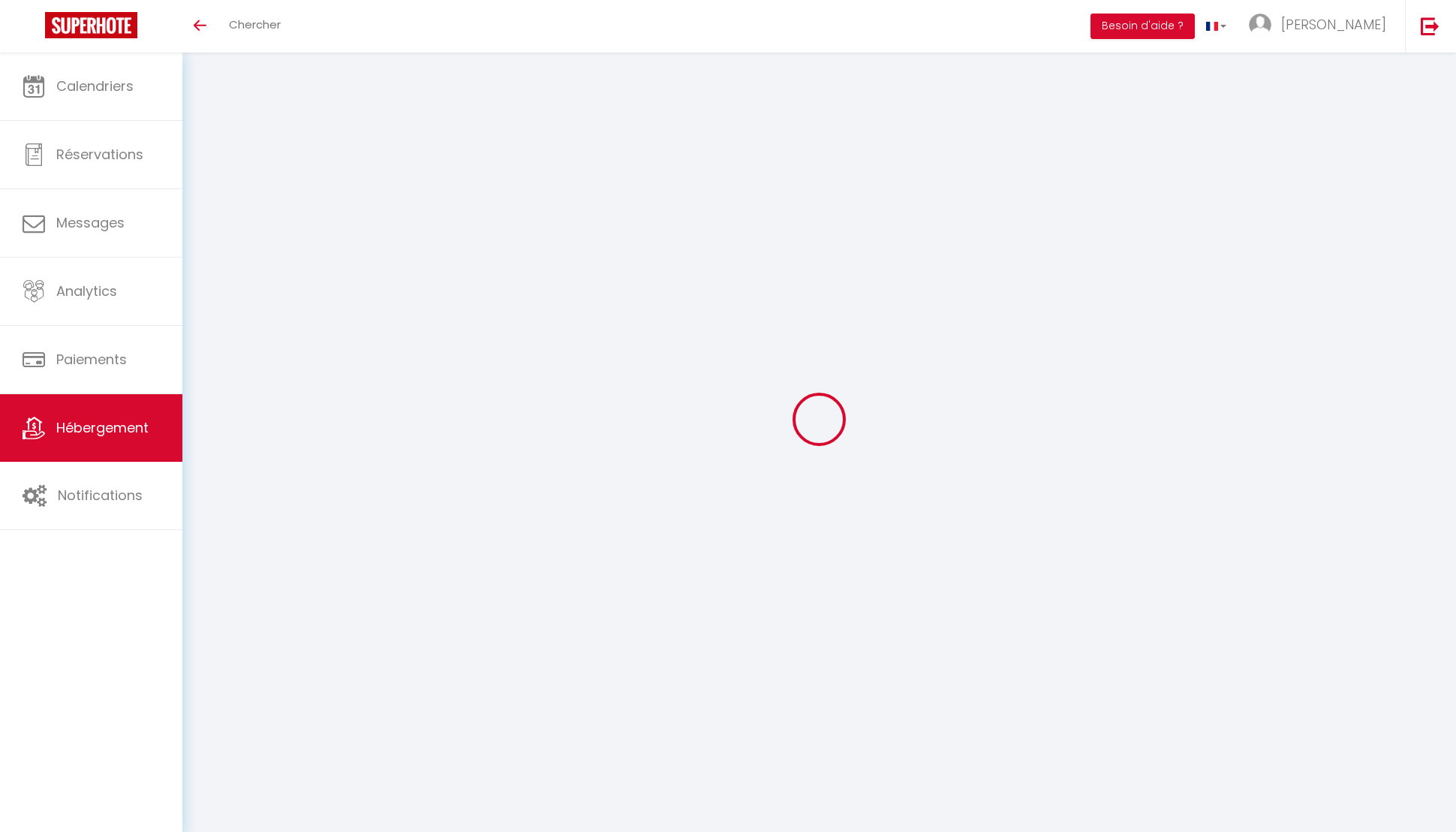
select select
checkbox input "false"
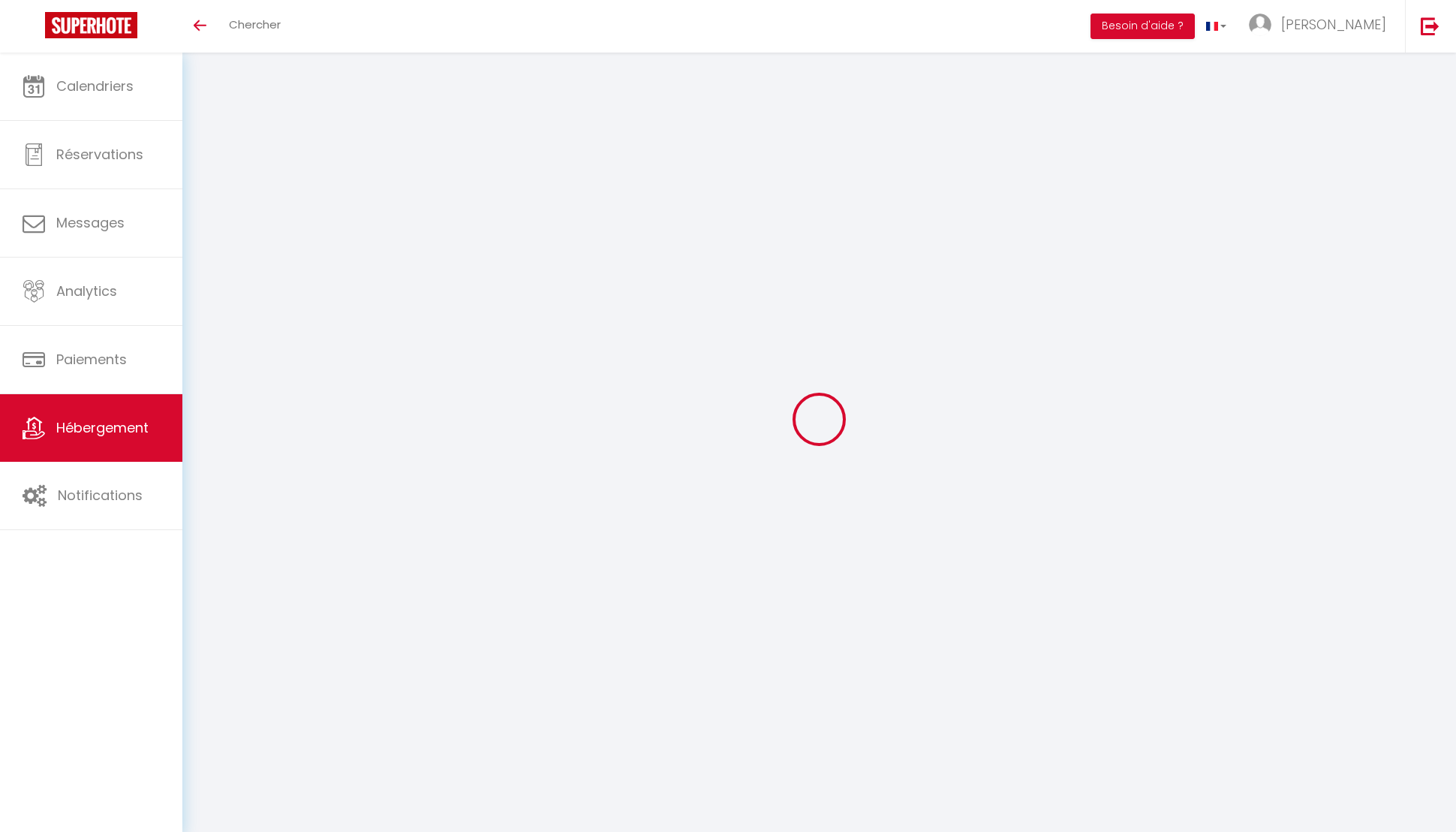
checkbox input "false"
select select
checkbox input "true"
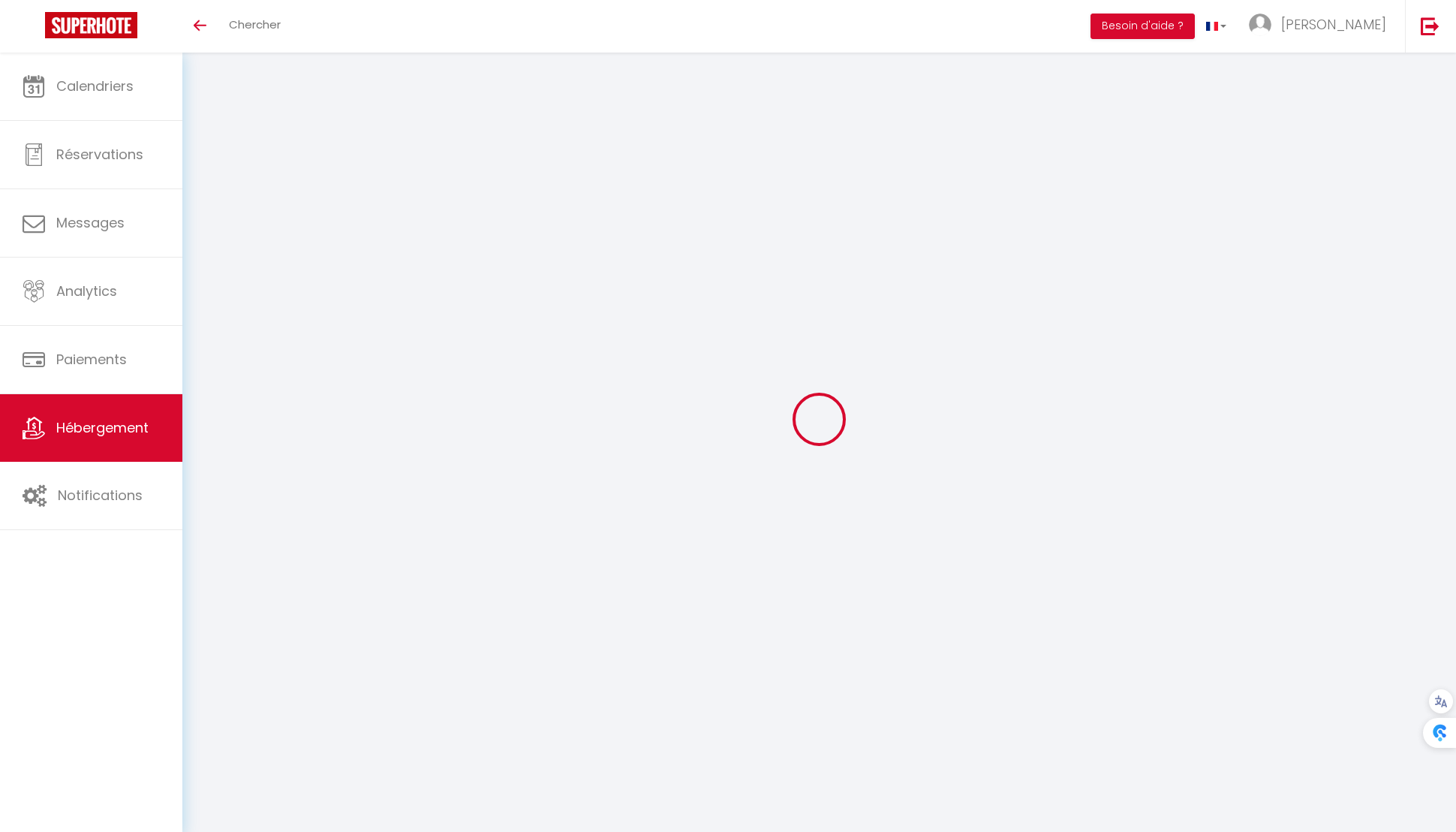
checkbox input "true"
checkbox input "false"
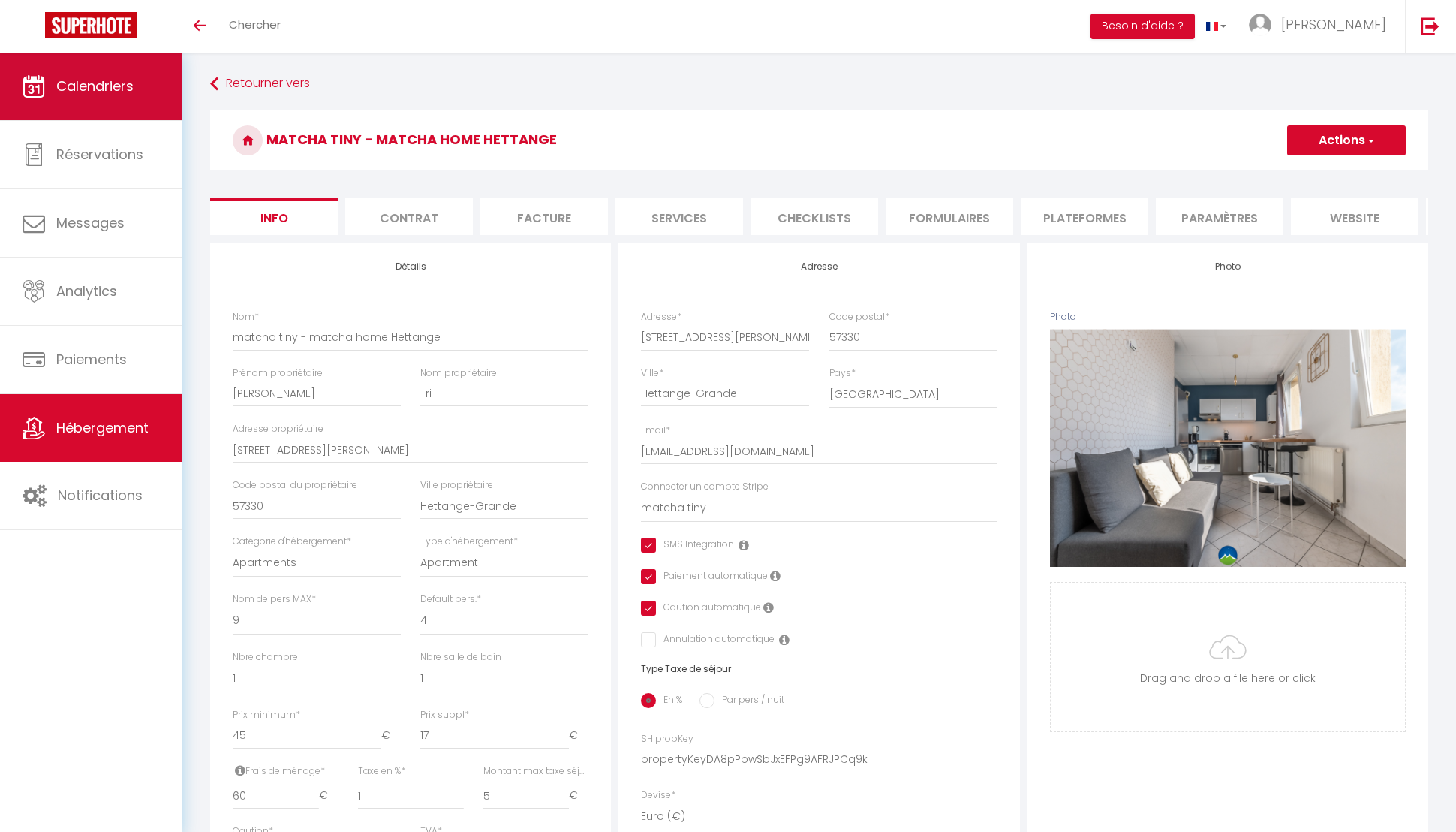
click at [87, 90] on span "Calendriers" at bounding box center [96, 86] width 78 height 19
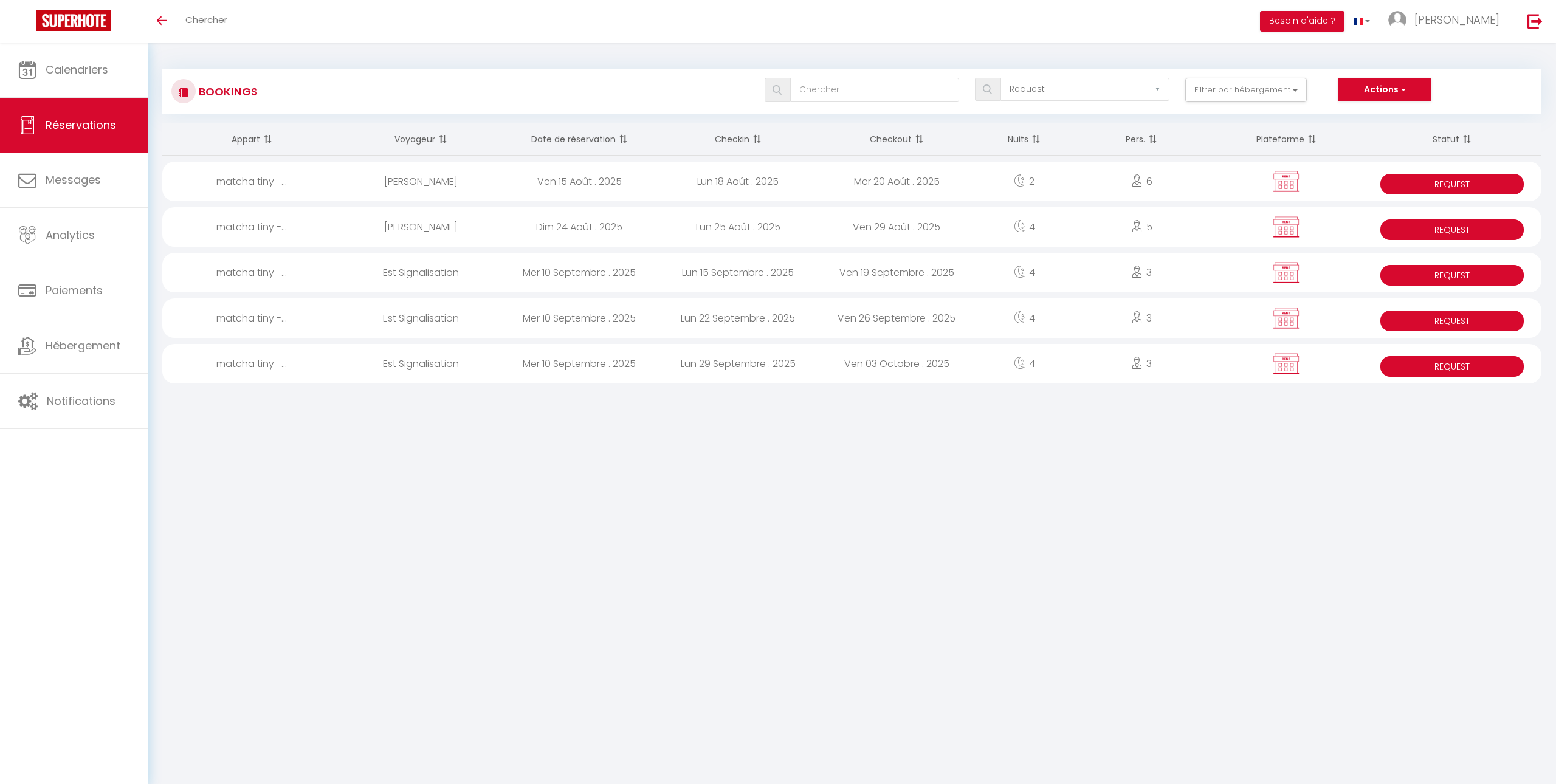
select select "request"
select select
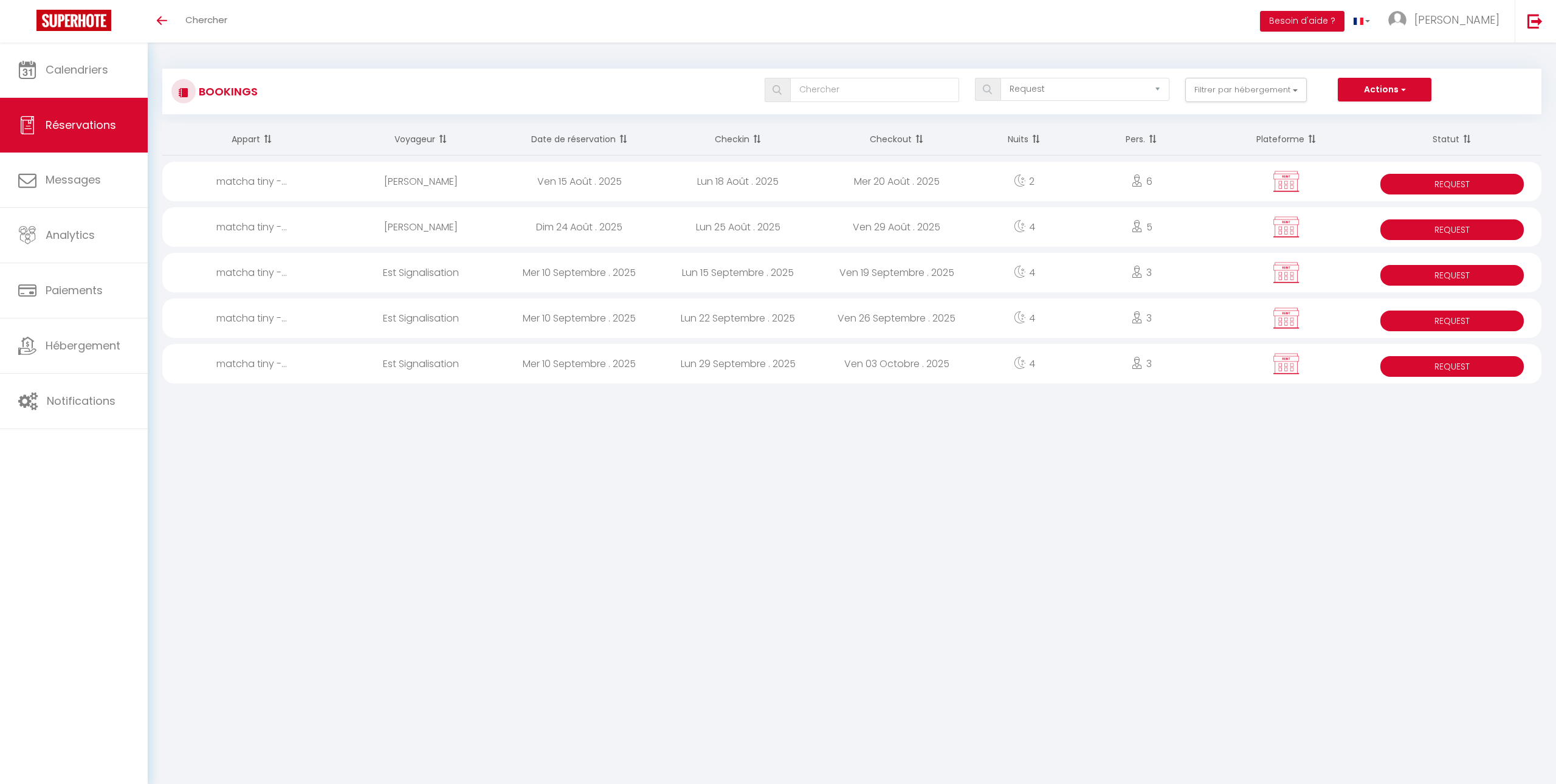
select select
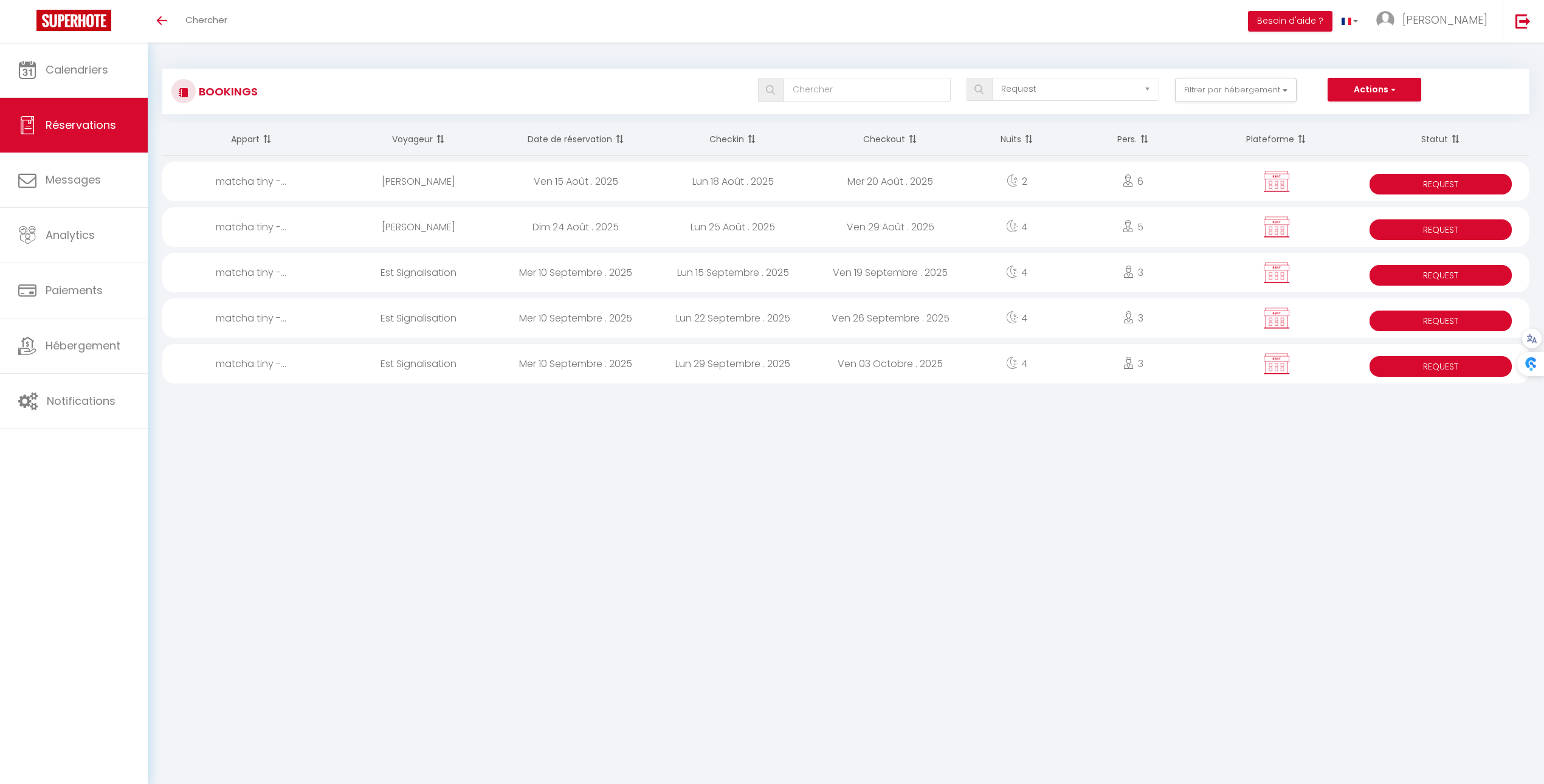
click at [827, 324] on div "Ven 26 Septembre . 2025" at bounding box center [890, 317] width 157 height 39
select select "KO"
select select "OK"
select select "0"
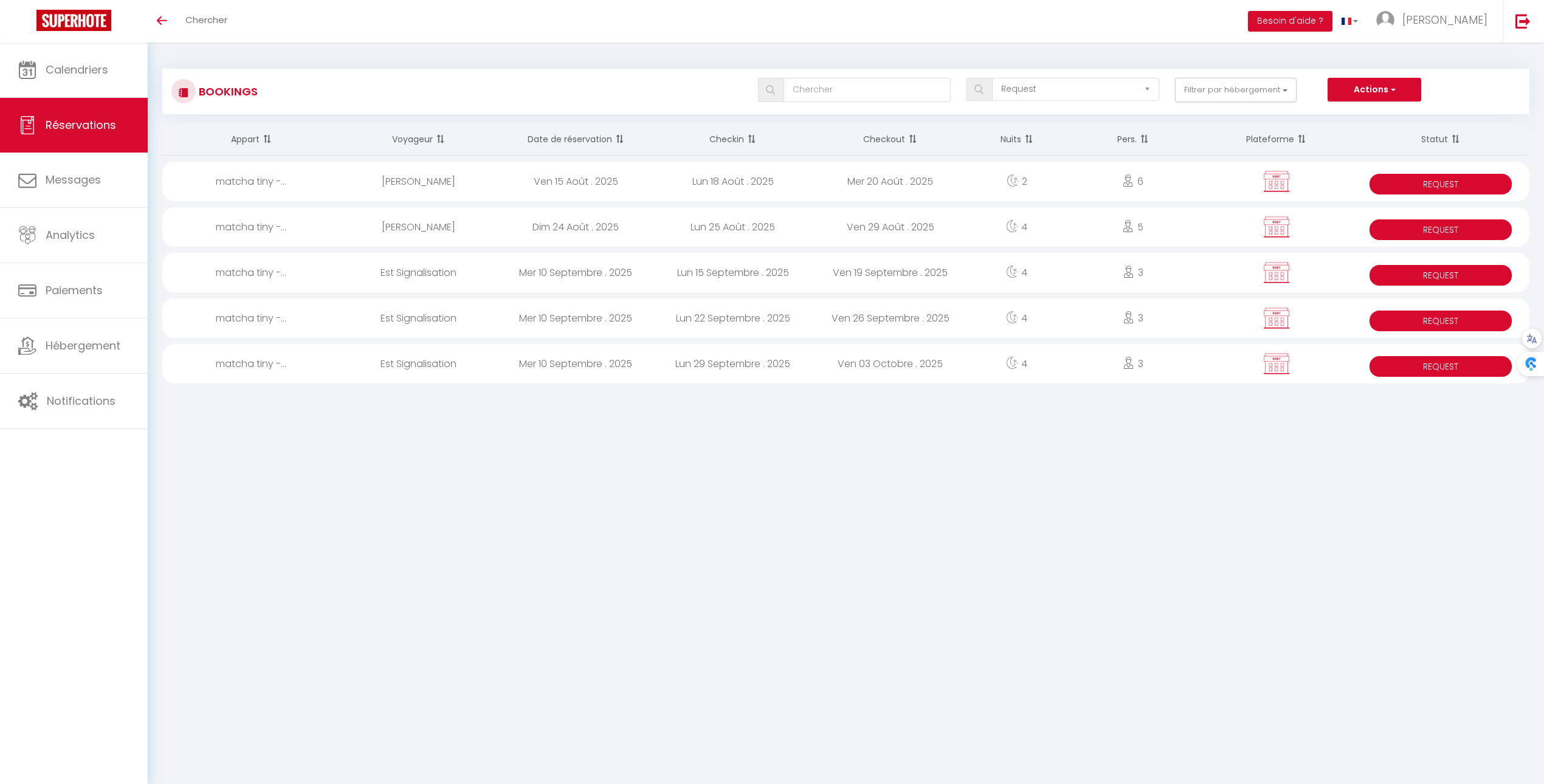
select select "0"
select select
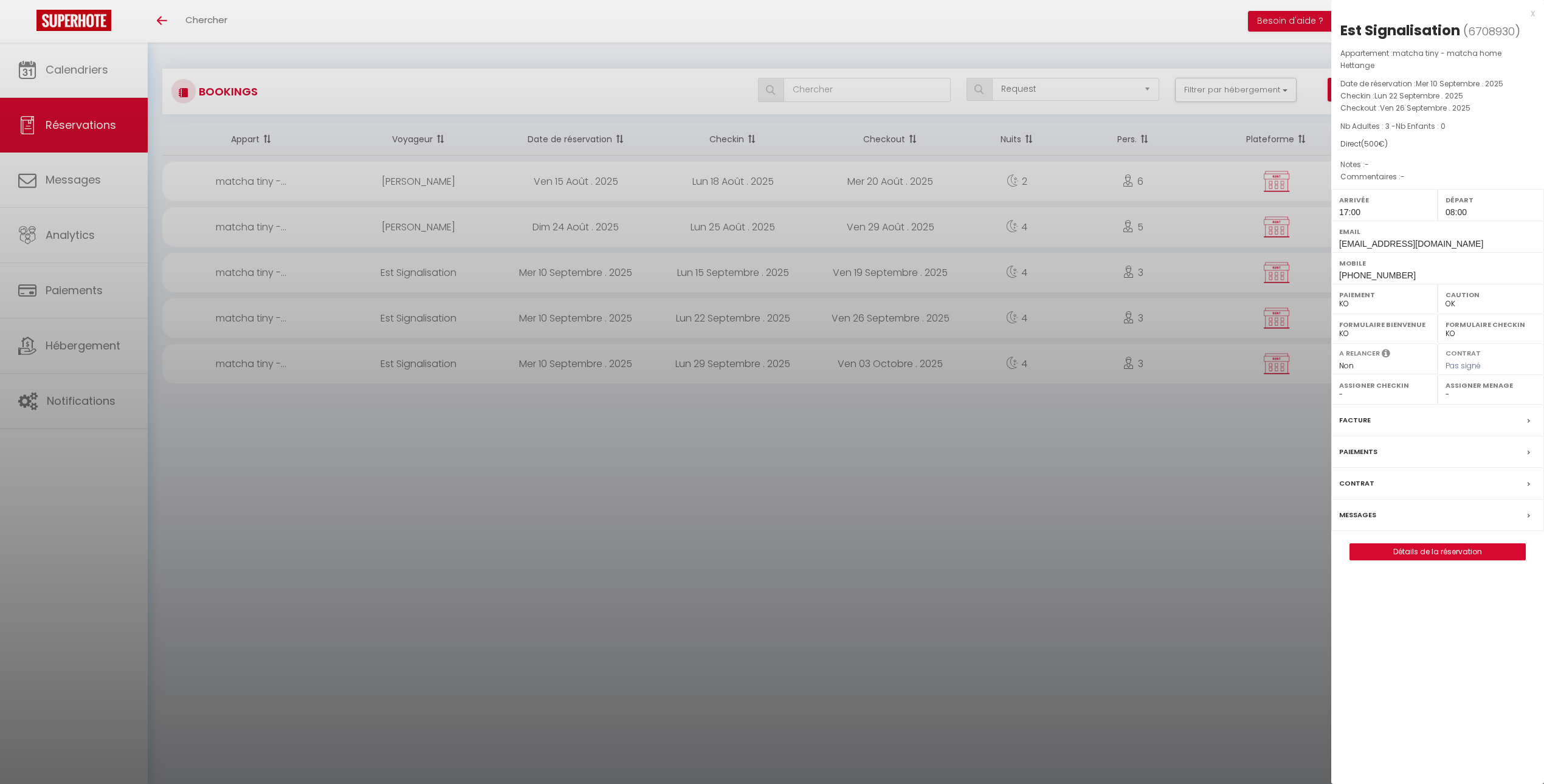
click at [1376, 452] on label "Paiements" at bounding box center [1359, 452] width 39 height 13
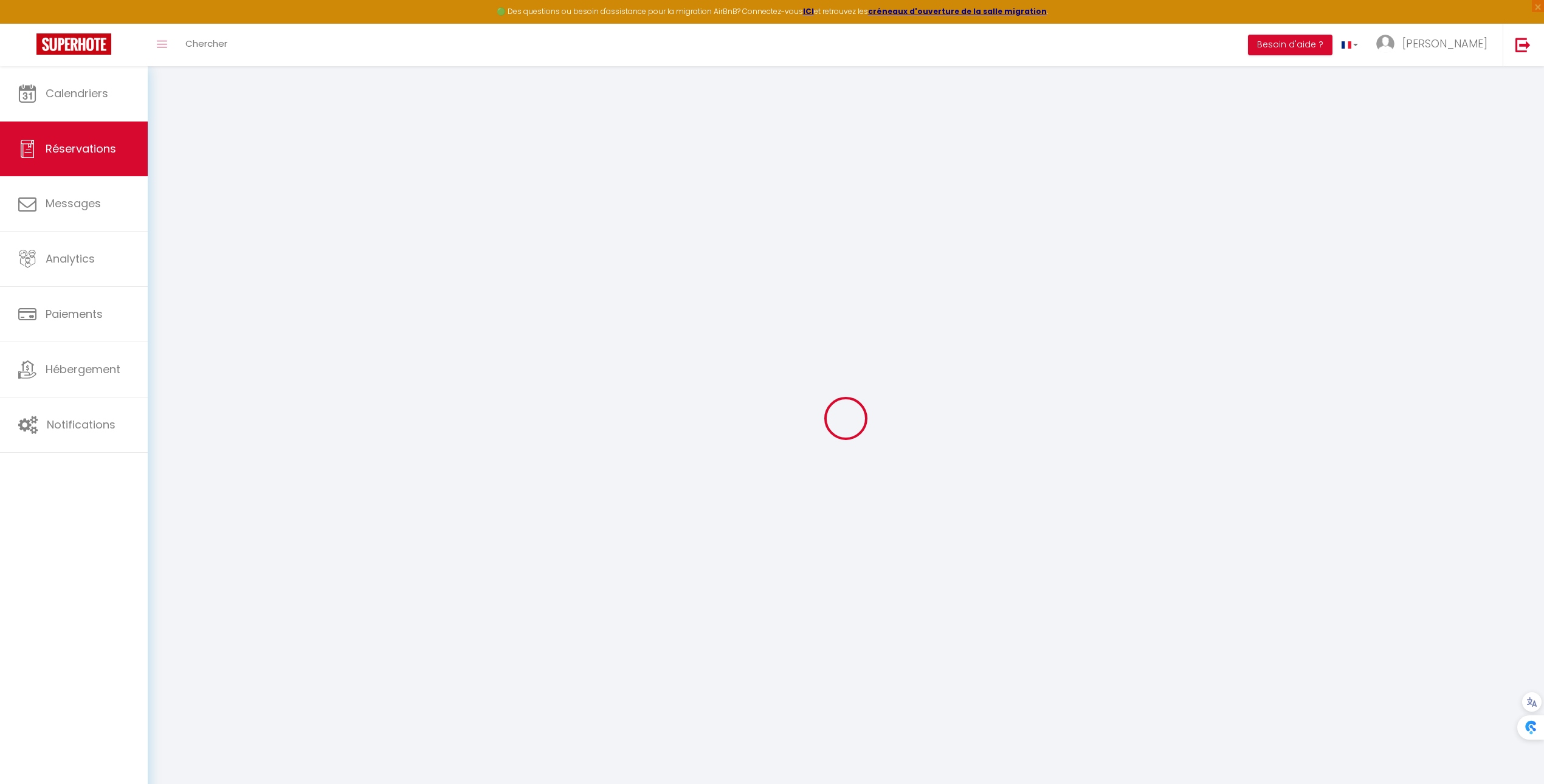
select select "0"
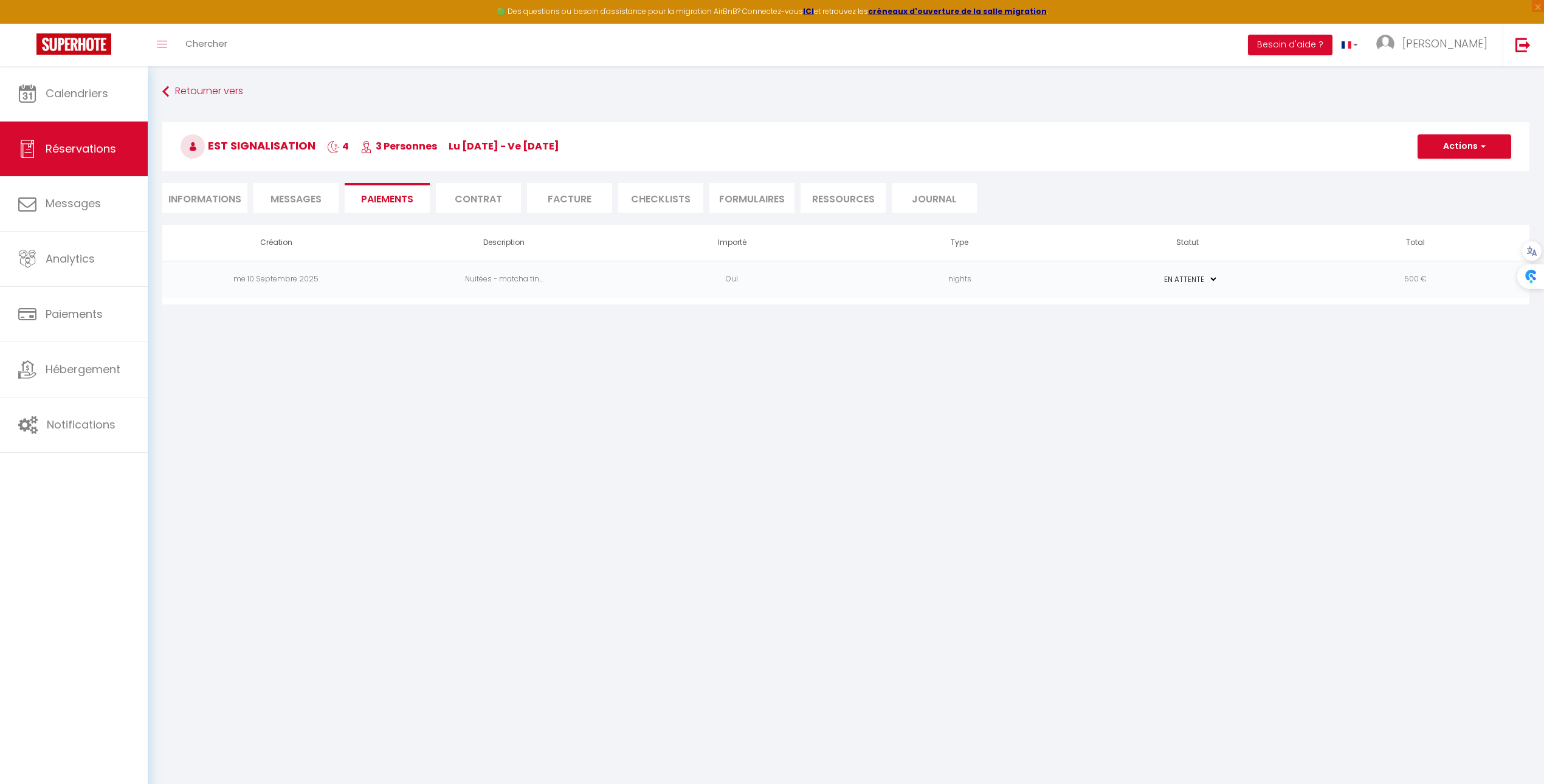
click at [1405, 279] on td "500 €" at bounding box center [1415, 280] width 228 height 37
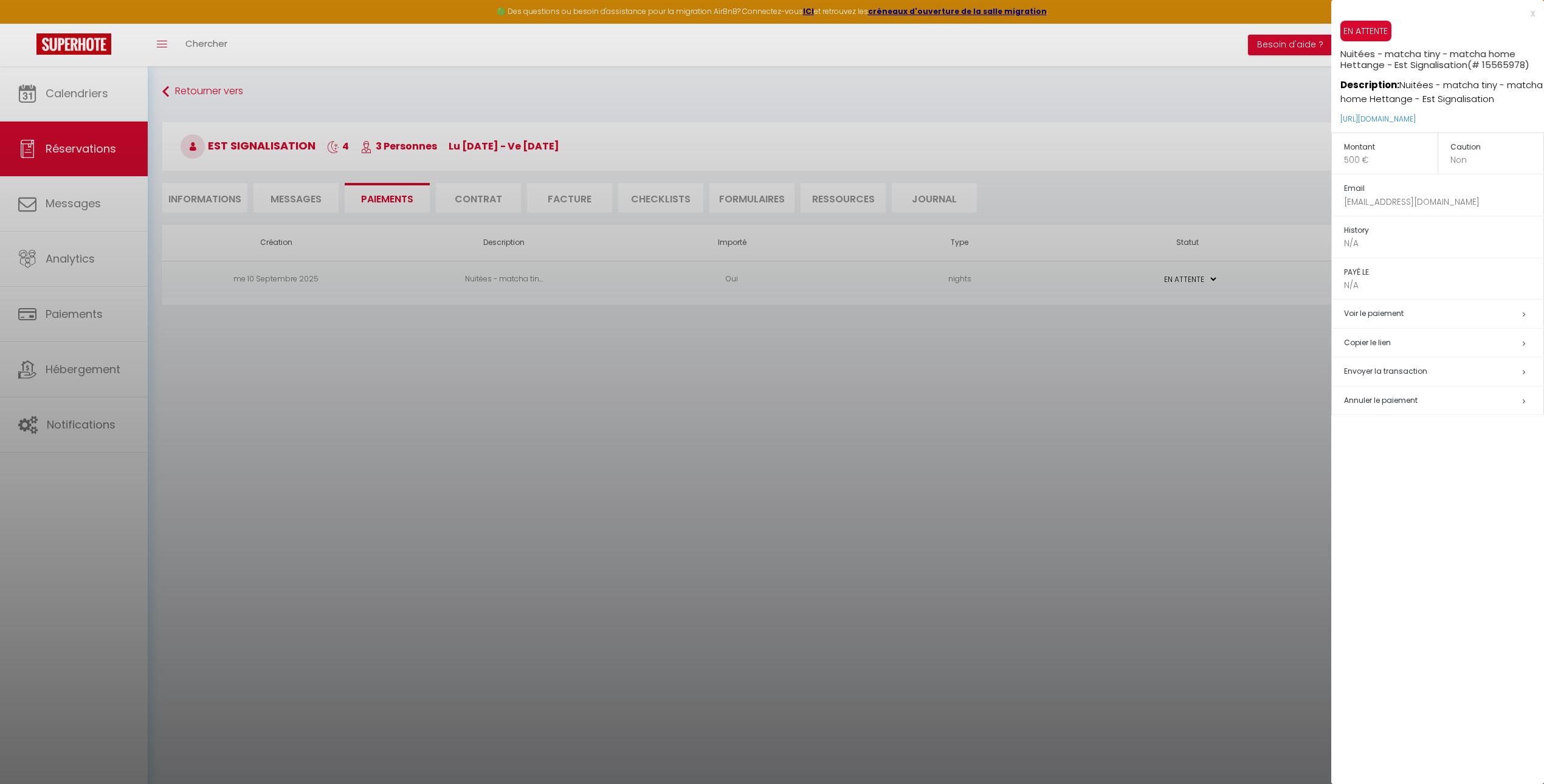
drag, startPoint x: 1509, startPoint y: 124, endPoint x: 1334, endPoint y: 120, distance: 175.0
click at [1334, 120] on div "EN ATTENTE Nuitées - matcha tiny - matcha home Hettange - Est Signalisation (# …" at bounding box center [1438, 77] width 213 height 112
copy link "[URL][DOMAIN_NAME]"
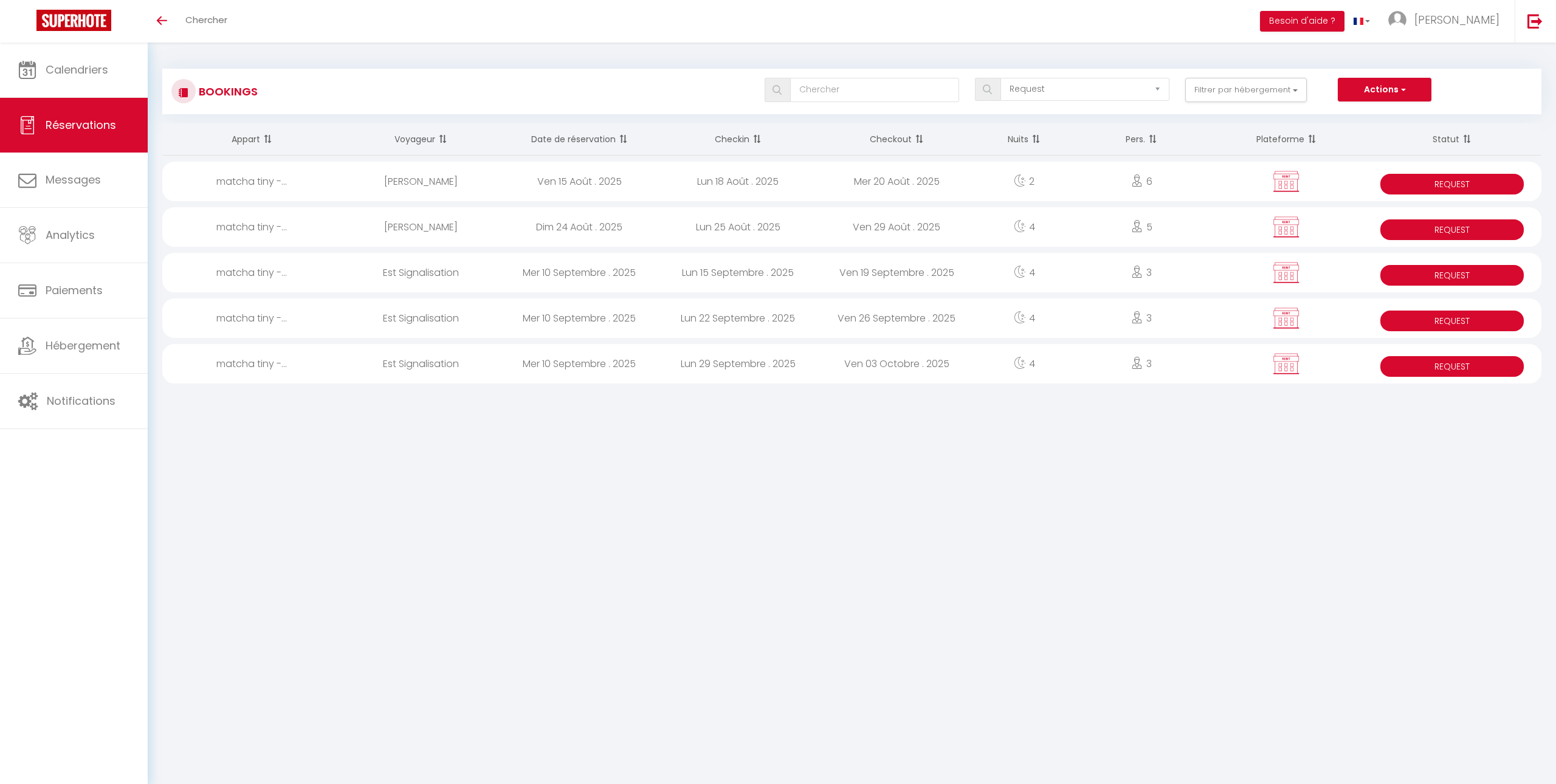
select select "request"
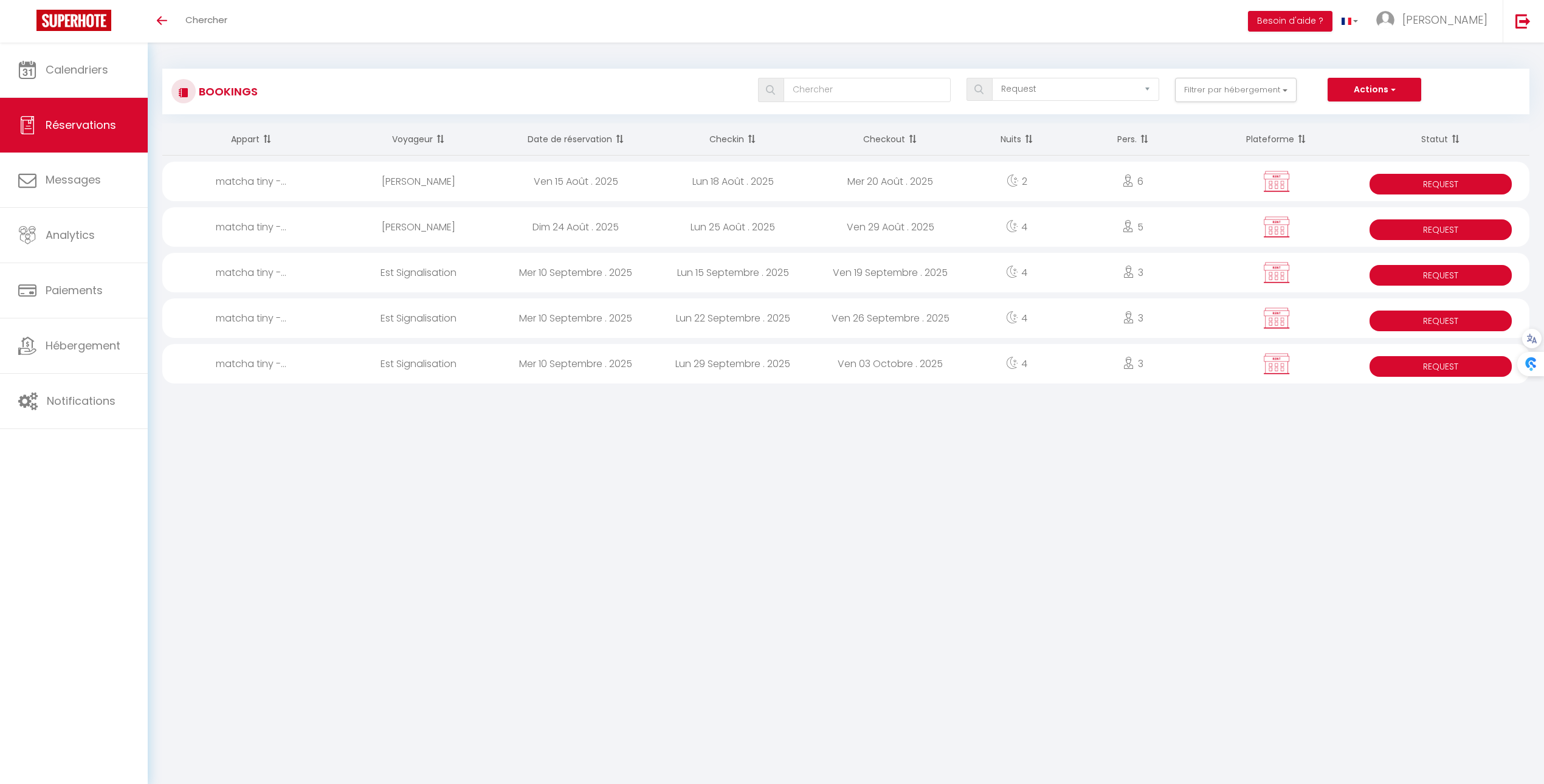
click at [1433, 363] on span "Request" at bounding box center [1440, 367] width 142 height 21
select select "KO"
select select "OK"
select select "0"
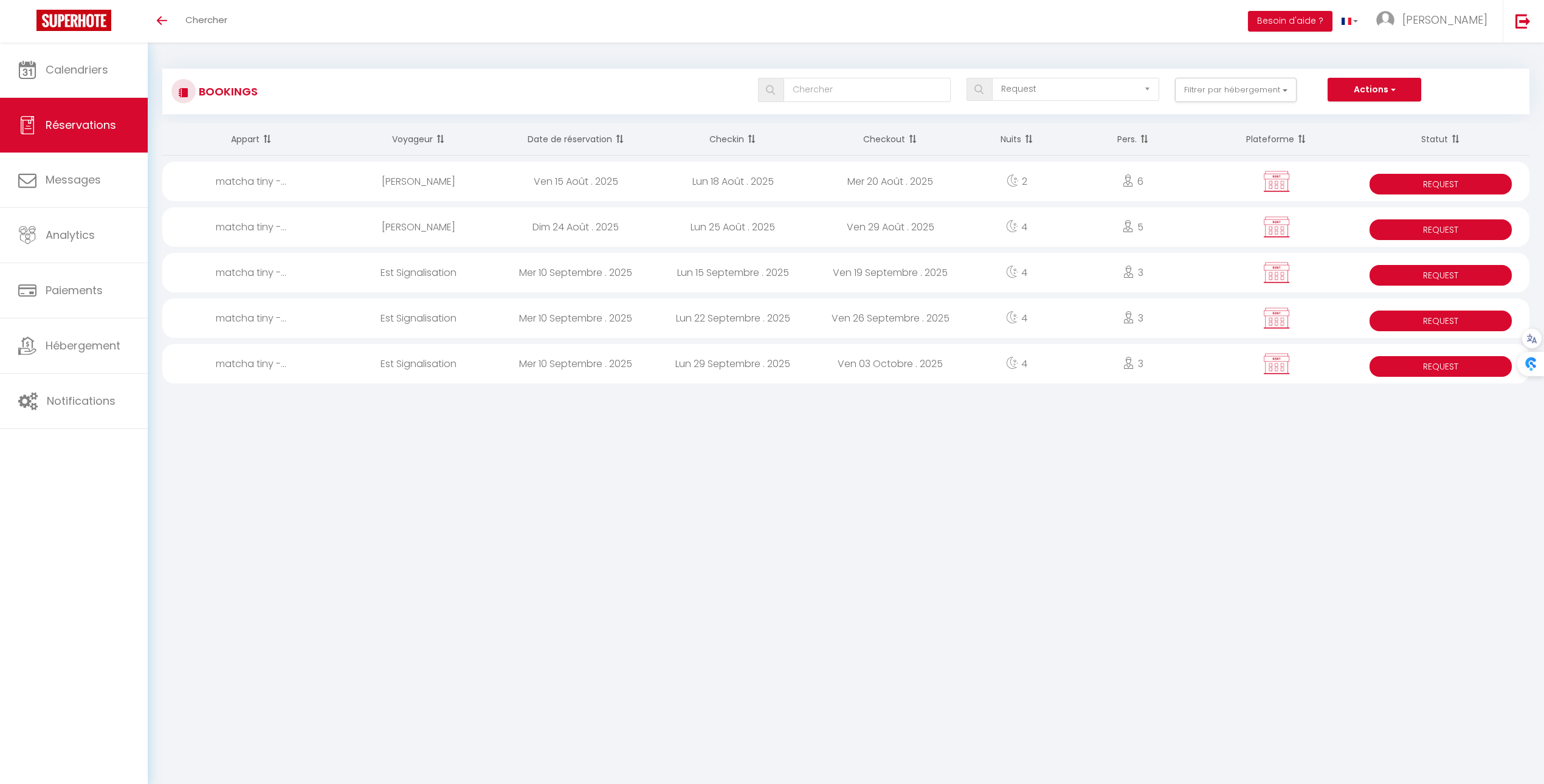
select select "0"
select select
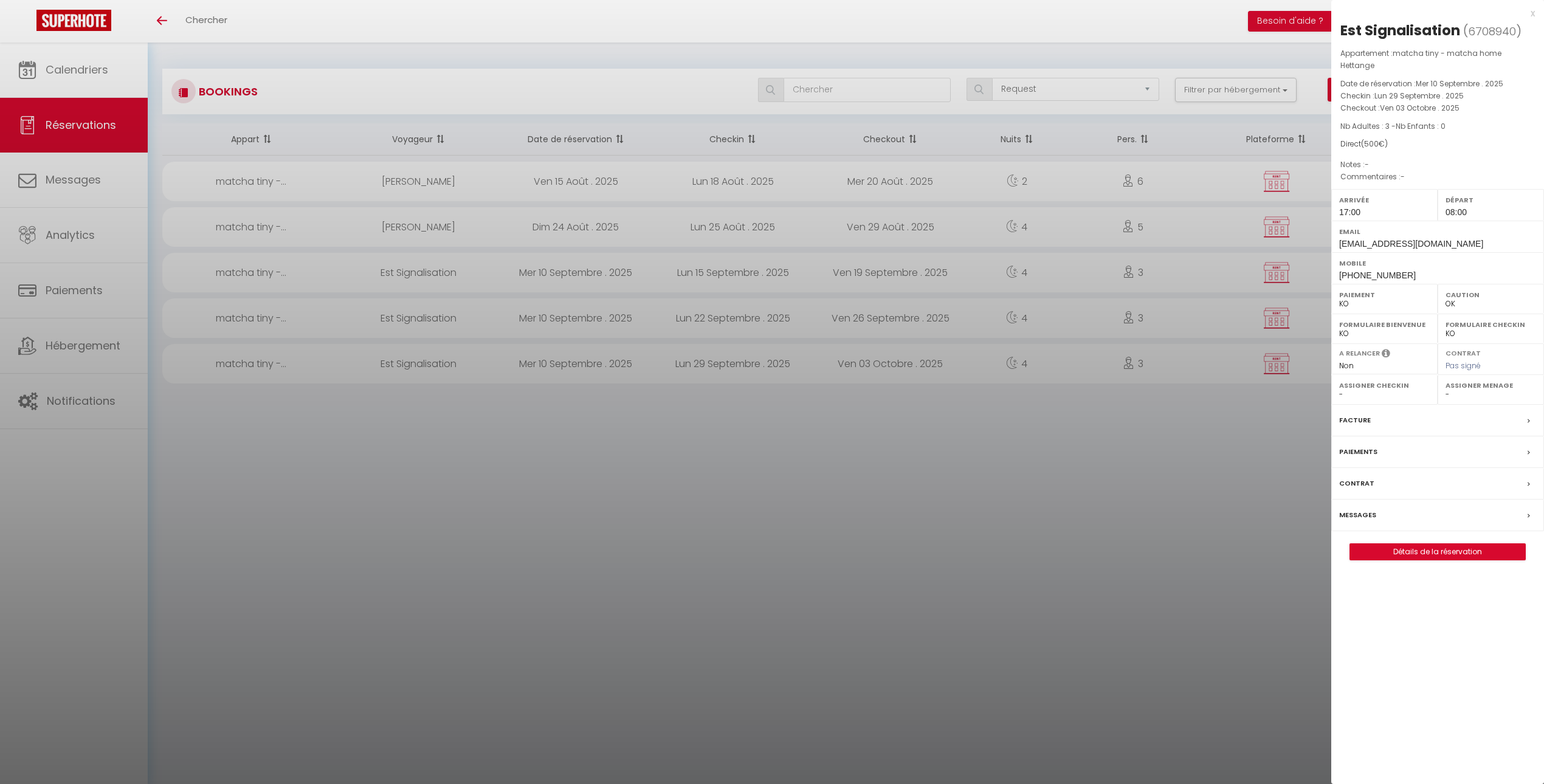
click at [1362, 453] on label "Paiements" at bounding box center [1359, 452] width 39 height 13
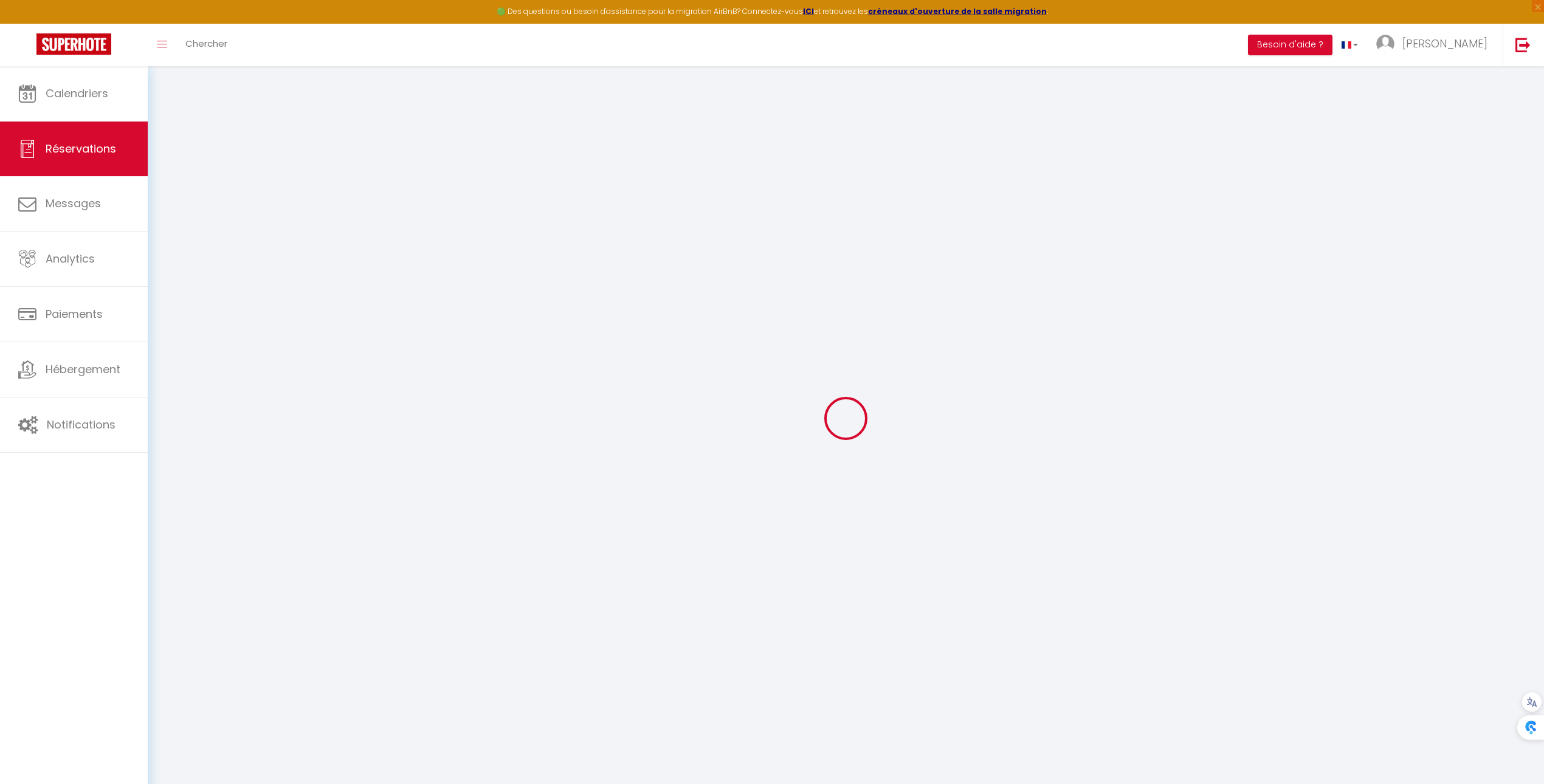
select select "0"
select select
checkbox input "false"
select select
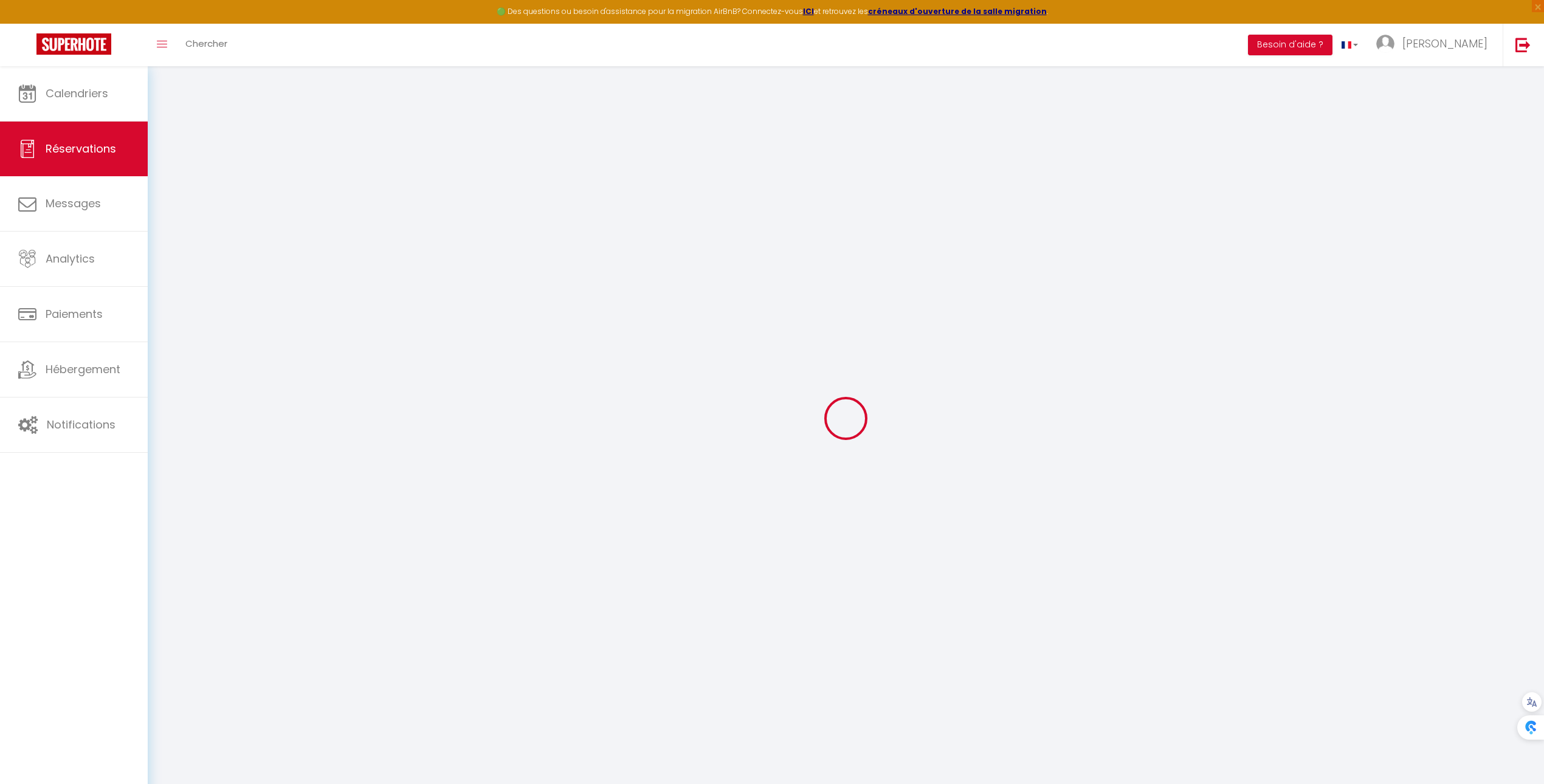
select select
checkbox input "false"
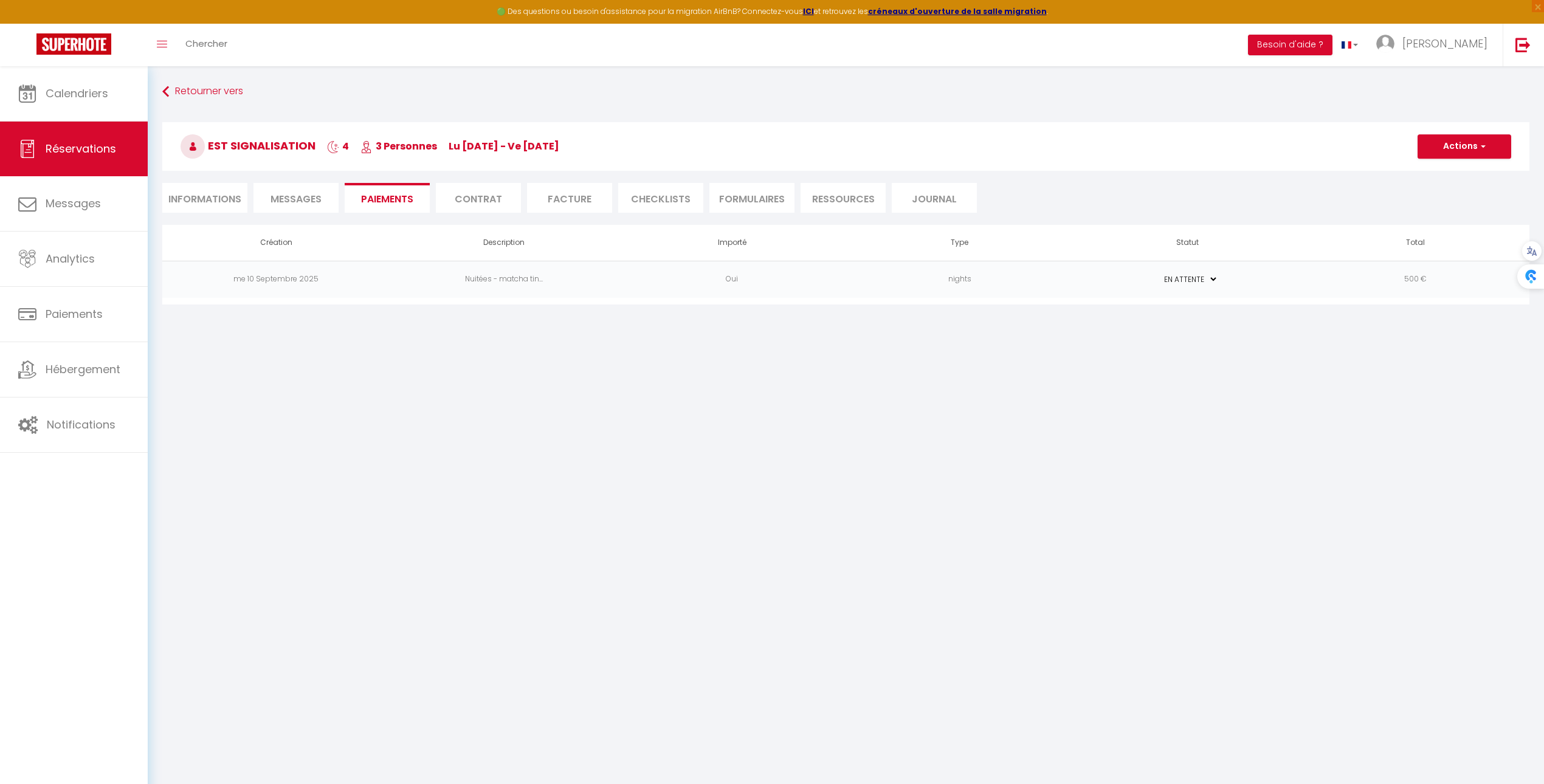
click at [1458, 261] on td "500 €" at bounding box center [1415, 280] width 228 height 37
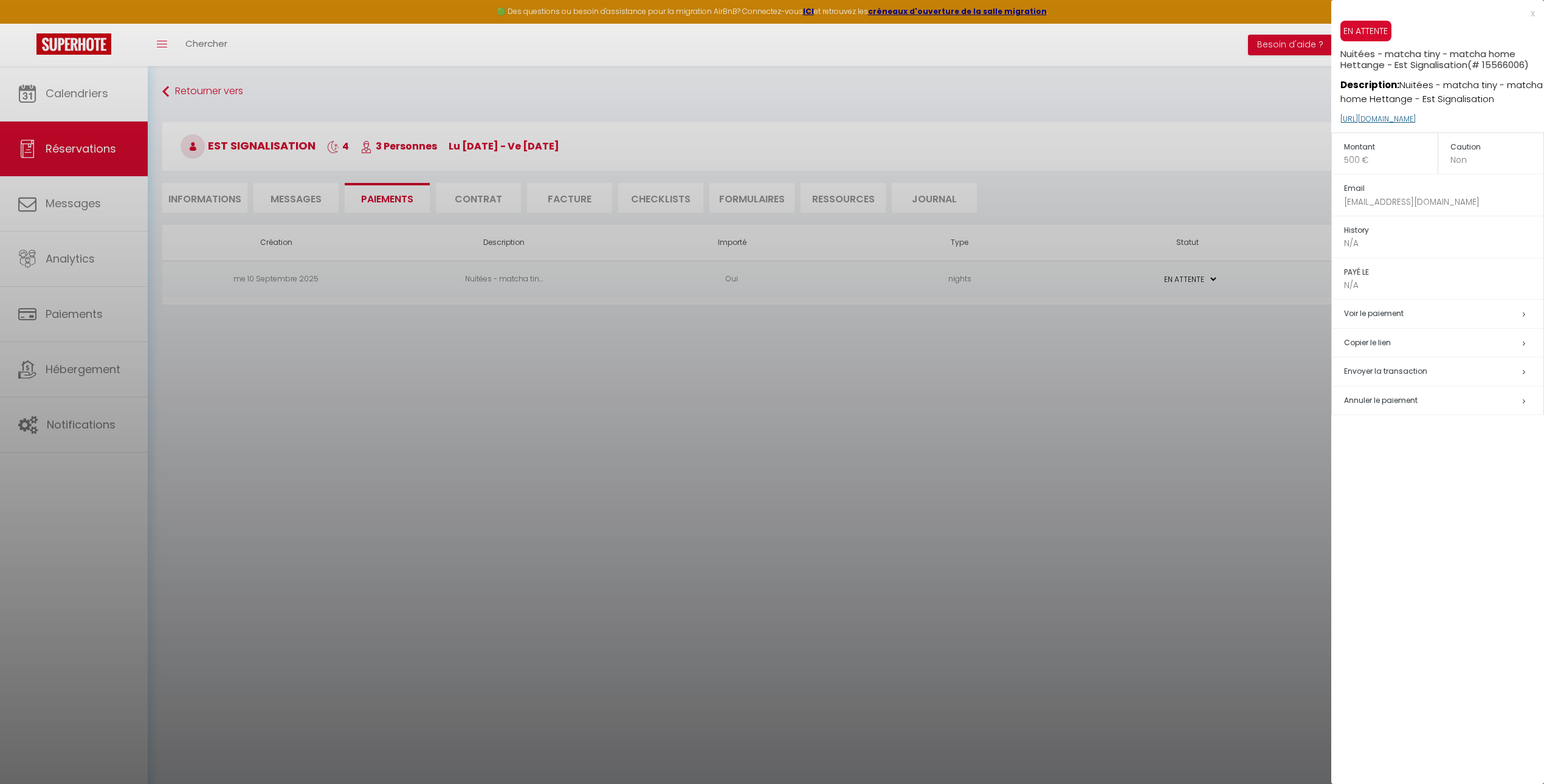
drag, startPoint x: 1509, startPoint y: 120, endPoint x: 1339, endPoint y: 121, distance: 170.0
click at [1340, 121] on p "https://superhote.com/applink/p/TBQXaJxw" at bounding box center [1442, 119] width 204 height 26
copy link "https://superhote.com/applink/p/TBQXaJxw"
